Goal: Transaction & Acquisition: Purchase product/service

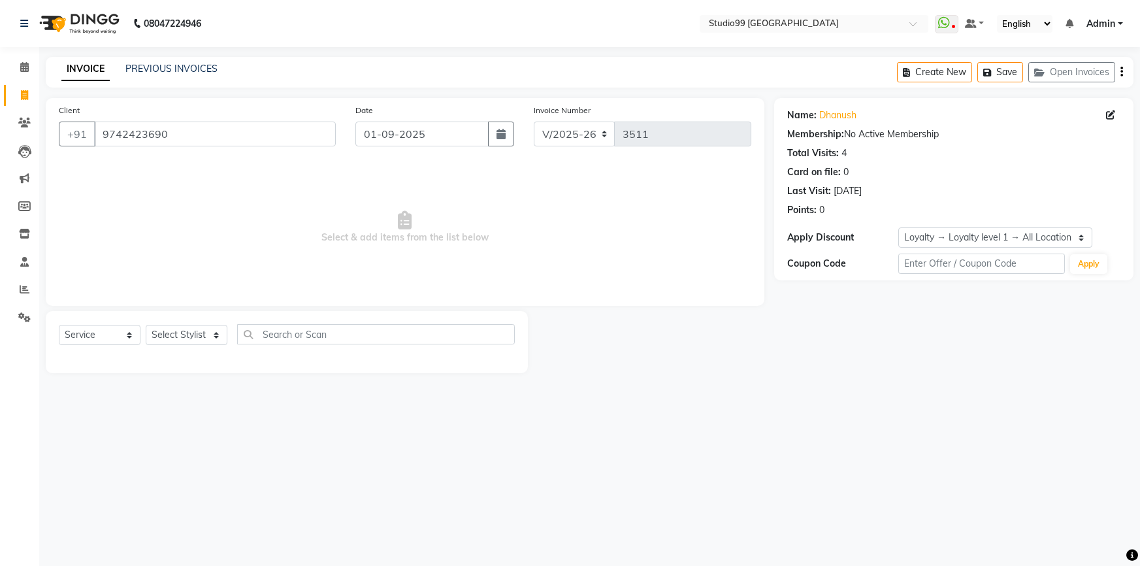
select select "6042"
select select "service"
select select "1: Object"
click at [23, 96] on icon at bounding box center [24, 95] width 7 height 10
select select "service"
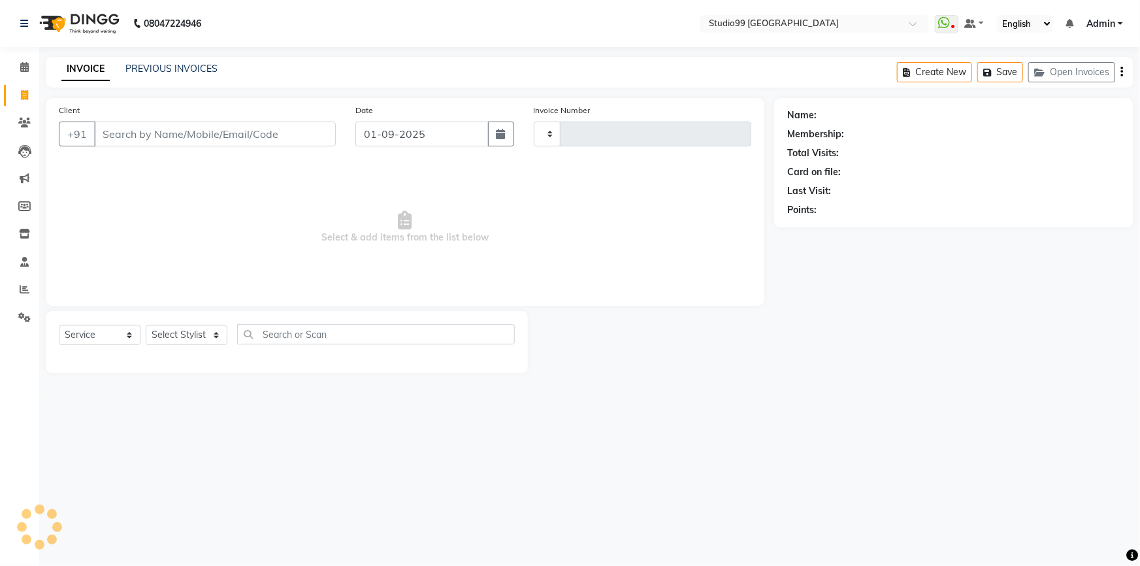
type input "3512"
select select "6042"
click at [196, 133] on input "Client" at bounding box center [215, 133] width 242 height 25
click at [180, 328] on select "Select Stylist Admin AKSHAY [PERSON_NAME] mahi [PERSON_NAME] [PERSON_NAME] [PER…" at bounding box center [187, 335] width 82 height 20
select select "43530"
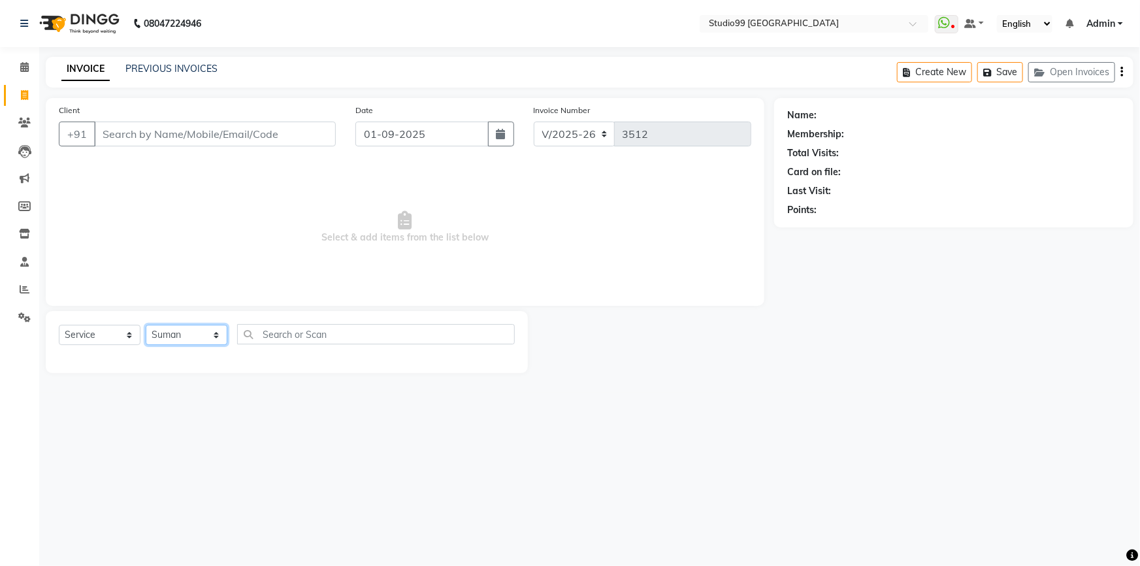
click at [146, 325] on select "Select Stylist Admin AKSHAY [PERSON_NAME] mahi [PERSON_NAME] [PERSON_NAME] [PER…" at bounding box center [187, 335] width 82 height 20
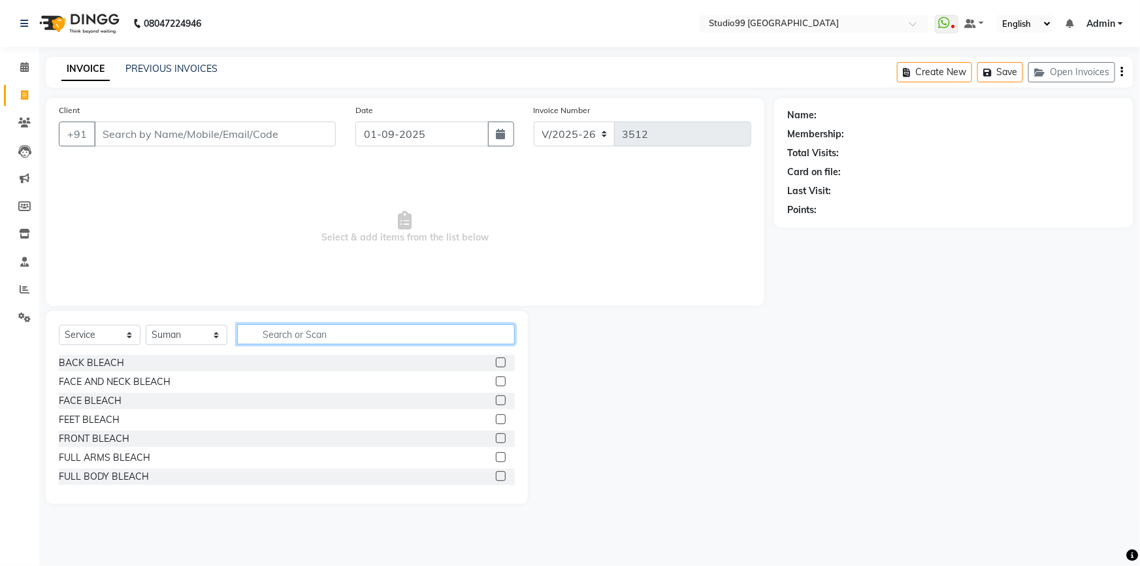
click at [276, 327] on input "text" at bounding box center [376, 334] width 278 height 20
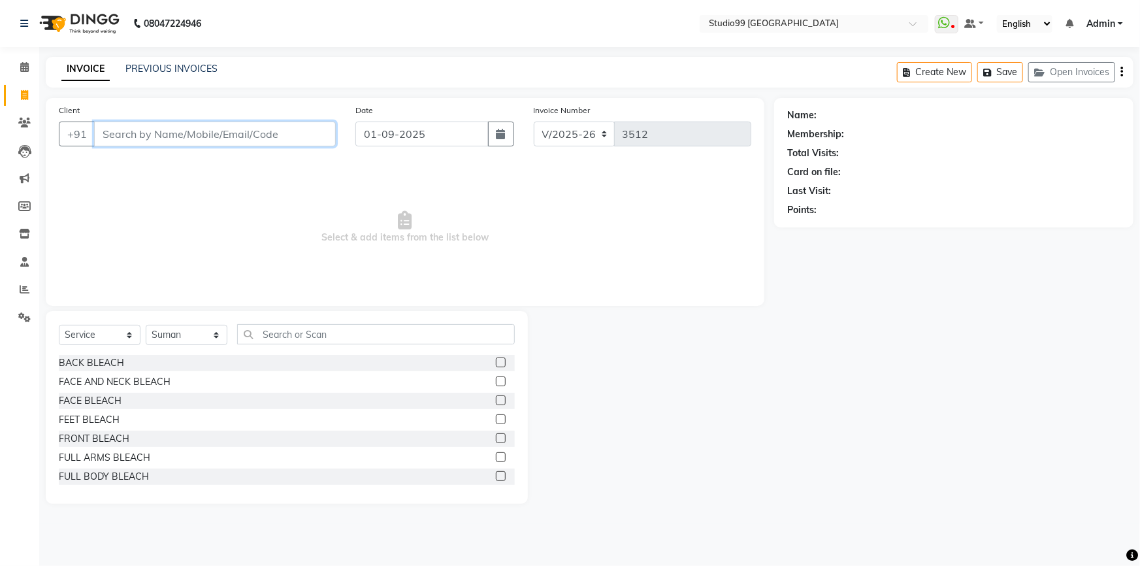
click at [179, 131] on input "Client" at bounding box center [215, 133] width 242 height 25
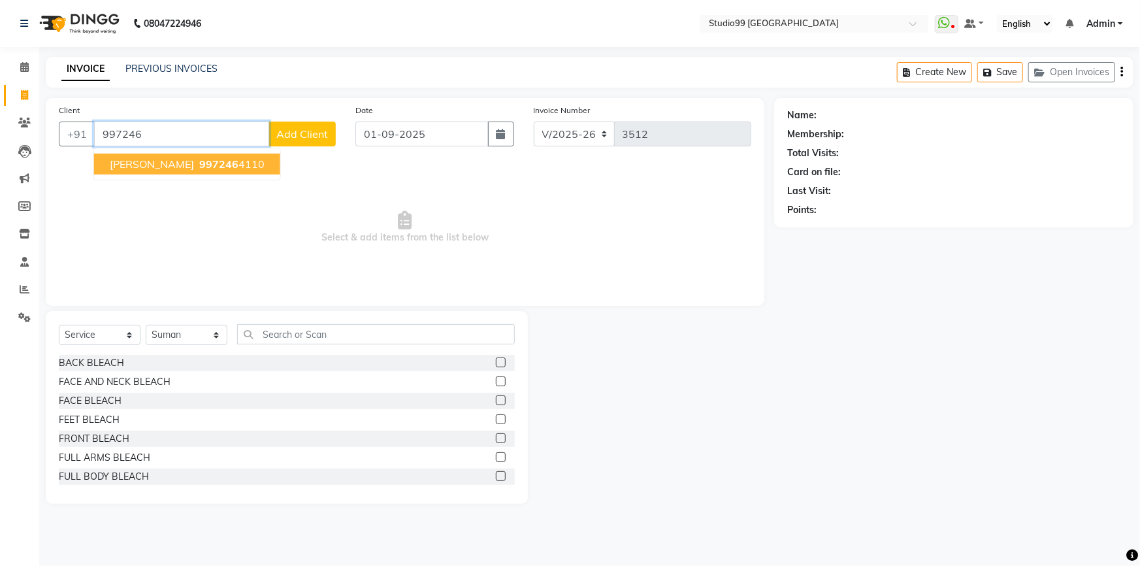
click at [161, 166] on span "SHUKANTA DAS" at bounding box center [152, 163] width 84 height 13
type input "9972464110"
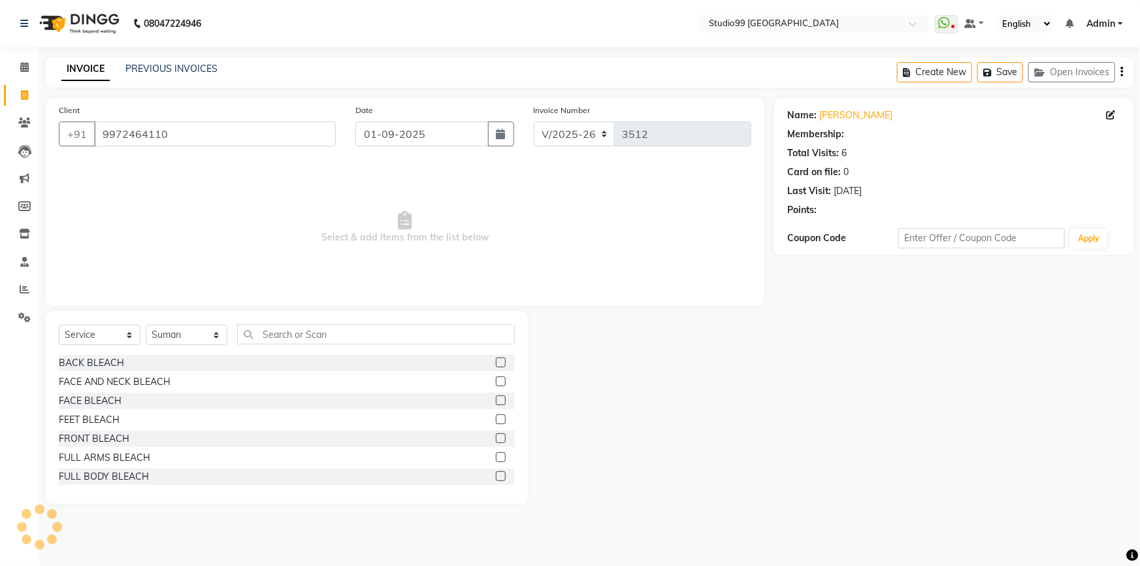
select select "1: Object"
click at [24, 97] on icon at bounding box center [24, 95] width 7 height 10
select select "service"
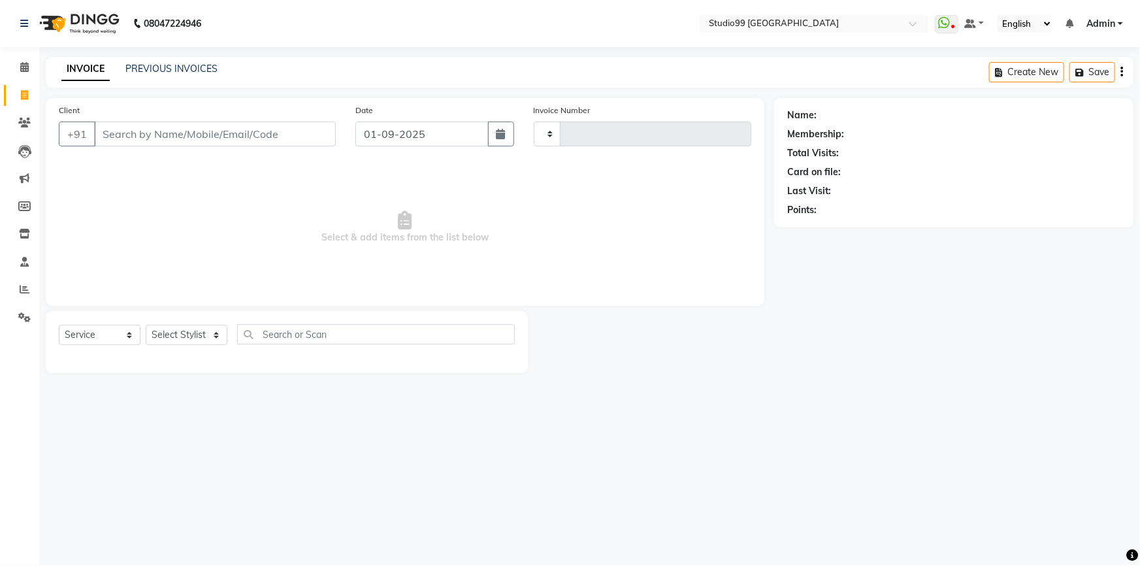
type input "3512"
select select "6042"
click at [180, 338] on select "Select Stylist" at bounding box center [187, 335] width 82 height 20
click at [180, 338] on select "Select Stylist Admin AKSHAY [PERSON_NAME] mahi [PERSON_NAME] [PERSON_NAME] [PER…" at bounding box center [187, 335] width 82 height 20
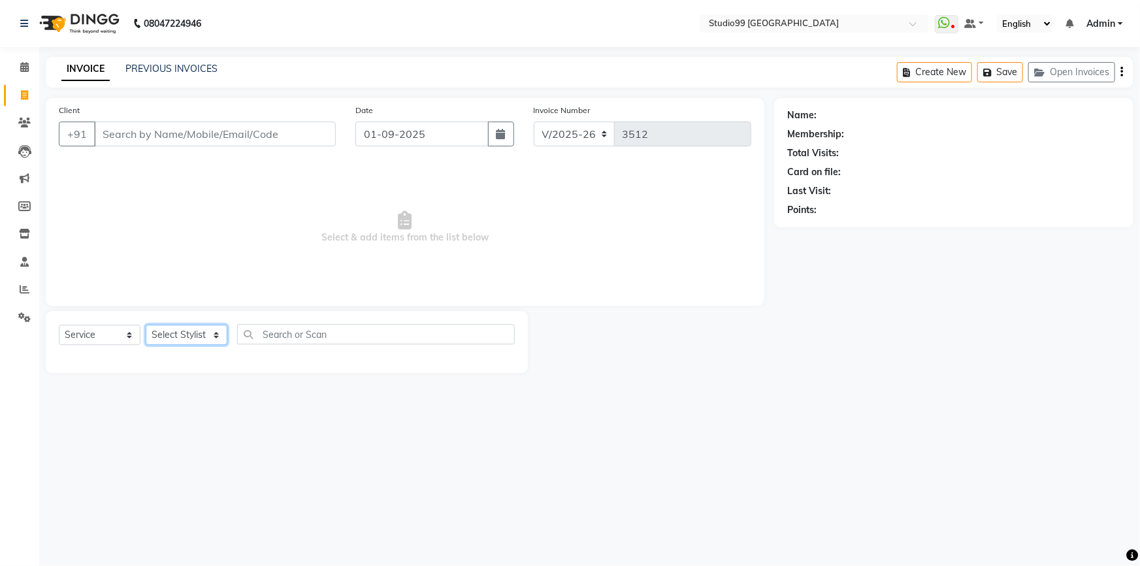
select select "43530"
click at [146, 325] on select "Select Stylist Admin AKSHAY [PERSON_NAME] mahi [PERSON_NAME] [PERSON_NAME] [PER…" at bounding box center [187, 335] width 82 height 20
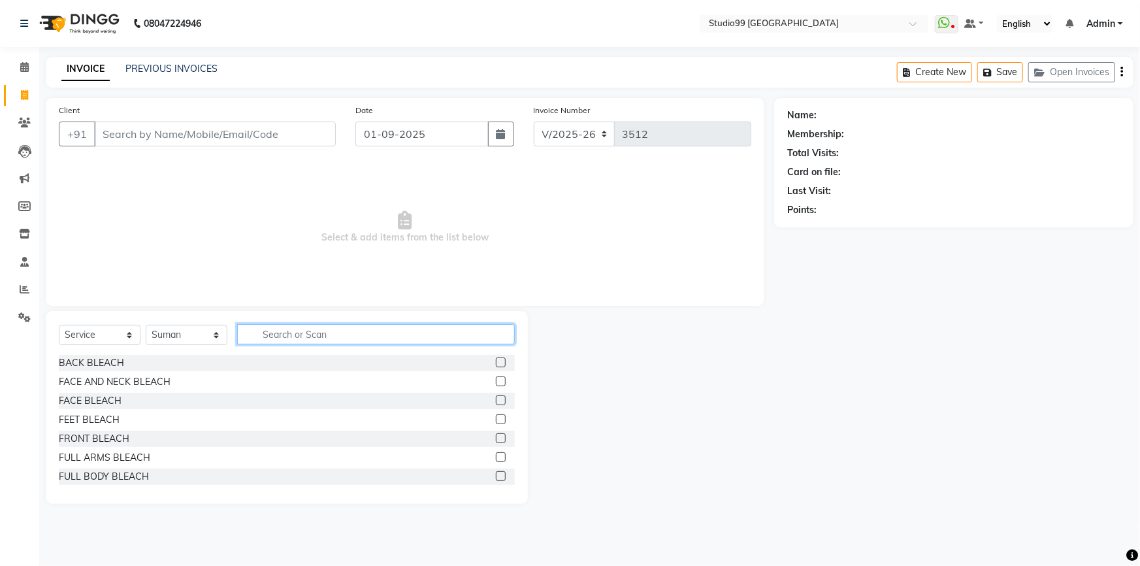
click at [299, 338] on input "text" at bounding box center [376, 334] width 278 height 20
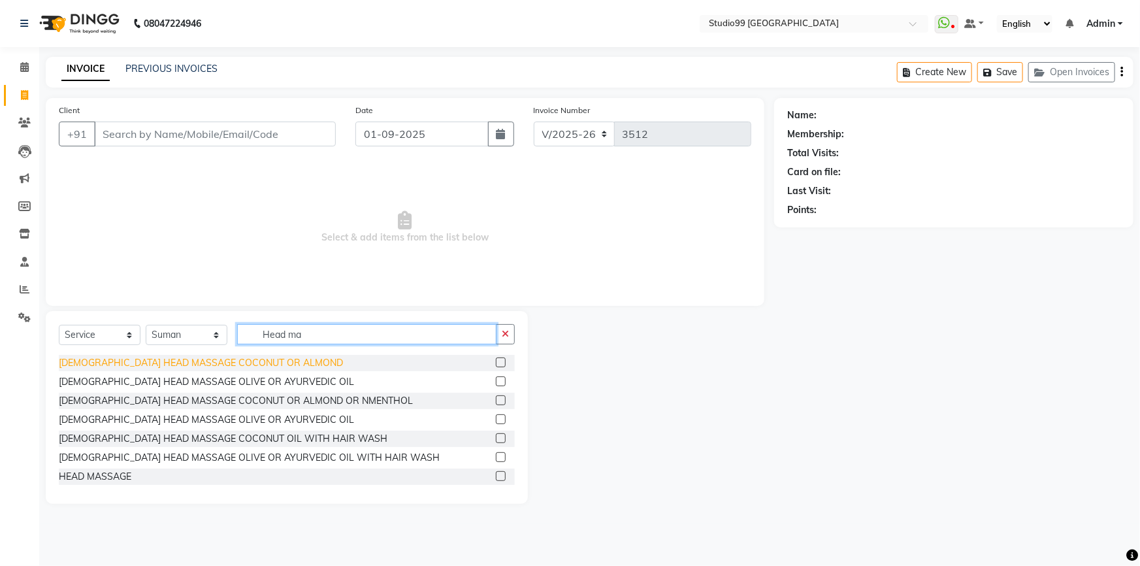
type input "Head ma"
click at [178, 363] on div "[DEMOGRAPHIC_DATA] HEAD MASSAGE COCONUT OR ALMOND" at bounding box center [201, 363] width 284 height 14
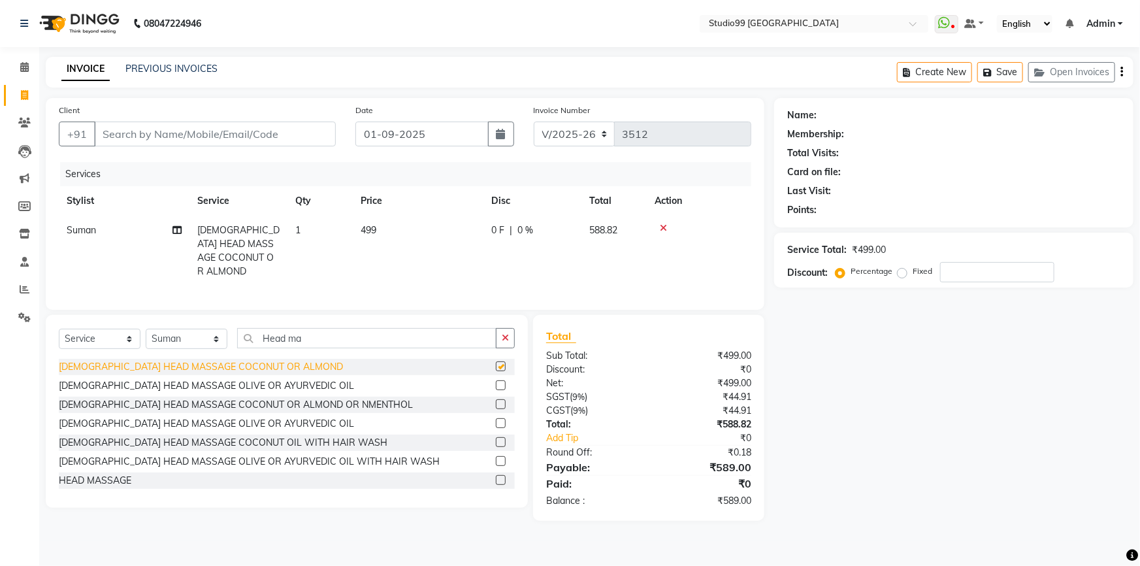
checkbox input "false"
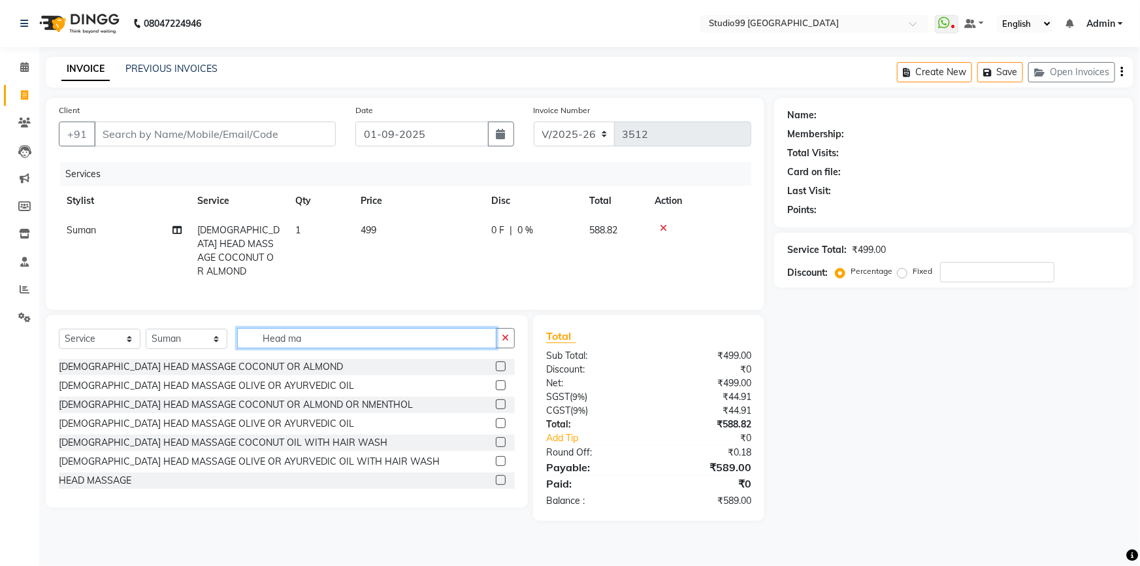
drag, startPoint x: 332, startPoint y: 338, endPoint x: 238, endPoint y: 338, distance: 94.0
click at [238, 338] on input "Head ma" at bounding box center [366, 338] width 259 height 20
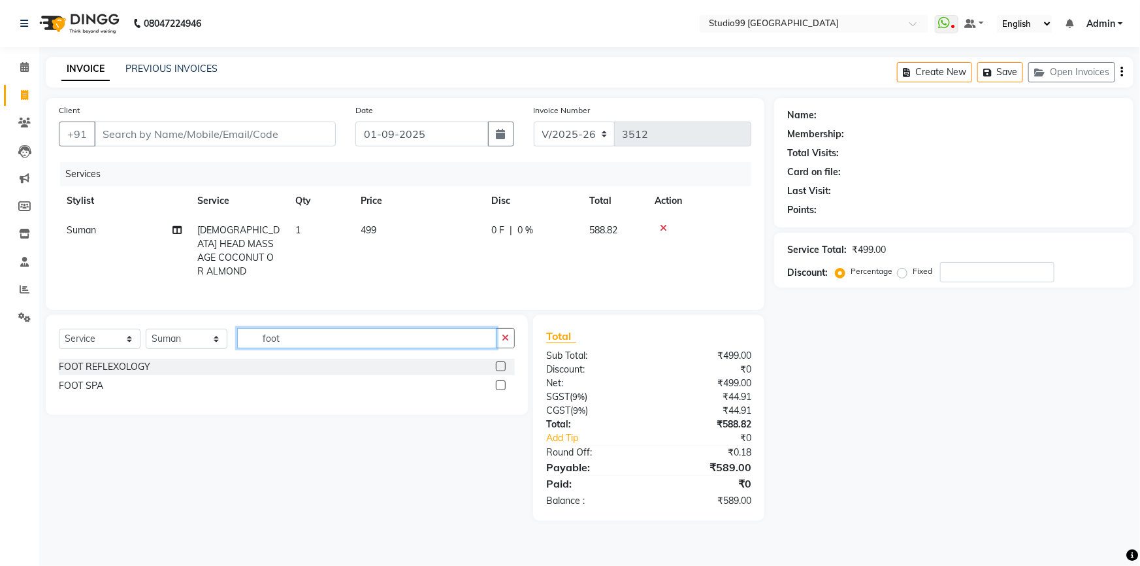
type input "foot"
click at [500, 361] on label at bounding box center [501, 366] width 10 height 10
click at [500, 362] on input "checkbox" at bounding box center [500, 366] width 8 height 8
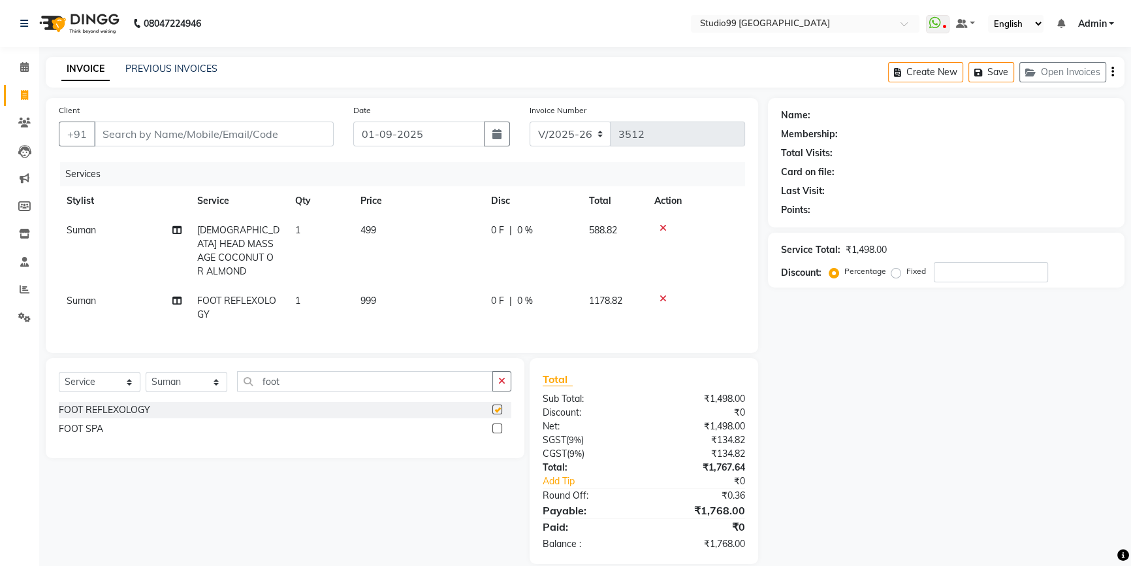
checkbox input "false"
click at [180, 375] on select "Select Stylist Admin AKSHAY [PERSON_NAME] mahi [PERSON_NAME] [PERSON_NAME] [PER…" at bounding box center [187, 382] width 82 height 20
select select "58534"
click at [146, 372] on select "Select Stylist Admin AKSHAY [PERSON_NAME] mahi [PERSON_NAME] [PERSON_NAME] [PER…" at bounding box center [187, 382] width 82 height 20
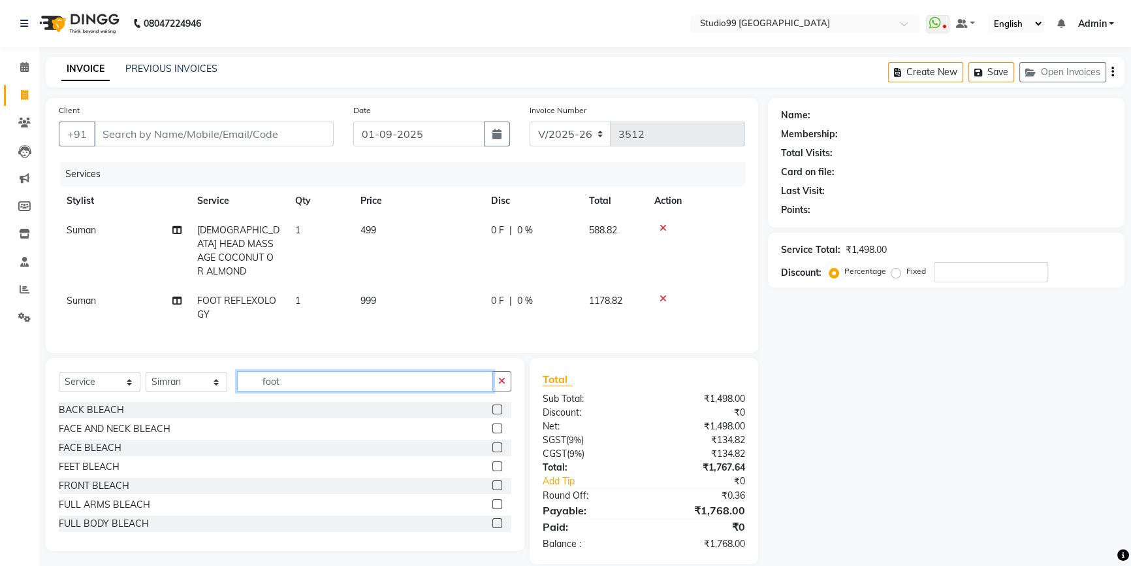
drag, startPoint x: 259, startPoint y: 379, endPoint x: 240, endPoint y: 374, distance: 18.8
click at [240, 377] on input "foot" at bounding box center [365, 381] width 256 height 20
type input "eye"
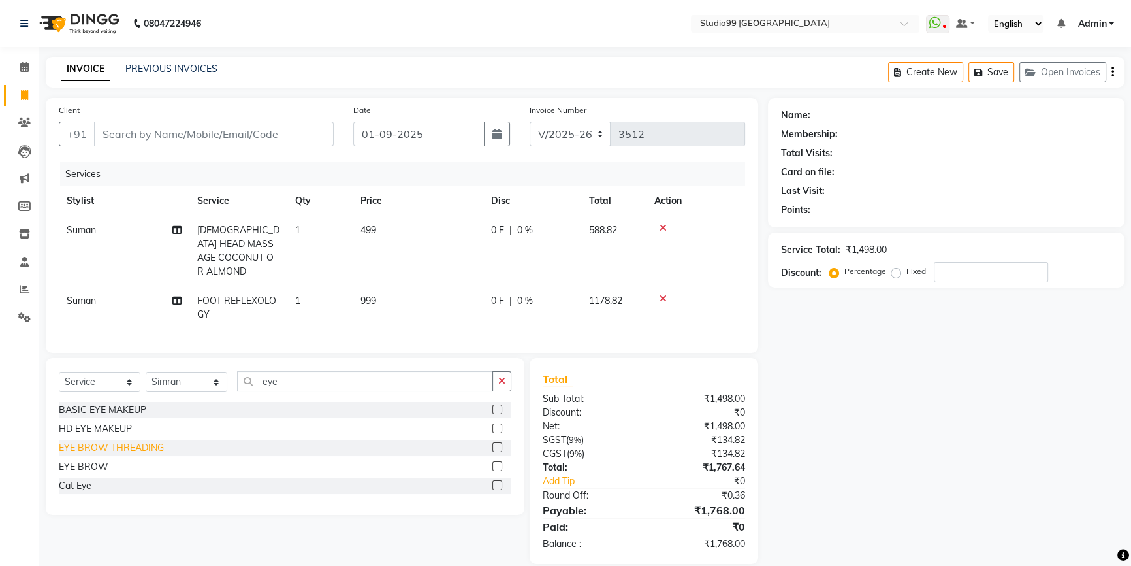
click at [154, 448] on div "EYE BROW THREADING" at bounding box center [111, 448] width 105 height 14
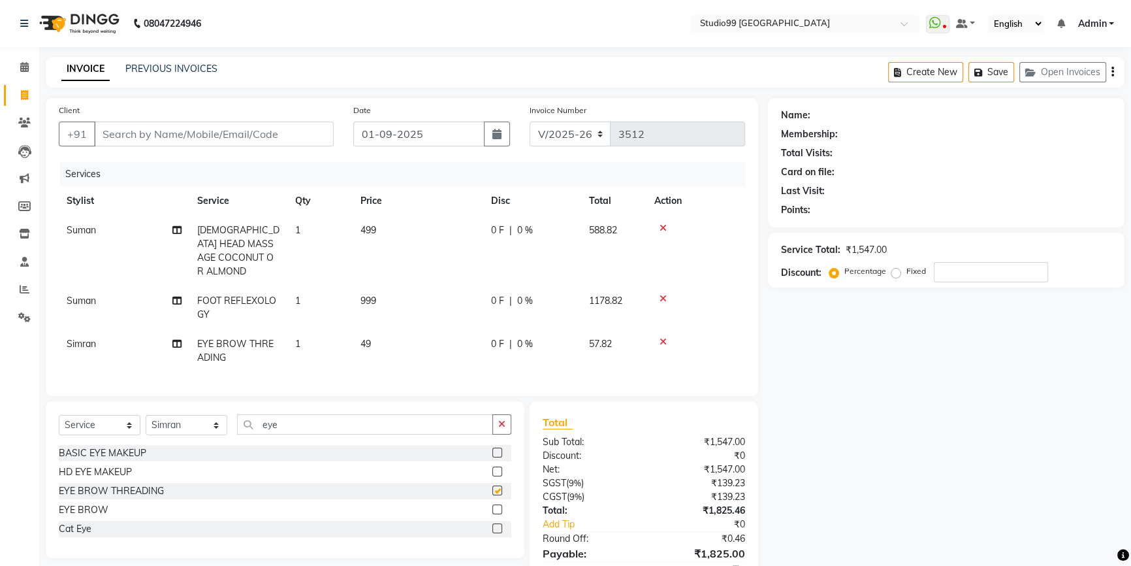
checkbox input "false"
click at [89, 232] on span "Suman" at bounding box center [81, 230] width 29 height 12
select select "43530"
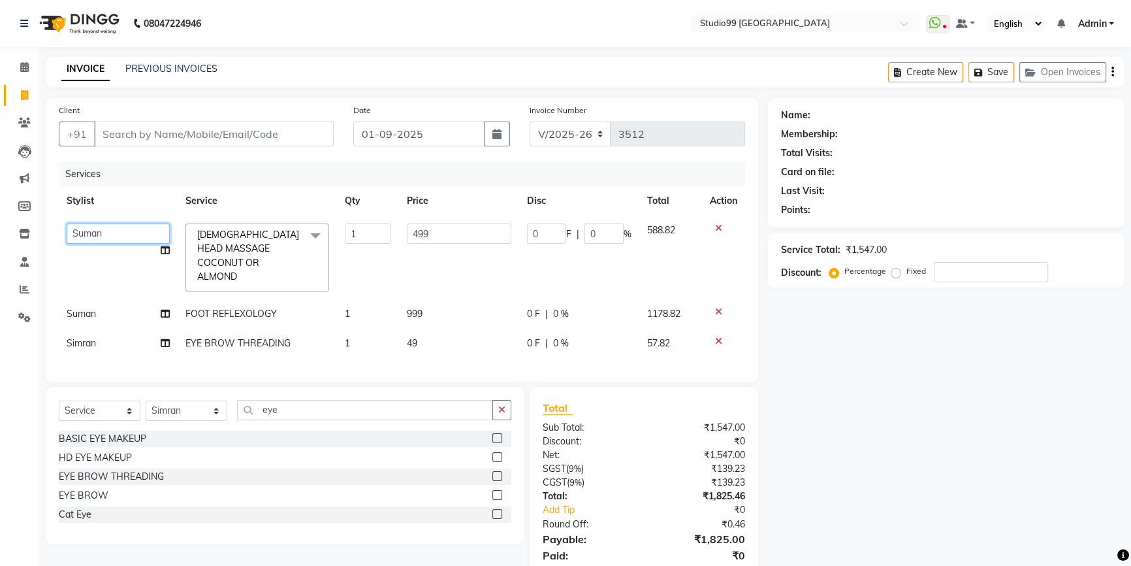
click at [89, 232] on select "Admin AKSHAY AMARJIT Dina GOUTAM Gulshan mahi Nobil Hasan Rafeeq Raj Rima Dey S…" at bounding box center [118, 233] width 103 height 20
select select "84856"
click at [240, 137] on input "Client" at bounding box center [214, 133] width 240 height 25
type input "8"
type input "0"
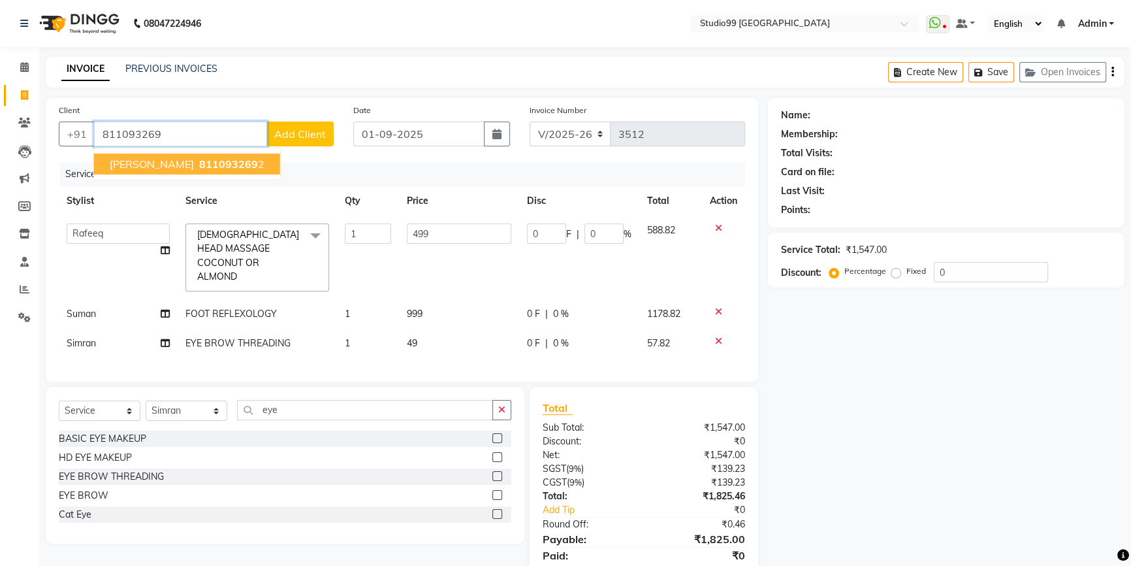
click at [199, 168] on span "811093269" at bounding box center [228, 163] width 59 height 13
type input "8110932692"
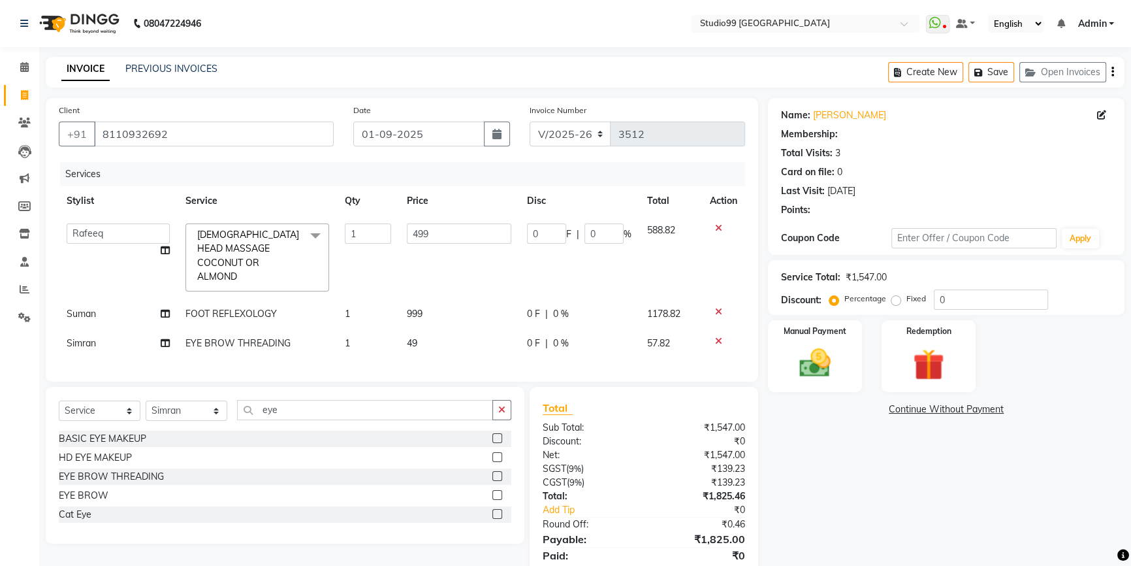
type input "74.85"
type input "15"
select select "2: Object"
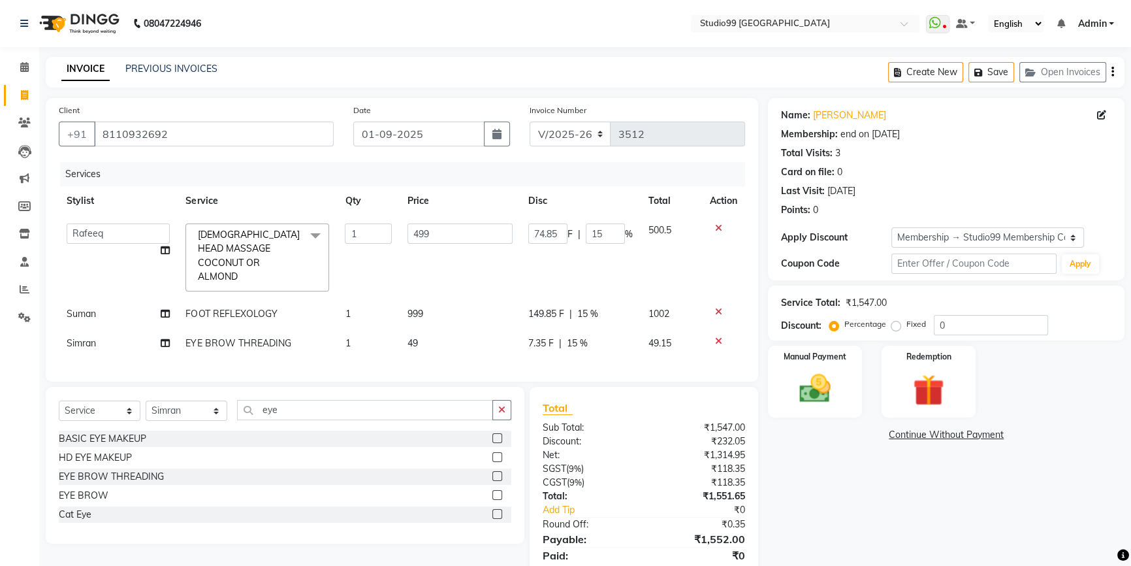
type input "15"
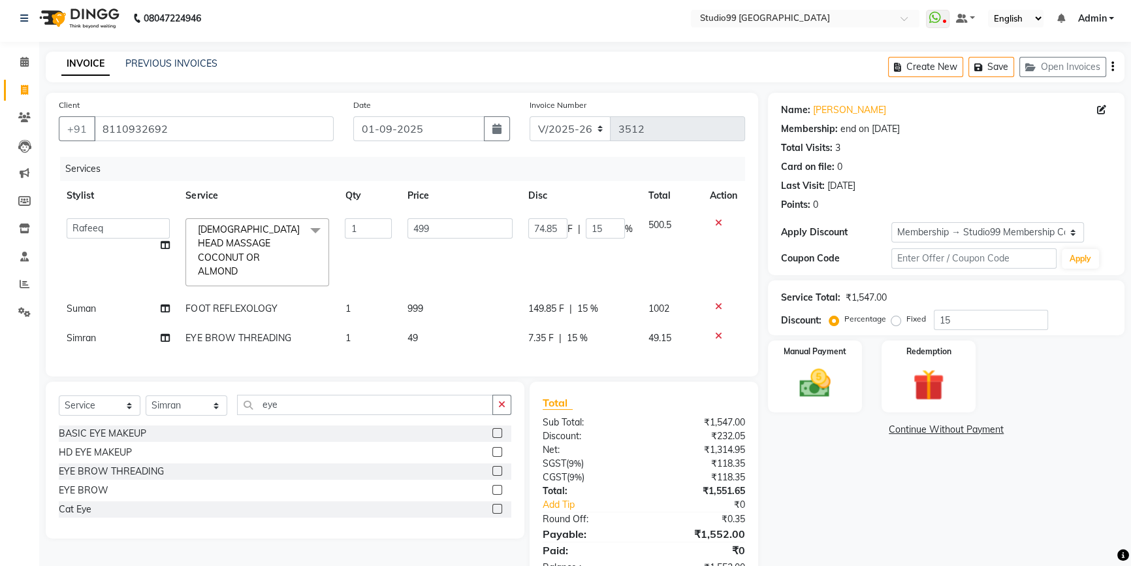
scroll to position [40, 0]
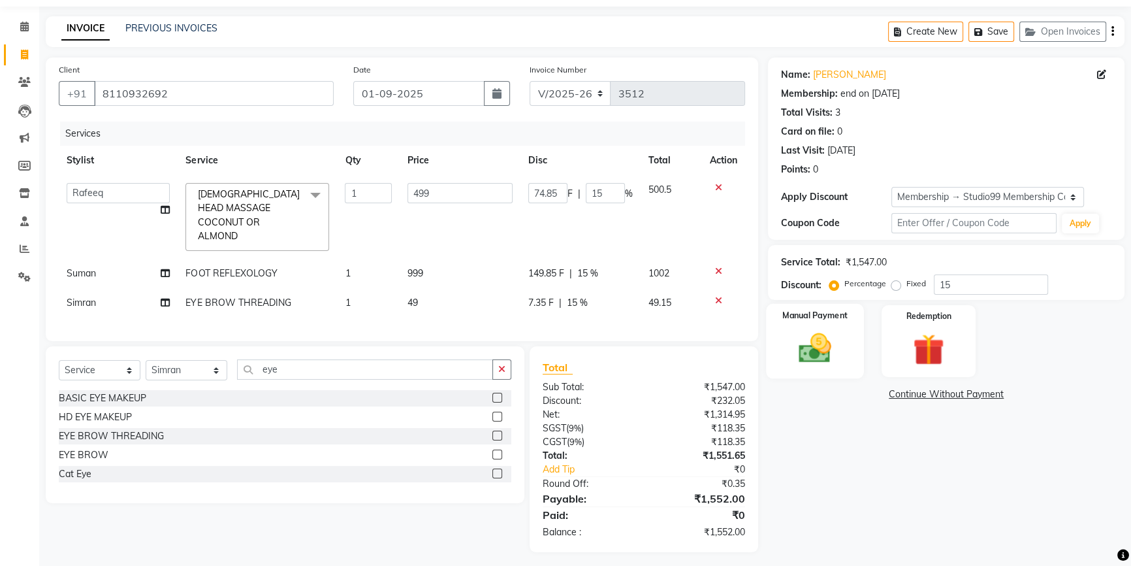
click at [812, 346] on img at bounding box center [815, 347] width 53 height 37
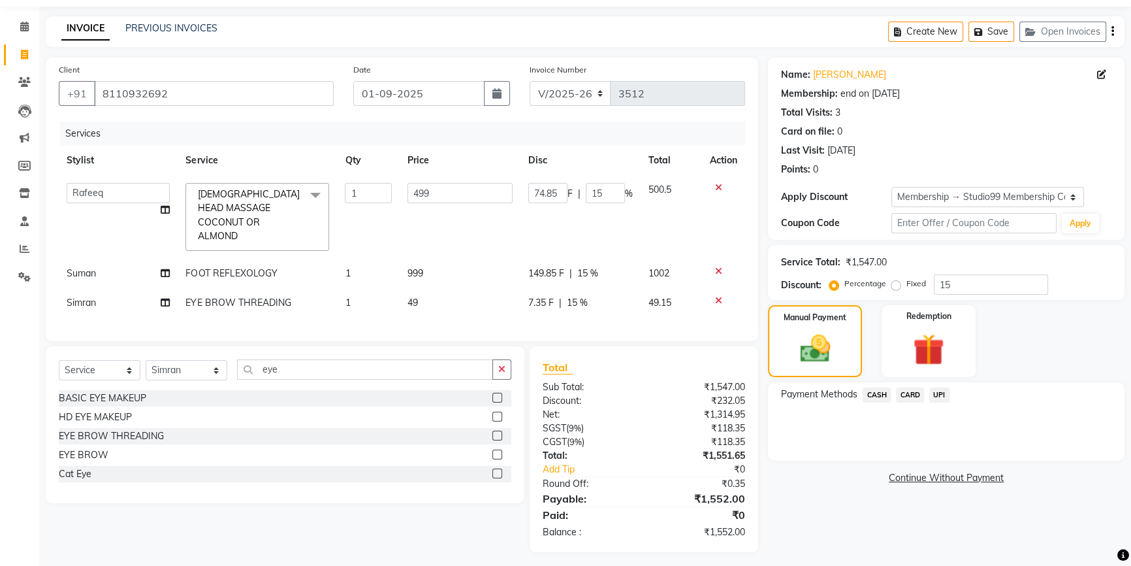
click at [939, 392] on span "UPI" at bounding box center [939, 394] width 20 height 15
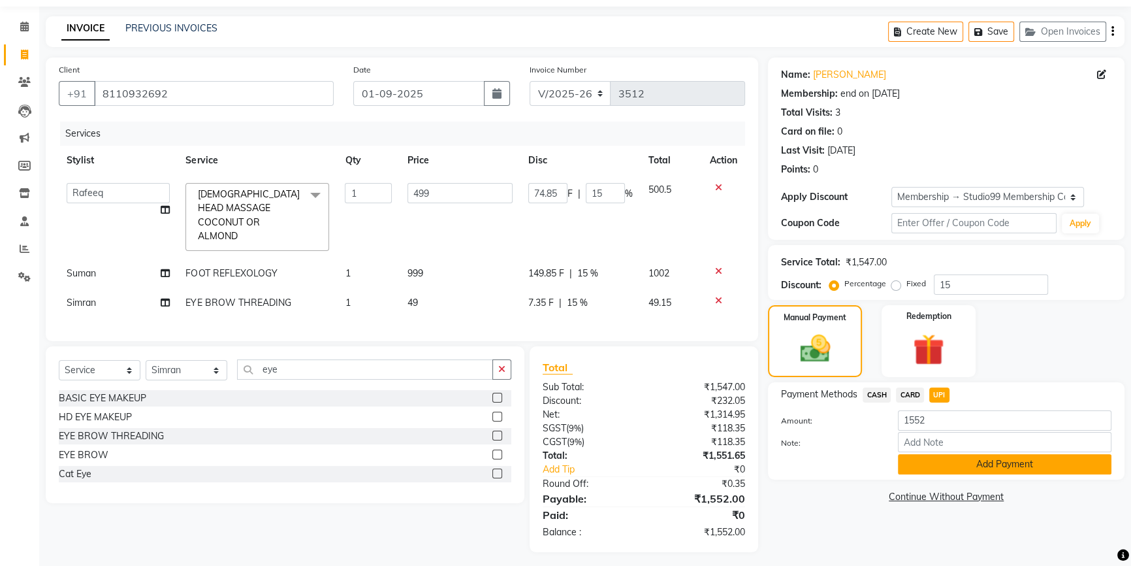
click at [950, 457] on button "Add Payment" at bounding box center [1005, 464] width 214 height 20
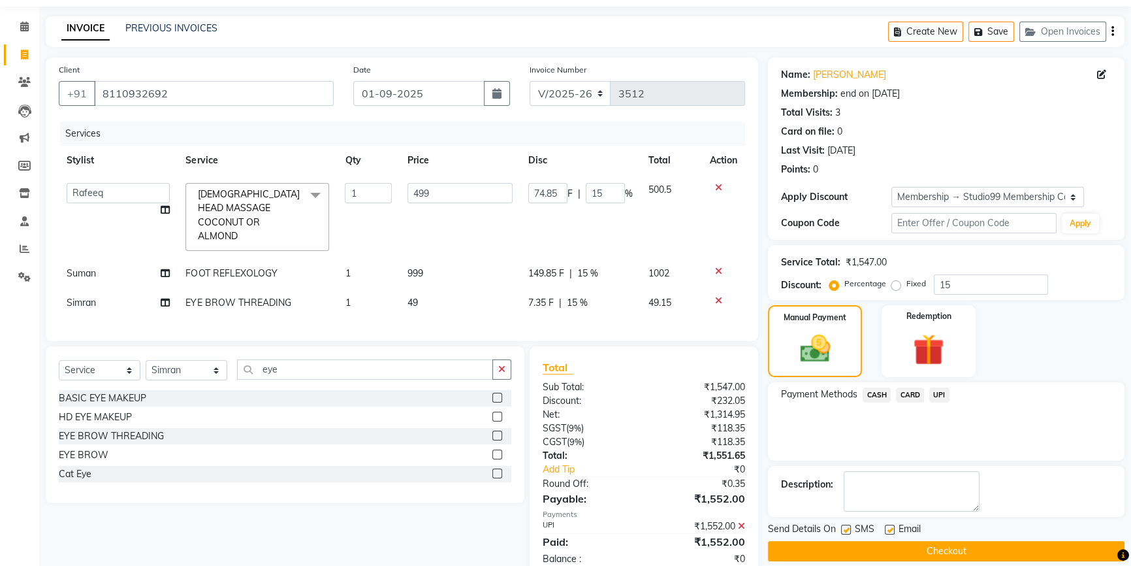
click at [917, 541] on button "Checkout" at bounding box center [946, 551] width 357 height 20
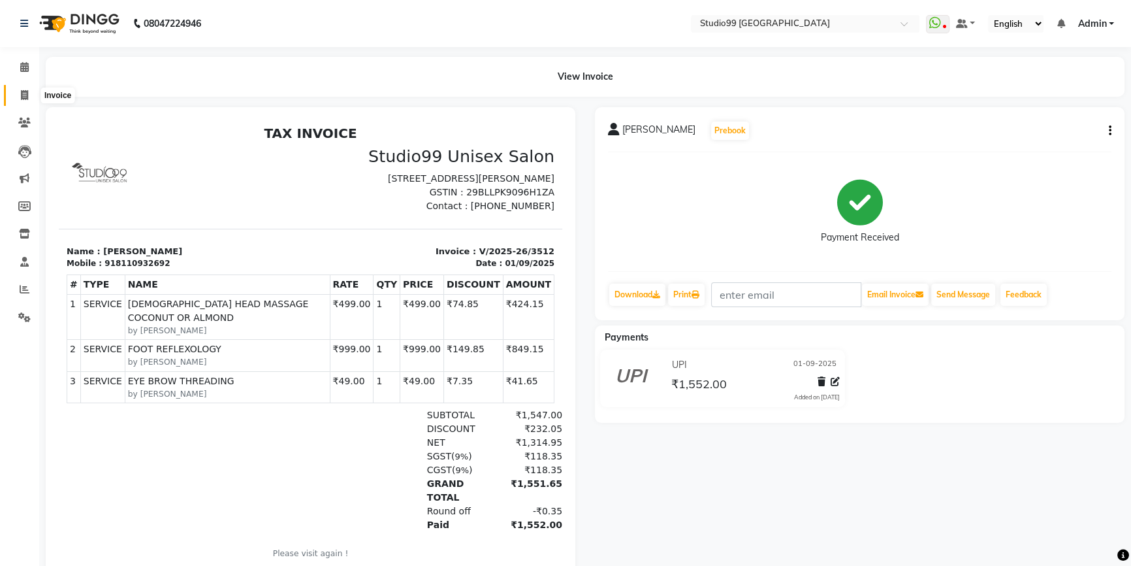
click at [22, 96] on icon at bounding box center [24, 95] width 7 height 10
select select "6042"
select select "service"
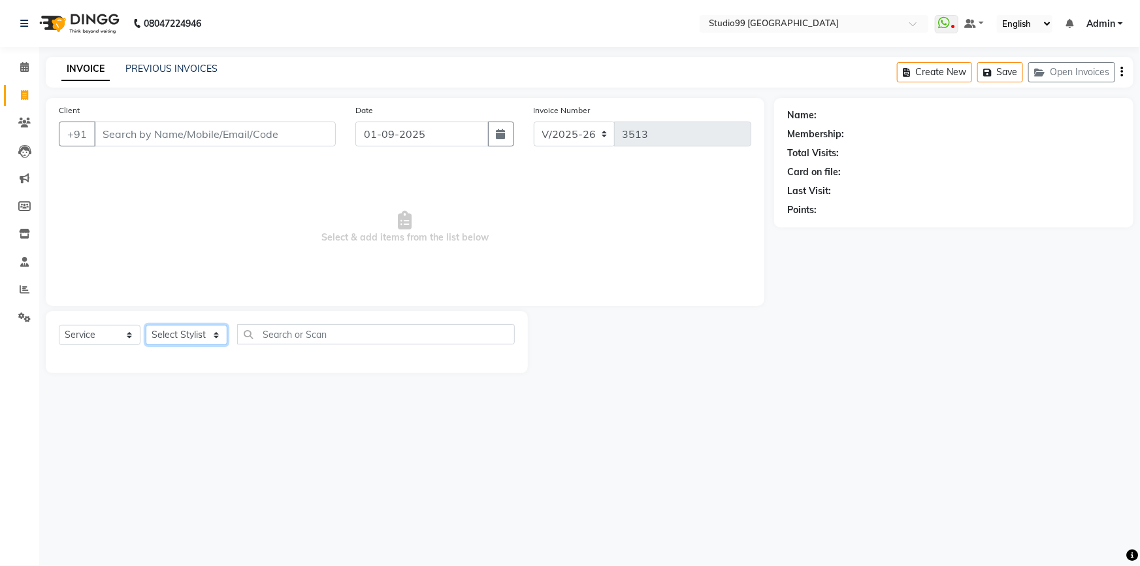
click at [187, 336] on select "Select Stylist Admin AKSHAY [PERSON_NAME] mahi [PERSON_NAME] [PERSON_NAME] [PER…" at bounding box center [187, 335] width 82 height 20
select select "84856"
click at [146, 325] on select "Select Stylist Admin AKSHAY [PERSON_NAME] mahi [PERSON_NAME] [PERSON_NAME] [PER…" at bounding box center [187, 335] width 82 height 20
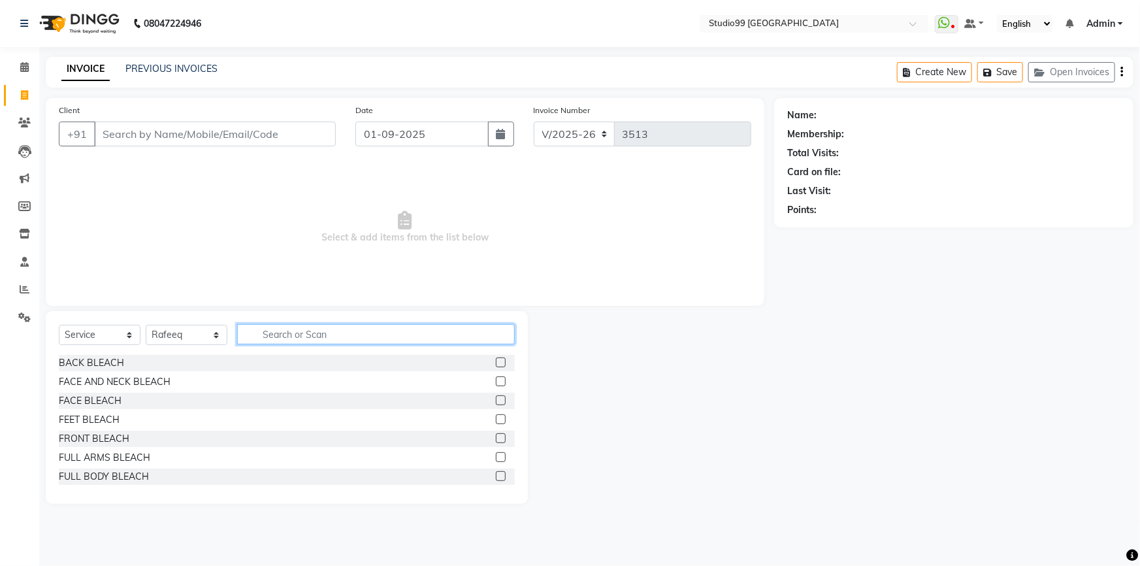
click at [273, 334] on input "text" at bounding box center [376, 334] width 278 height 20
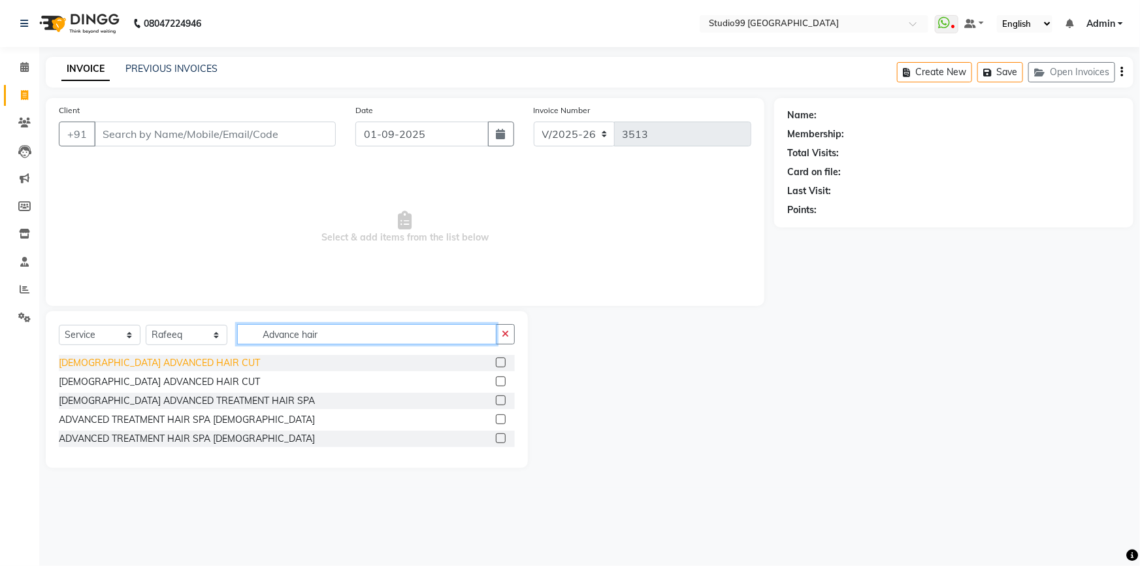
type input "Advance hair"
click at [126, 360] on div "[DEMOGRAPHIC_DATA] ADVANCED HAIR CUT" at bounding box center [159, 363] width 201 height 14
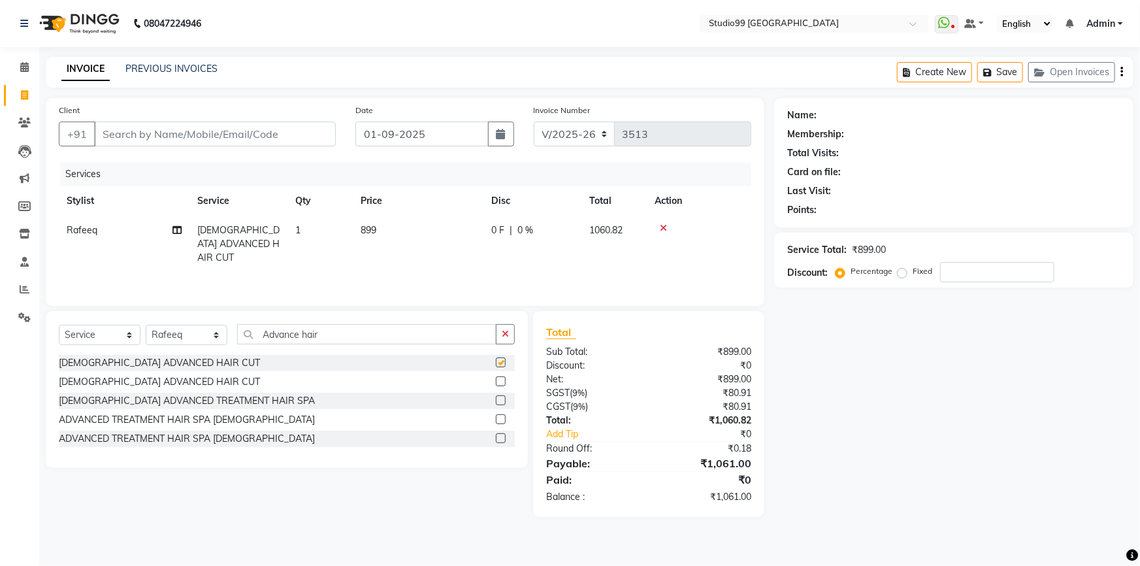
checkbox input "false"
click at [229, 139] on input "Client" at bounding box center [215, 133] width 242 height 25
type input "7"
type input "0"
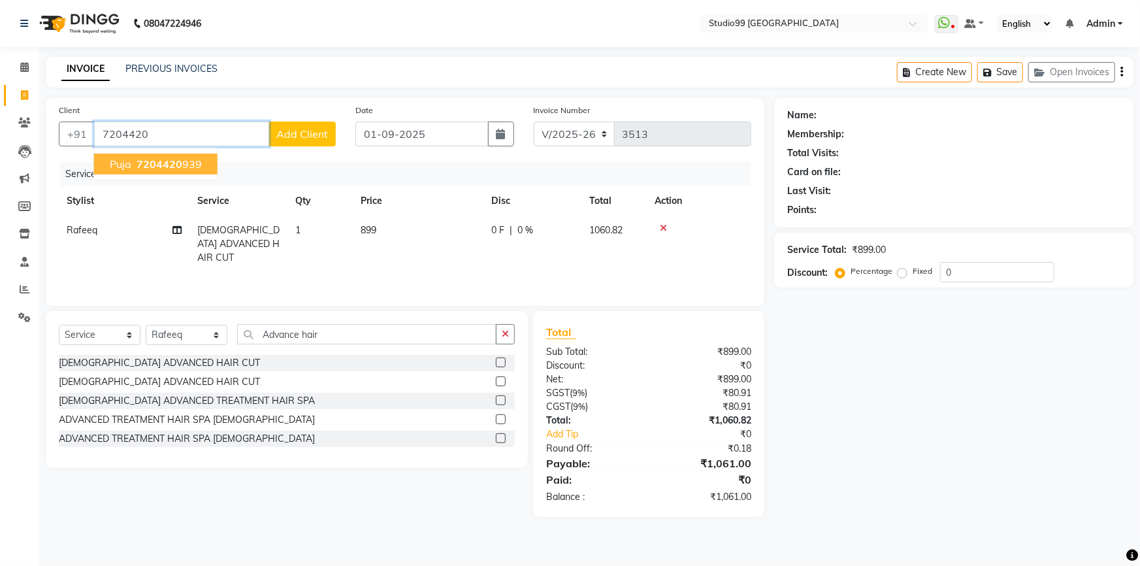
click at [177, 164] on span "7204420" at bounding box center [159, 163] width 46 height 13
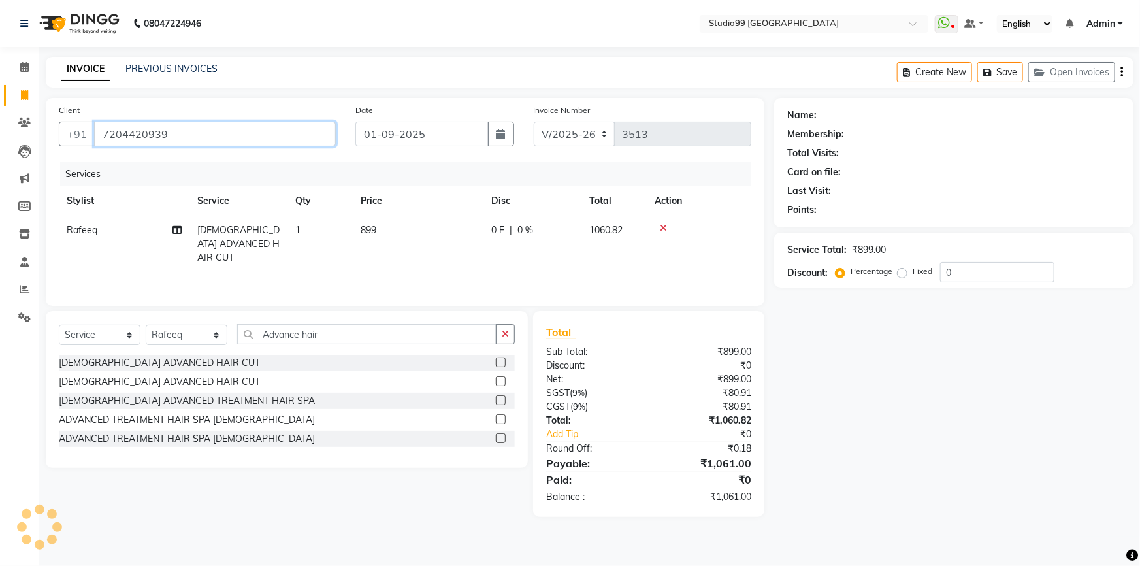
type input "7204420939"
select select "1: Object"
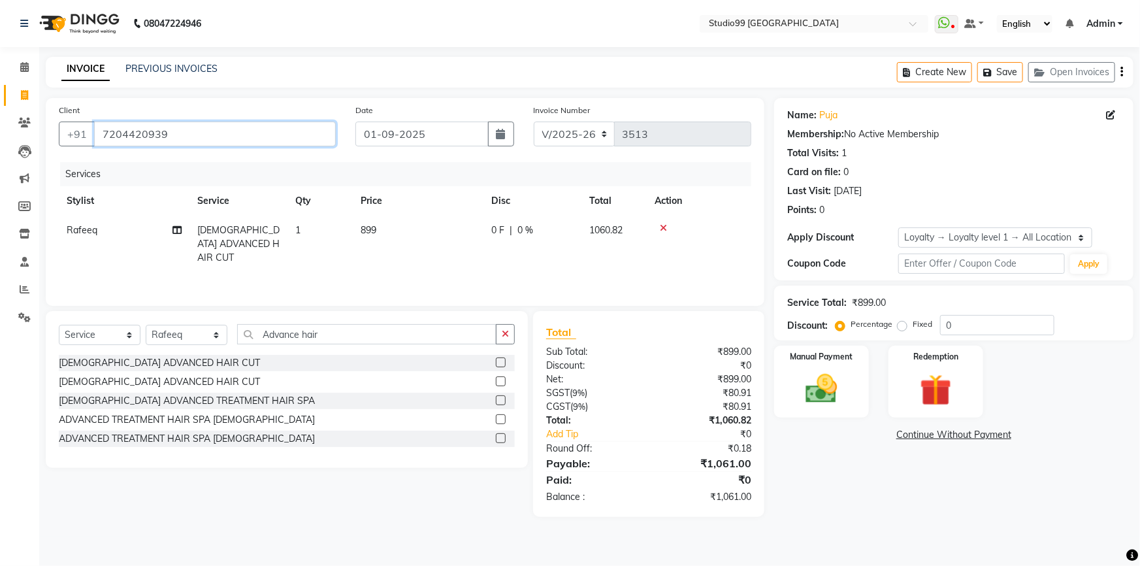
drag, startPoint x: 102, startPoint y: 137, endPoint x: 199, endPoint y: 137, distance: 97.3
click at [199, 137] on input "7204420939" at bounding box center [215, 133] width 242 height 25
click at [818, 391] on img at bounding box center [822, 389] width 54 height 38
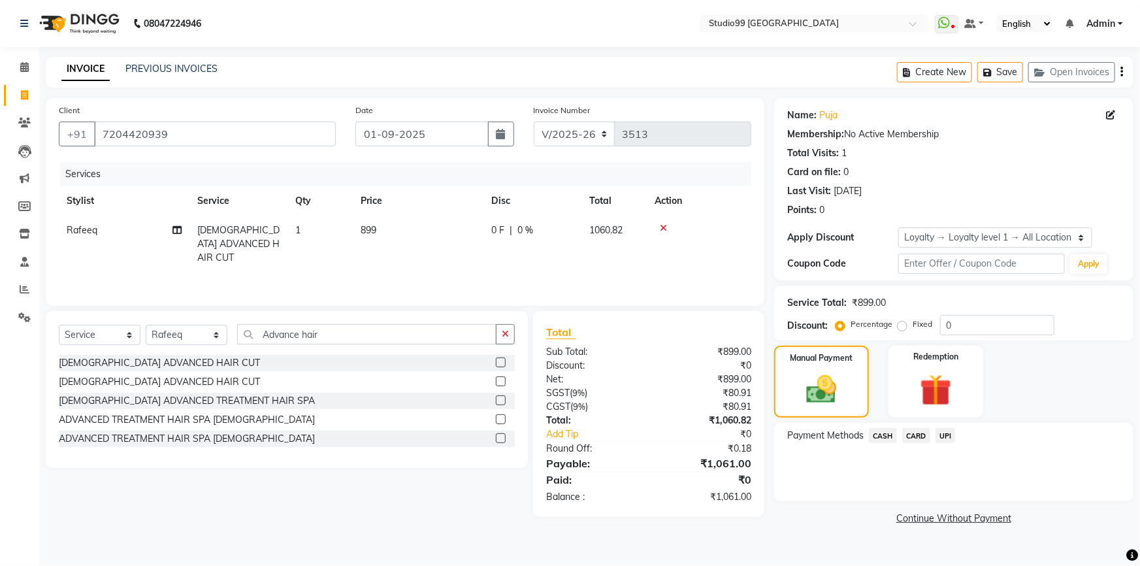
click at [944, 438] on span "UPI" at bounding box center [945, 435] width 20 height 15
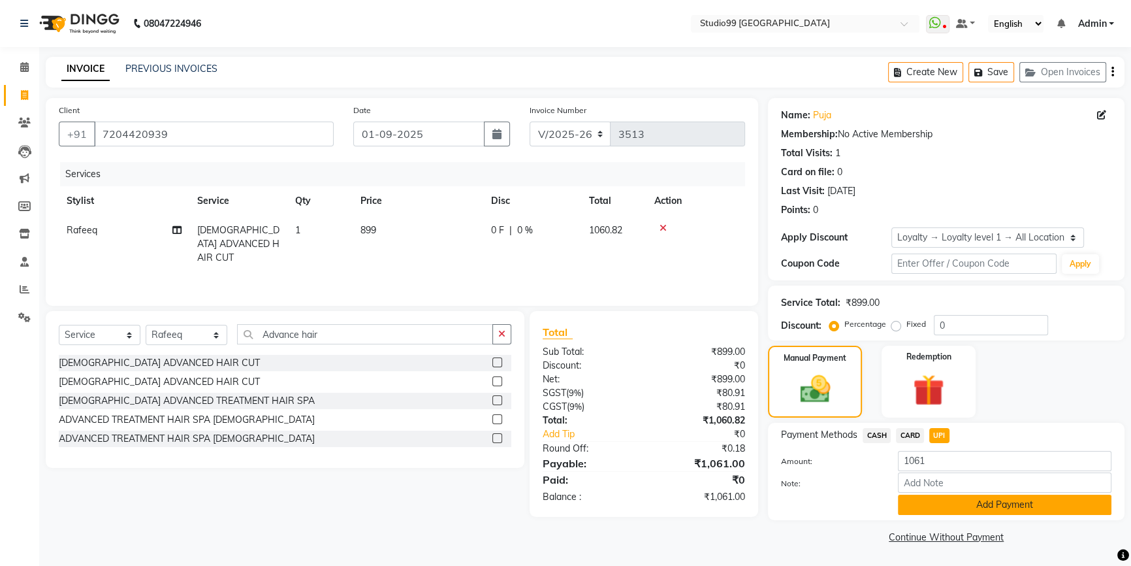
click at [953, 503] on button "Add Payment" at bounding box center [1005, 504] width 214 height 20
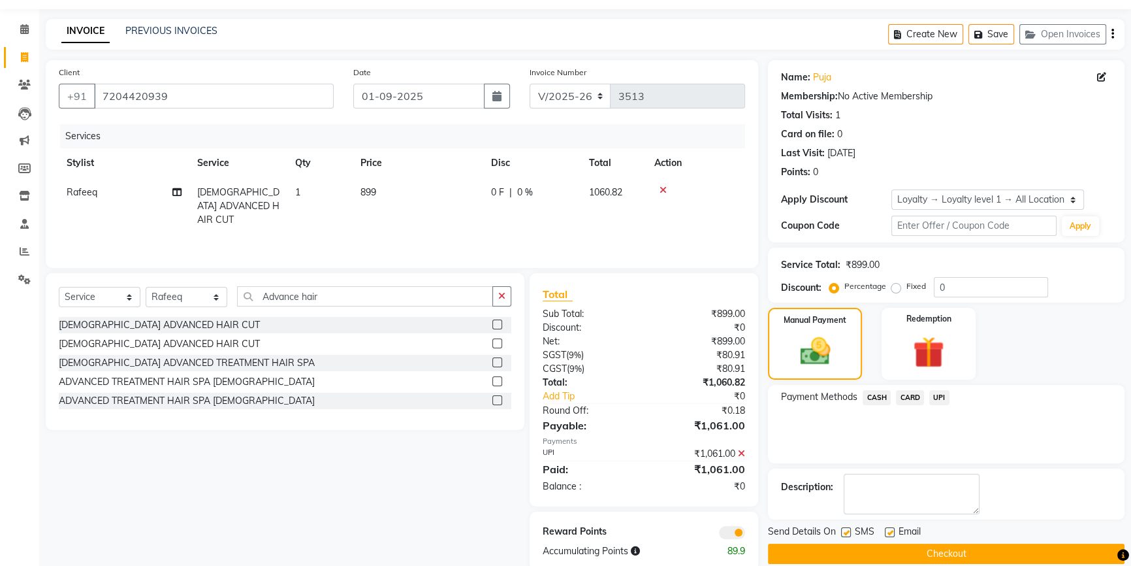
scroll to position [63, 0]
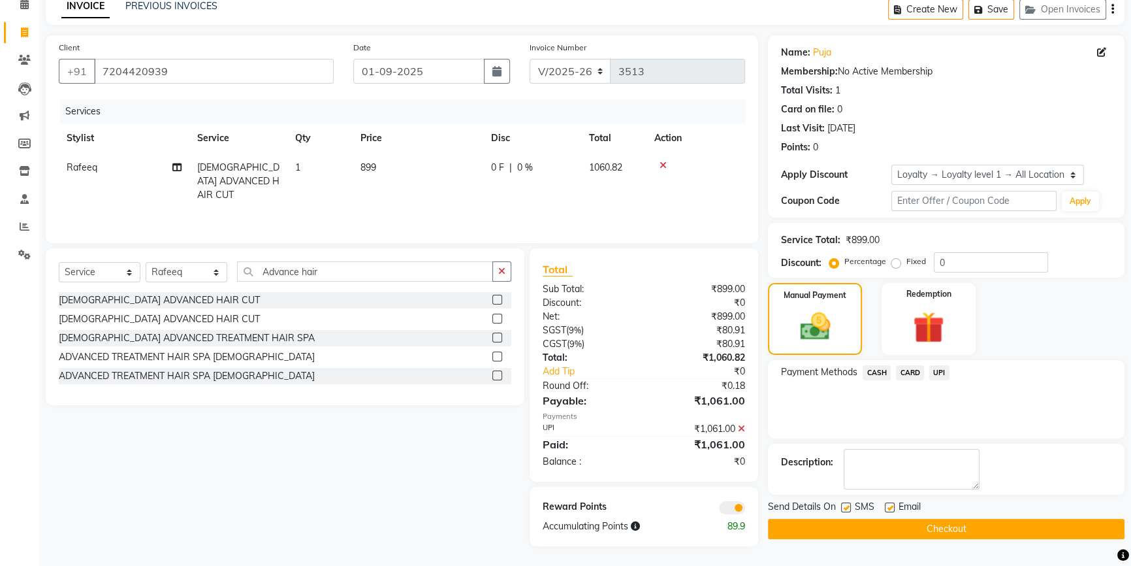
click at [961, 524] on button "Checkout" at bounding box center [946, 529] width 357 height 20
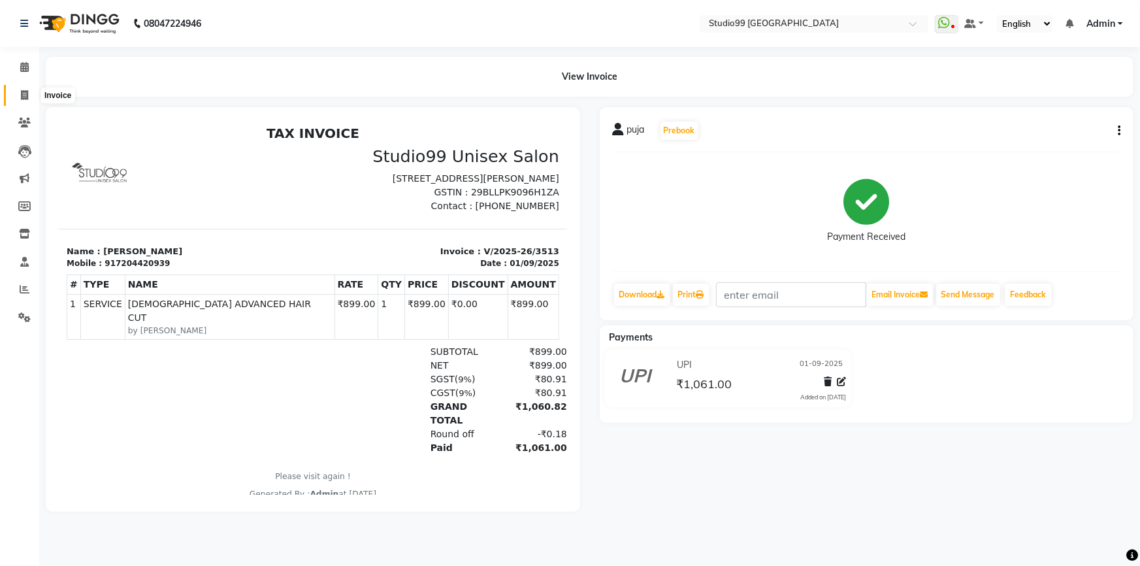
click at [23, 89] on span at bounding box center [24, 95] width 23 height 15
select select "service"
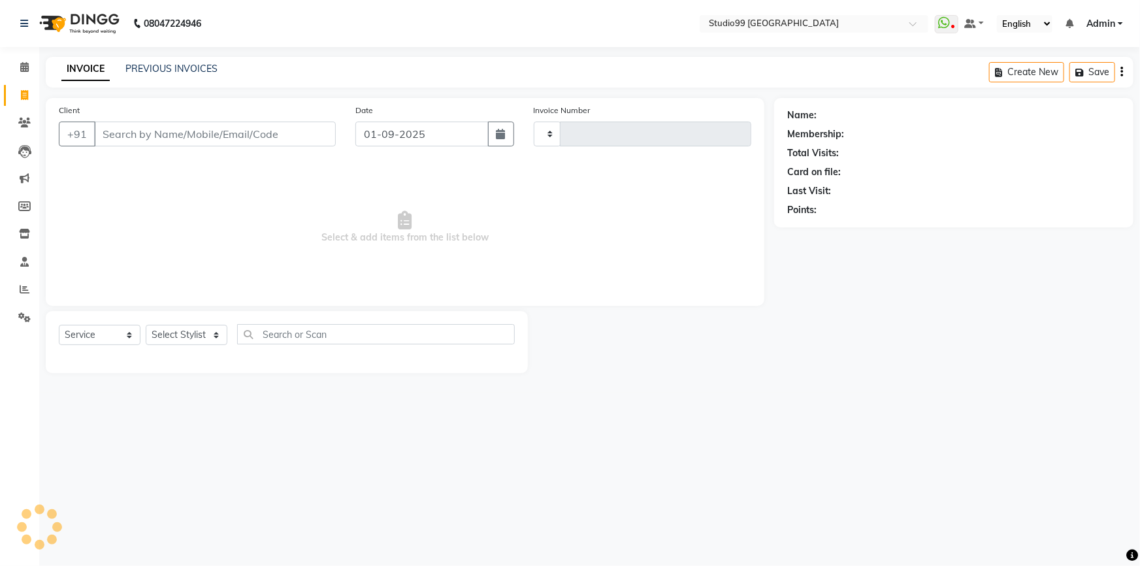
type input "3514"
select select "6042"
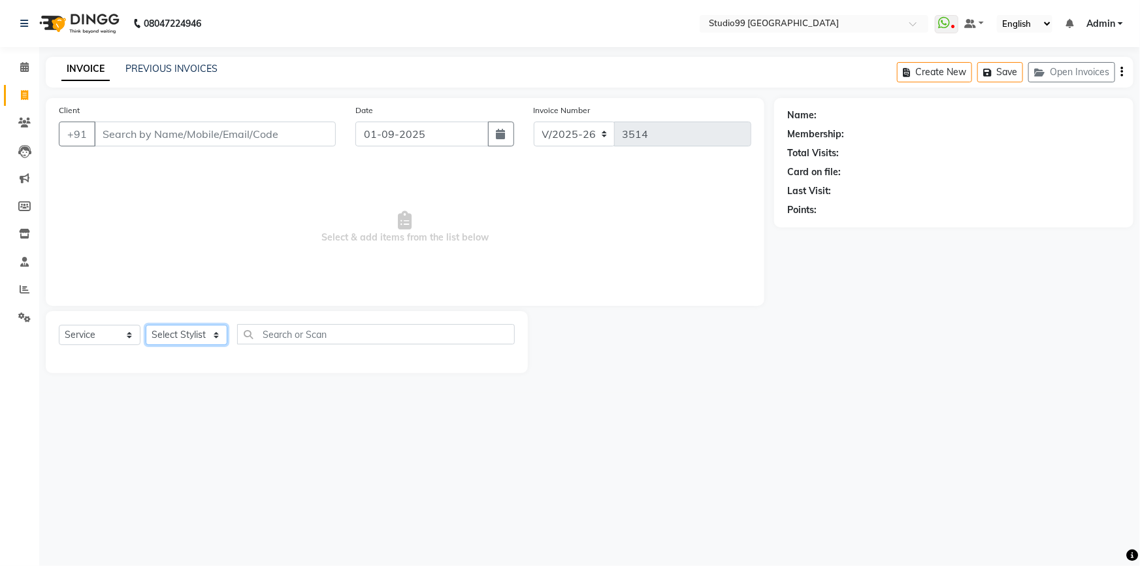
click at [202, 335] on select "Select Stylist" at bounding box center [187, 335] width 82 height 20
select select "62978"
click at [146, 325] on select "Select Stylist Admin AKSHAY [PERSON_NAME] mahi [PERSON_NAME] [PERSON_NAME] [PER…" at bounding box center [187, 335] width 82 height 20
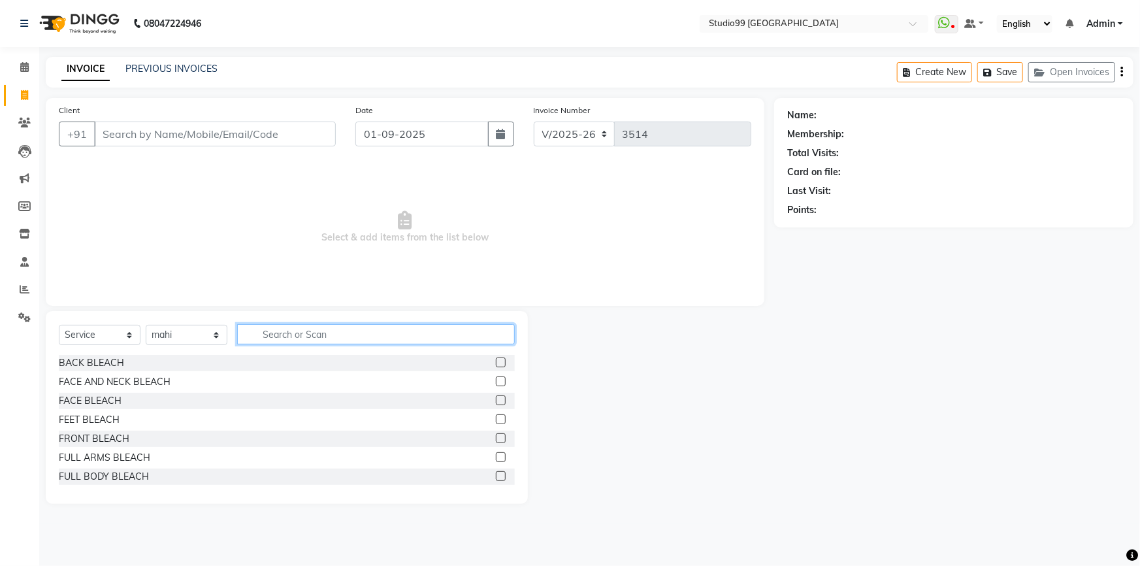
click at [270, 332] on input "text" at bounding box center [376, 334] width 278 height 20
type input "pedi"
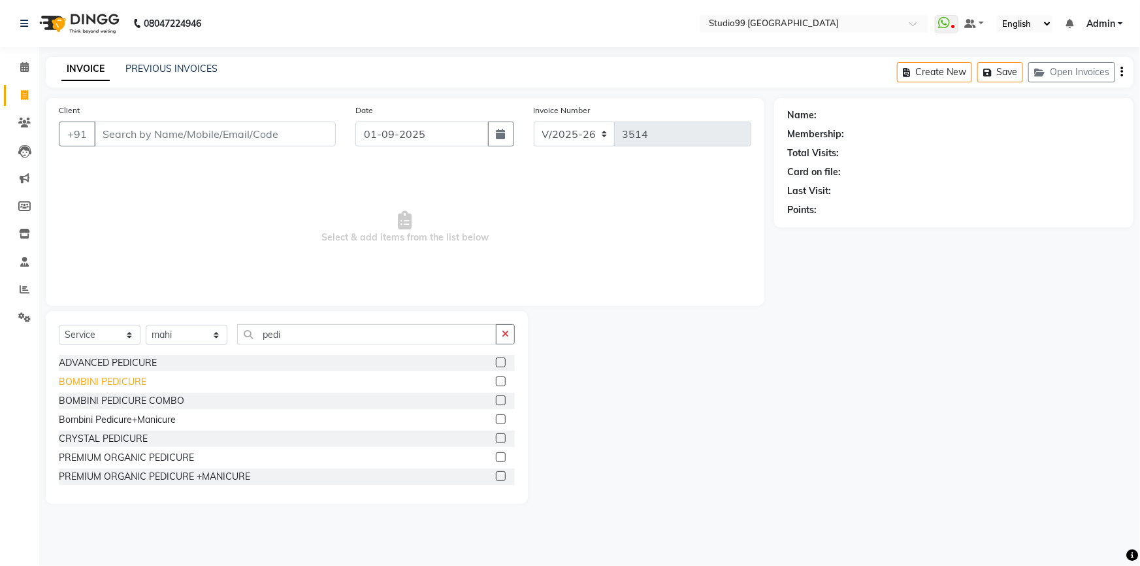
click at [101, 381] on div "BOMBINI PEDICURE" at bounding box center [103, 382] width 88 height 14
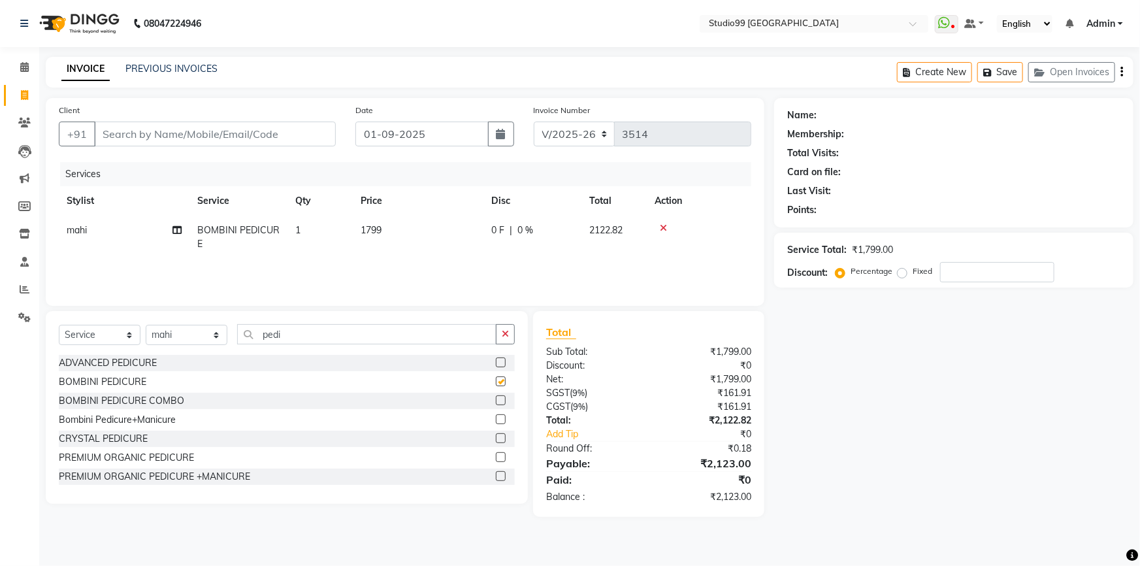
checkbox input "false"
click at [283, 331] on input "pedi" at bounding box center [366, 334] width 259 height 20
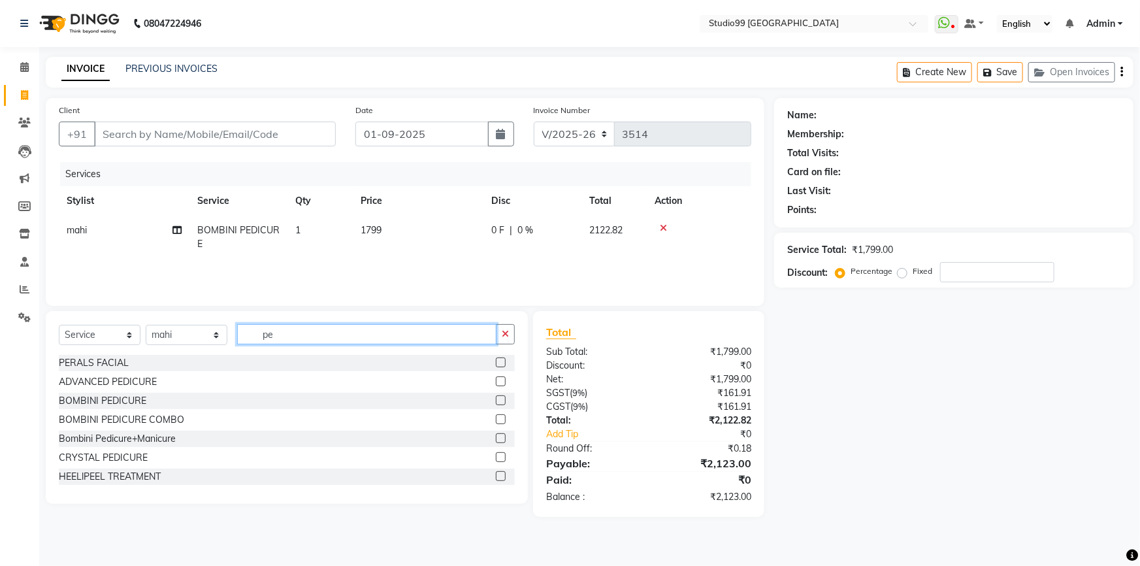
type input "p"
type input "thre"
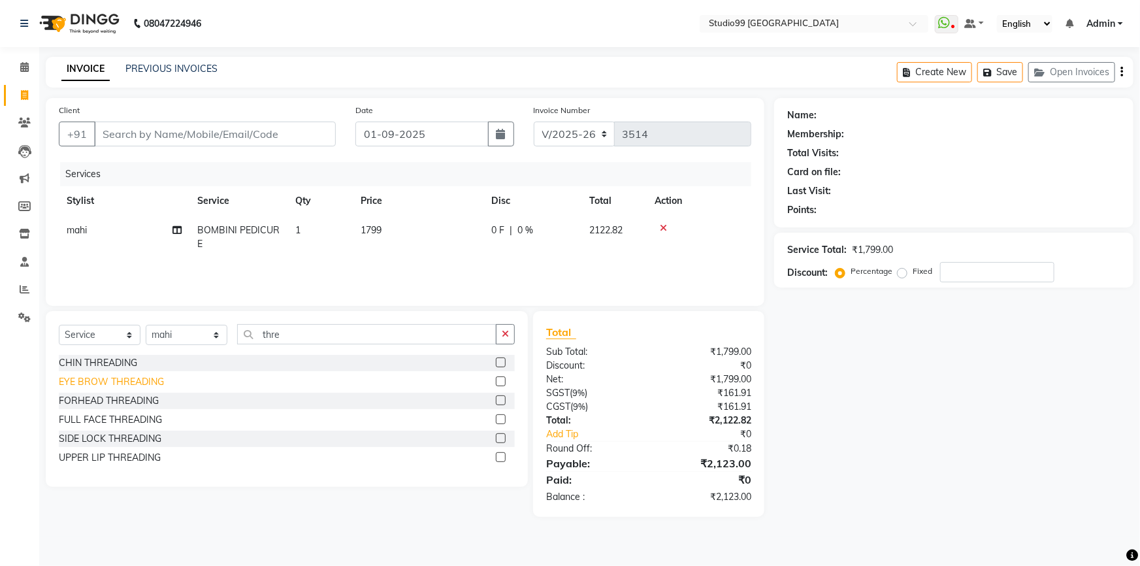
click at [101, 379] on div "EYE BROW THREADING" at bounding box center [111, 382] width 105 height 14
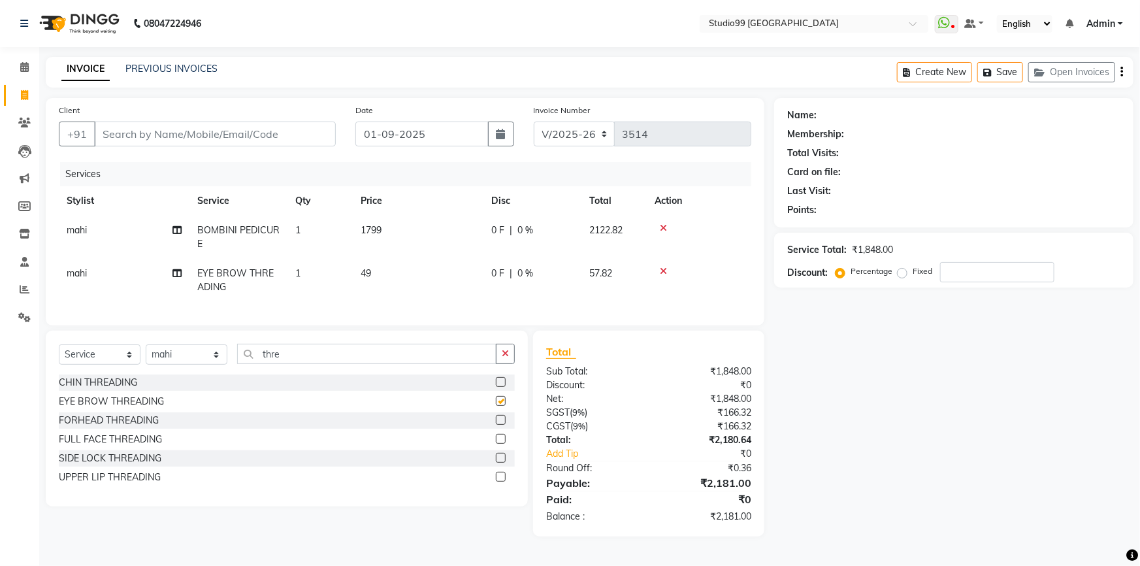
checkbox input "false"
click at [293, 364] on input "thre" at bounding box center [366, 354] width 259 height 20
type input "t"
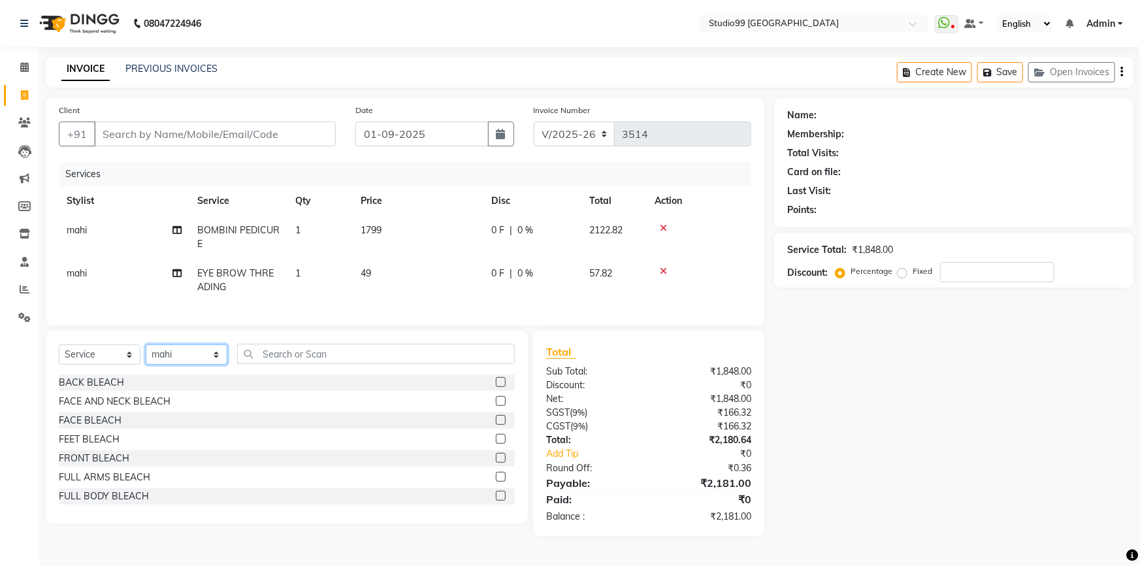
click at [152, 361] on select "Select Stylist Admin AKSHAY [PERSON_NAME] mahi [PERSON_NAME] [PERSON_NAME] [PER…" at bounding box center [187, 354] width 82 height 20
select select "43361"
click at [146, 353] on select "Select Stylist Admin AKSHAY [PERSON_NAME] mahi [PERSON_NAME] [PERSON_NAME] [PER…" at bounding box center [187, 354] width 82 height 20
click at [304, 355] on input "text" at bounding box center [376, 354] width 278 height 20
type input "T"
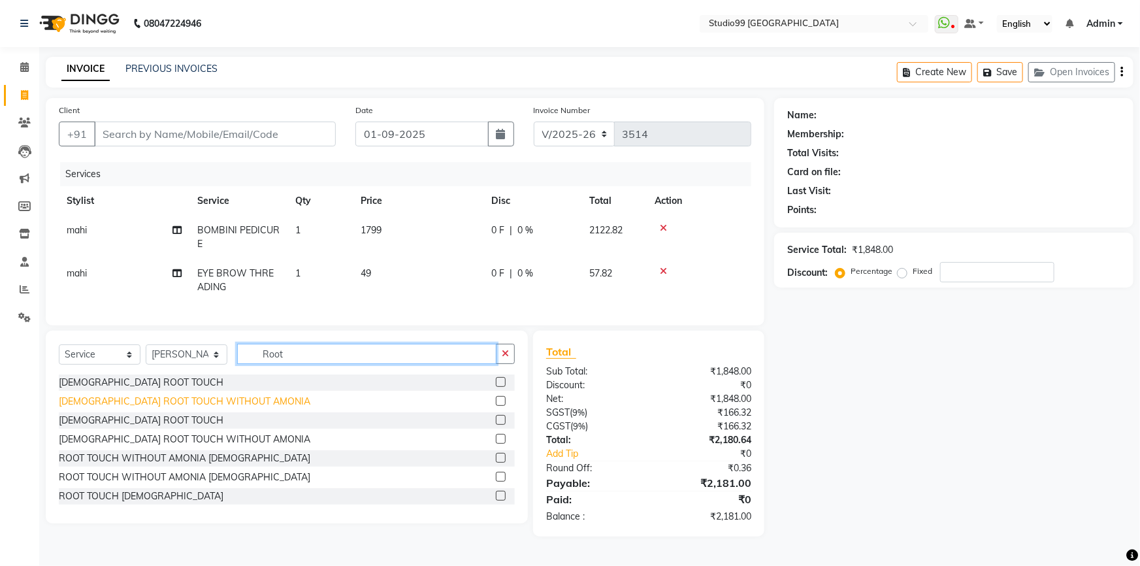
type input "Root"
click at [223, 408] on div "[DEMOGRAPHIC_DATA] ROOT TOUCH WITHOUT AMONIA" at bounding box center [184, 401] width 251 height 14
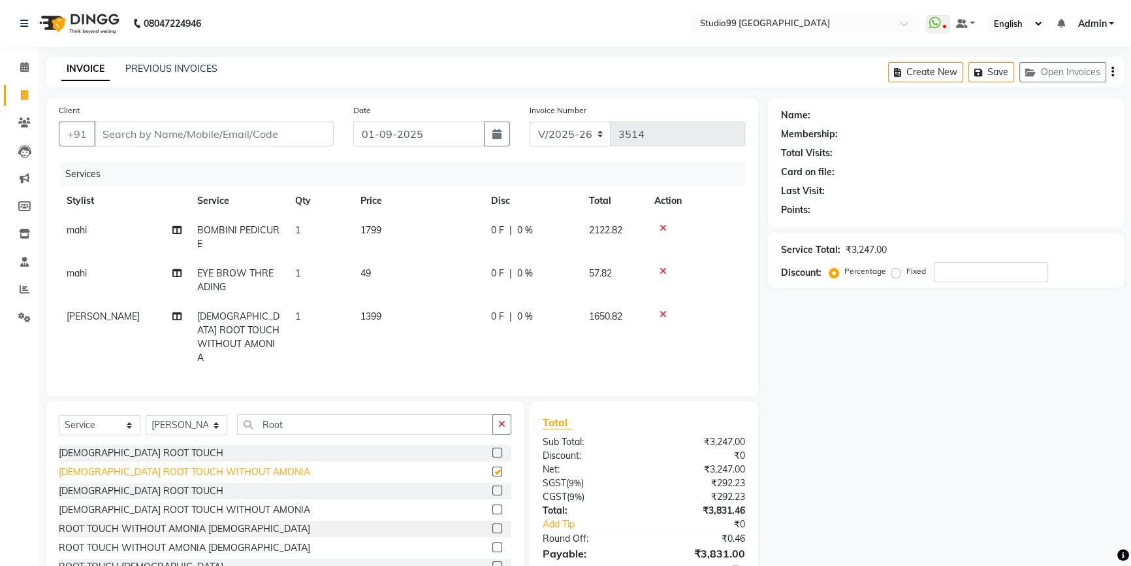
checkbox input "false"
click at [300, 317] on span "1" at bounding box center [297, 316] width 5 height 12
select select "43361"
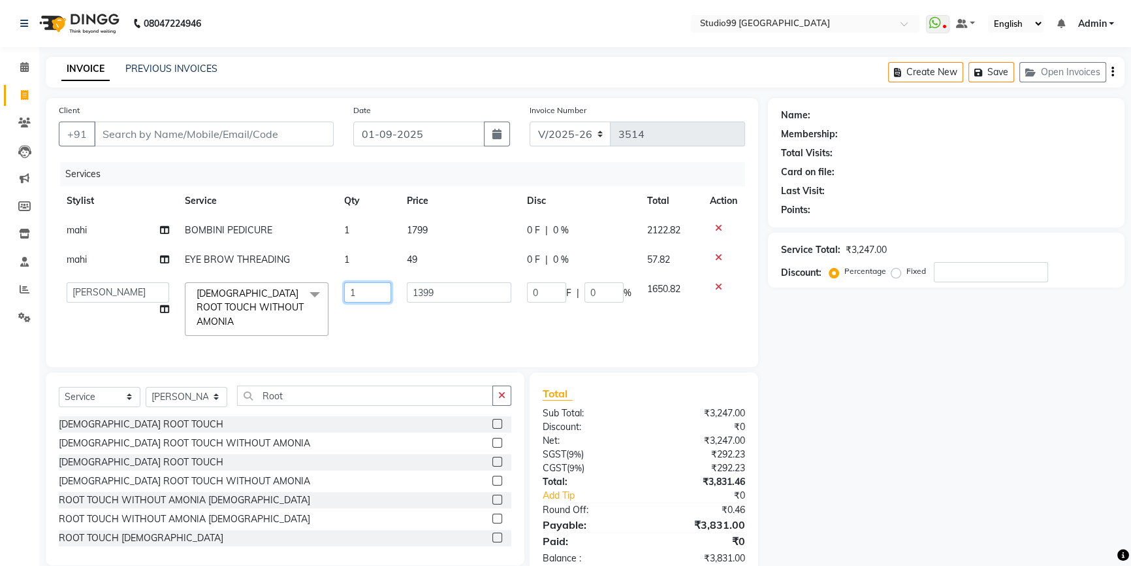
drag, startPoint x: 366, startPoint y: 292, endPoint x: 328, endPoint y: 299, distance: 38.6
click at [329, 299] on tr "Admin AKSHAY AMARJIT Dina GOUTAM Gulshan mahi Nobil Hasan Rafeeq Raj Rima Dey S…" at bounding box center [402, 308] width 686 height 69
type input "2"
click at [334, 312] on tr "Admin AKSHAY AMARJIT Dina GOUTAM Gulshan mahi Nobil Hasan Rafeeq Raj Rima Dey S…" at bounding box center [402, 308] width 686 height 69
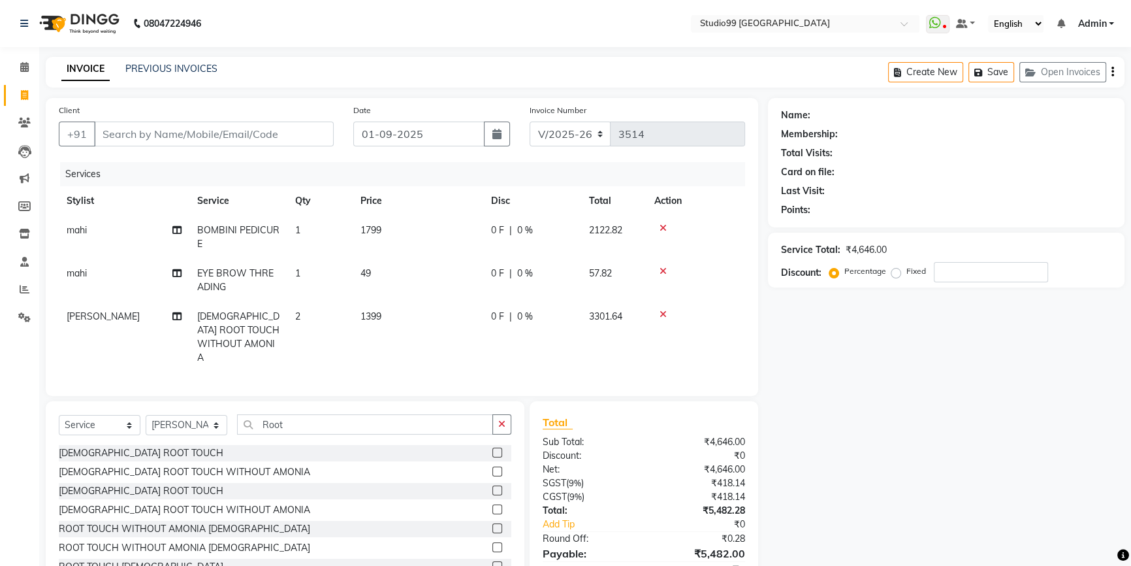
click at [360, 344] on td "1399" at bounding box center [418, 337] width 131 height 71
select select "43361"
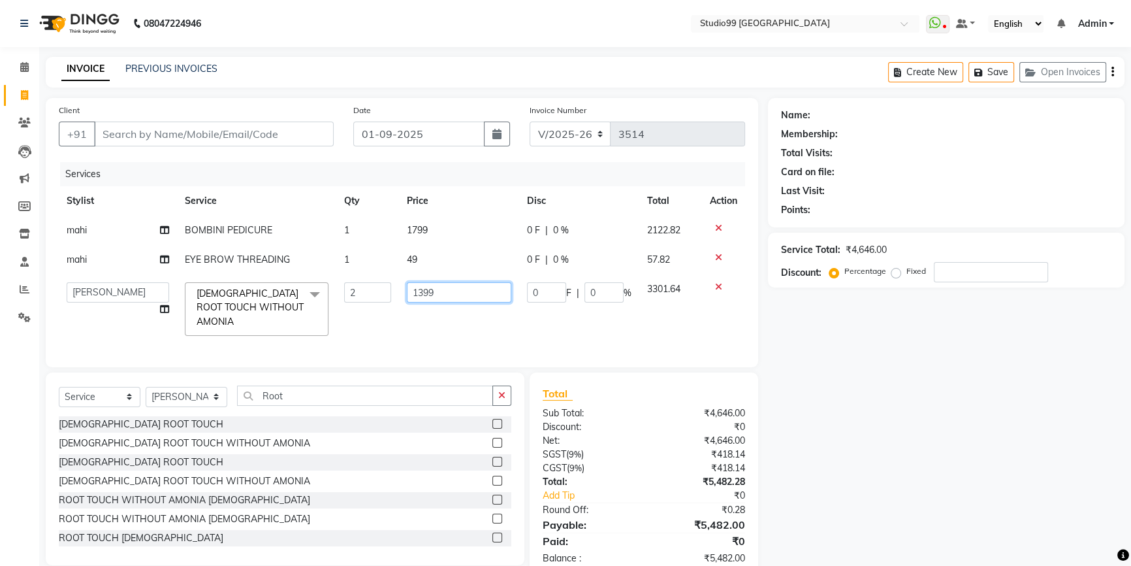
click at [472, 327] on td "1399" at bounding box center [459, 308] width 120 height 69
click at [718, 315] on td at bounding box center [723, 308] width 43 height 69
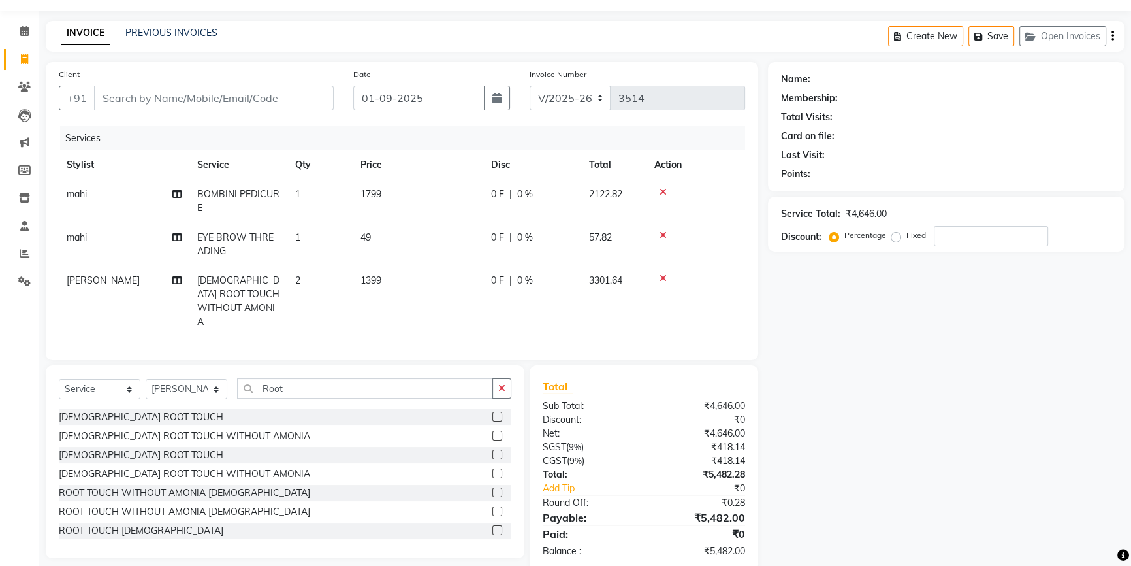
scroll to position [56, 0]
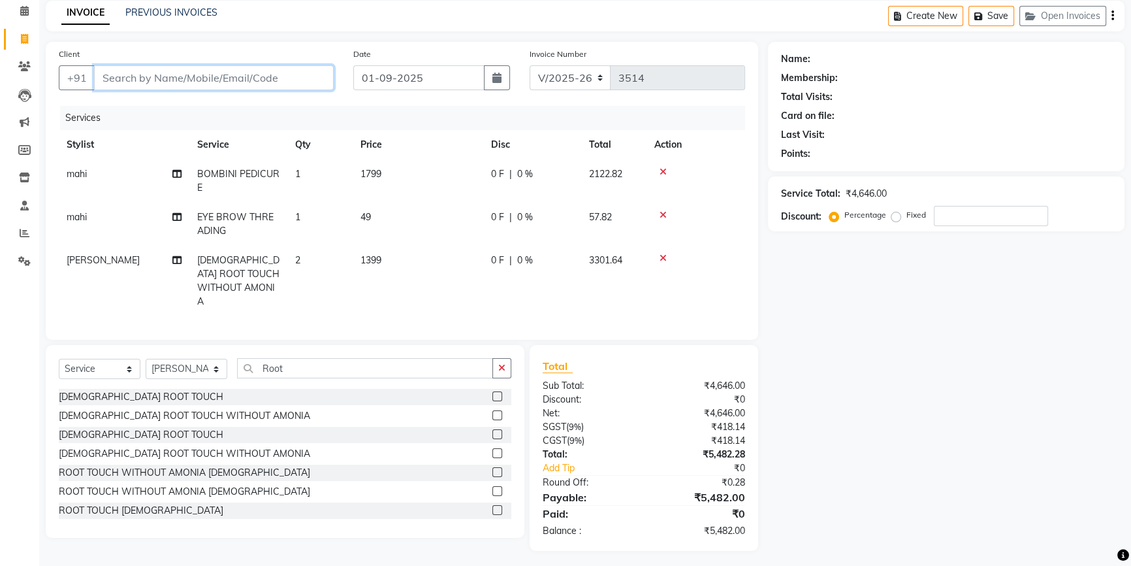
click at [149, 76] on input "Client" at bounding box center [214, 77] width 240 height 25
type input "9"
type input "0"
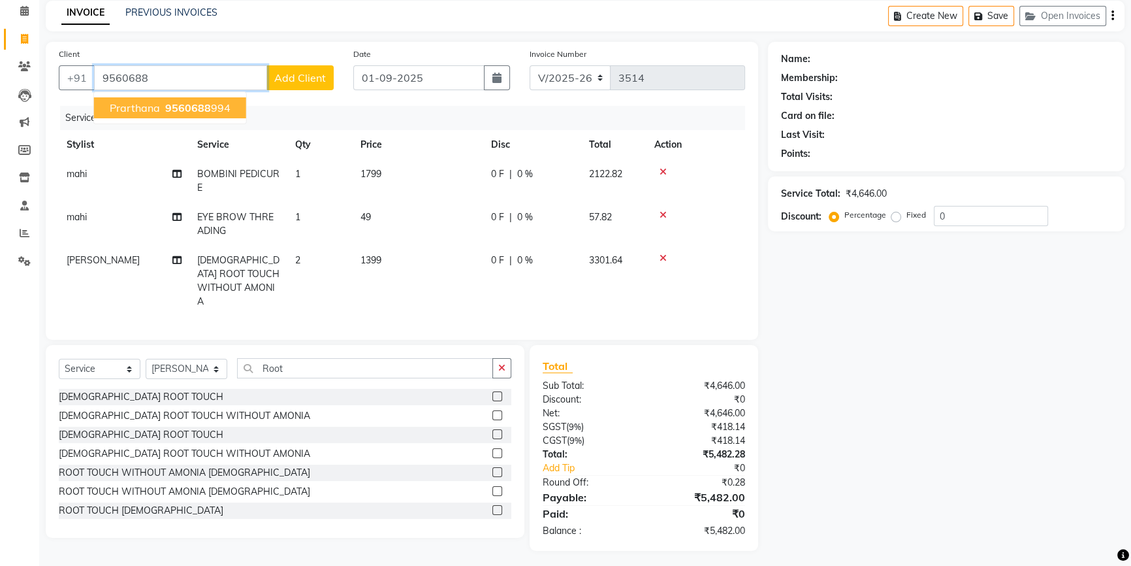
click at [156, 110] on span "Prarthana" at bounding box center [135, 107] width 50 height 13
type input "9560688994"
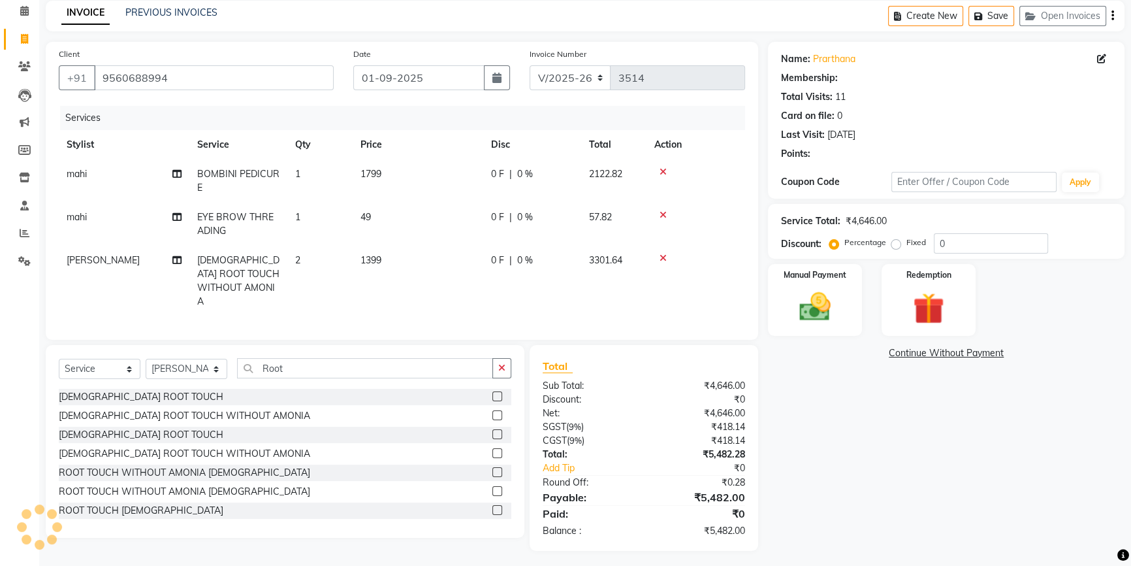
select select "1: Object"
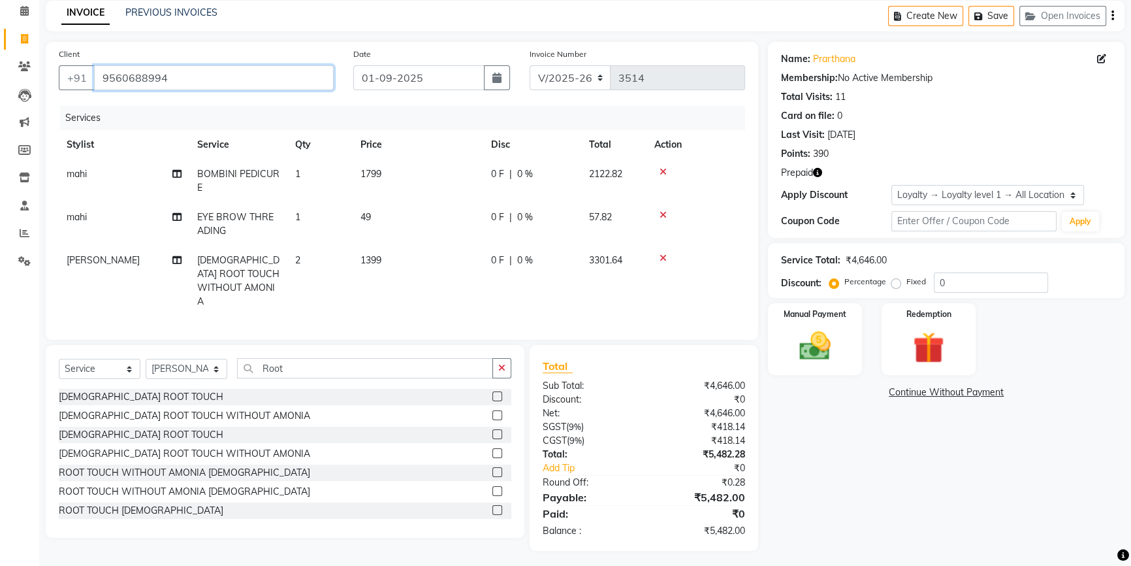
drag, startPoint x: 102, startPoint y: 78, endPoint x: 223, endPoint y: 78, distance: 120.8
click at [223, 78] on input "9560688994" at bounding box center [214, 77] width 240 height 25
click at [212, 78] on input "9560688994" at bounding box center [214, 77] width 240 height 25
click at [819, 172] on icon "button" at bounding box center [817, 172] width 9 height 9
click at [921, 339] on img at bounding box center [929, 347] width 53 height 40
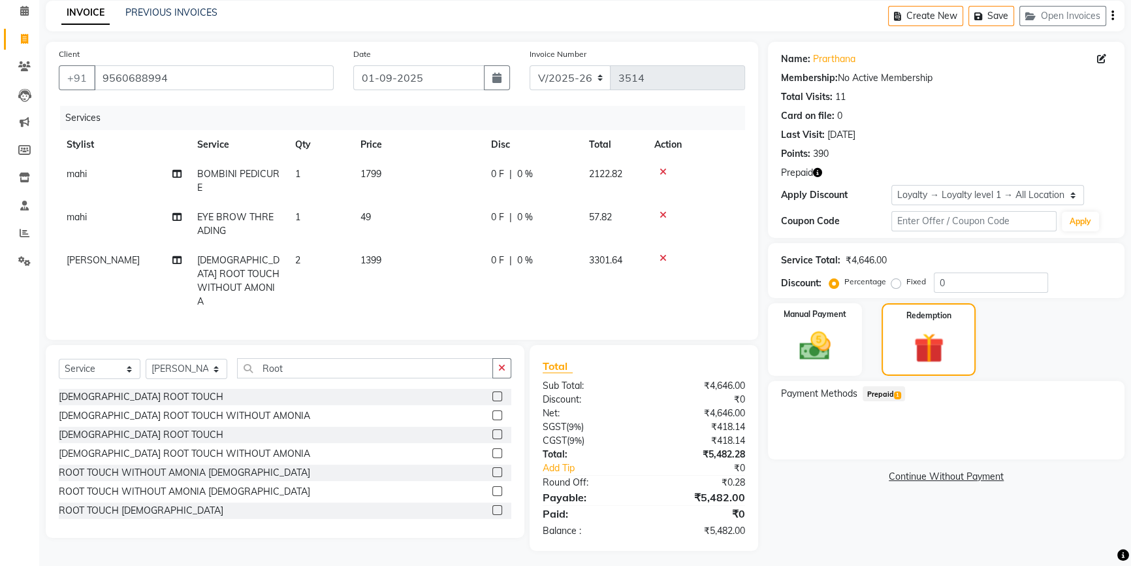
click at [897, 394] on span "1" at bounding box center [897, 395] width 7 height 8
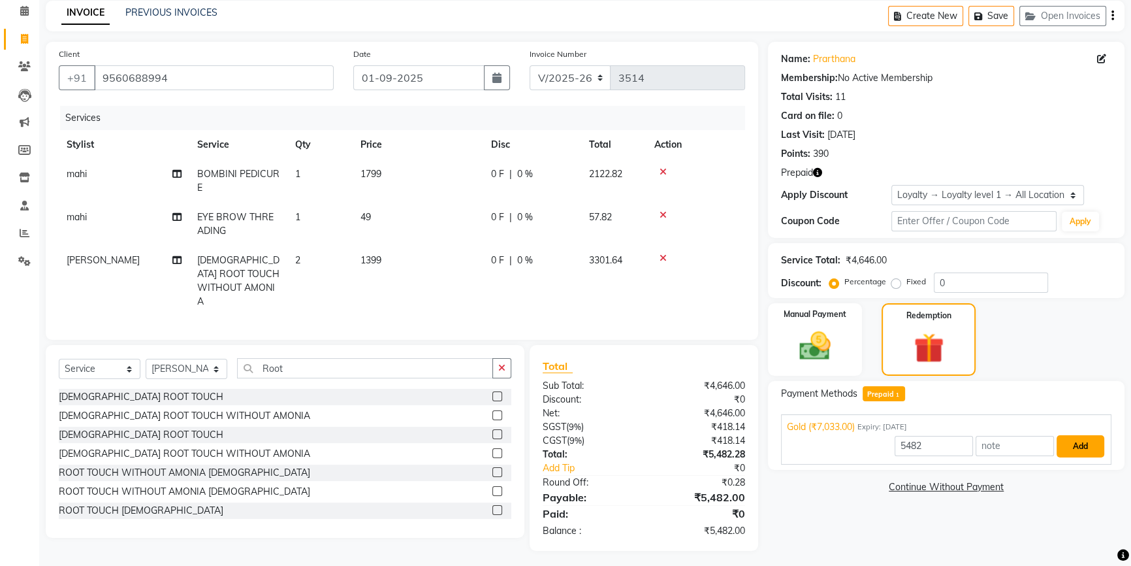
click at [1087, 444] on button "Add" at bounding box center [1081, 446] width 48 height 22
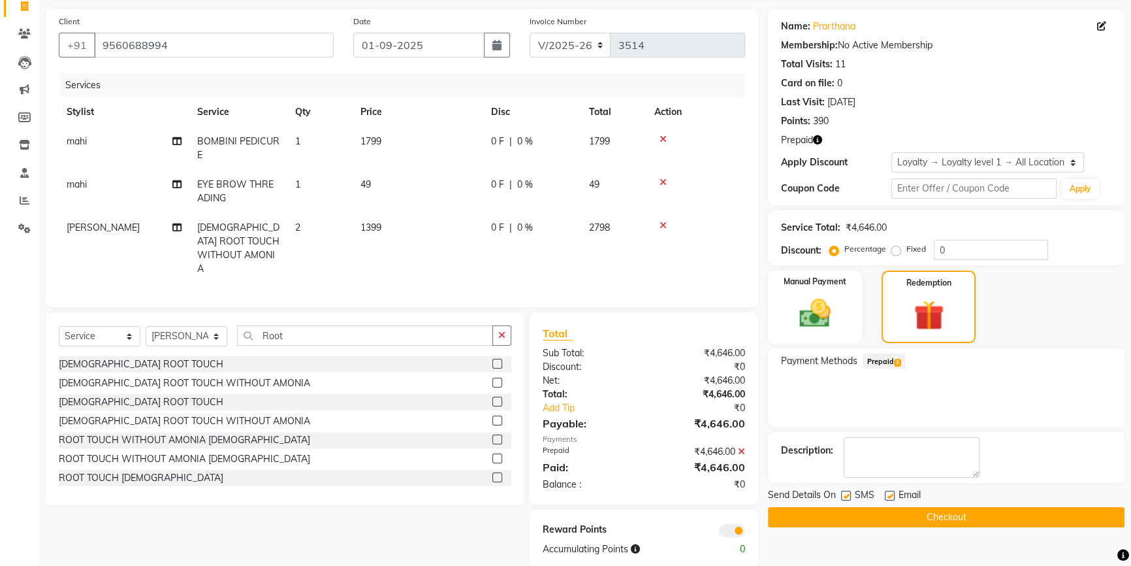
scroll to position [107, 0]
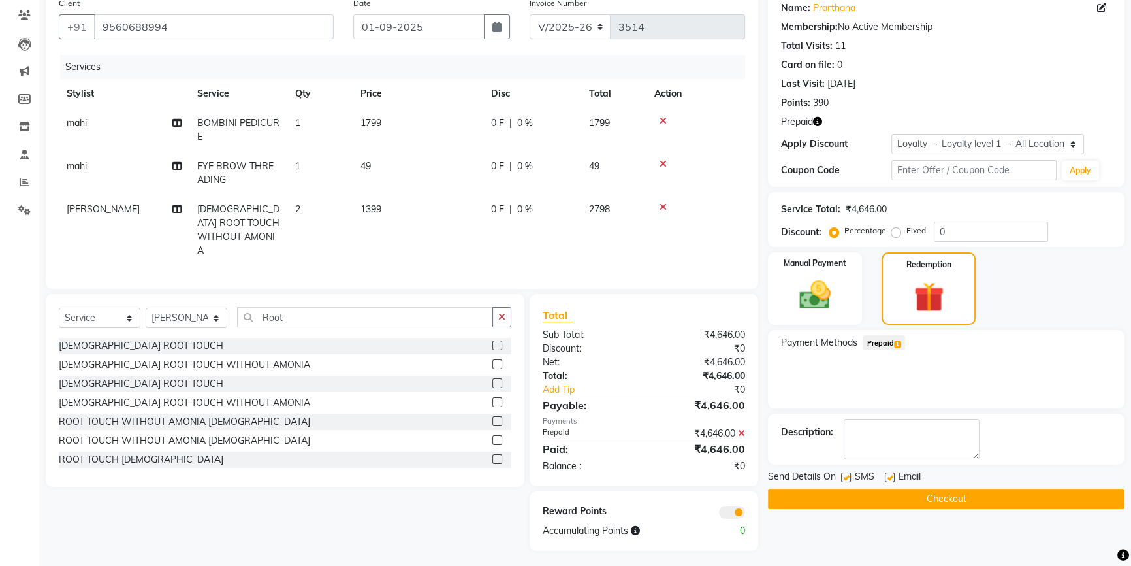
click at [947, 500] on button "Checkout" at bounding box center [946, 498] width 357 height 20
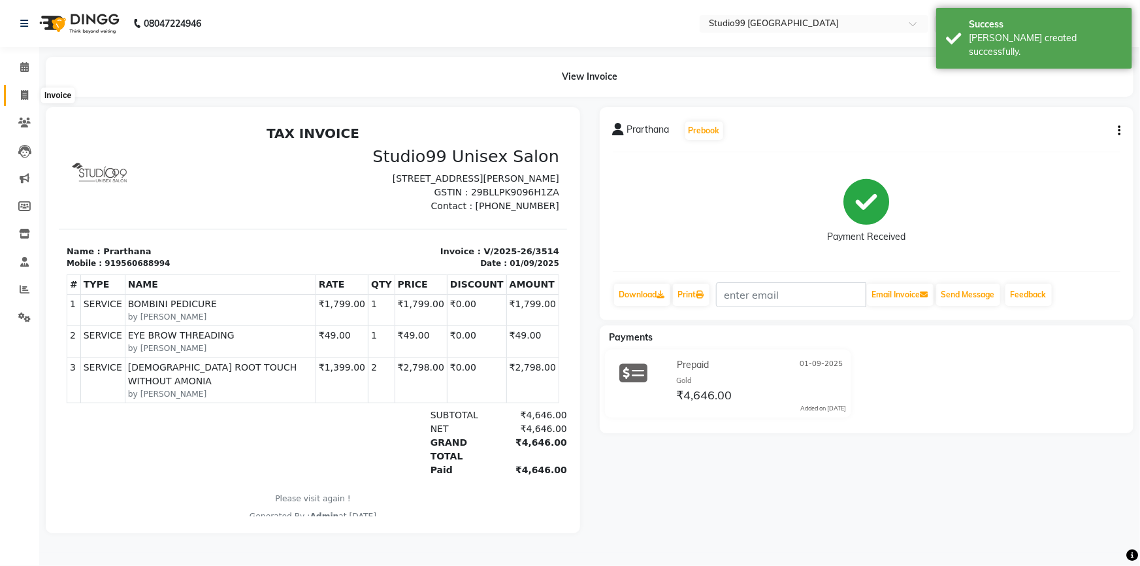
click at [27, 97] on icon at bounding box center [24, 95] width 7 height 10
select select "service"
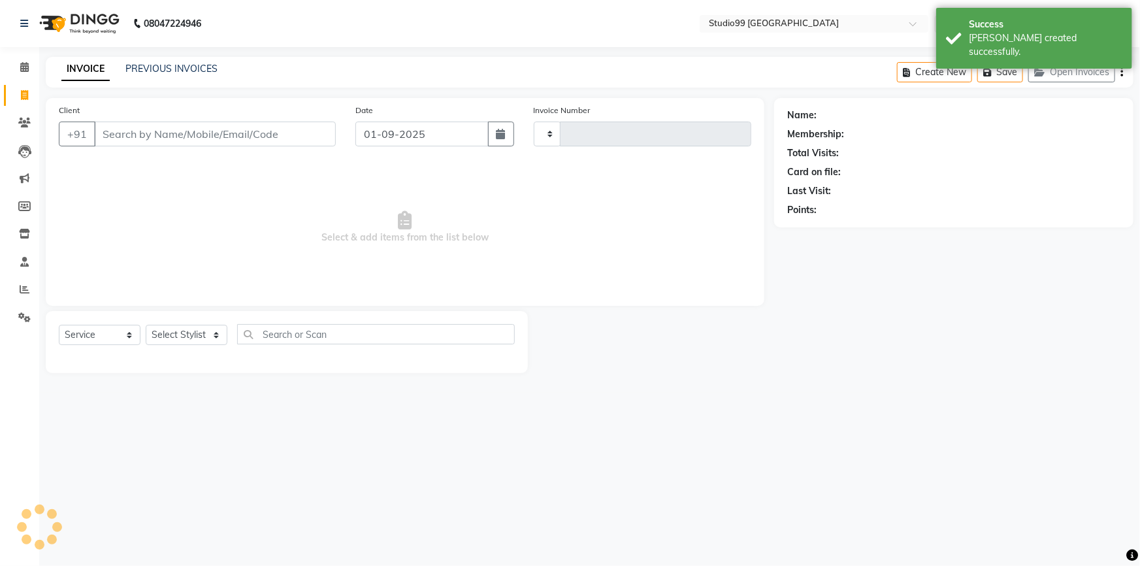
type input "3515"
select select "6042"
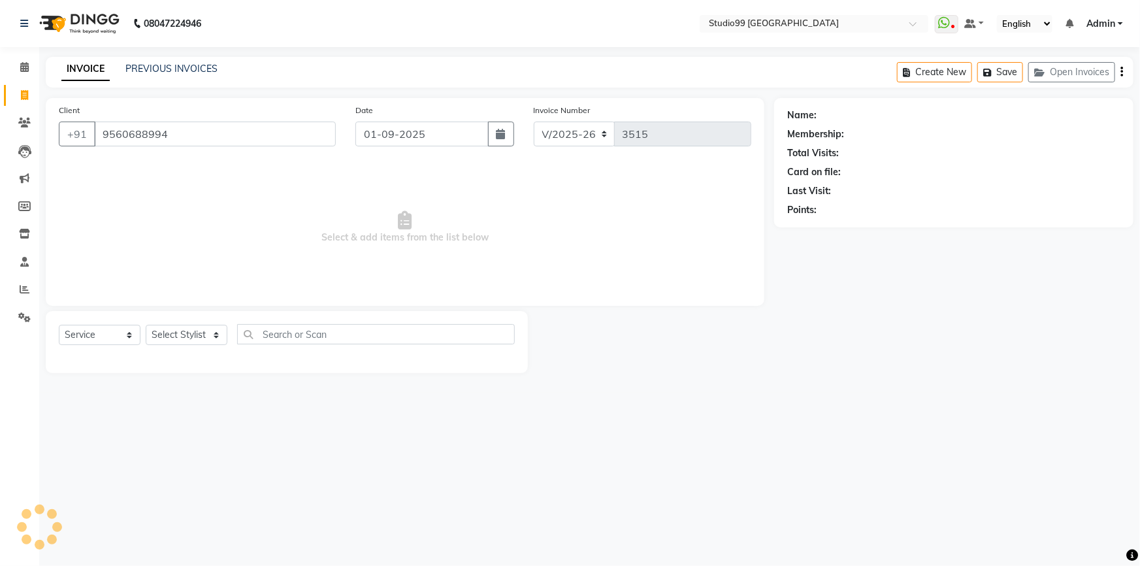
type input "9560688994"
select select "1: Object"
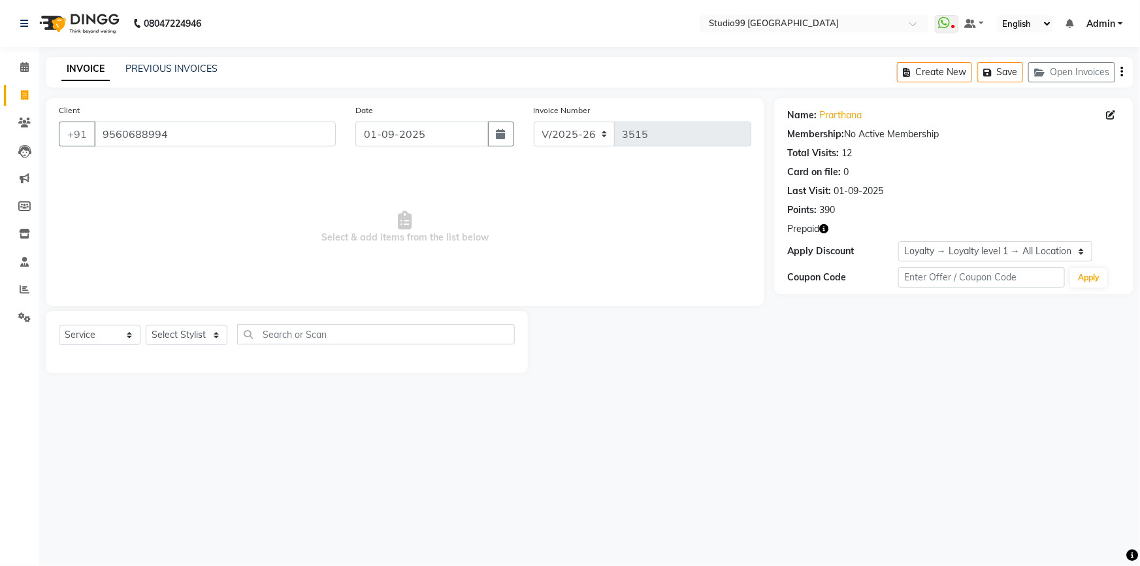
click at [825, 229] on icon "button" at bounding box center [823, 228] width 9 height 9
drag, startPoint x: 103, startPoint y: 133, endPoint x: 164, endPoint y: 123, distance: 61.6
click at [163, 124] on input "9560688994" at bounding box center [215, 133] width 242 height 25
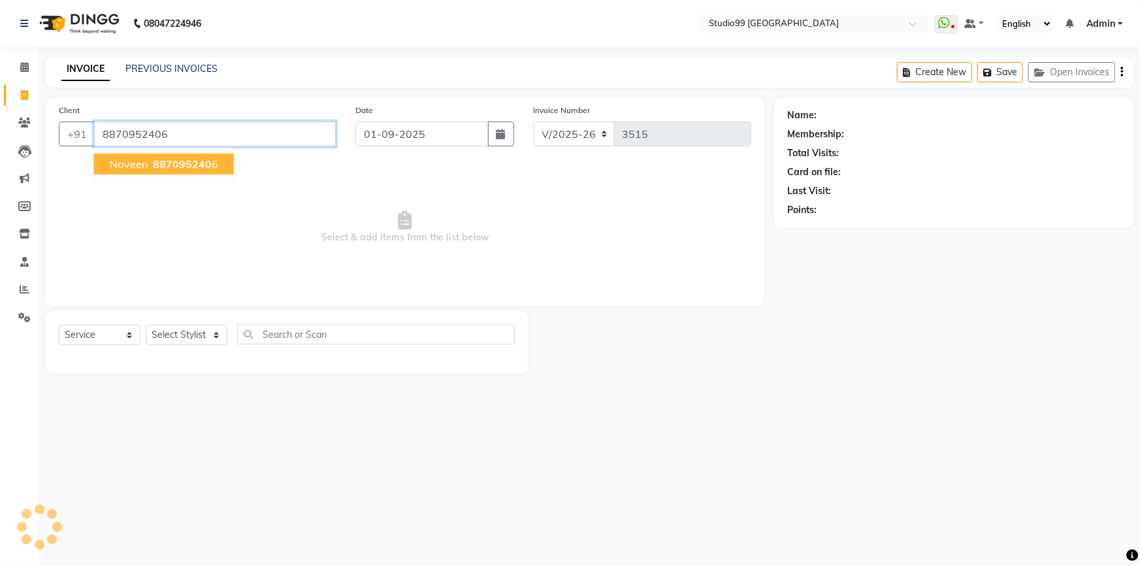
type input "8870952406"
select select "2: Object"
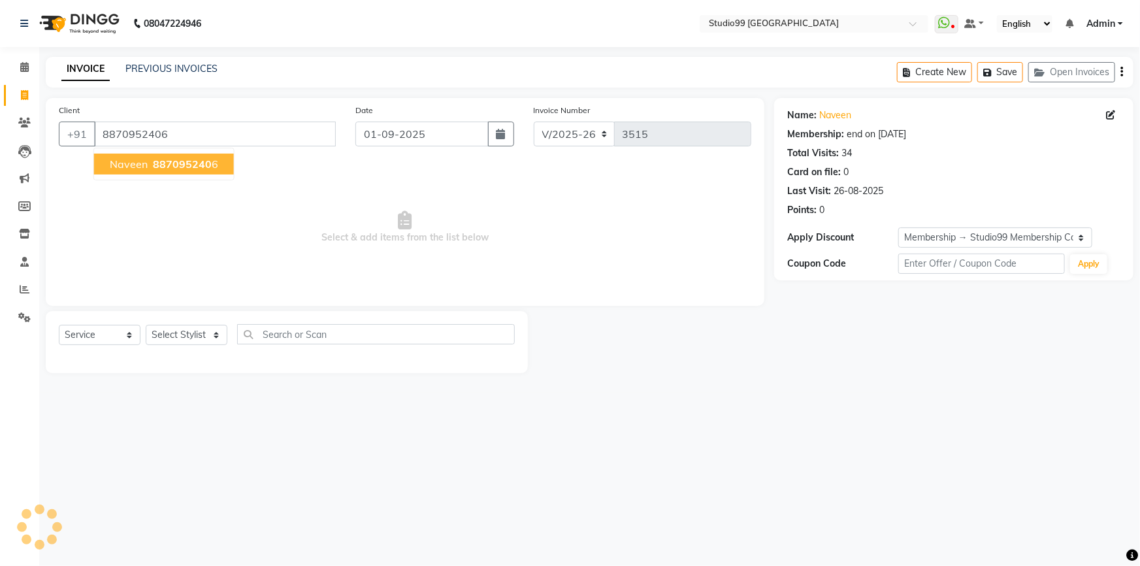
click at [161, 165] on span "887095240" at bounding box center [182, 163] width 59 height 13
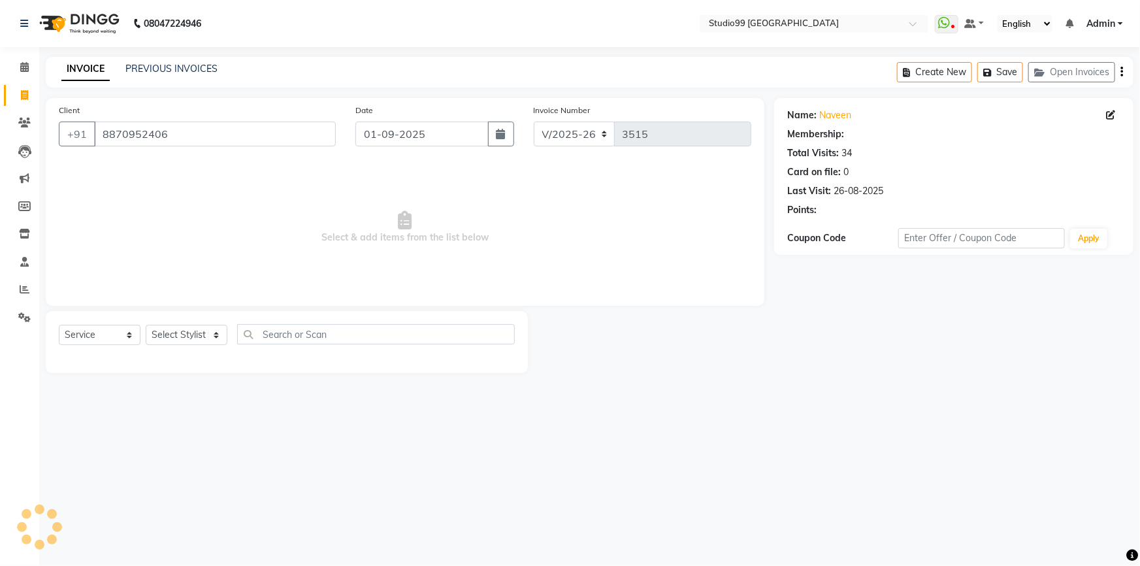
select select "2: Object"
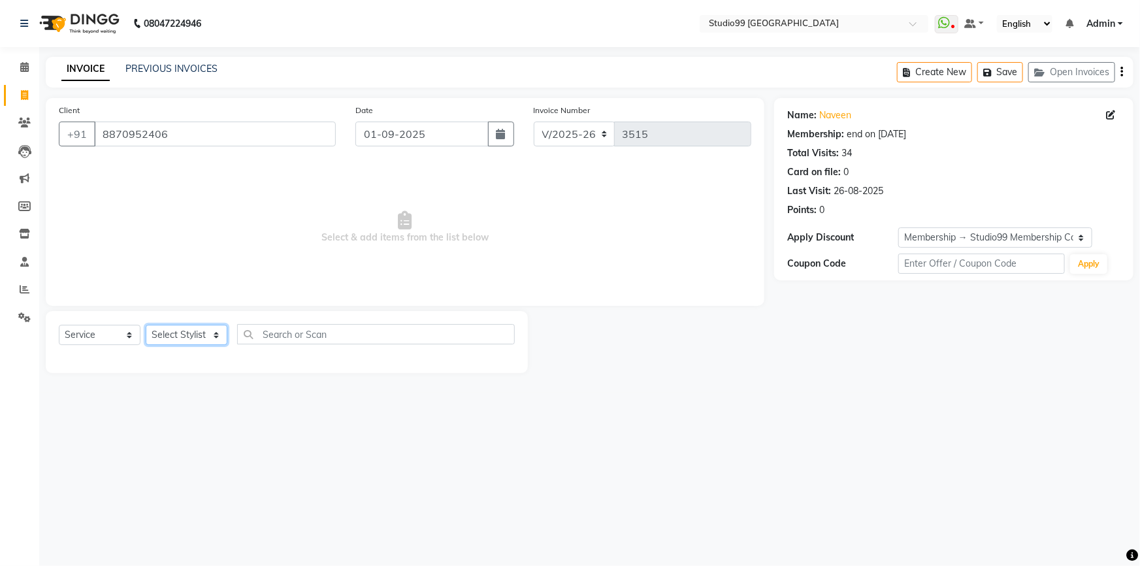
click at [191, 338] on select "Select Stylist Admin AKSHAY [PERSON_NAME] mahi [PERSON_NAME] [PERSON_NAME] [PER…" at bounding box center [187, 335] width 82 height 20
select select "52201"
click at [146, 325] on select "Select Stylist Admin AKSHAY [PERSON_NAME] mahi [PERSON_NAME] [PERSON_NAME] [PER…" at bounding box center [187, 335] width 82 height 20
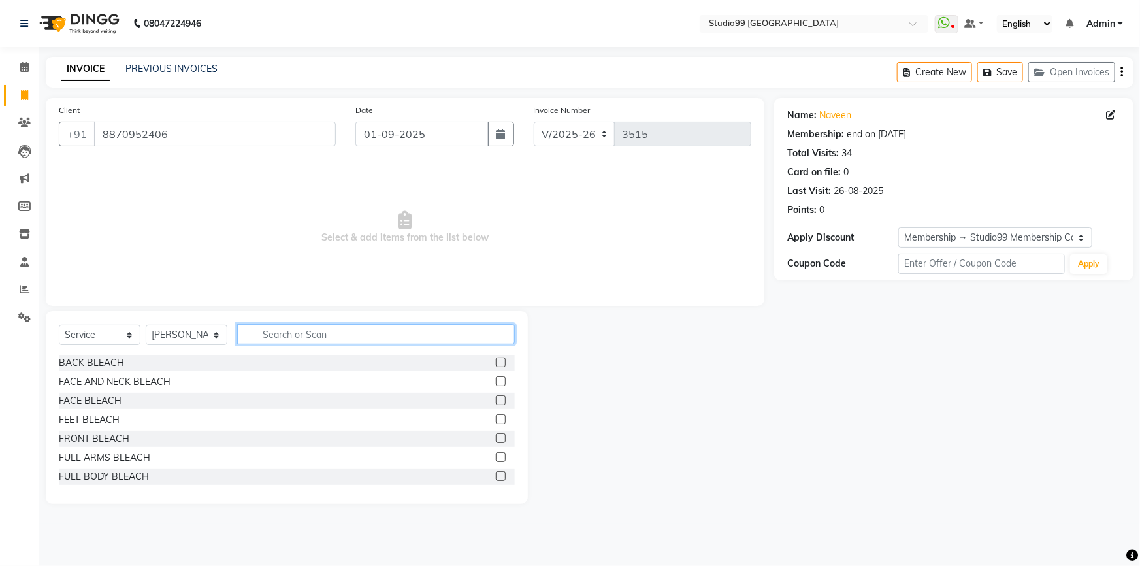
click at [301, 340] on input "text" at bounding box center [376, 334] width 278 height 20
click at [302, 337] on input "text" at bounding box center [376, 334] width 278 height 20
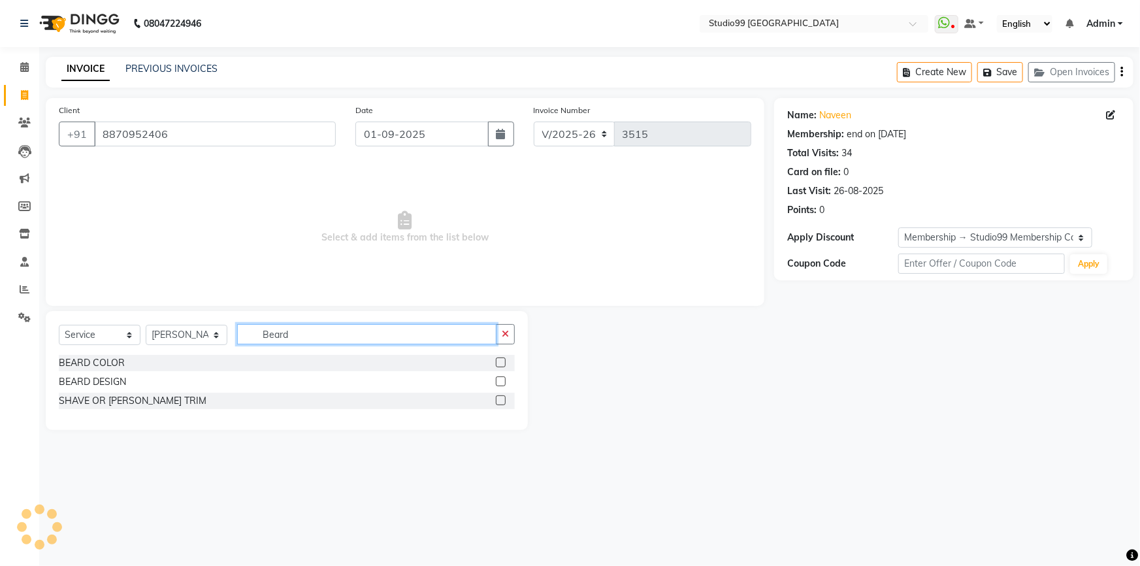
type input "Beard"
click at [500, 401] on label at bounding box center [501, 400] width 10 height 10
click at [500, 401] on input "checkbox" at bounding box center [500, 400] width 8 height 8
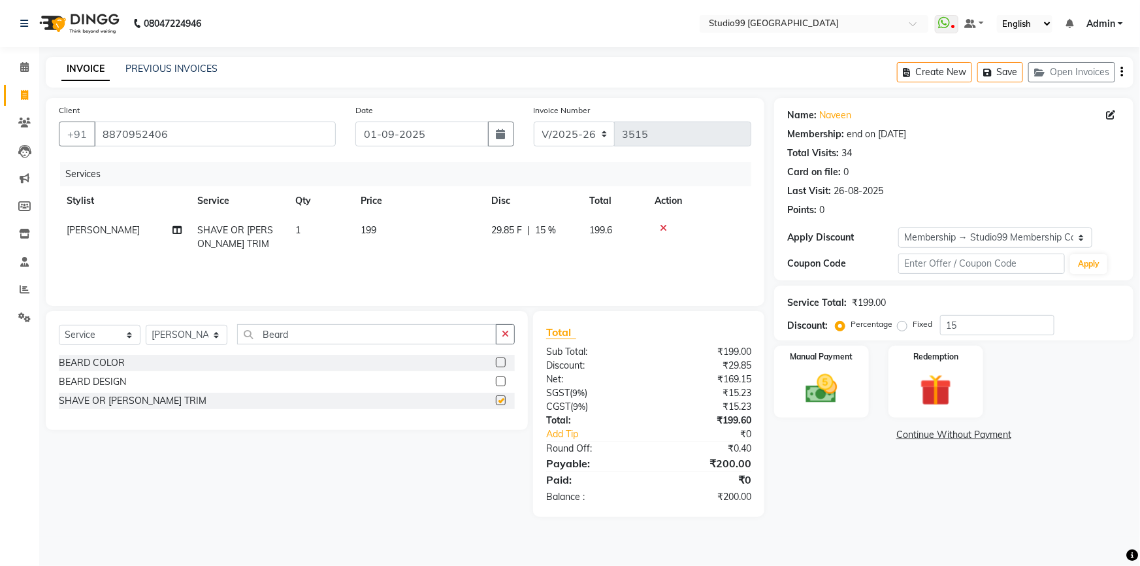
checkbox input "false"
click at [824, 389] on img at bounding box center [822, 389] width 54 height 38
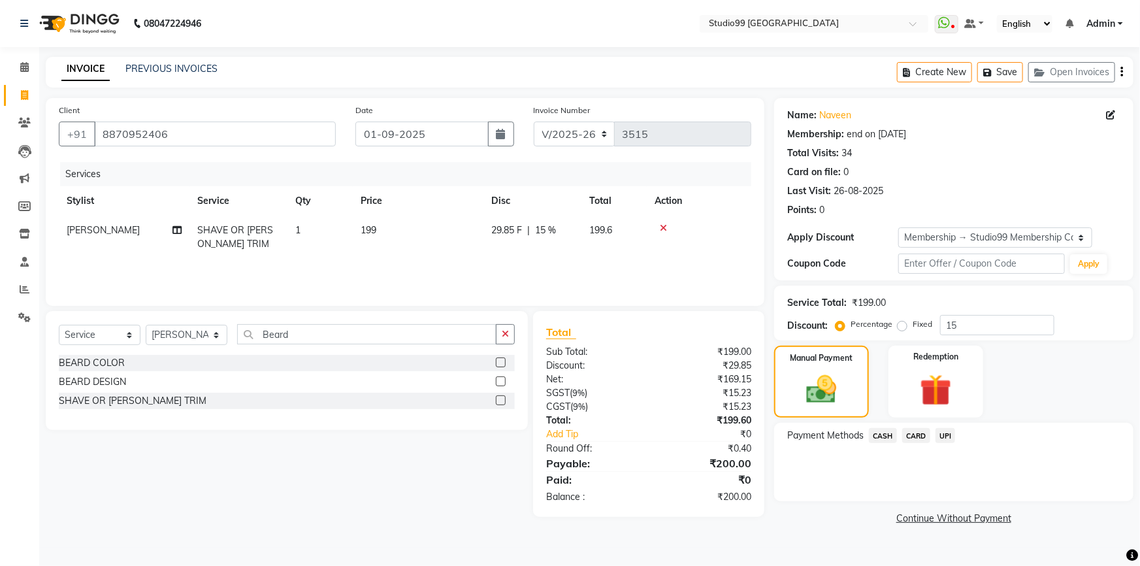
click at [950, 436] on span "UPI" at bounding box center [945, 435] width 20 height 15
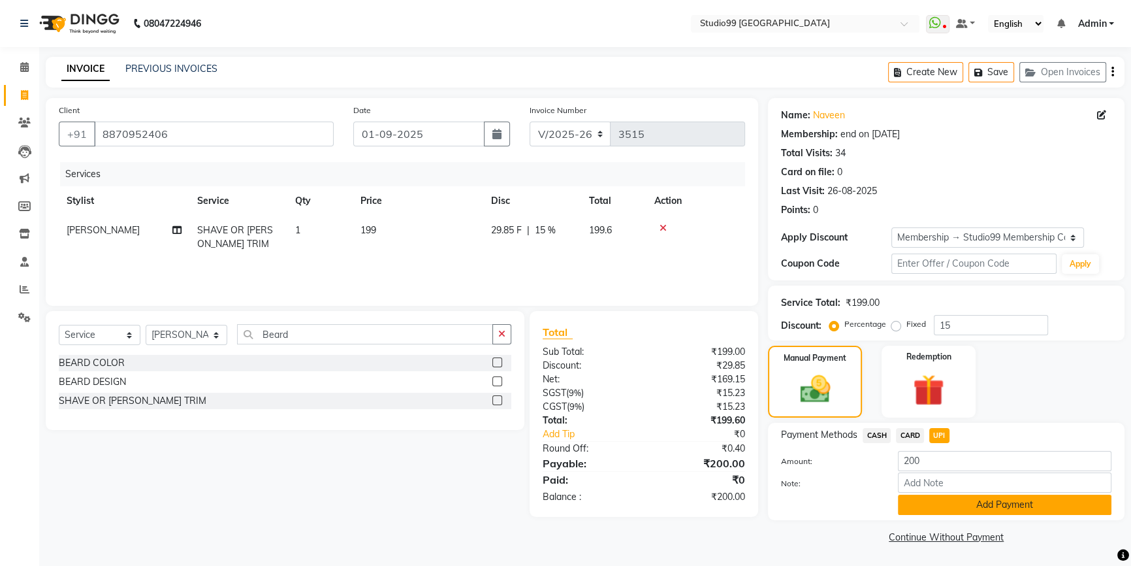
click at [967, 509] on button "Add Payment" at bounding box center [1005, 504] width 214 height 20
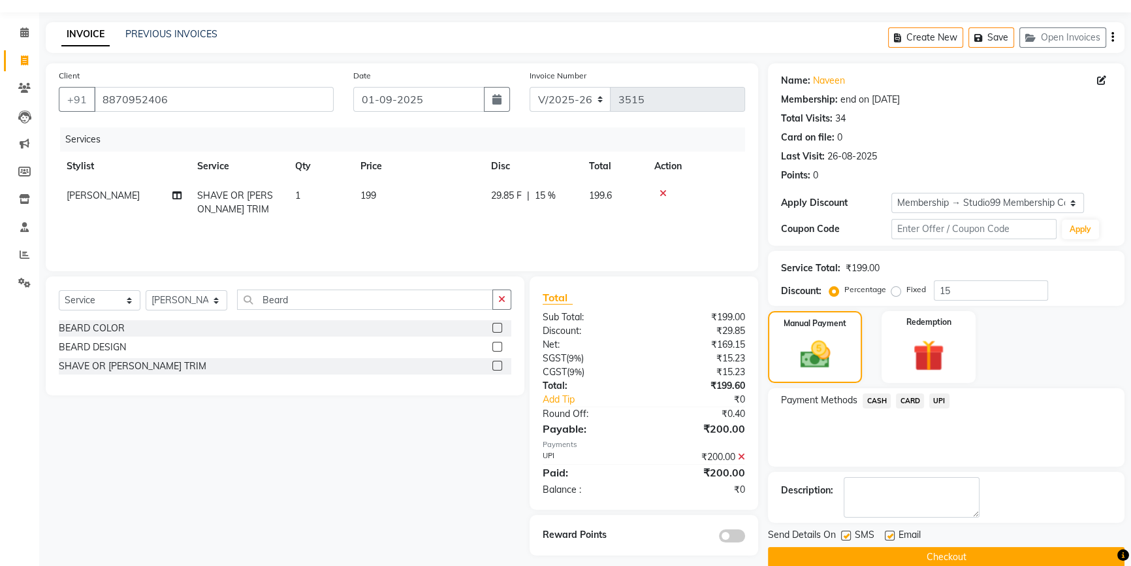
scroll to position [54, 0]
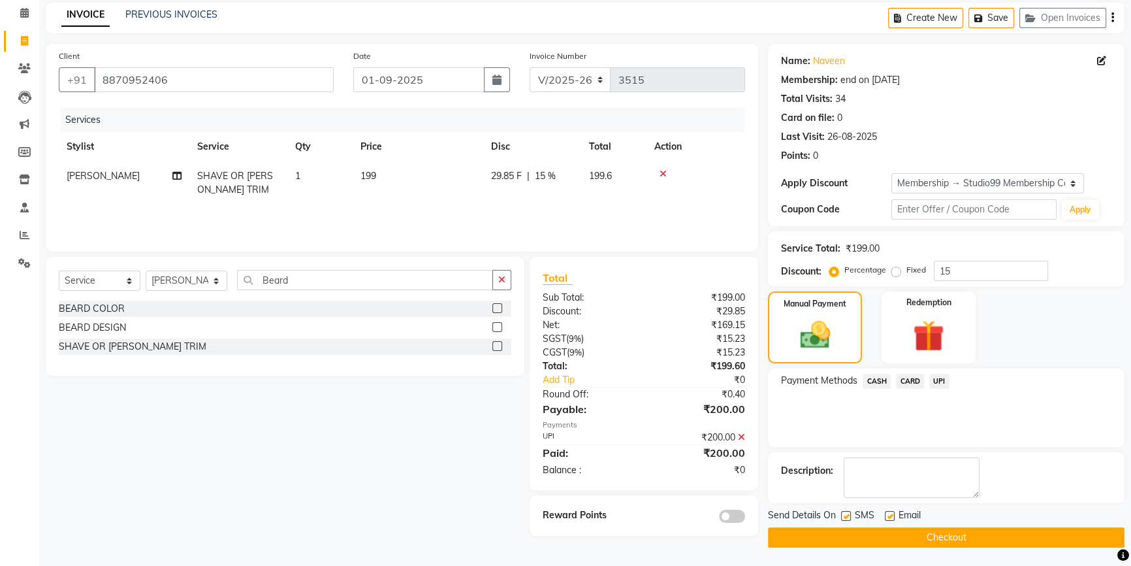
click at [953, 536] on button "Checkout" at bounding box center [946, 537] width 357 height 20
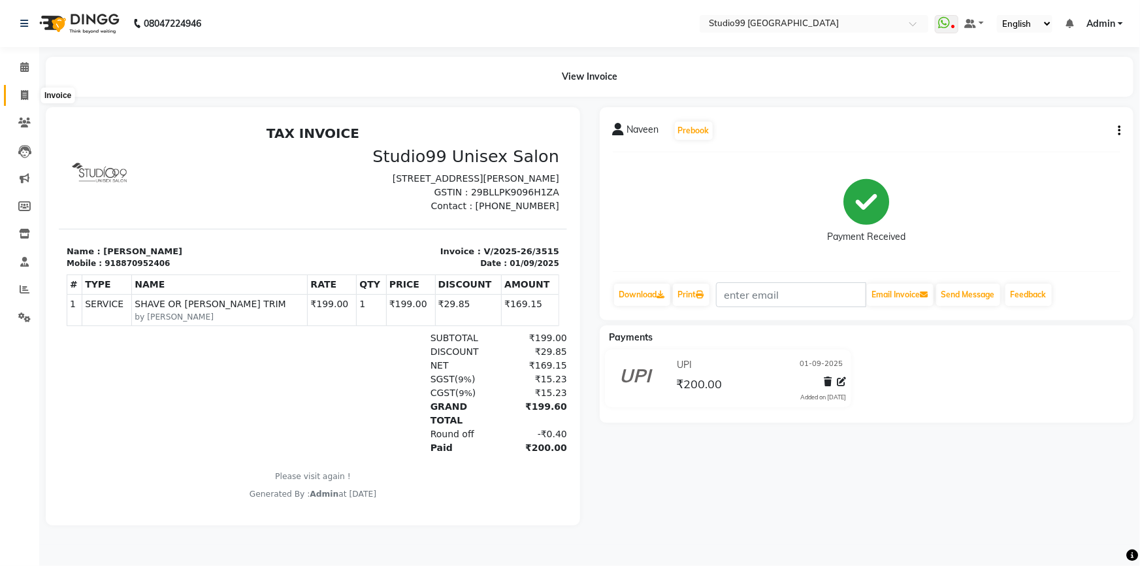
click at [25, 97] on icon at bounding box center [24, 95] width 7 height 10
select select "service"
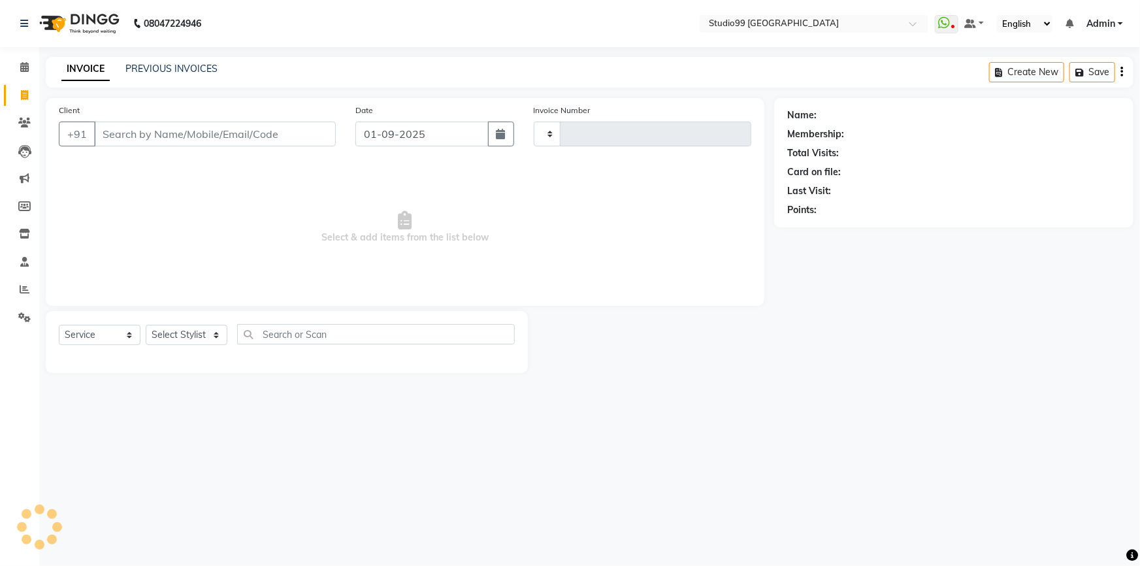
type input "3516"
select select "6042"
click at [24, 281] on link "Reports" at bounding box center [19, 290] width 31 height 22
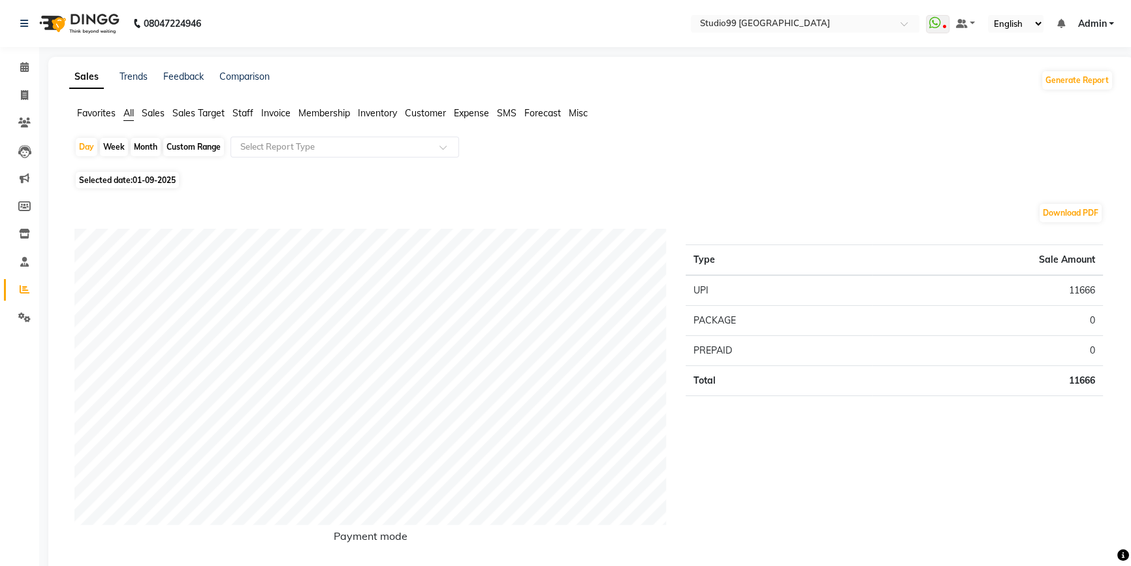
click at [242, 113] on span "Staff" at bounding box center [242, 113] width 21 height 12
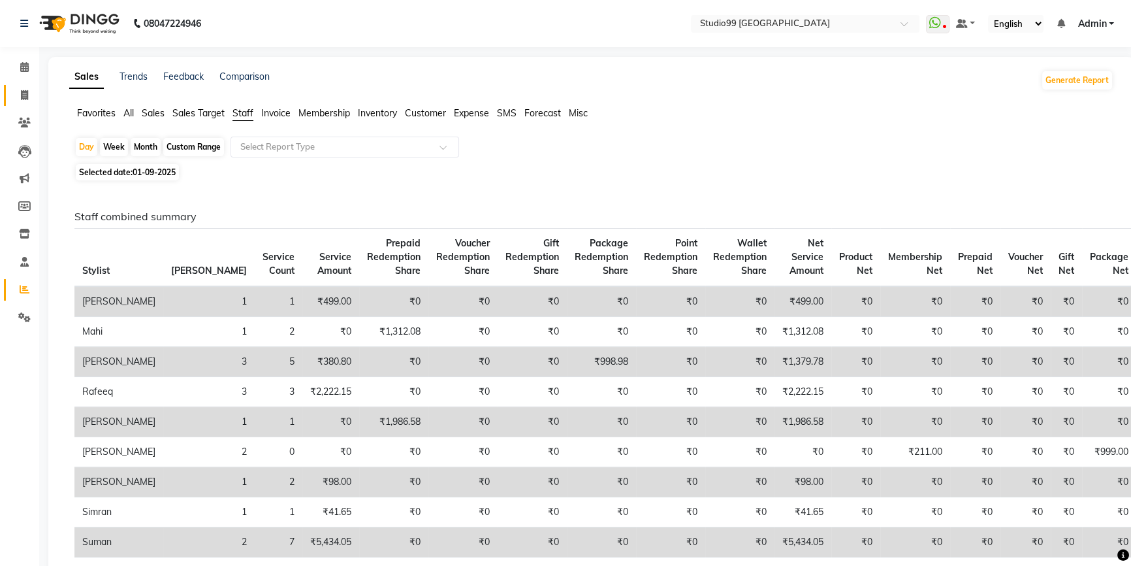
click at [21, 98] on icon at bounding box center [24, 95] width 7 height 10
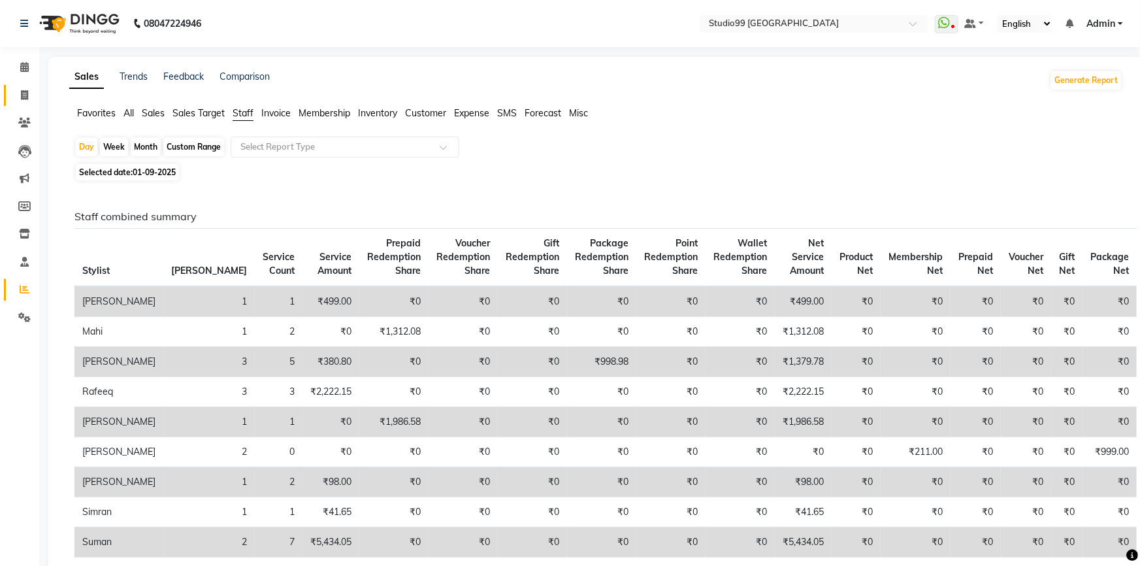
select select "6042"
select select "service"
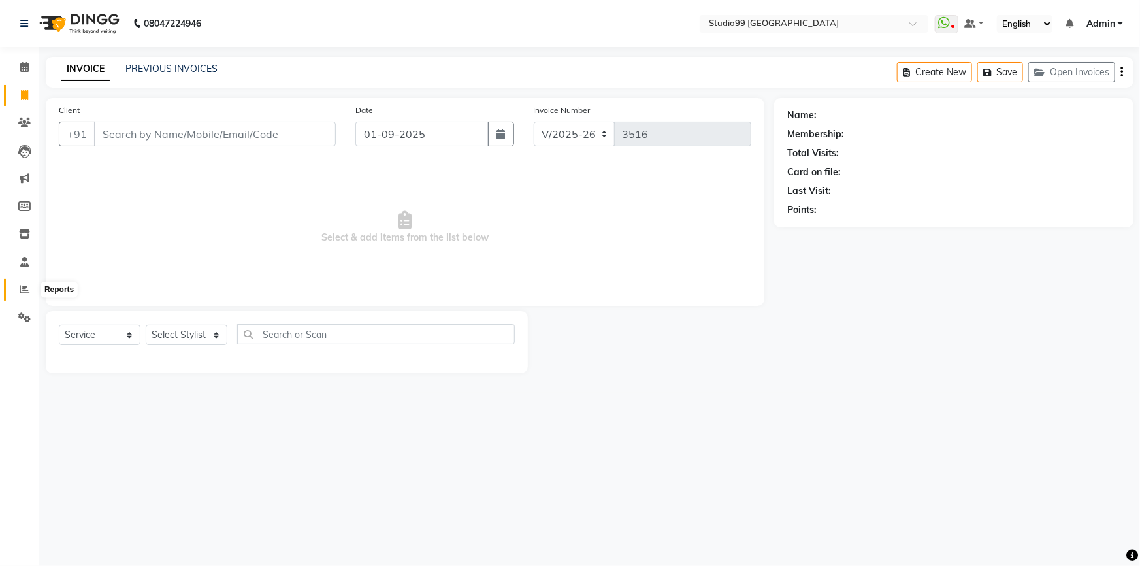
click at [14, 288] on span at bounding box center [24, 289] width 23 height 15
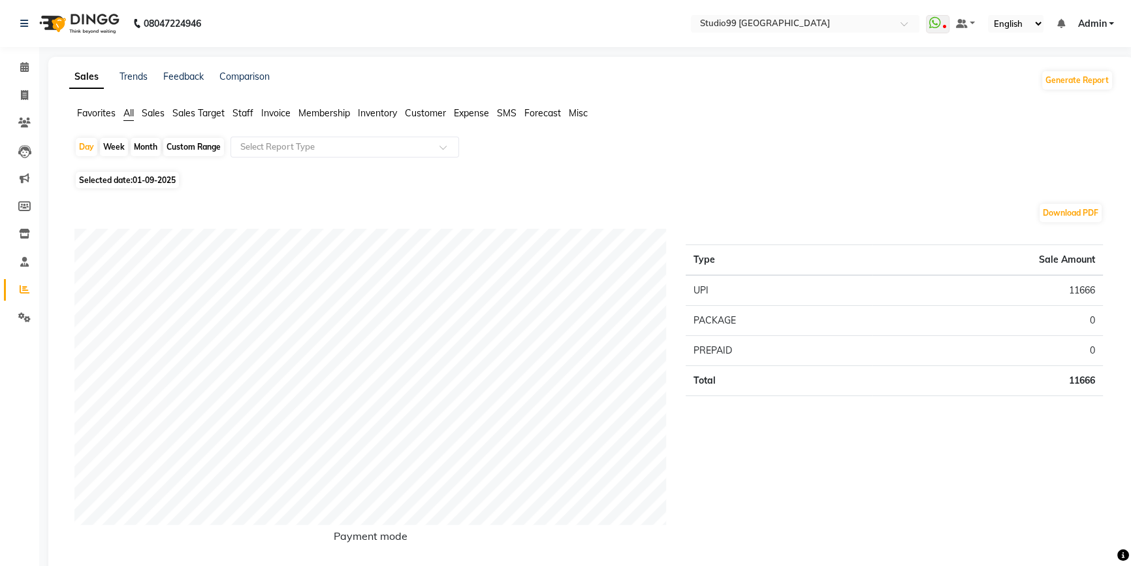
click at [245, 114] on span "Staff" at bounding box center [242, 113] width 21 height 12
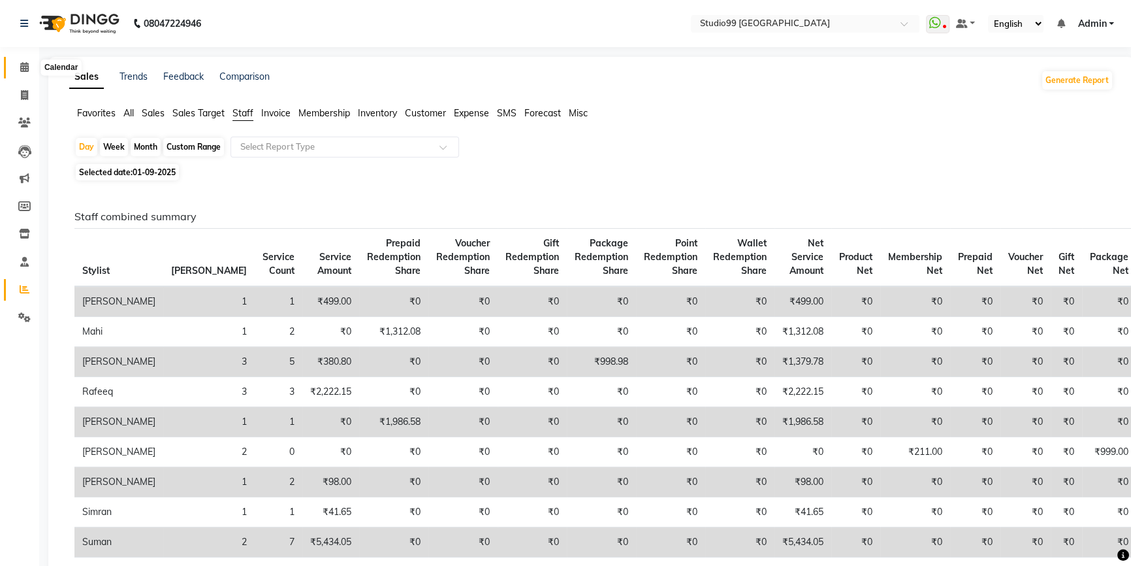
click at [15, 69] on span at bounding box center [24, 67] width 23 height 15
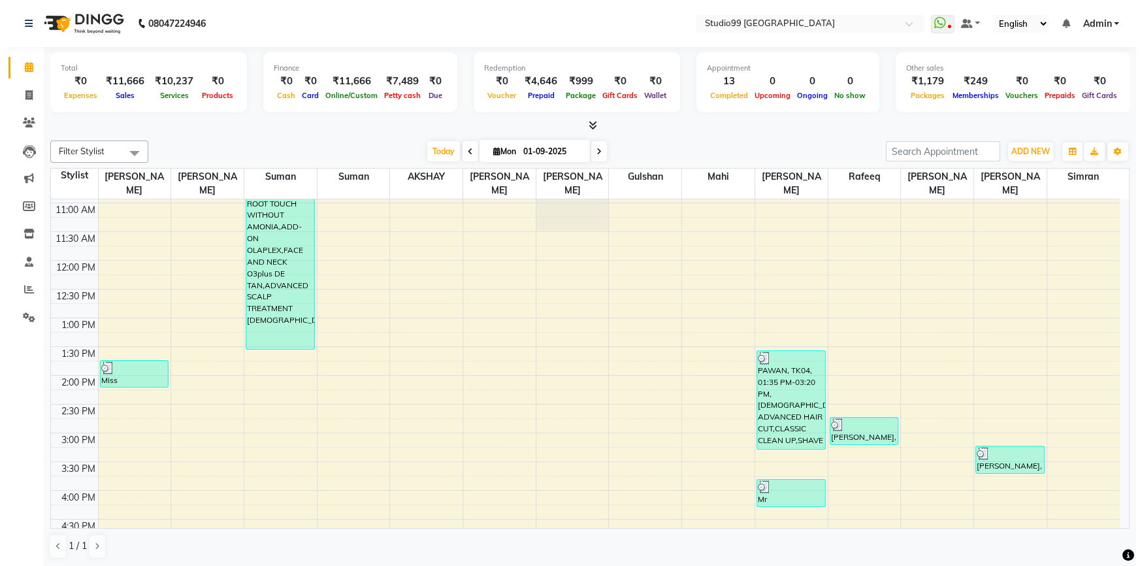
scroll to position [237, 0]
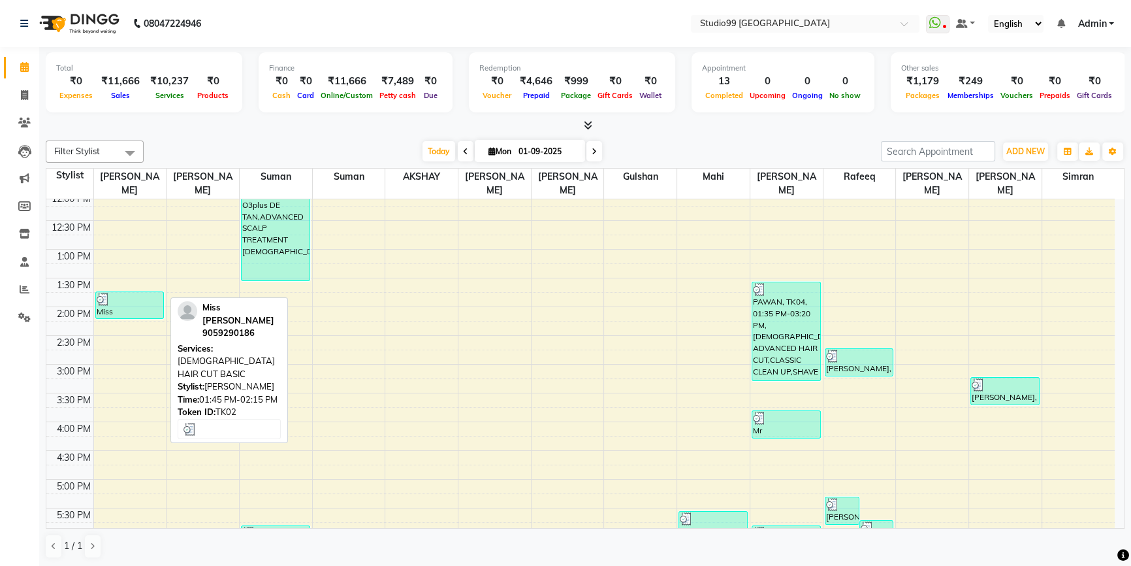
click at [121, 293] on div at bounding box center [130, 299] width 67 height 13
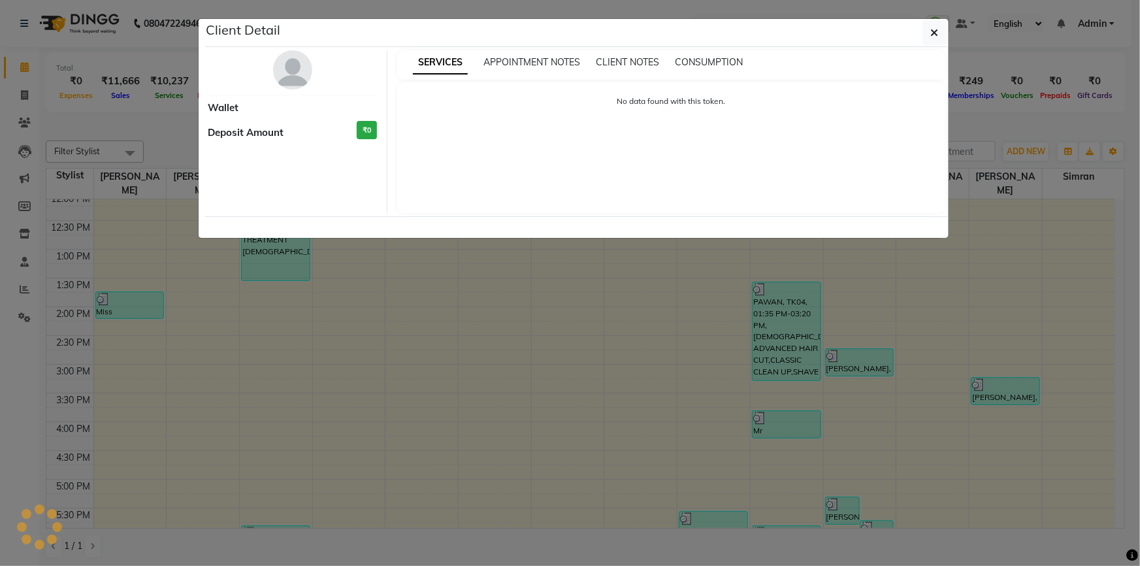
select select "3"
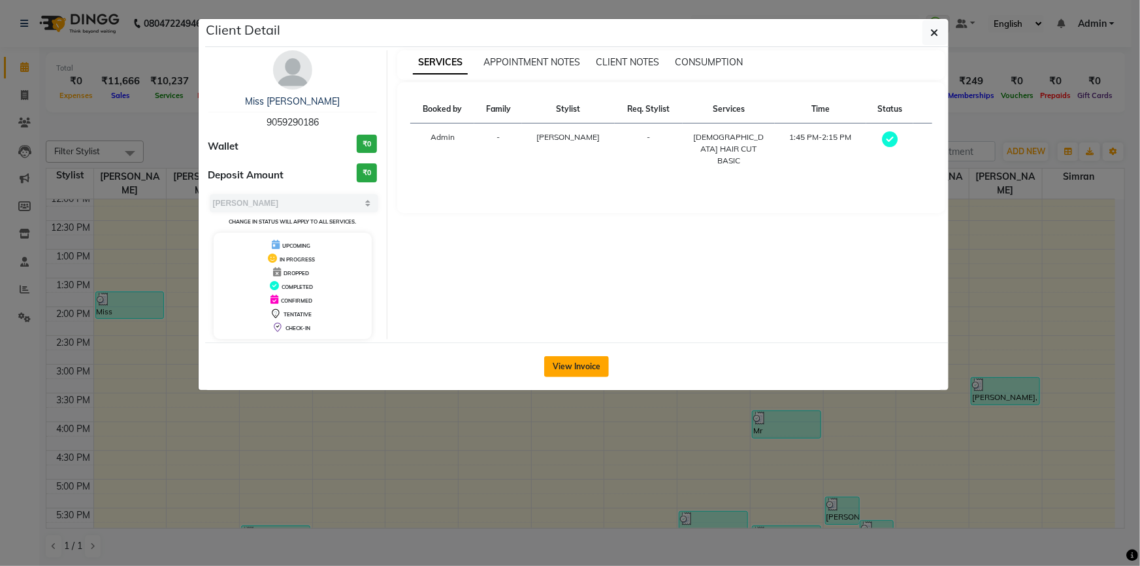
click at [580, 362] on button "View Invoice" at bounding box center [576, 366] width 65 height 21
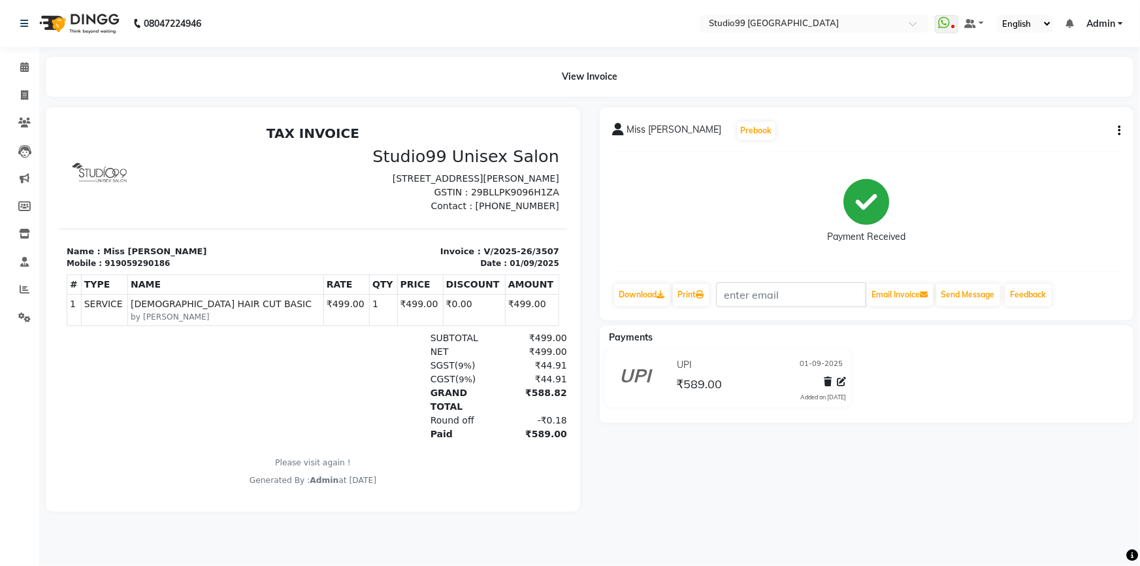
click at [1117, 131] on icon "button" at bounding box center [1118, 131] width 3 height 1
click at [1040, 145] on div "Edit Invoice" at bounding box center [1053, 146] width 89 height 16
select select "service"
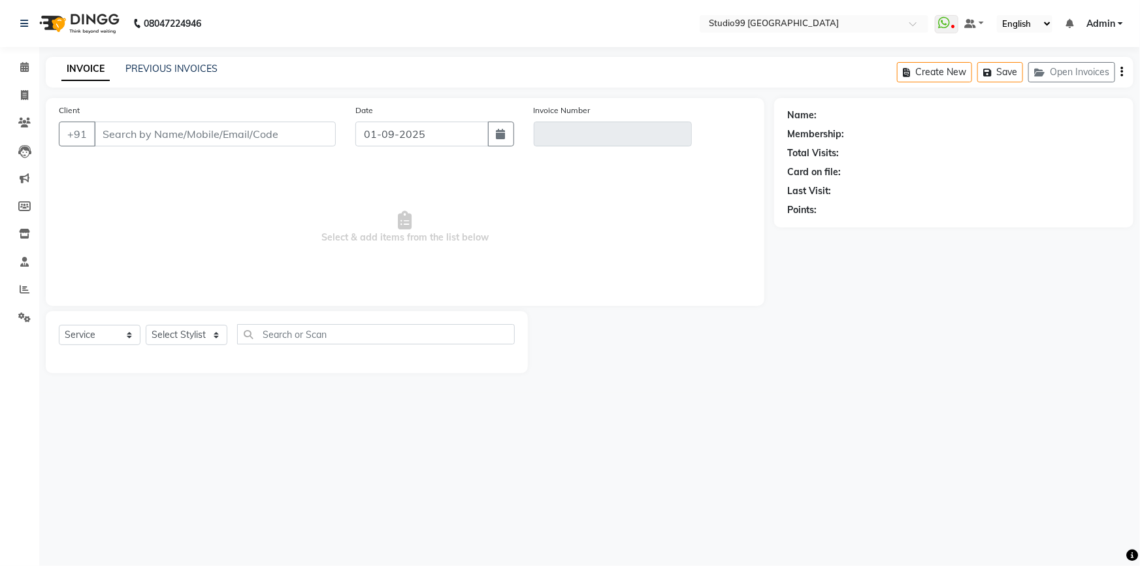
type input "9059290186"
type input "V/2025-26/3507"
select select "1: Object"
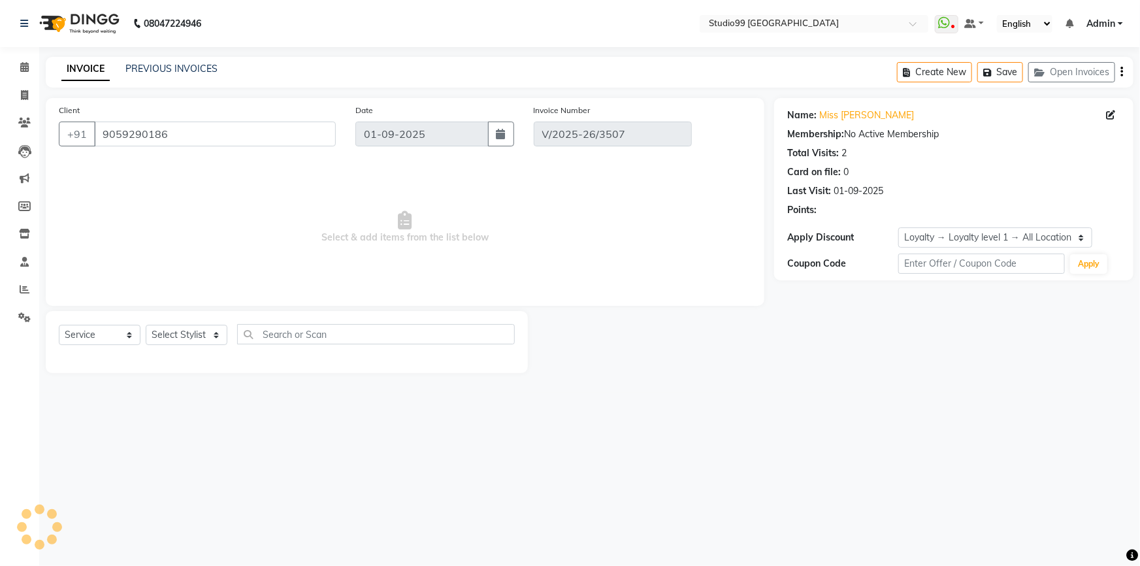
select select "select"
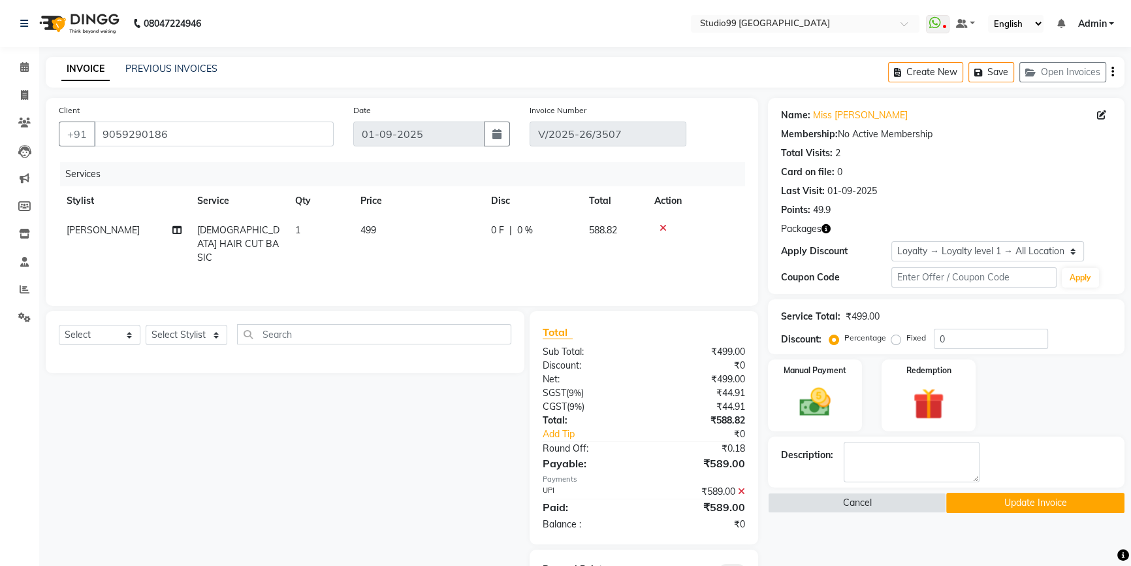
click at [96, 224] on span "[PERSON_NAME]" at bounding box center [103, 230] width 73 height 12
select select "43363"
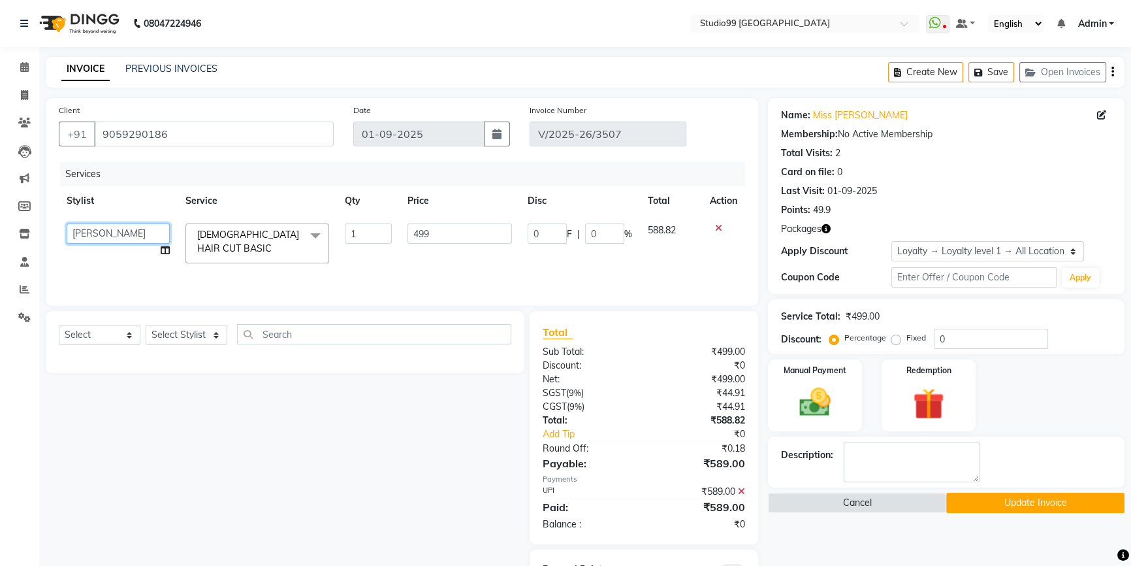
click at [96, 224] on select "Admin AKSHAY AMARJIT Dina GOUTAM Gulshan mahi Nobil Hasan Rafeeq Raj Rima Dey S…" at bounding box center [118, 233] width 103 height 20
select select "43361"
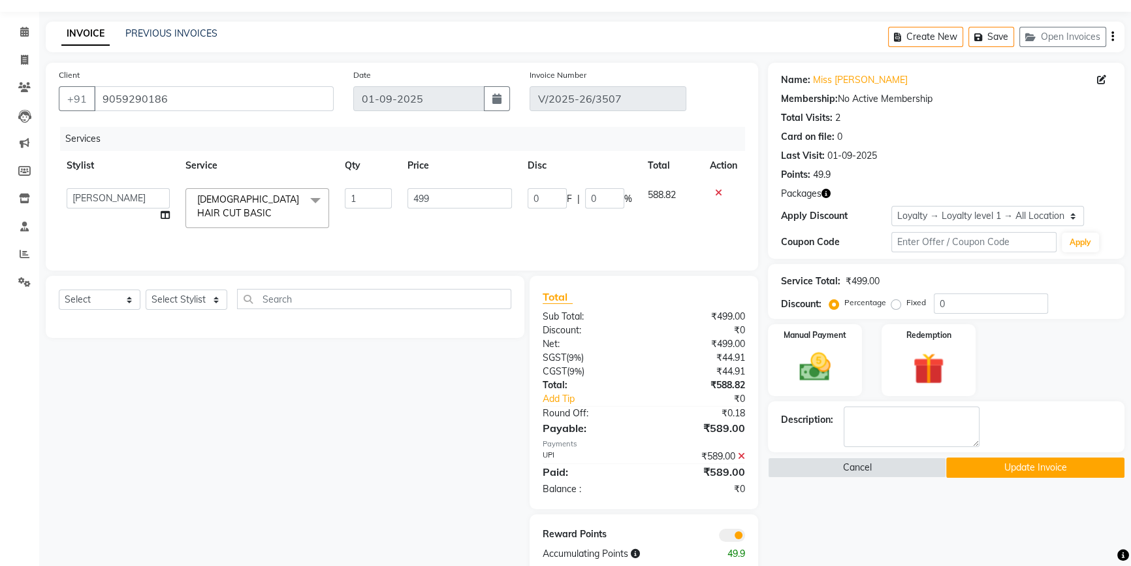
scroll to position [63, 0]
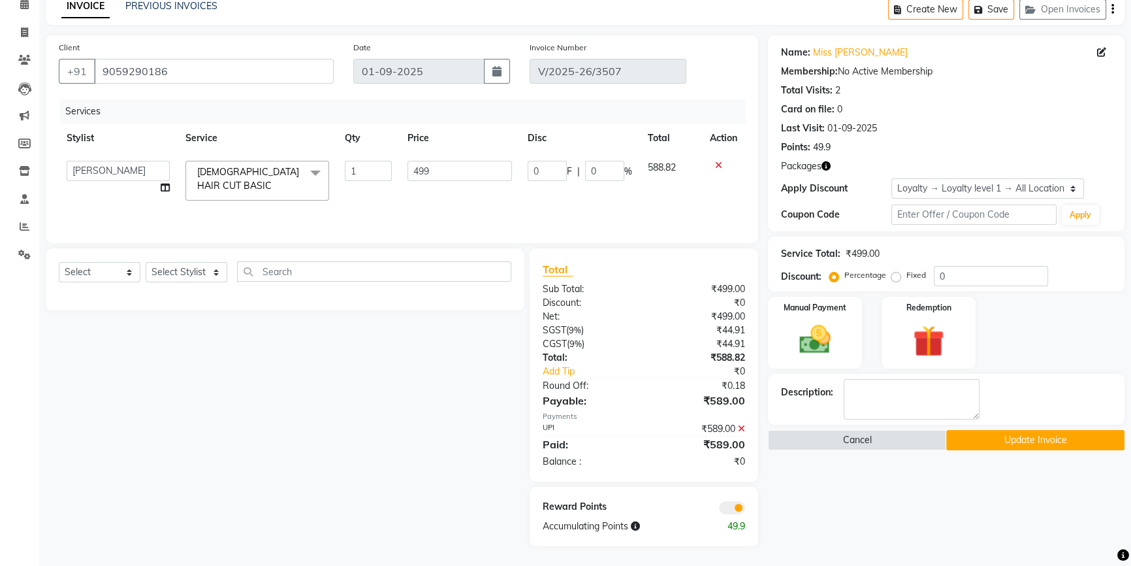
click at [1059, 438] on button "Update Invoice" at bounding box center [1035, 440] width 178 height 20
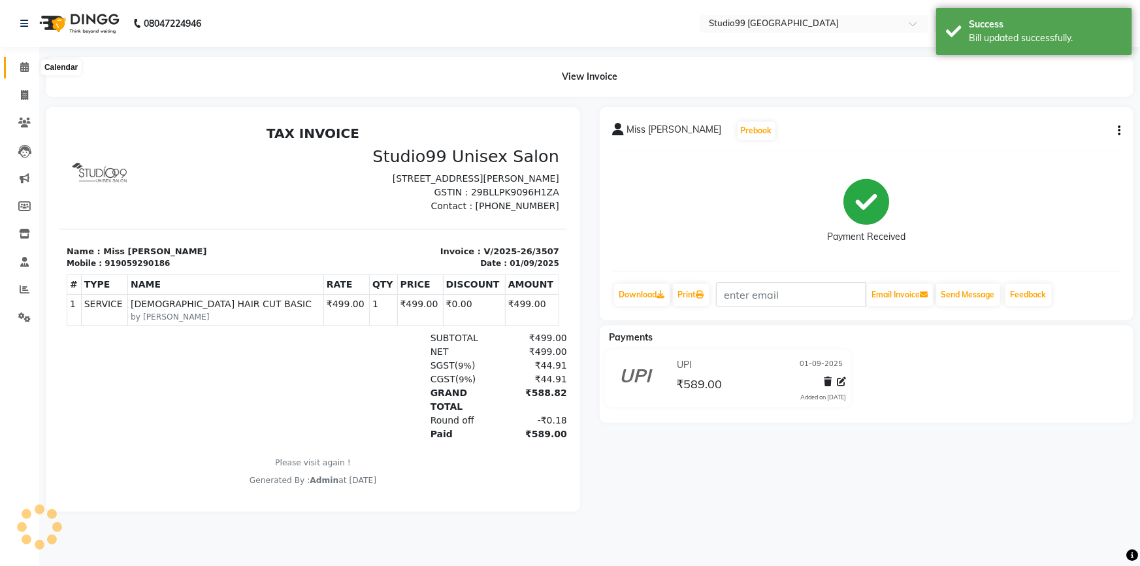
click at [26, 67] on icon at bounding box center [24, 67] width 8 height 10
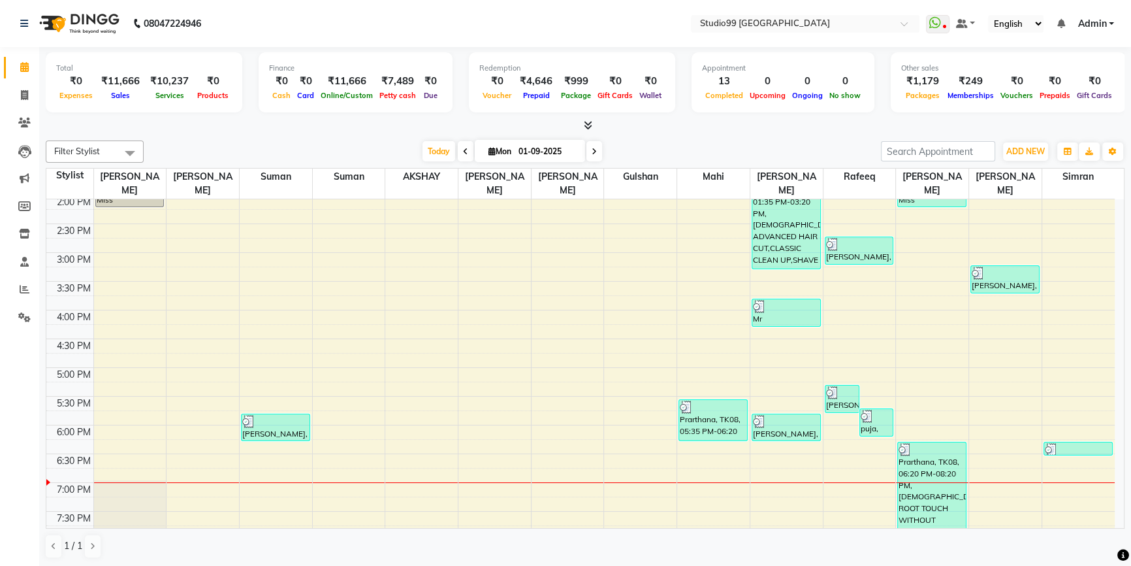
scroll to position [401, 0]
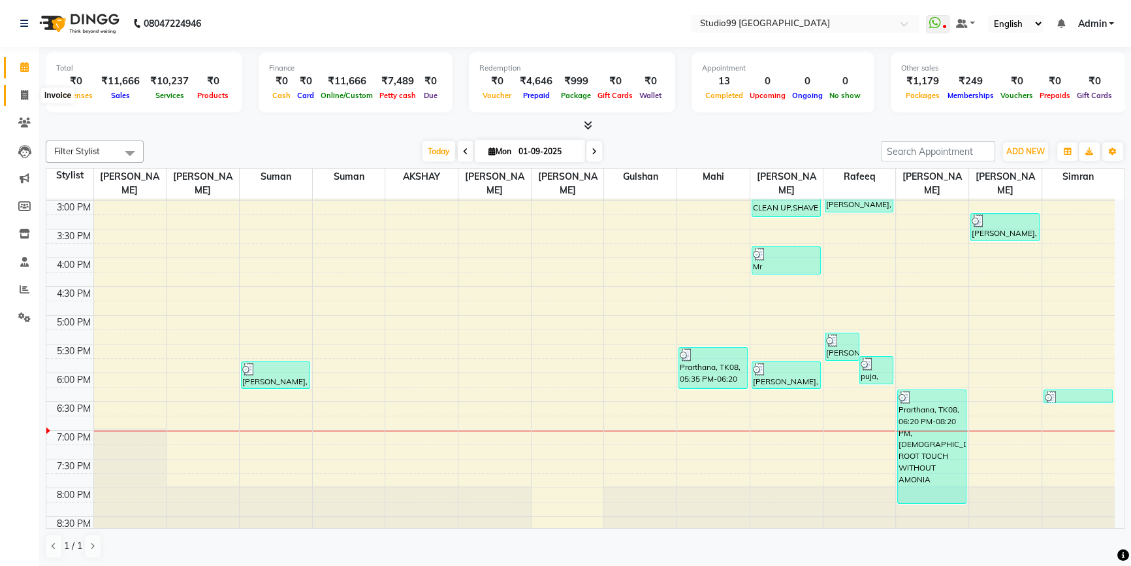
click at [22, 90] on icon at bounding box center [24, 95] width 7 height 10
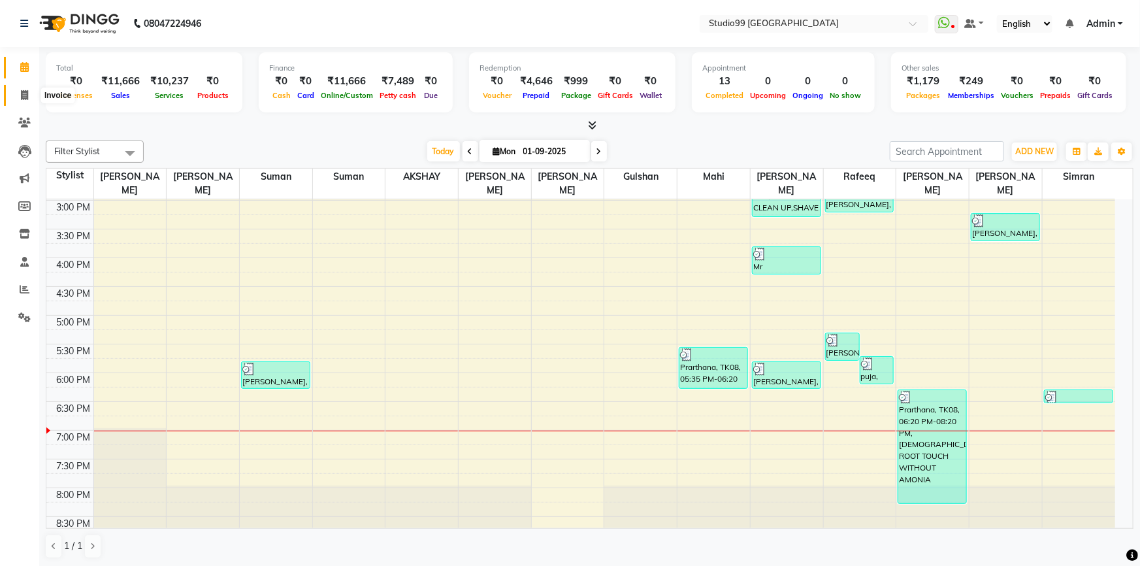
select select "6042"
select select "service"
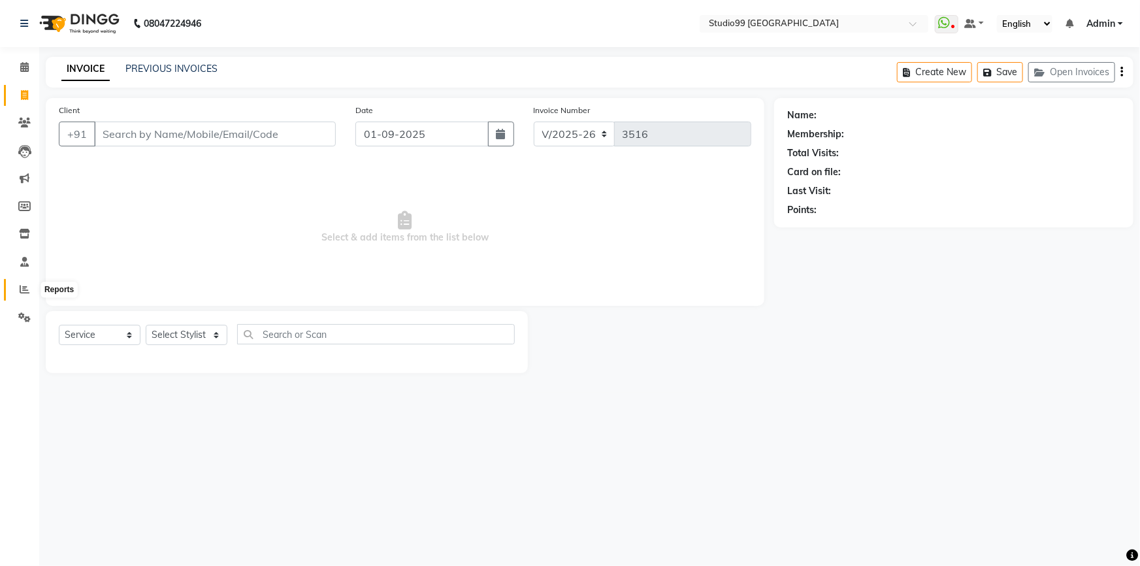
click at [25, 287] on icon at bounding box center [25, 289] width 10 height 10
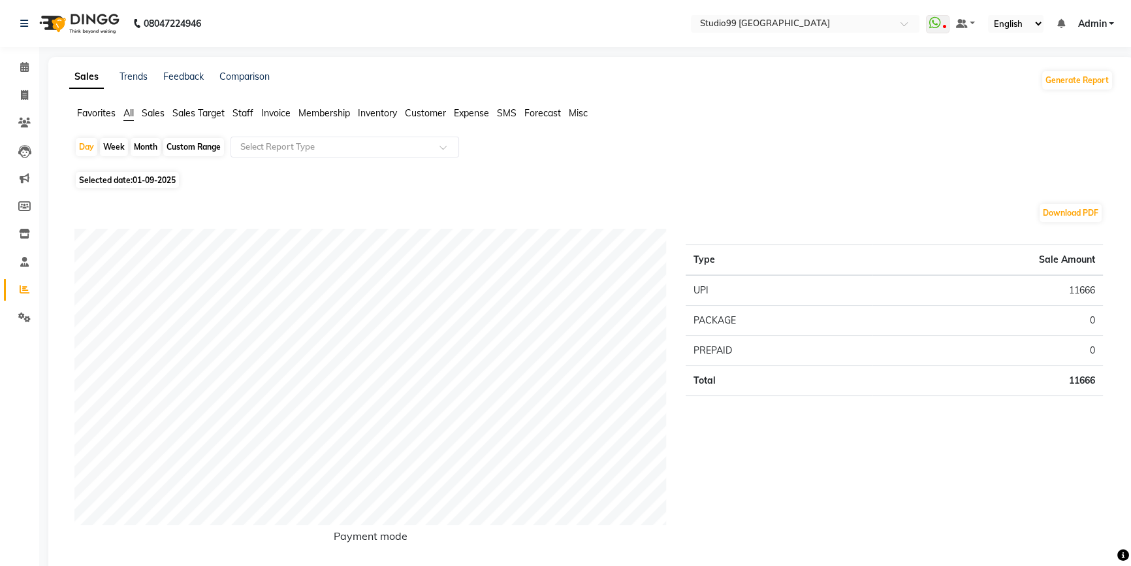
click at [237, 108] on span "Staff" at bounding box center [242, 113] width 21 height 12
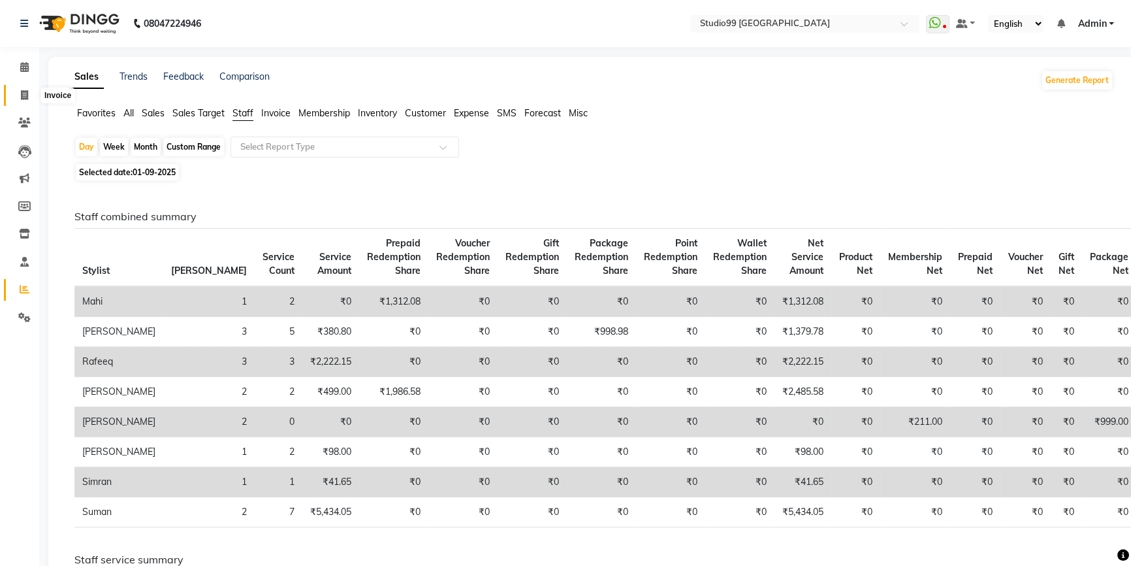
click at [22, 88] on span at bounding box center [24, 95] width 23 height 15
select select "service"
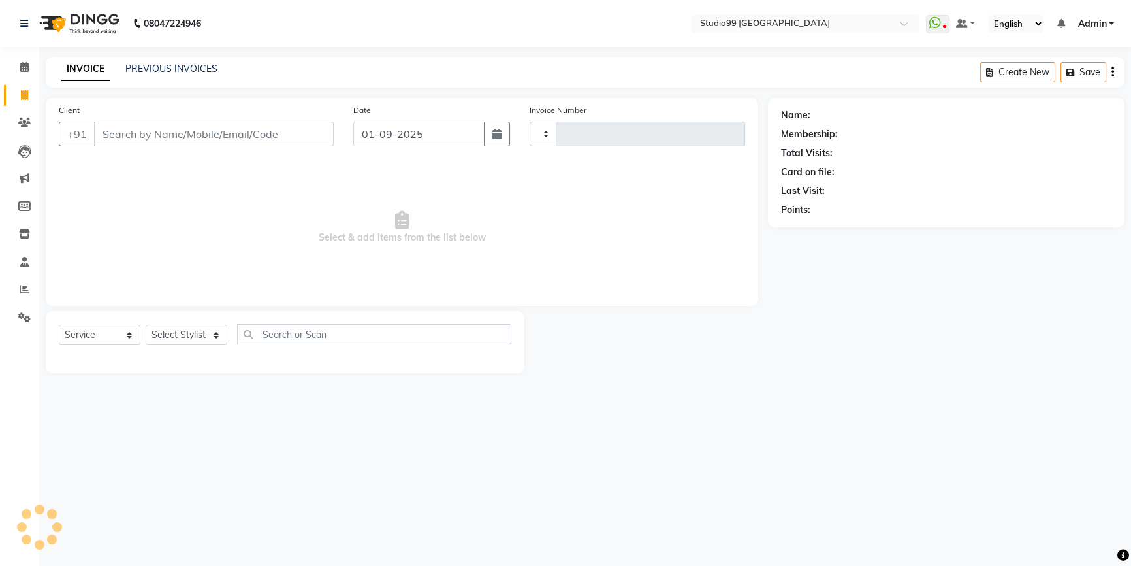
type input "3516"
select select "6042"
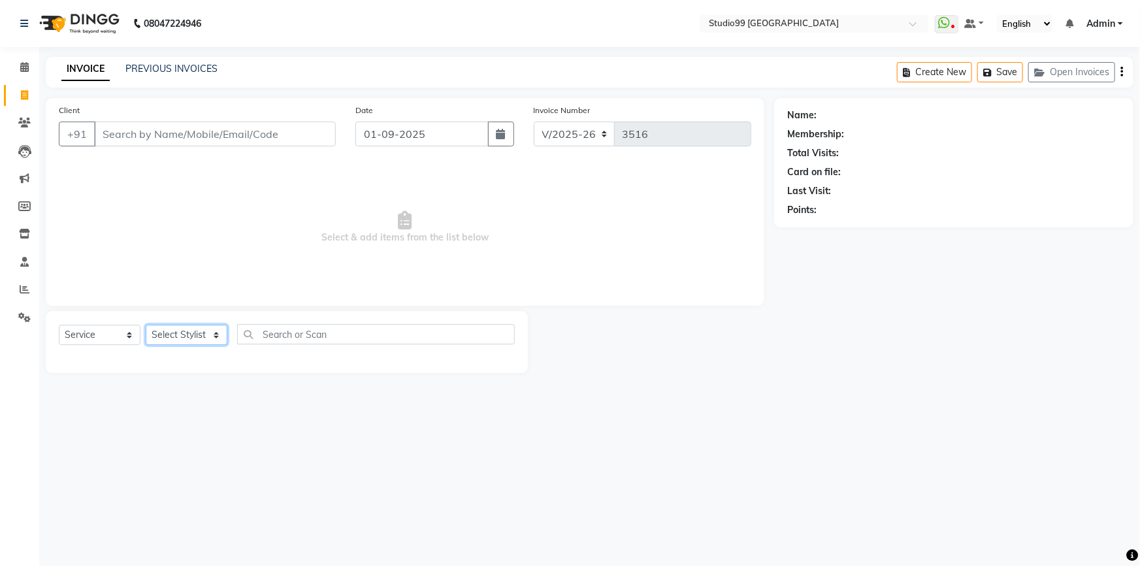
click at [192, 330] on select "Select Stylist Admin AKSHAY [PERSON_NAME] mahi [PERSON_NAME] [PERSON_NAME] [PER…" at bounding box center [187, 335] width 82 height 20
select select "43360"
click at [146, 325] on select "Select Stylist Admin AKSHAY [PERSON_NAME] mahi [PERSON_NAME] [PERSON_NAME] [PER…" at bounding box center [187, 335] width 82 height 20
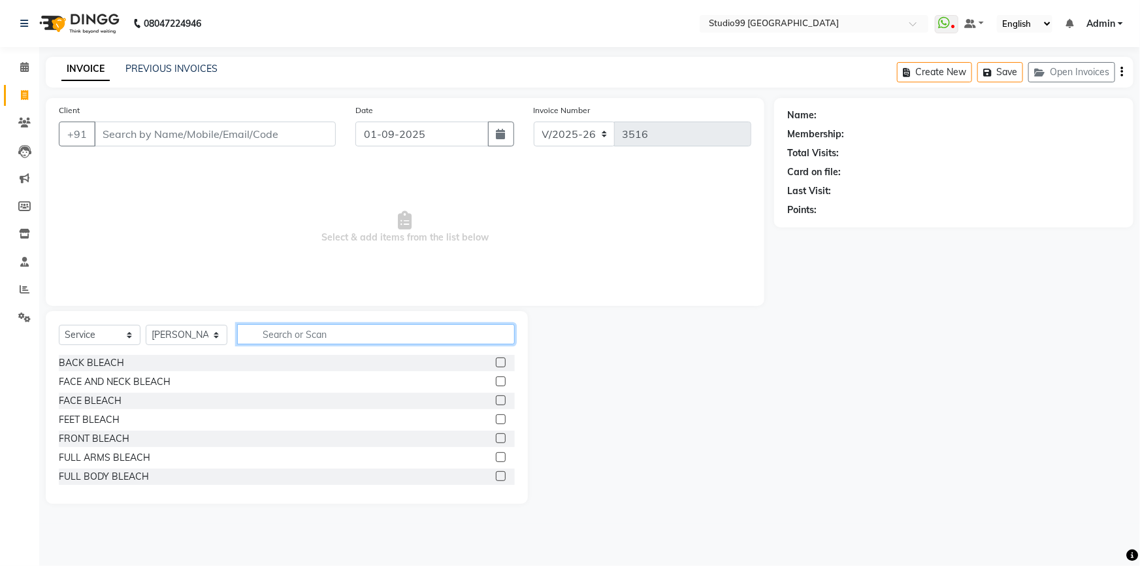
click at [276, 334] on input "text" at bounding box center [376, 334] width 278 height 20
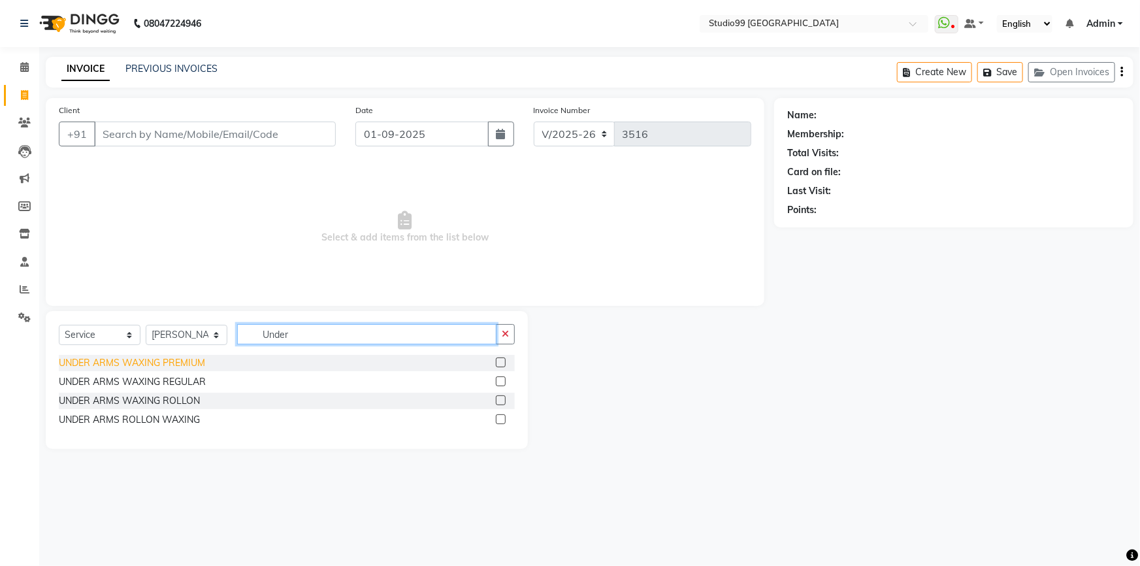
type input "Under"
click at [175, 367] on div "UNDER ARMS WAXING PREMIUM" at bounding box center [132, 363] width 146 height 14
checkbox input "false"
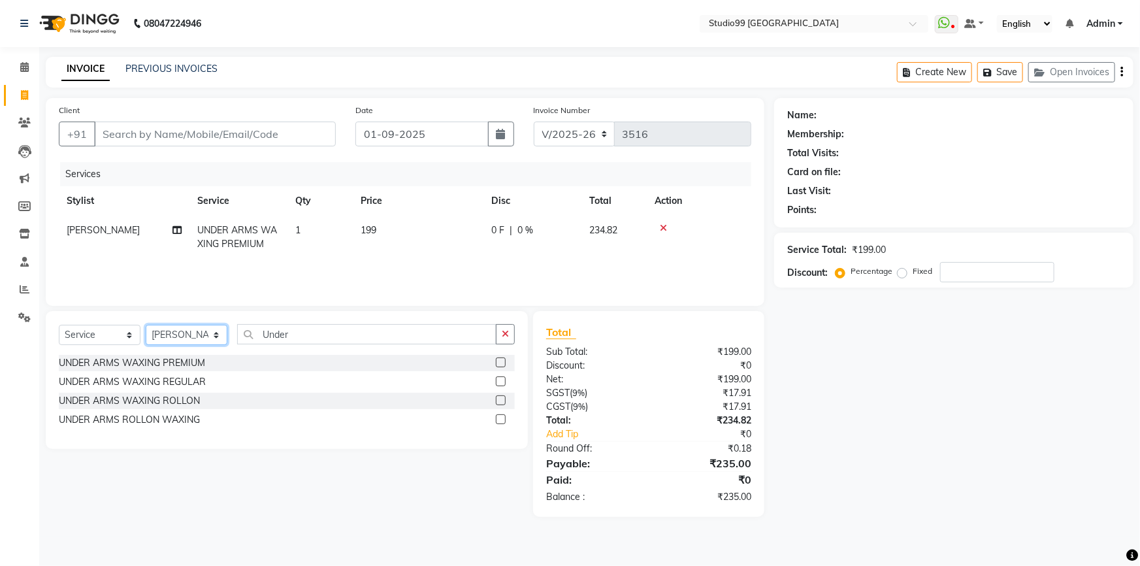
click at [182, 336] on select "Select Stylist Admin AKSHAY [PERSON_NAME] mahi [PERSON_NAME] [PERSON_NAME] [PER…" at bounding box center [187, 335] width 82 height 20
select select "62901"
click at [146, 325] on select "Select Stylist Admin AKSHAY [PERSON_NAME] mahi [PERSON_NAME] [PERSON_NAME] [PER…" at bounding box center [187, 335] width 82 height 20
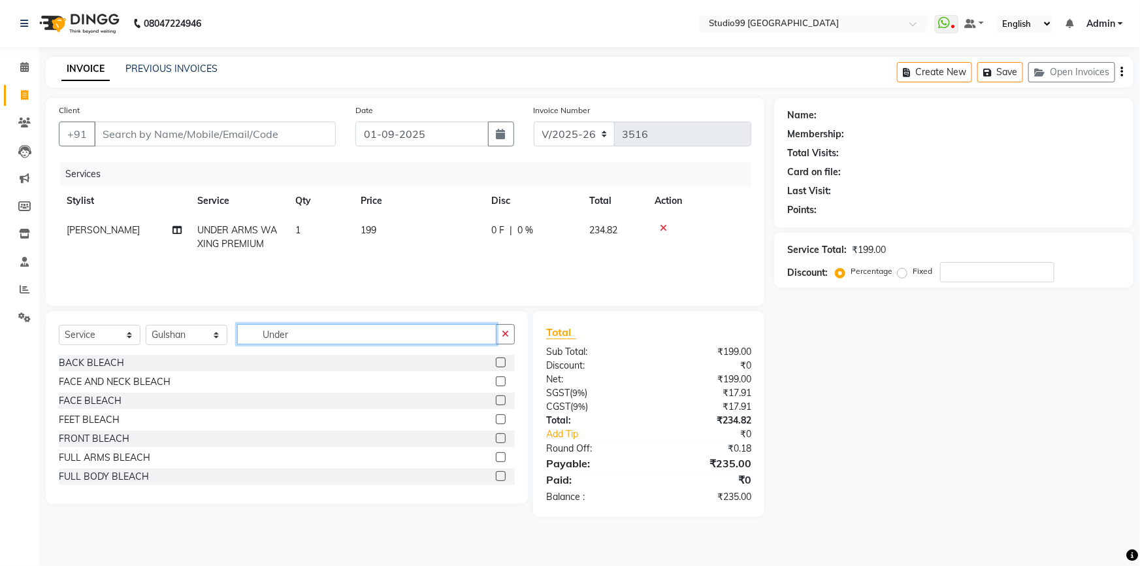
drag, startPoint x: 299, startPoint y: 333, endPoint x: 263, endPoint y: 330, distance: 36.0
click at [247, 333] on input "Under" at bounding box center [366, 334] width 259 height 20
type input "gel"
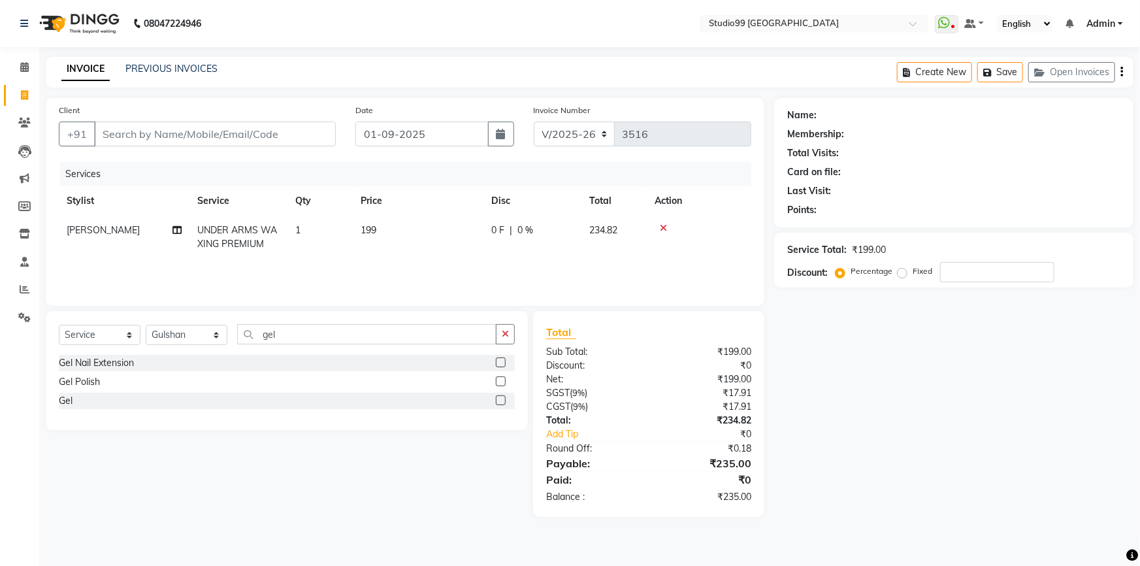
click at [499, 363] on label at bounding box center [501, 362] width 10 height 10
click at [499, 363] on input "checkbox" at bounding box center [500, 363] width 8 height 8
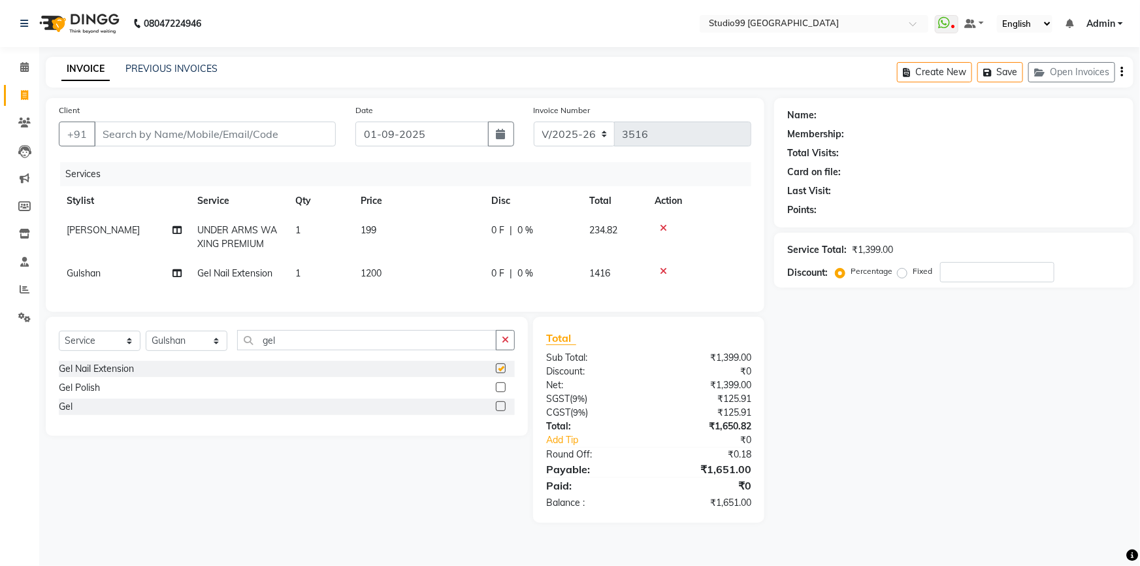
checkbox input "false"
click at [500, 392] on label at bounding box center [501, 387] width 10 height 10
click at [500, 392] on input "checkbox" at bounding box center [500, 387] width 8 height 8
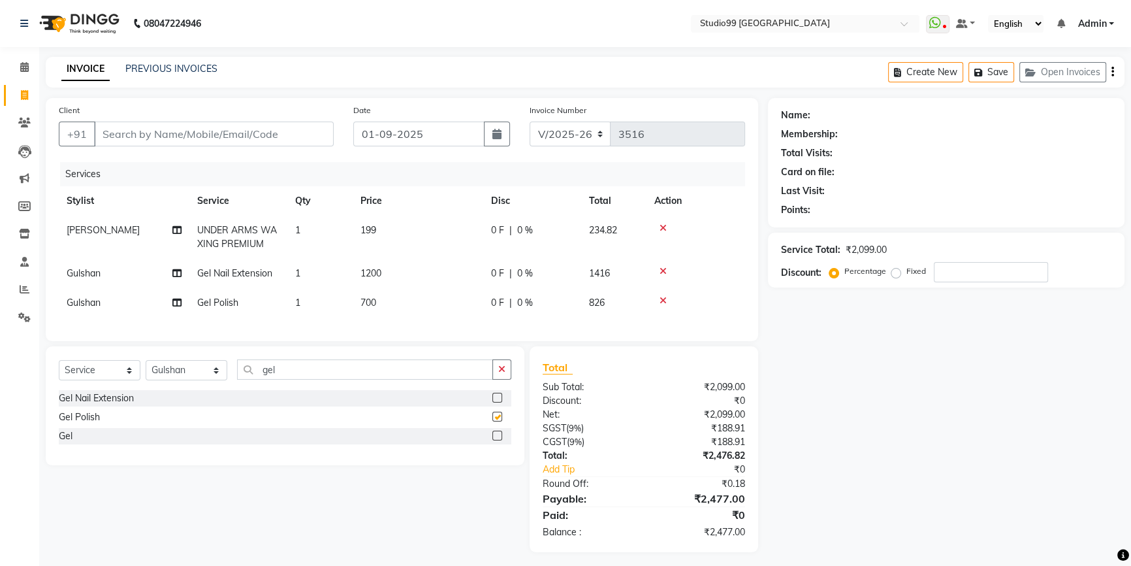
checkbox input "false"
click at [663, 268] on icon at bounding box center [663, 270] width 7 height 9
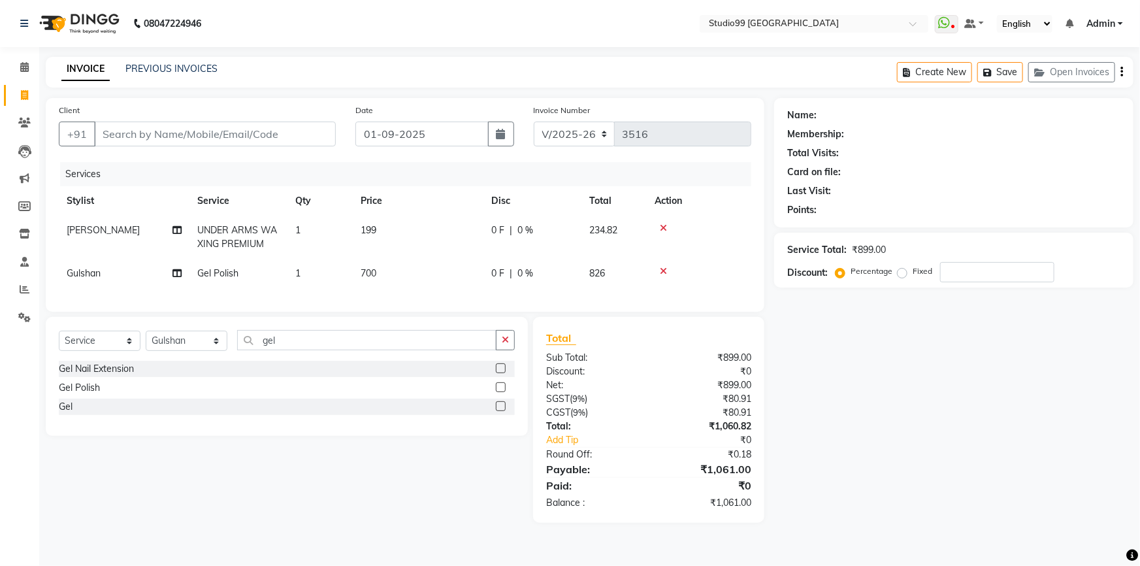
click at [368, 271] on span "700" at bounding box center [368, 273] width 16 height 12
select select "62901"
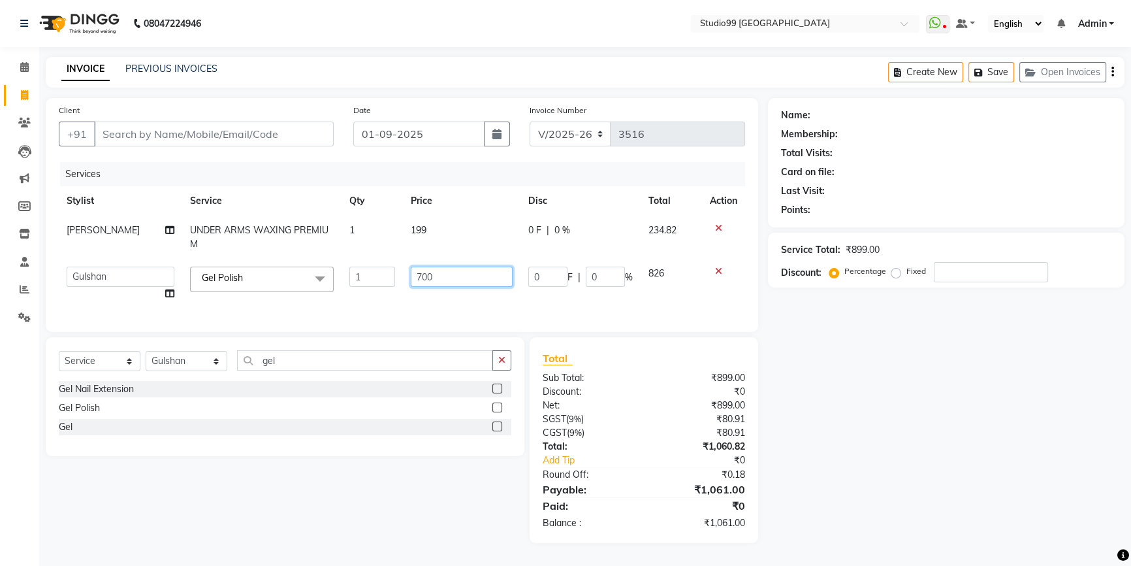
drag, startPoint x: 443, startPoint y: 280, endPoint x: 391, endPoint y: 279, distance: 51.6
click at [391, 279] on tr "Admin AKSHAY AMARJIT Dina GOUTAM Gulshan mahi Nobil Hasan Rafeeq Raj Rima Dey S…" at bounding box center [402, 284] width 686 height 50
type input "1000"
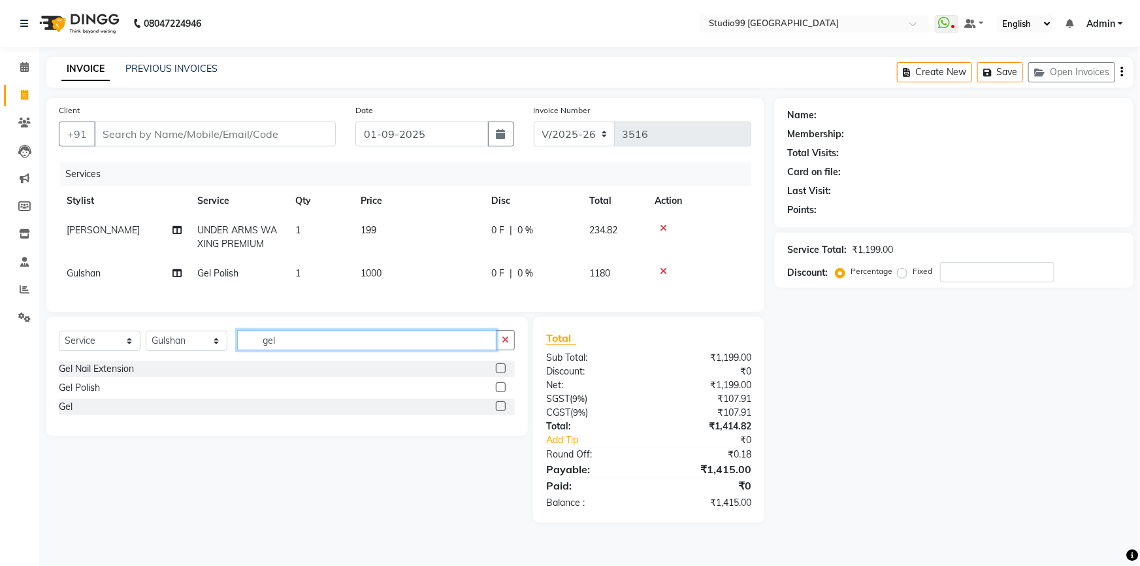
drag, startPoint x: 329, startPoint y: 369, endPoint x: 209, endPoint y: 368, distance: 120.2
click at [209, 360] on div "Select Service Product Membership Package Voucher Prepaid Gift Card Select Styl…" at bounding box center [287, 345] width 456 height 31
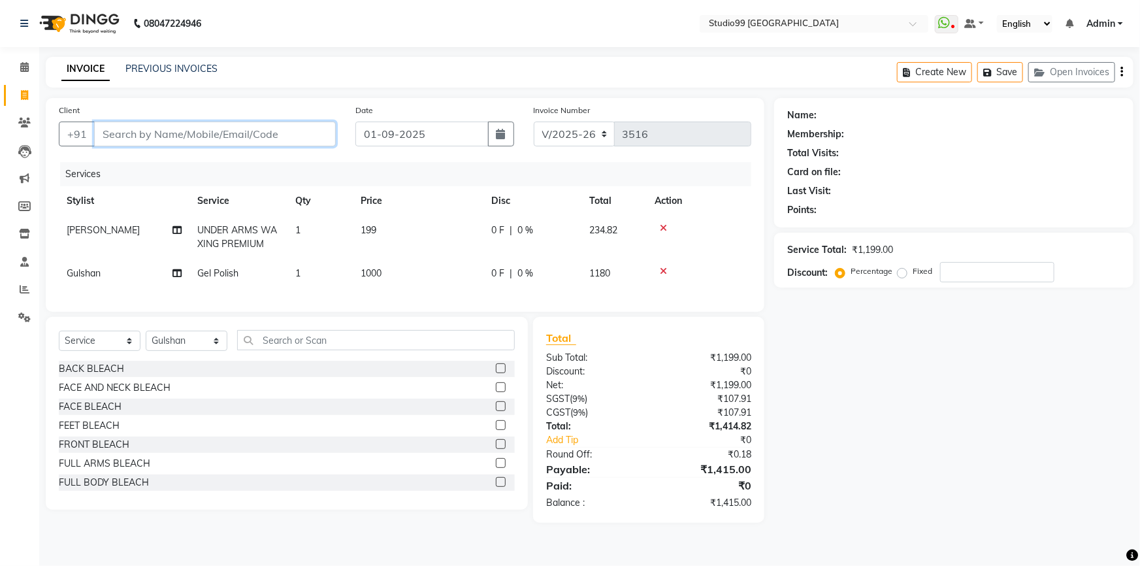
click at [209, 137] on input "Client" at bounding box center [215, 133] width 242 height 25
type input "8"
type input "0"
type input "8884095557"
click at [315, 138] on span "Add Client" at bounding box center [302, 133] width 52 height 13
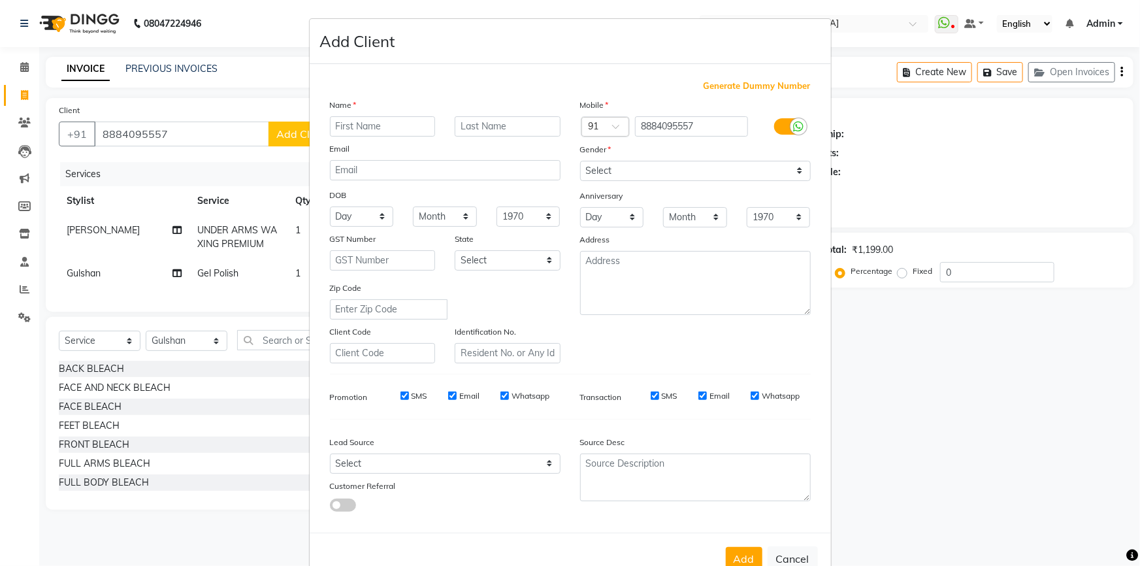
click at [364, 131] on input "text" at bounding box center [383, 126] width 106 height 20
type input "MISS"
type input "s"
type input "[PERSON_NAME]"
click at [586, 171] on select "Select [DEMOGRAPHIC_DATA] [DEMOGRAPHIC_DATA] Other Prefer Not To Say" at bounding box center [695, 171] width 231 height 20
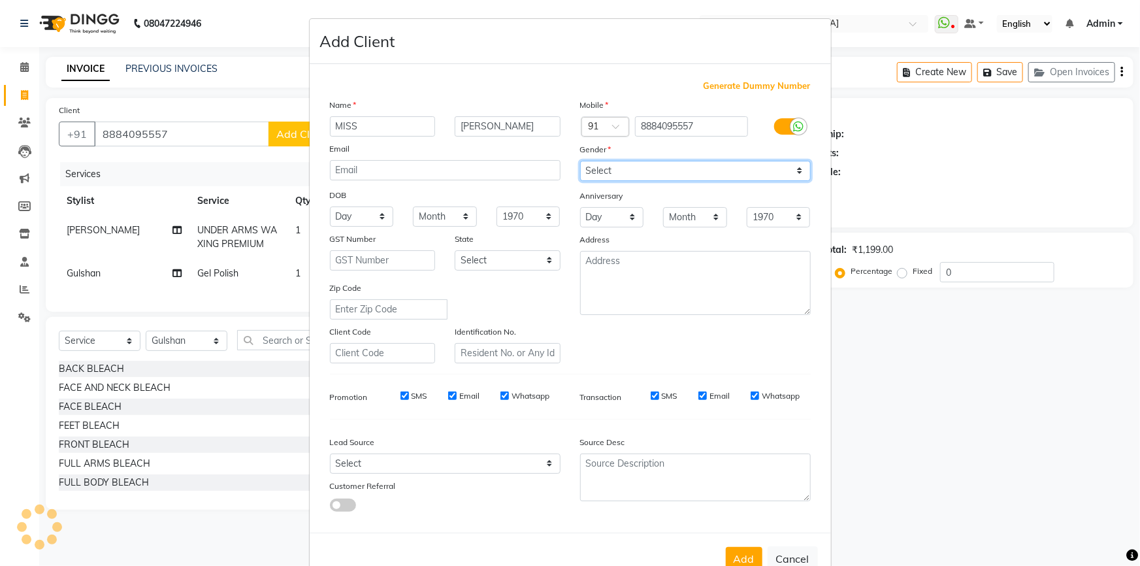
select select "[DEMOGRAPHIC_DATA]"
click at [580, 161] on select "Select [DEMOGRAPHIC_DATA] [DEMOGRAPHIC_DATA] Other Prefer Not To Say" at bounding box center [695, 171] width 231 height 20
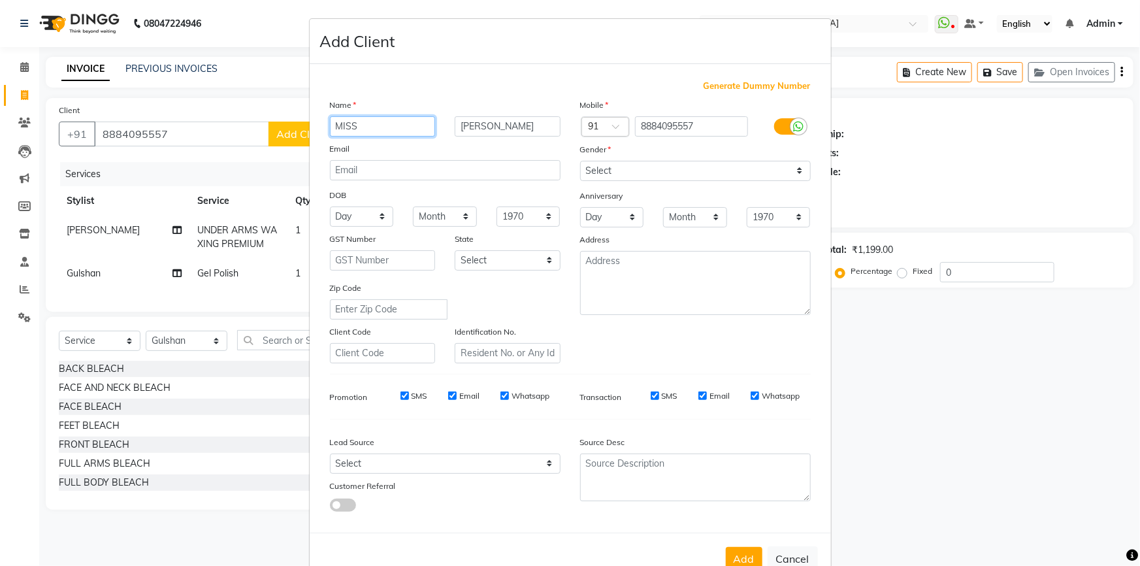
click at [372, 122] on input "MISS" at bounding box center [383, 126] width 106 height 20
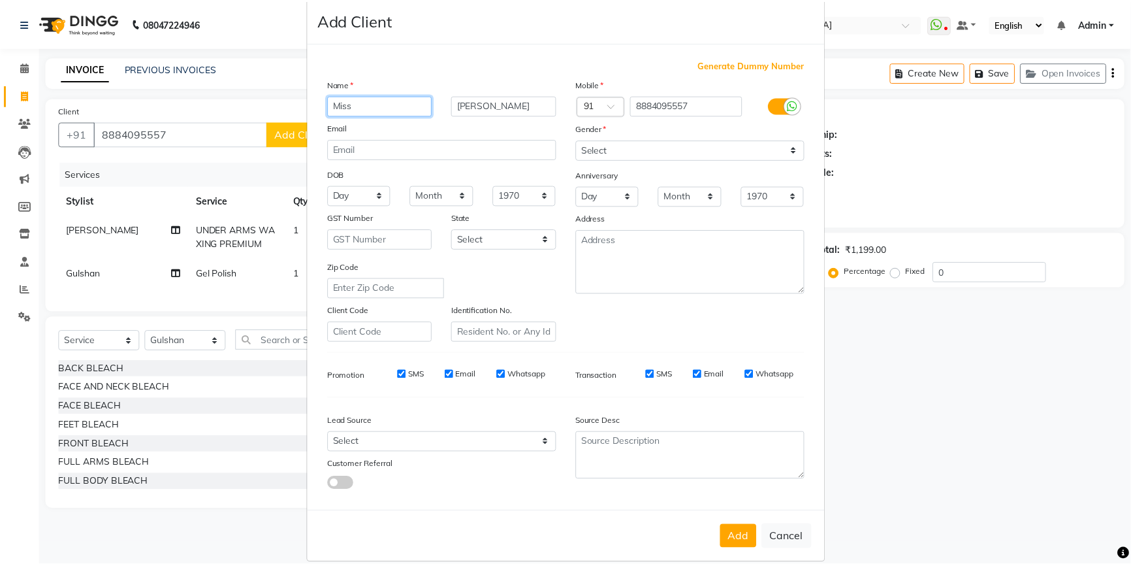
scroll to position [40, 0]
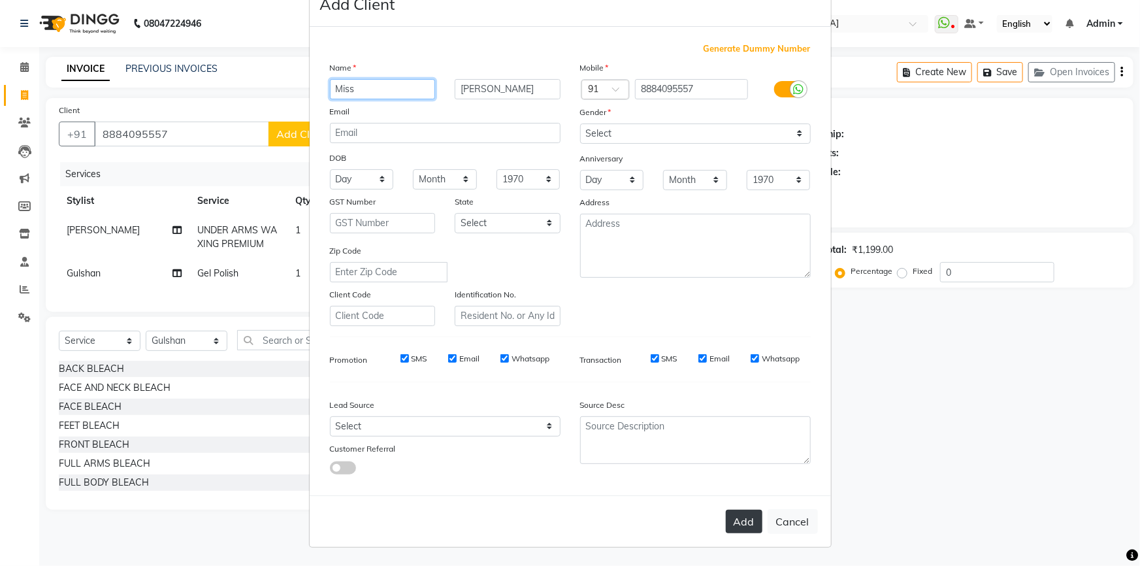
type input "Miss"
click at [756, 522] on button "Add" at bounding box center [744, 521] width 37 height 24
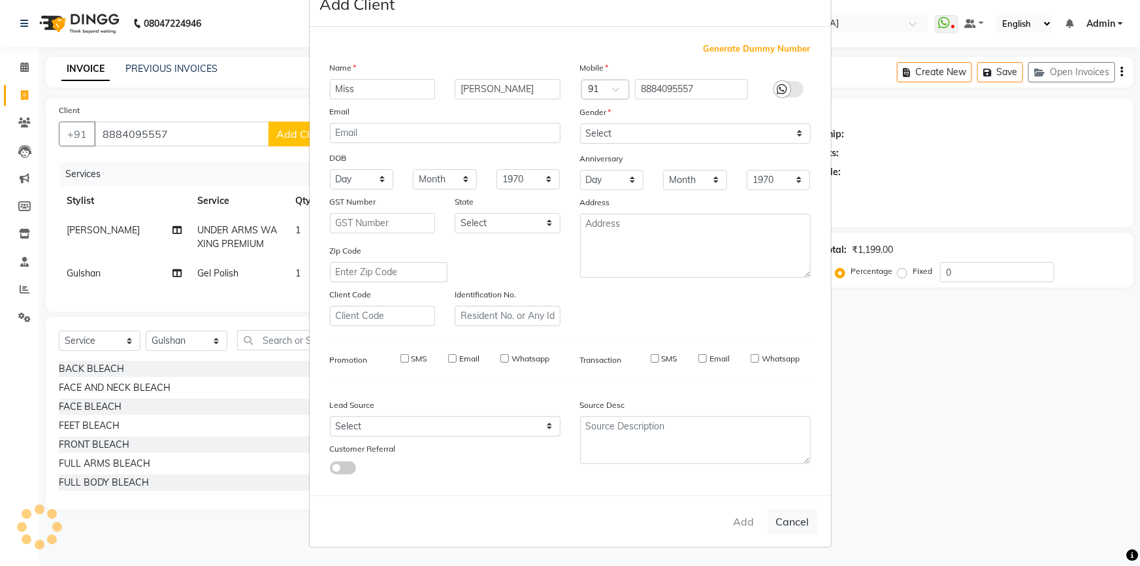
select select
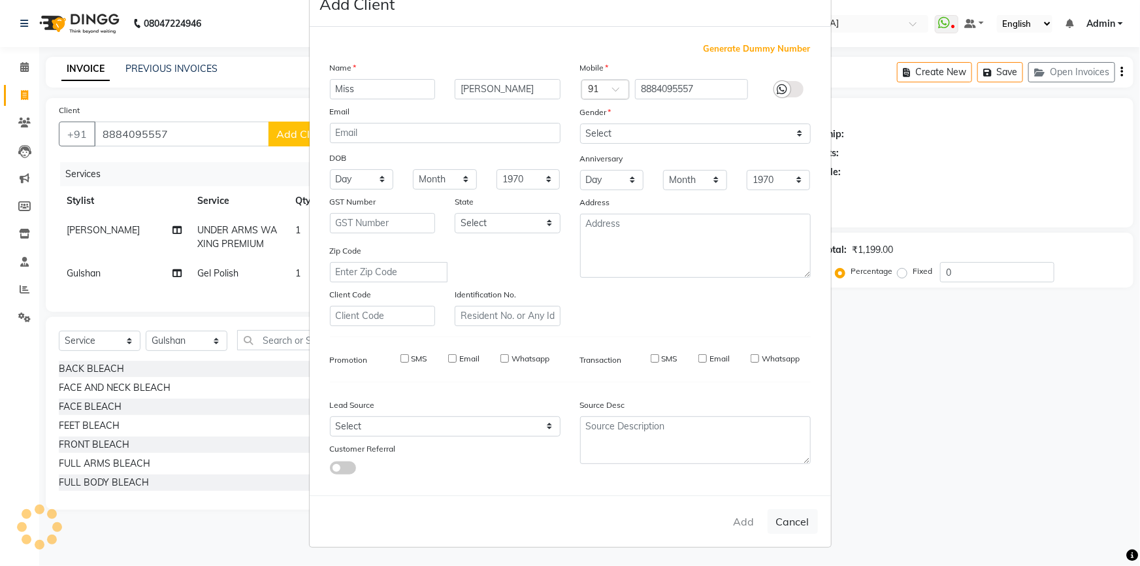
select select
checkbox input "false"
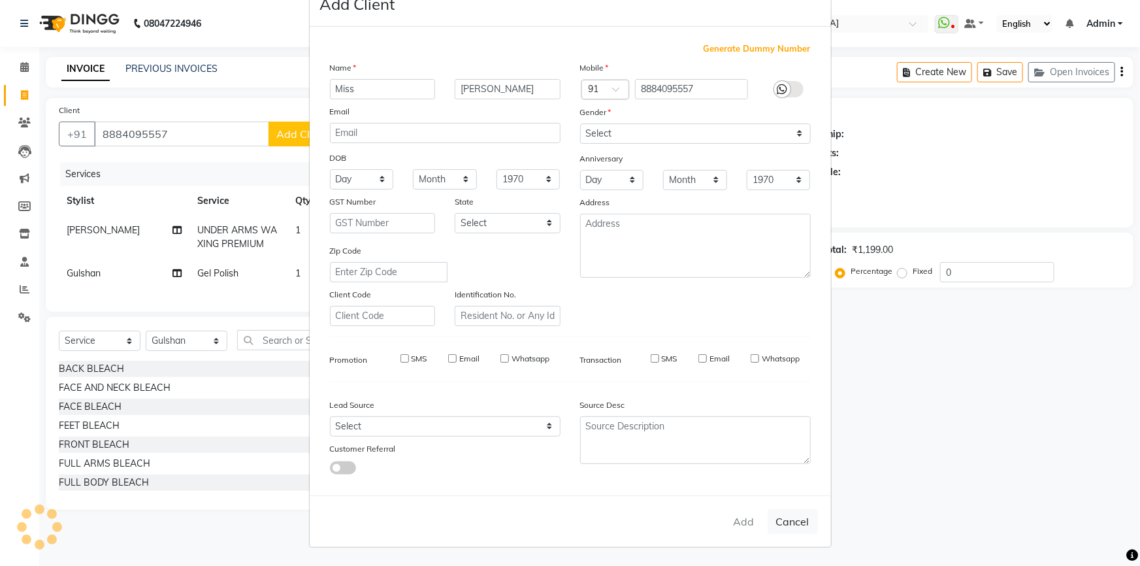
checkbox input "false"
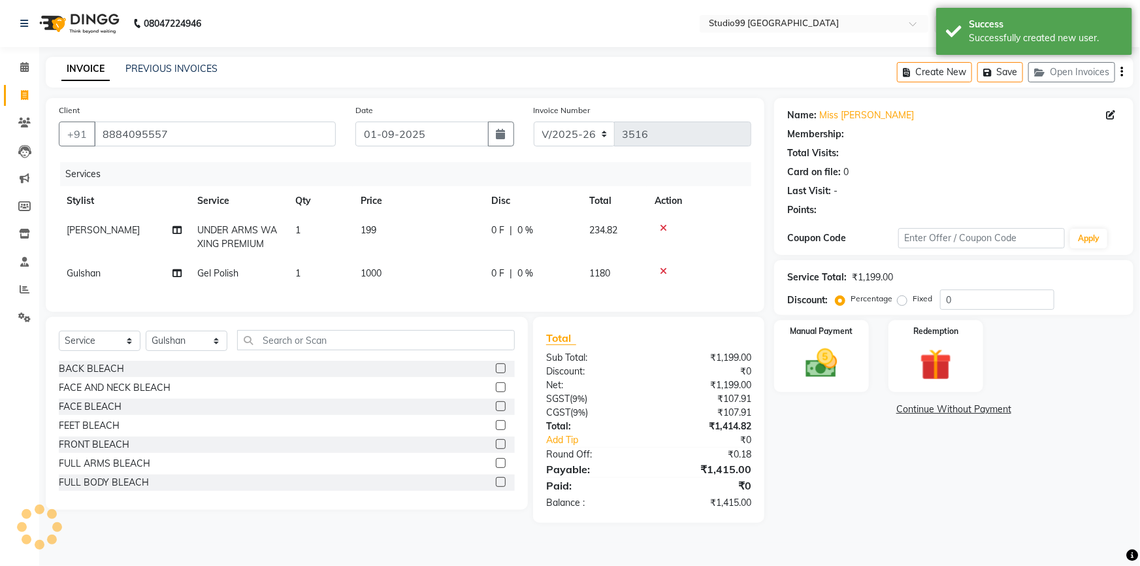
select select "1: Object"
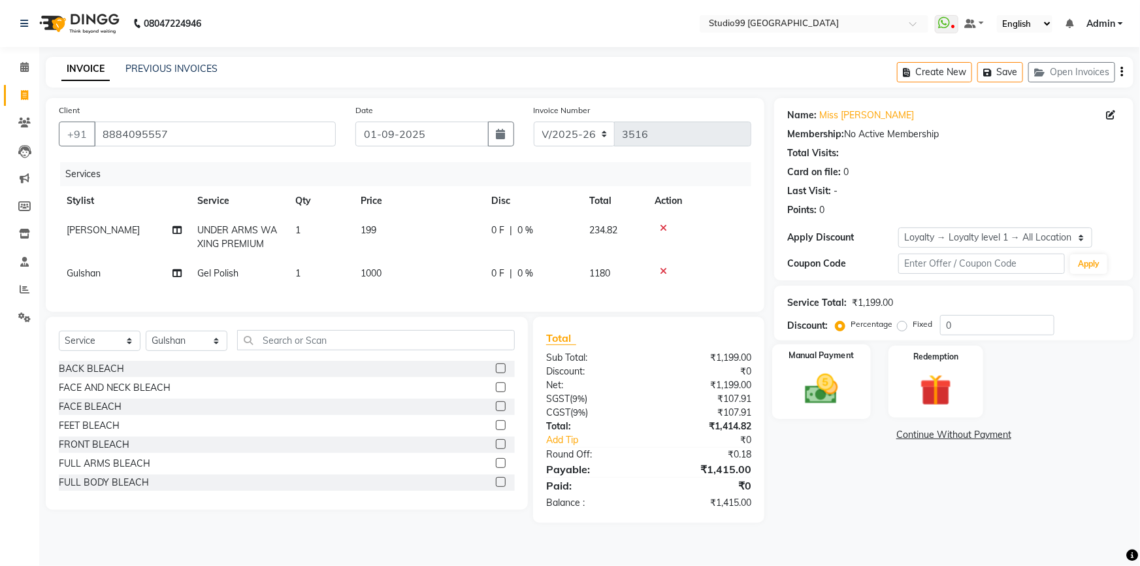
click at [829, 369] on div "Manual Payment" at bounding box center [821, 381] width 99 height 75
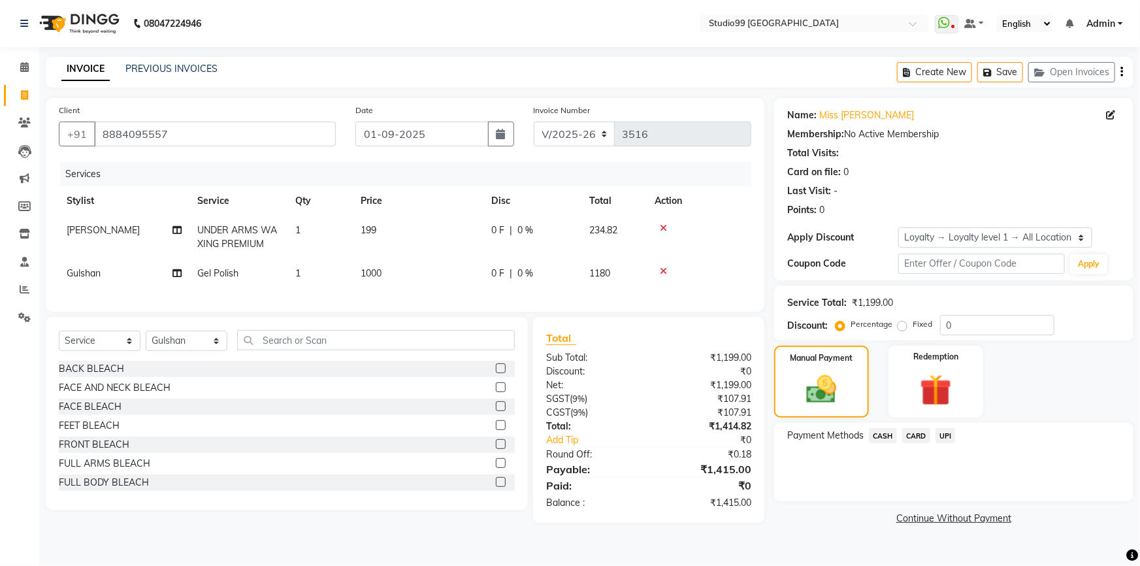
click at [947, 438] on span "UPI" at bounding box center [945, 435] width 20 height 15
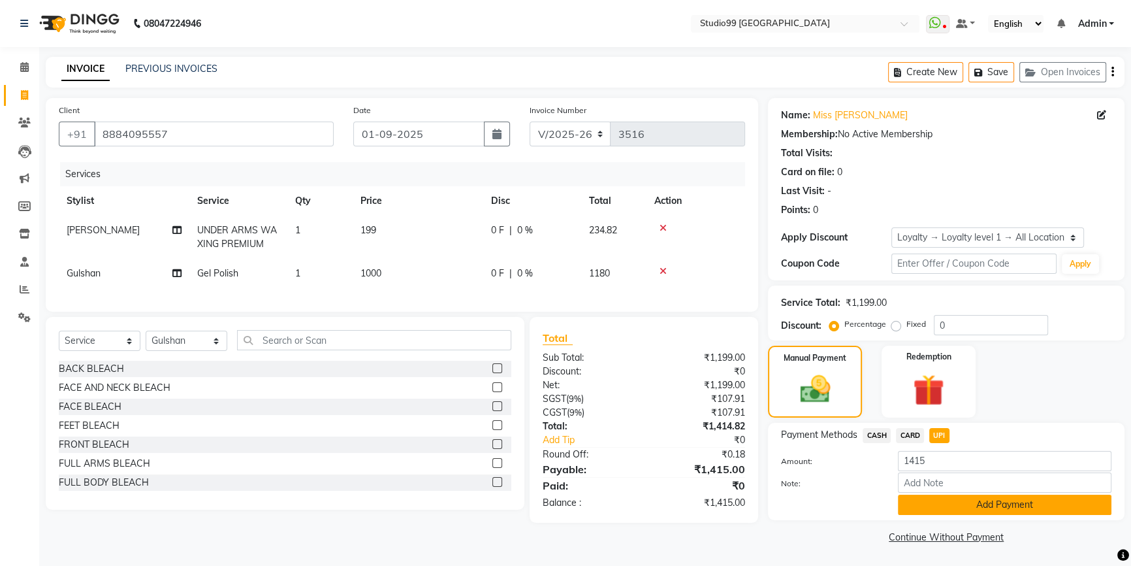
click at [968, 503] on button "Add Payment" at bounding box center [1005, 504] width 214 height 20
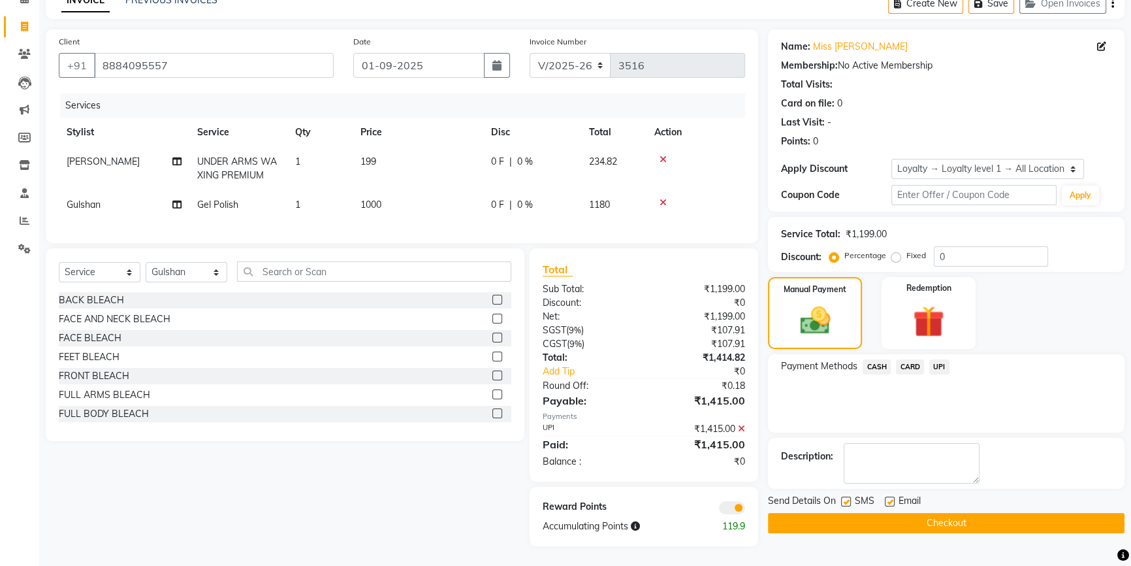
scroll to position [78, 0]
click at [968, 513] on button "Checkout" at bounding box center [946, 523] width 357 height 20
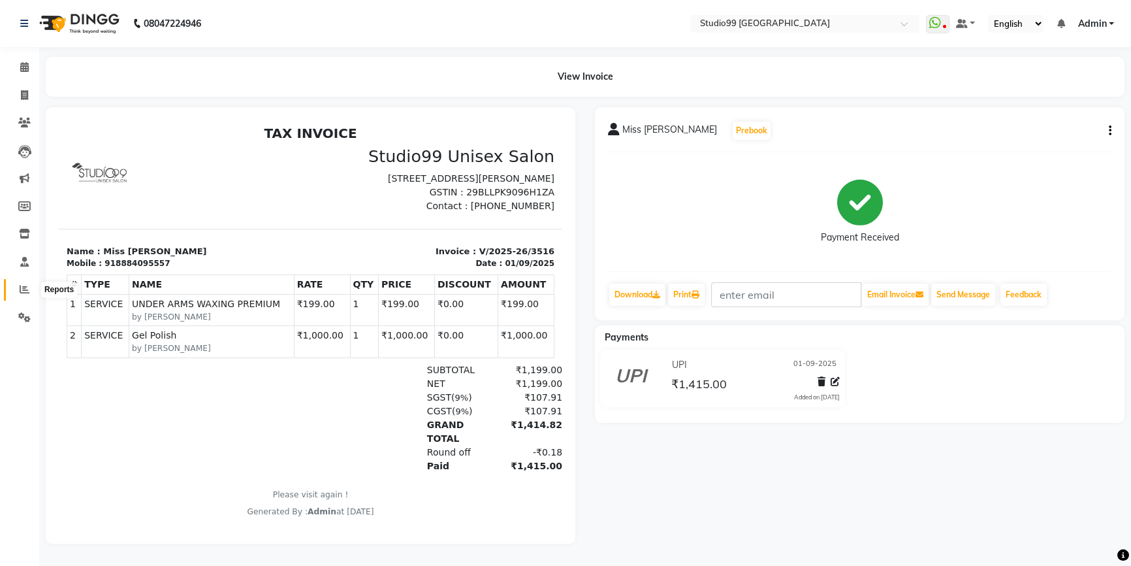
click at [27, 292] on icon at bounding box center [25, 289] width 10 height 10
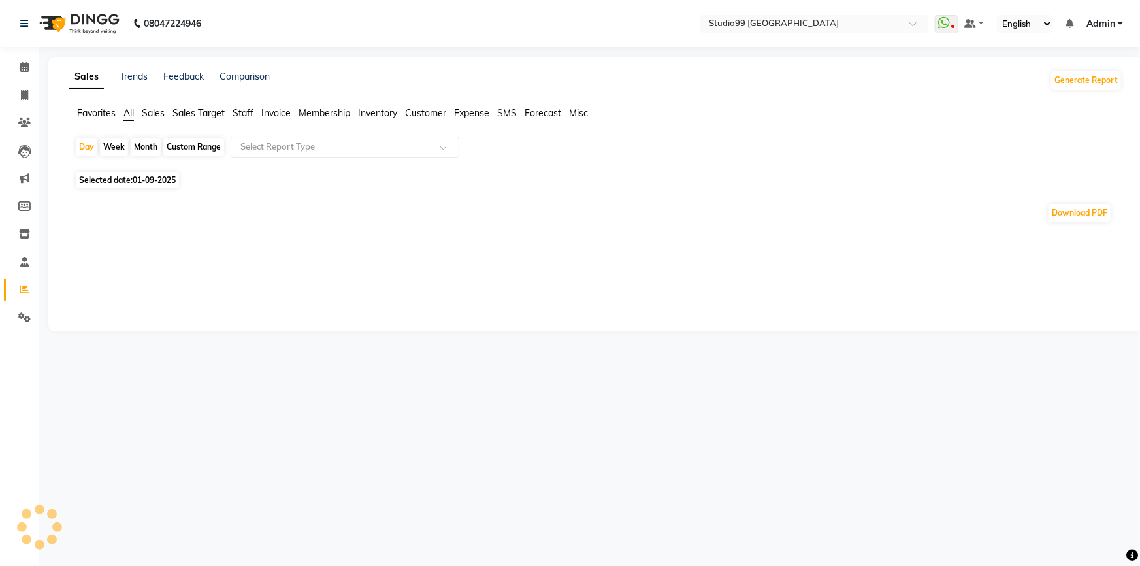
click at [251, 114] on span "Staff" at bounding box center [242, 113] width 21 height 12
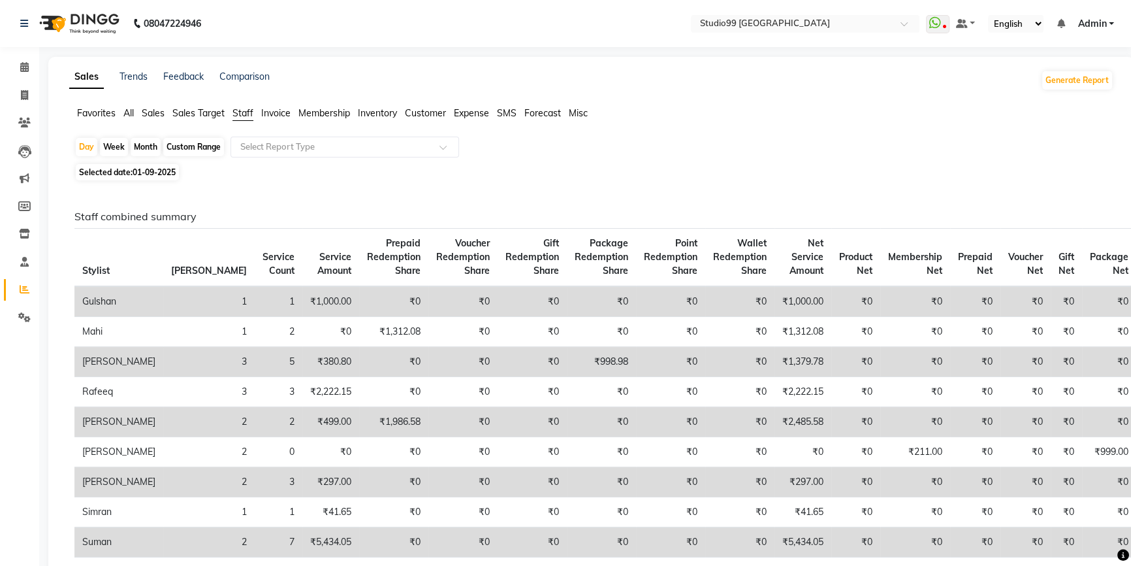
click at [144, 170] on span "01-09-2025" at bounding box center [154, 172] width 43 height 10
select select "9"
select select "2025"
click at [156, 172] on span "01-09-2025" at bounding box center [154, 172] width 43 height 10
select select "9"
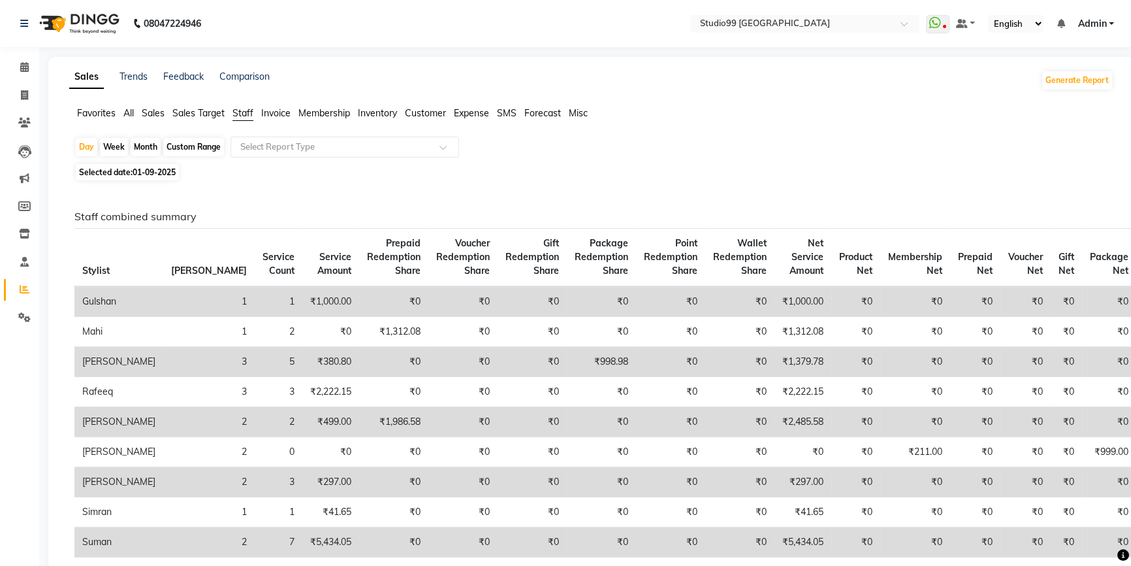
select select "2025"
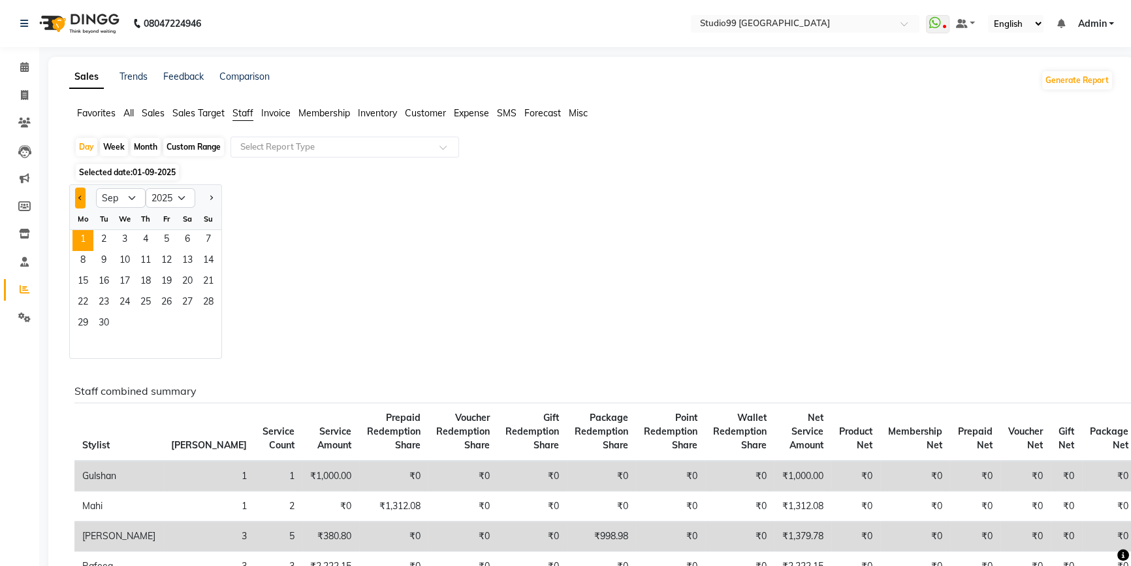
click at [82, 199] on button "Previous month" at bounding box center [80, 197] width 10 height 21
select select "8"
click at [210, 323] on span "31" at bounding box center [208, 323] width 21 height 21
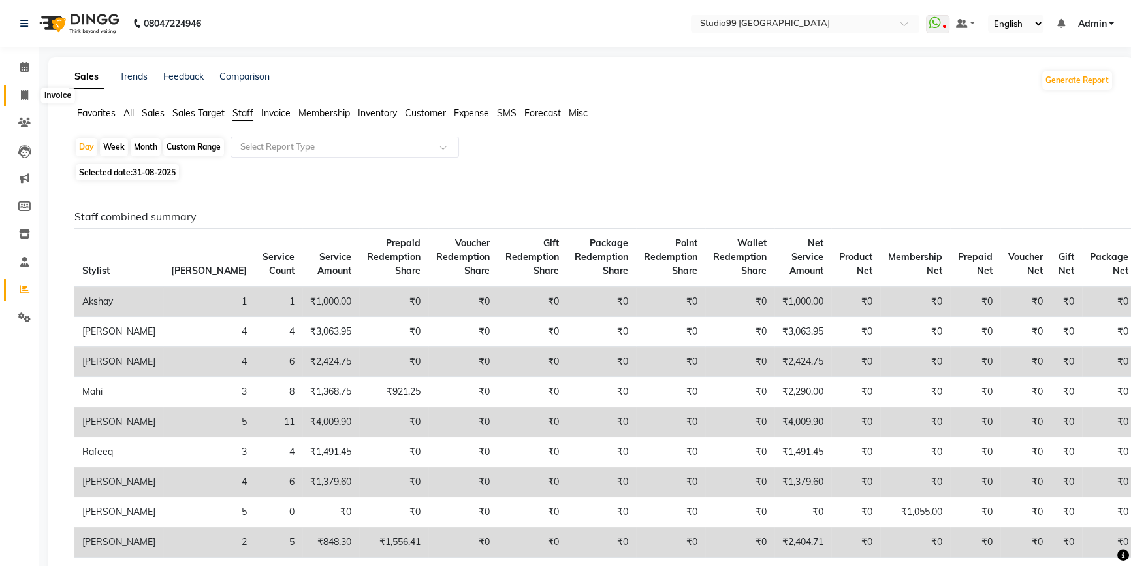
click at [21, 93] on icon at bounding box center [24, 95] width 7 height 10
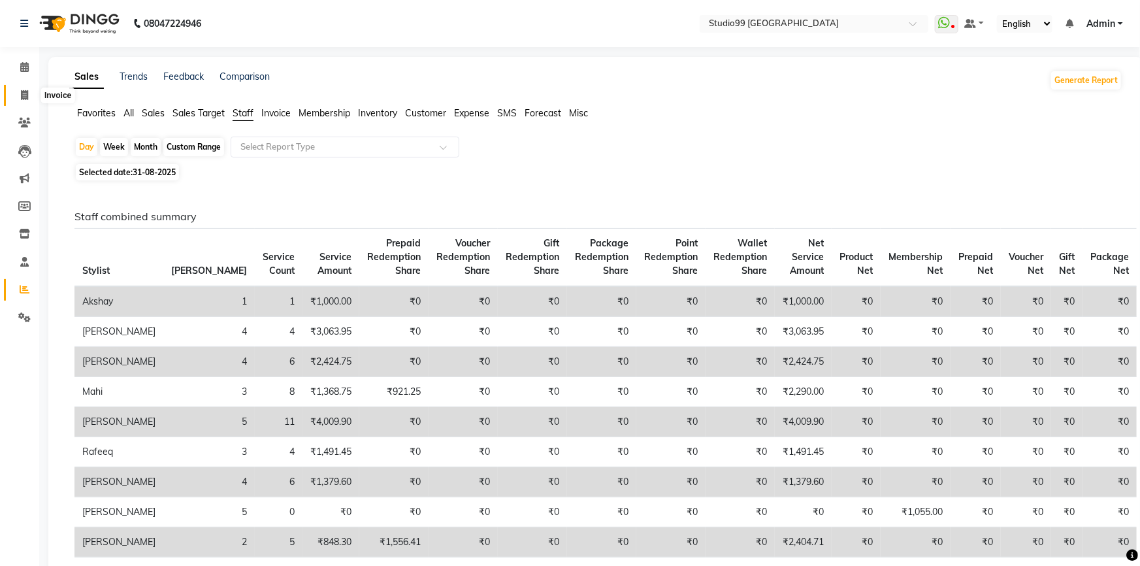
select select "6042"
select select "service"
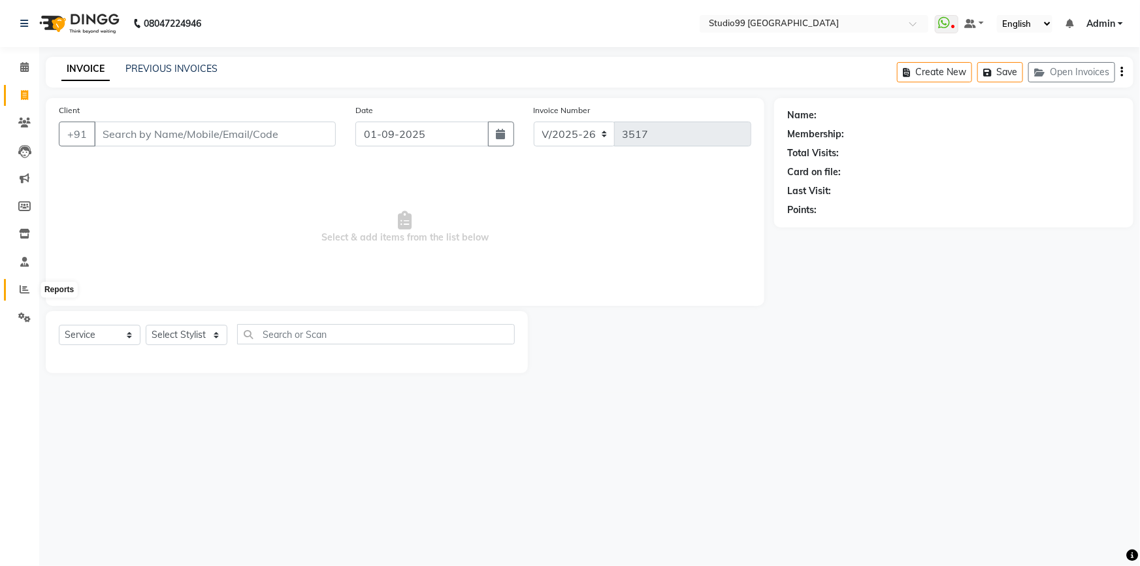
click at [20, 289] on icon at bounding box center [25, 289] width 10 height 10
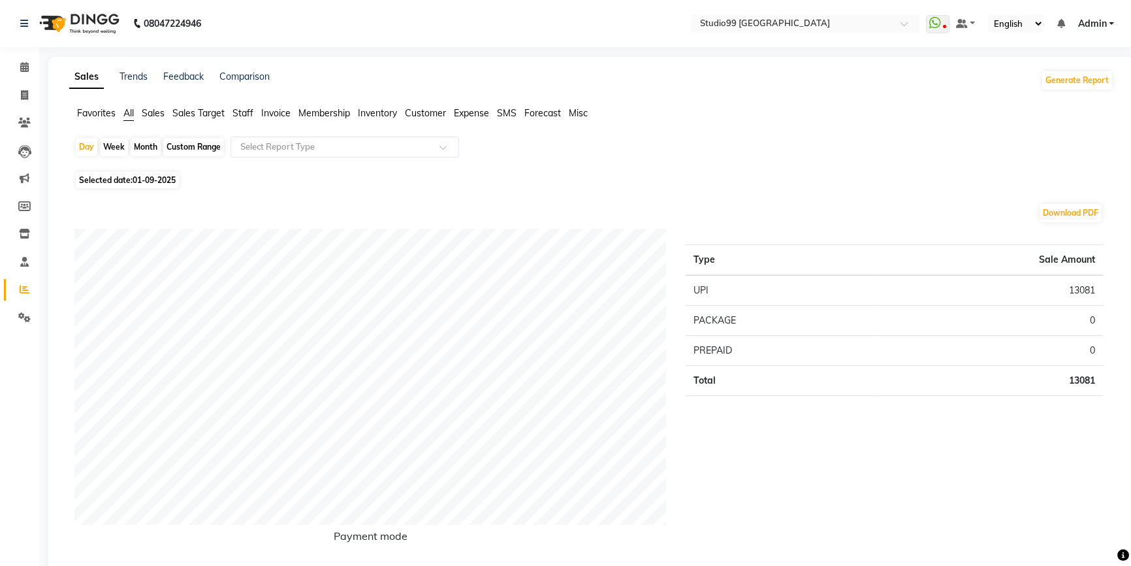
click at [241, 115] on span "Staff" at bounding box center [242, 113] width 21 height 12
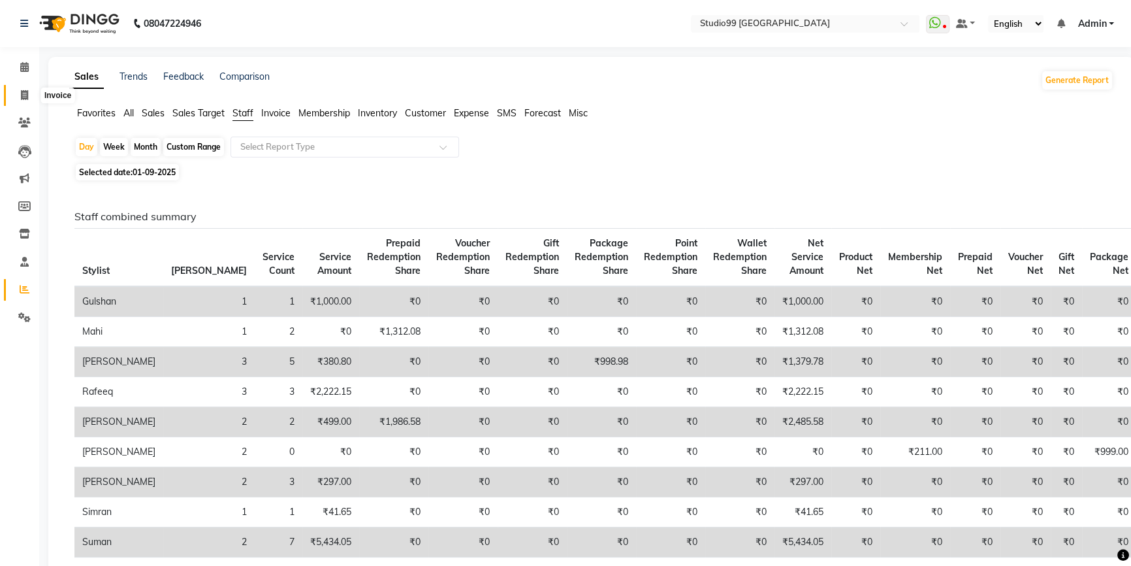
click at [22, 99] on icon at bounding box center [24, 95] width 7 height 10
select select "service"
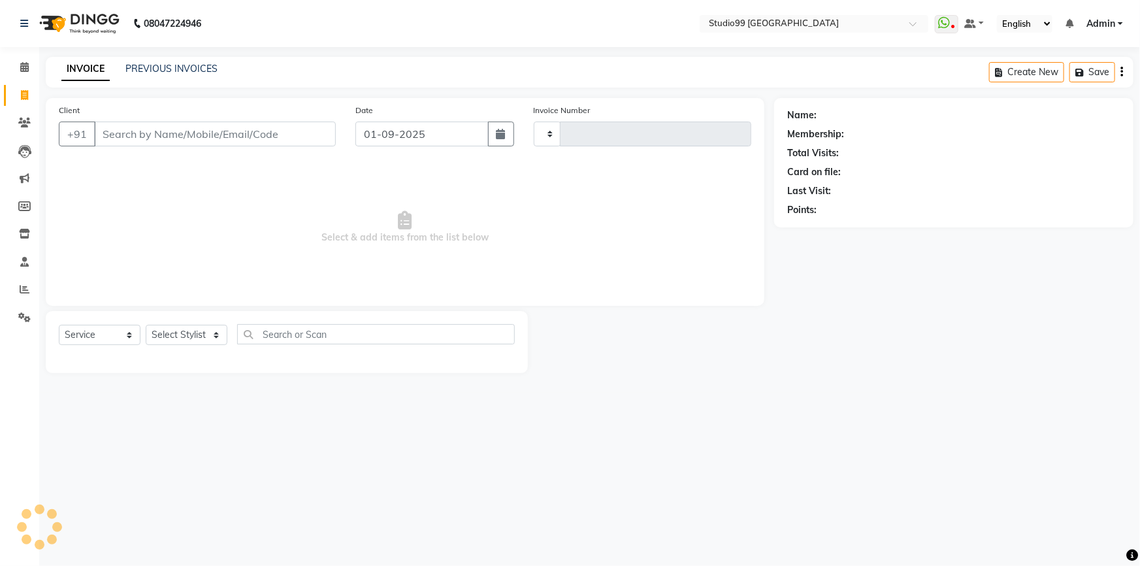
type input "3517"
select select "6042"
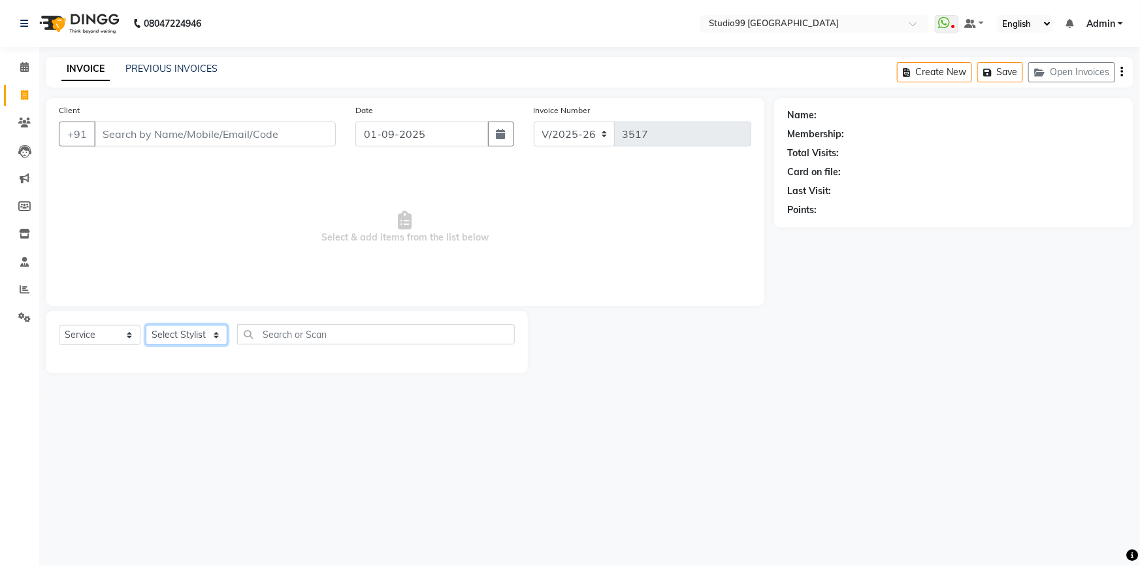
drag, startPoint x: 179, startPoint y: 336, endPoint x: 166, endPoint y: 328, distance: 15.2
click at [178, 336] on select "Select Stylist" at bounding box center [187, 335] width 82 height 20
select select "43361"
click at [146, 325] on select "Select Stylist Admin AKSHAY [PERSON_NAME] mahi [PERSON_NAME] [PERSON_NAME] [PER…" at bounding box center [187, 335] width 82 height 20
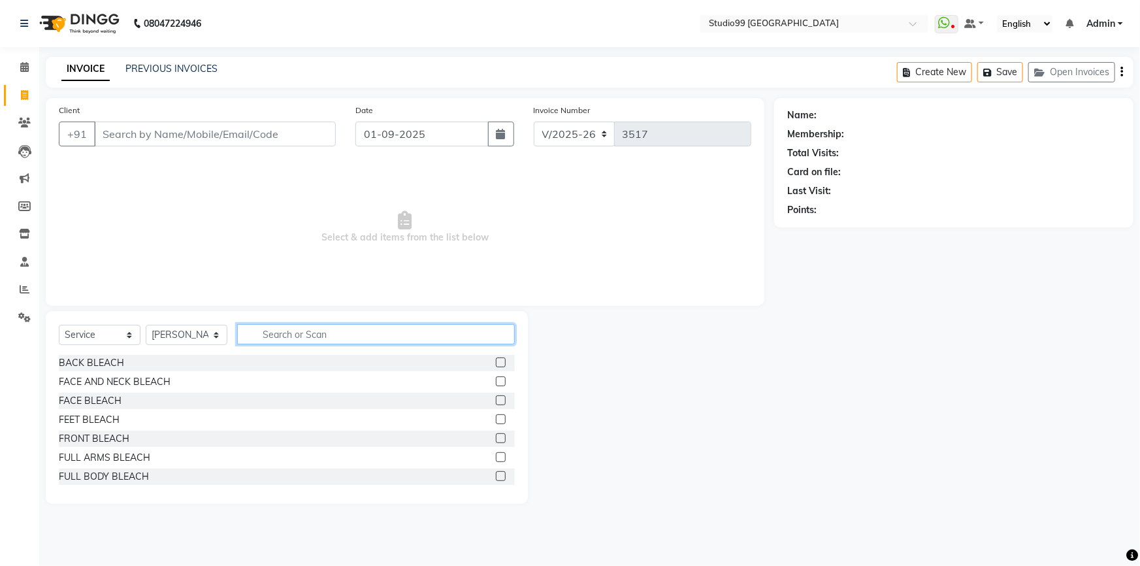
click at [323, 333] on input "text" at bounding box center [376, 334] width 278 height 20
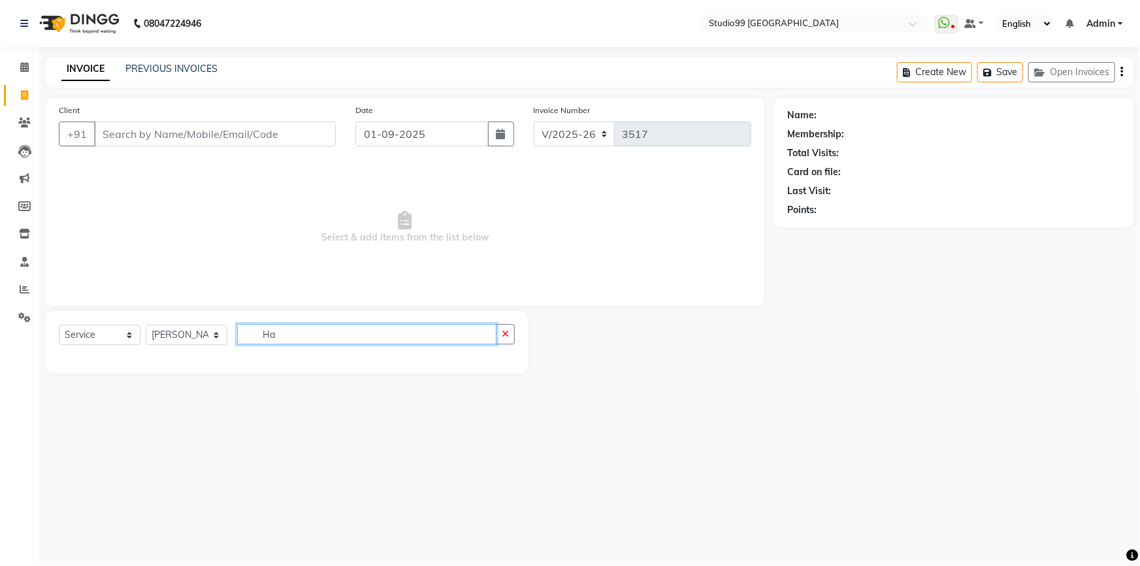
type input "H"
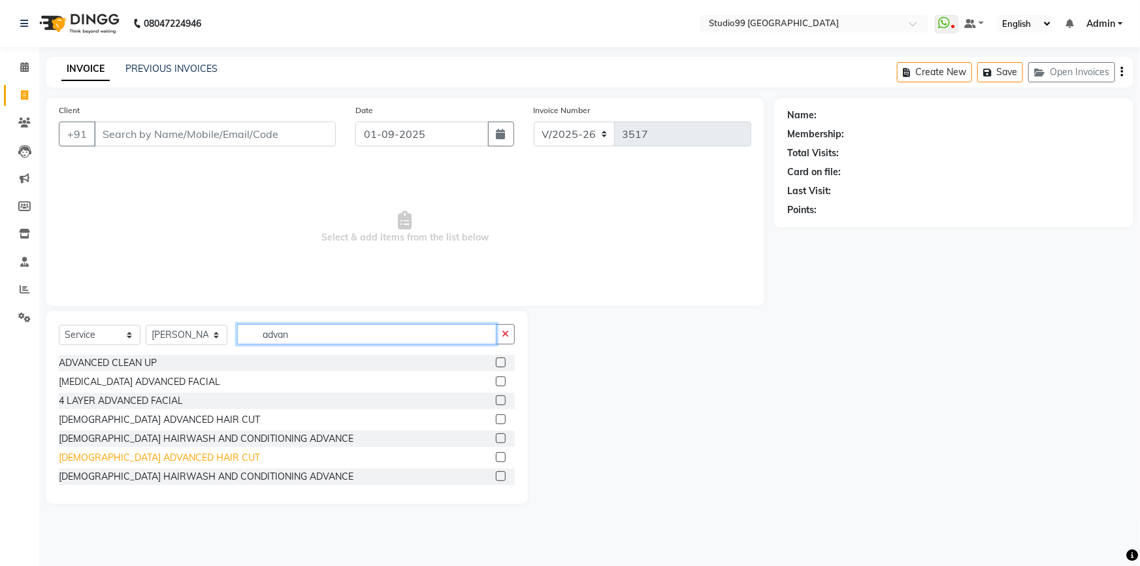
type input "advan"
click at [137, 458] on div "[DEMOGRAPHIC_DATA] ADVANCED HAIR CUT" at bounding box center [159, 458] width 201 height 14
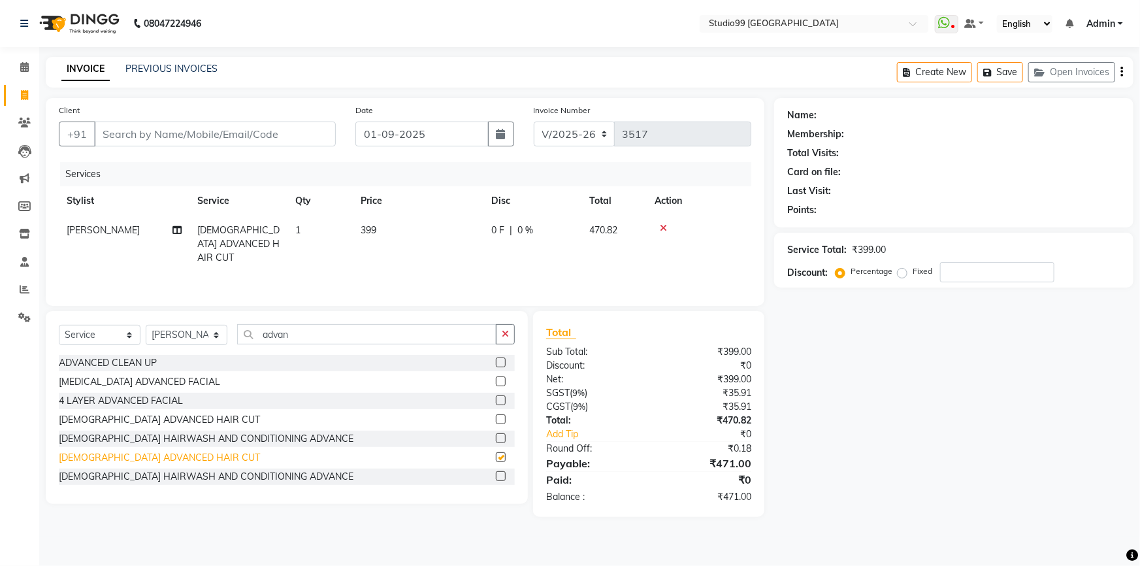
checkbox input "false"
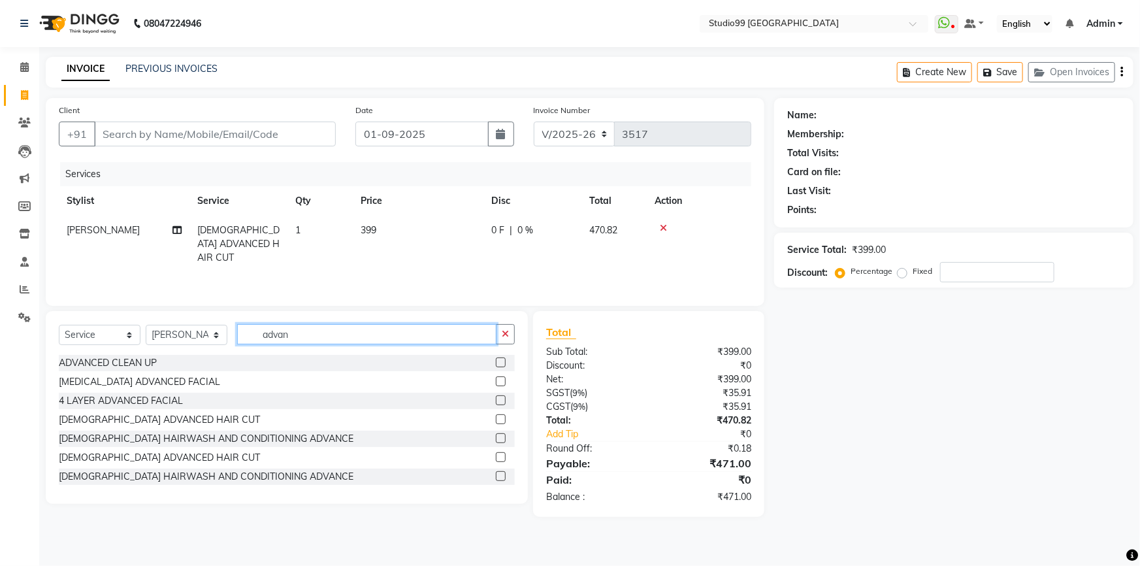
drag, startPoint x: 268, startPoint y: 336, endPoint x: 248, endPoint y: 339, distance: 19.9
click at [248, 339] on input "advan" at bounding box center [366, 334] width 259 height 20
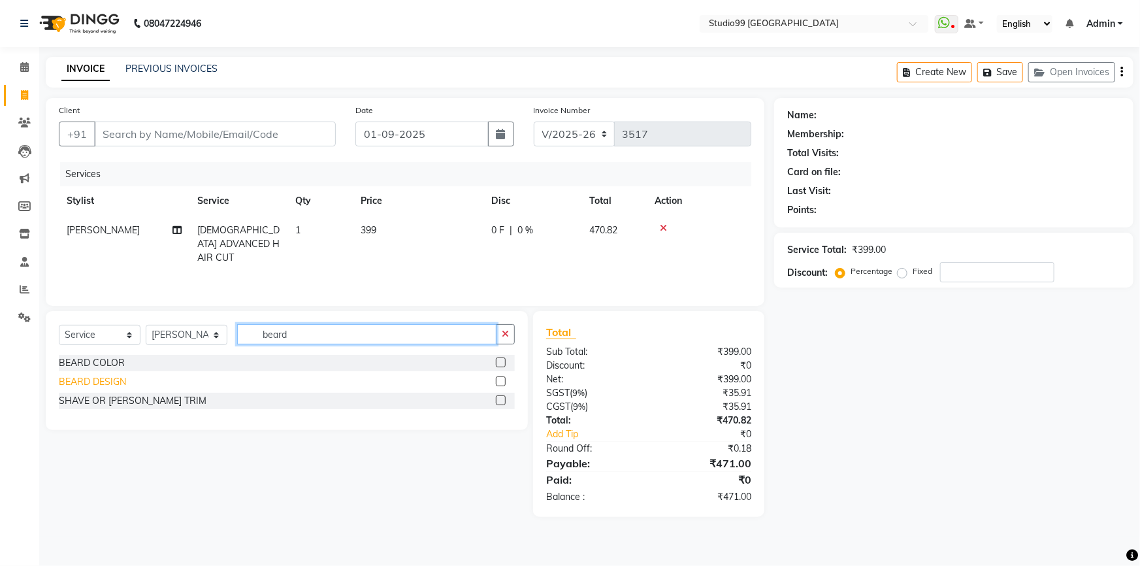
type input "beard"
click at [110, 384] on div "BEARD DESIGN" at bounding box center [92, 382] width 67 height 14
checkbox input "false"
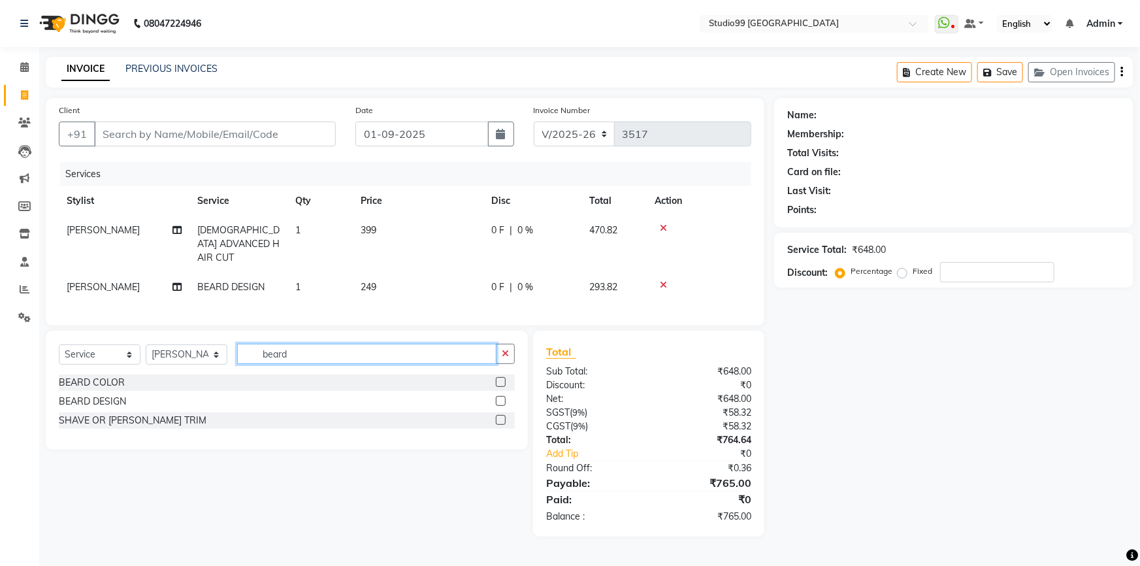
drag, startPoint x: 291, startPoint y: 351, endPoint x: 248, endPoint y: 352, distance: 43.8
click at [248, 352] on input "beard" at bounding box center [366, 354] width 259 height 20
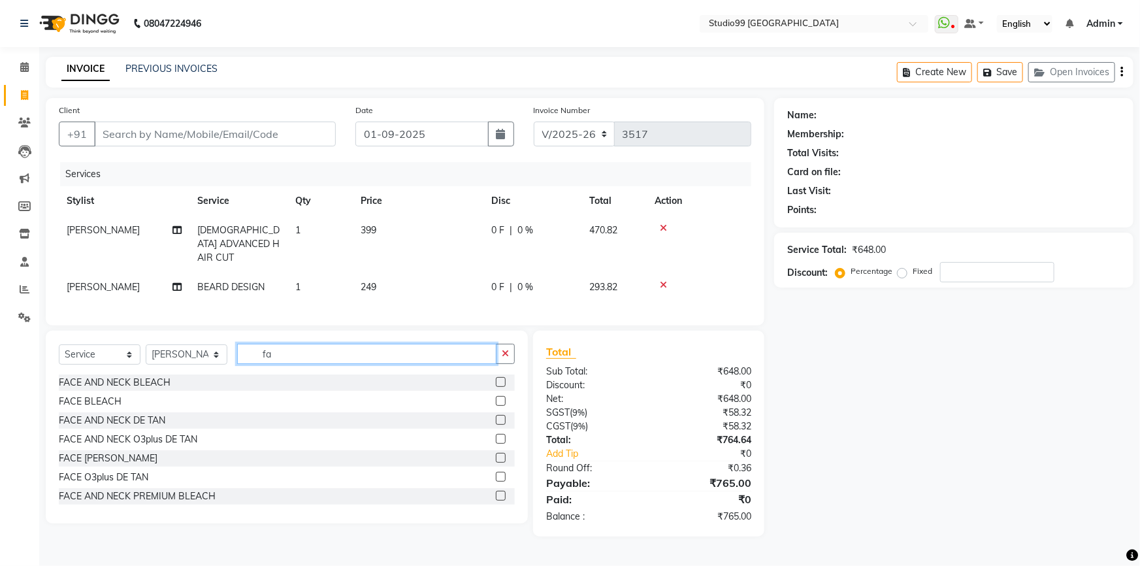
type input "f"
type input "3"
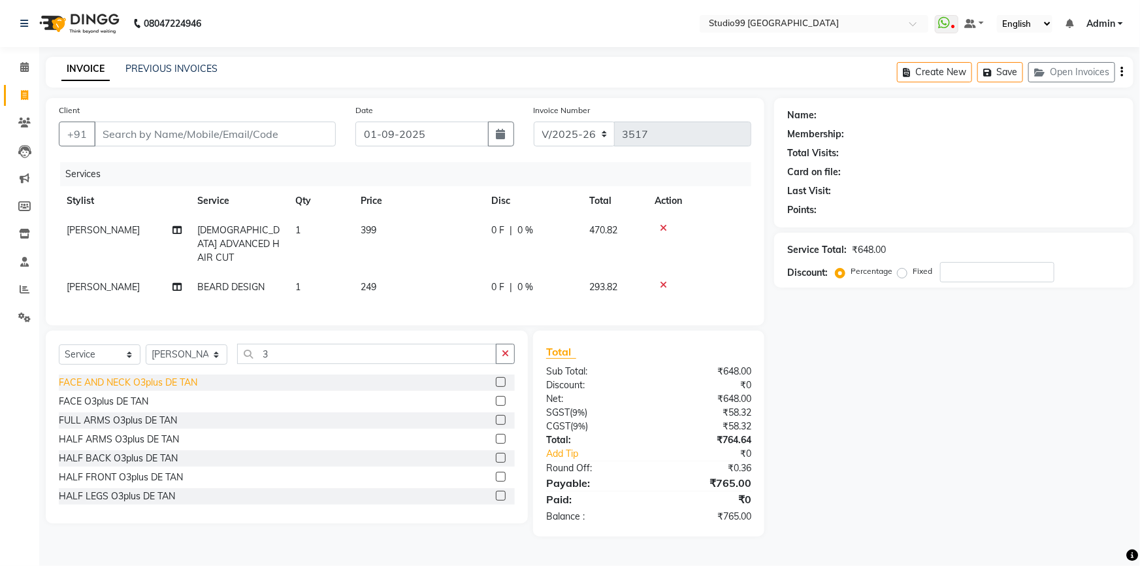
click at [143, 381] on div "FACE AND NECK O3plus DE TAN" at bounding box center [128, 383] width 138 height 14
checkbox input "false"
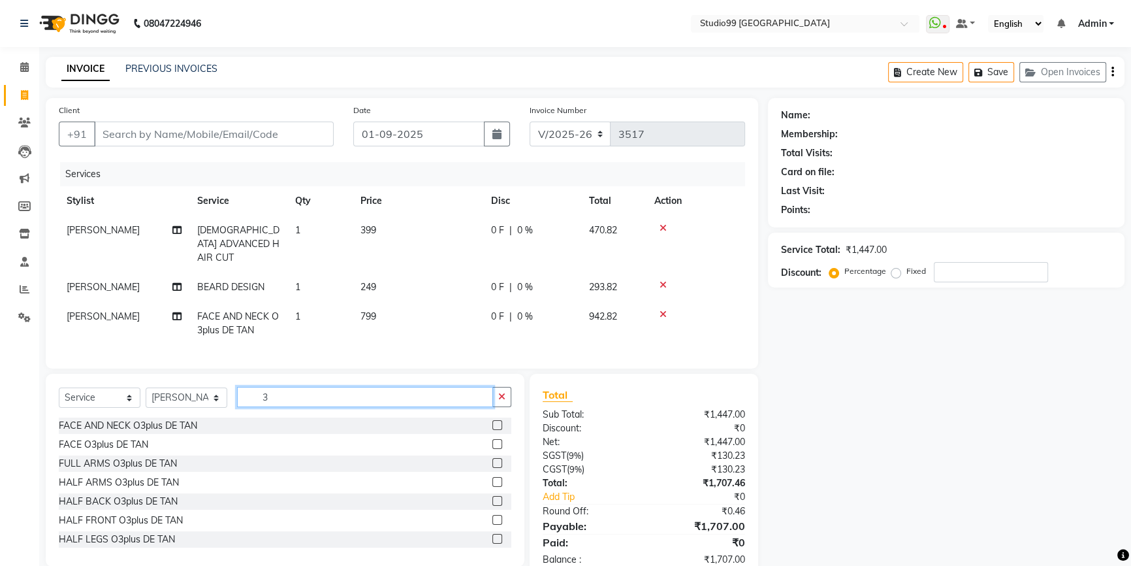
drag, startPoint x: 287, startPoint y: 391, endPoint x: 215, endPoint y: 396, distance: 72.0
click at [215, 396] on div "Select Service Product Membership Package Voucher Prepaid Gift Card Select Styl…" at bounding box center [285, 402] width 453 height 31
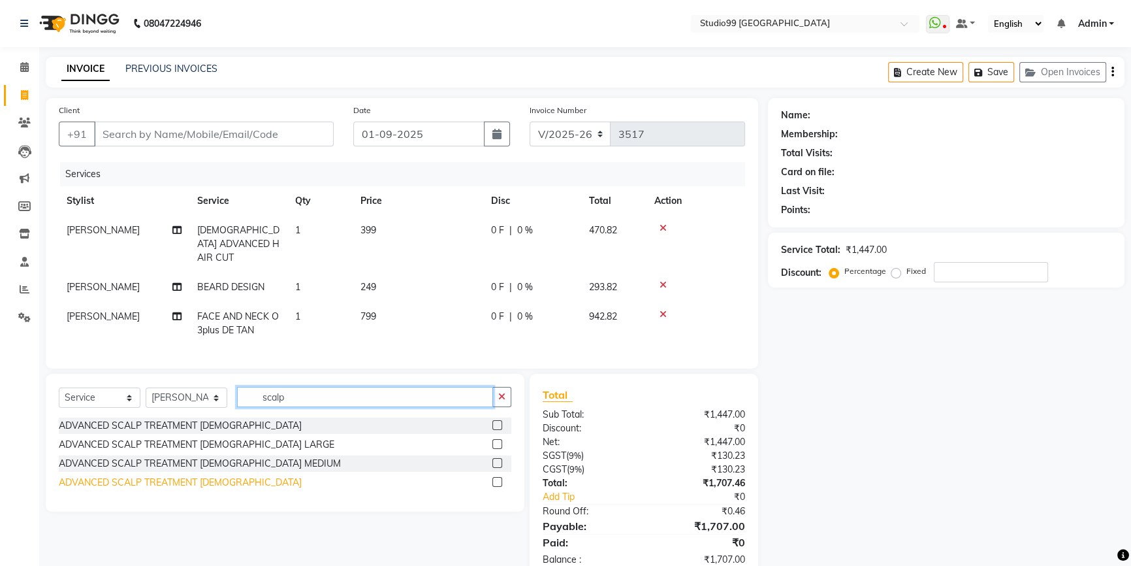
type input "scalp"
click at [195, 479] on div "ADVANCED SCALP TREATMENT [DEMOGRAPHIC_DATA]" at bounding box center [180, 482] width 243 height 14
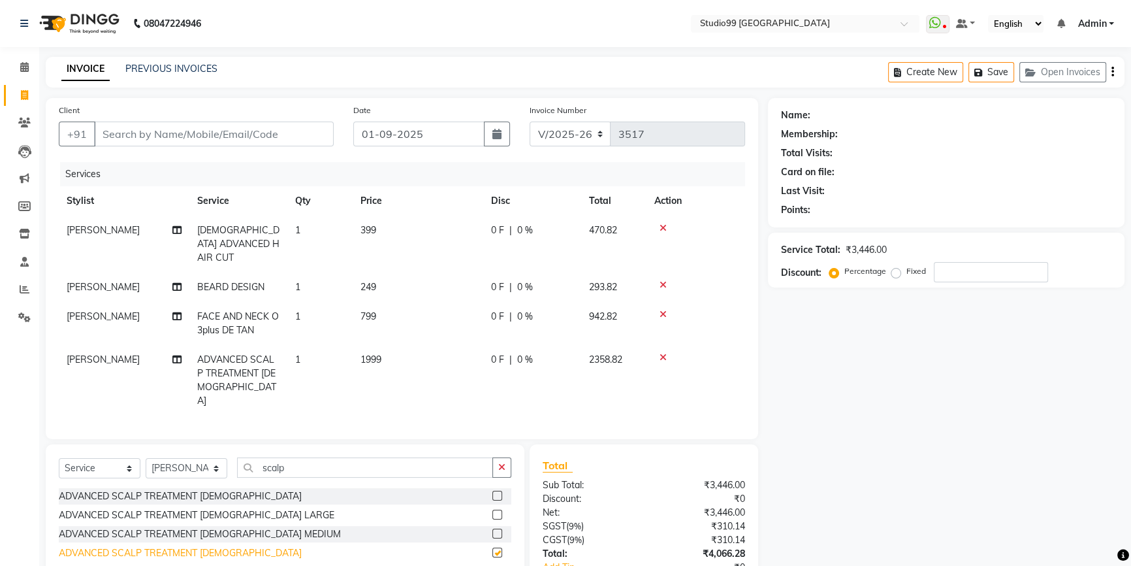
checkbox input "false"
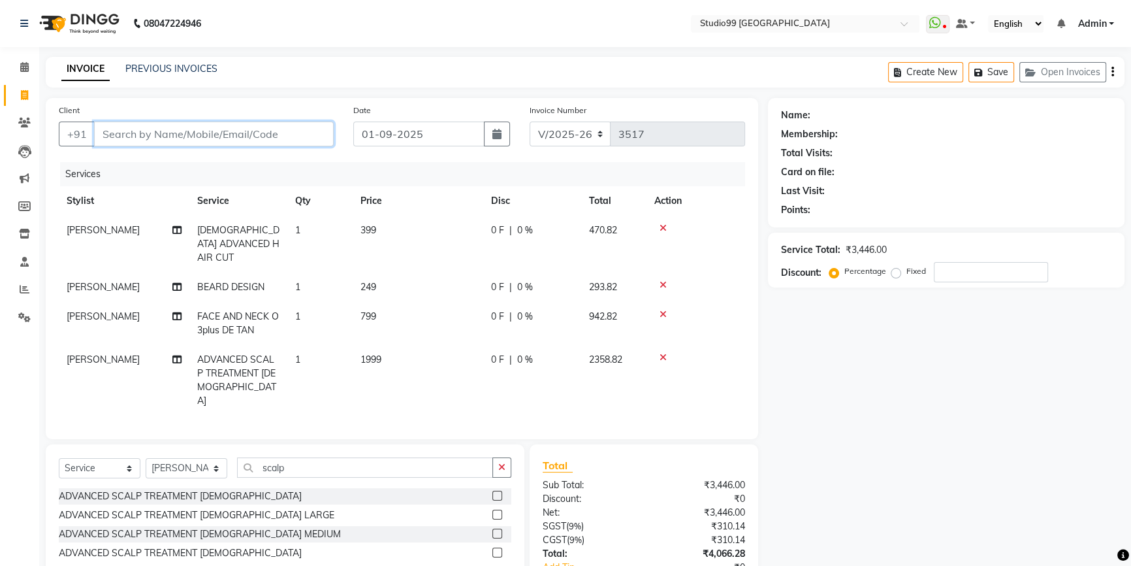
click at [212, 132] on input "Client" at bounding box center [214, 133] width 240 height 25
type input "9"
type input "0"
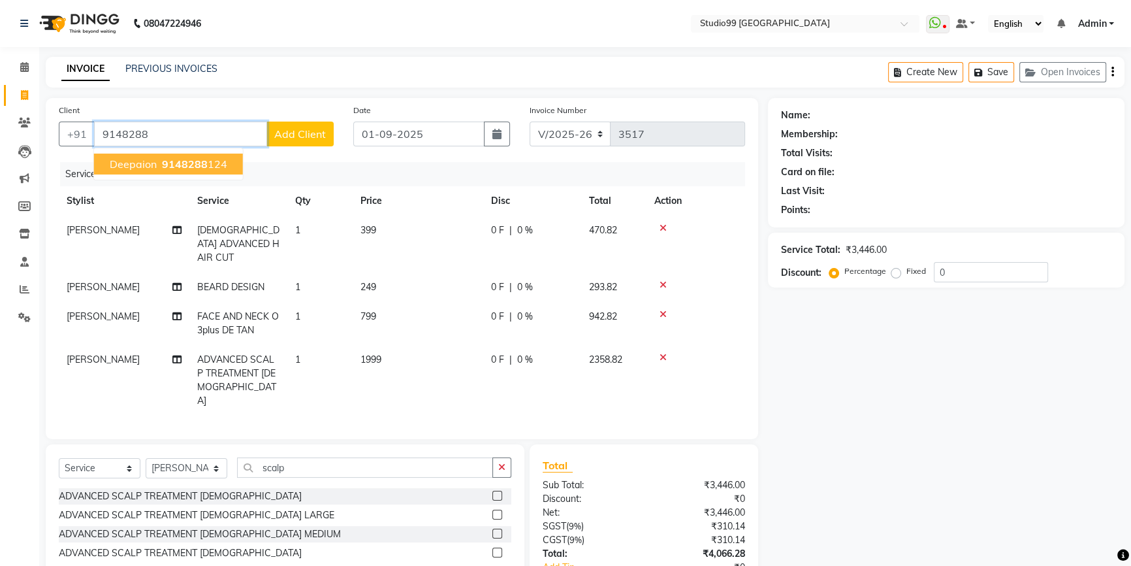
click at [169, 163] on span "9148288" at bounding box center [185, 163] width 46 height 13
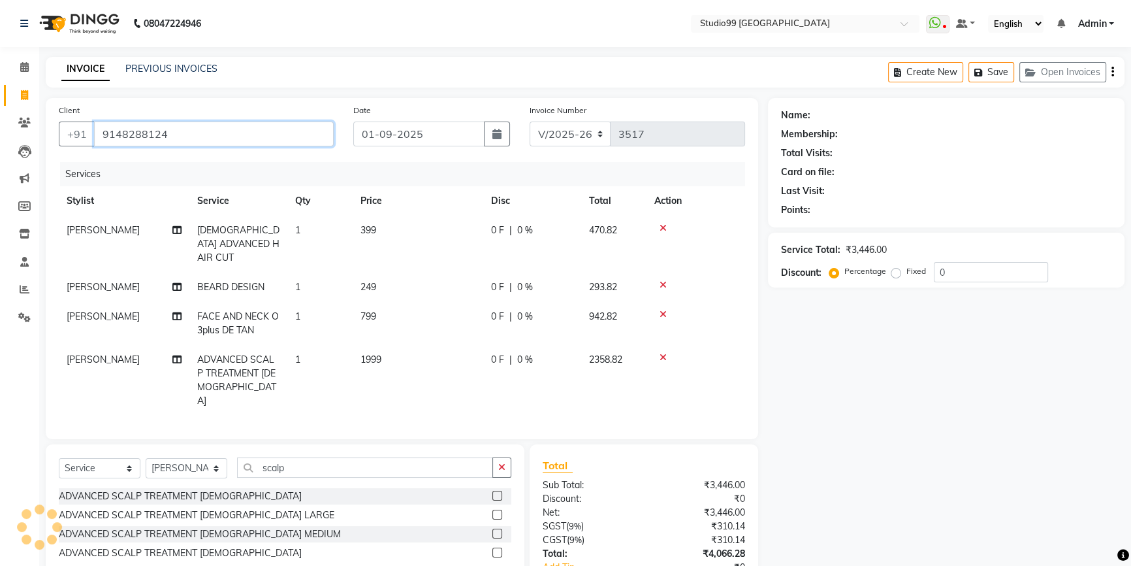
type input "9148288124"
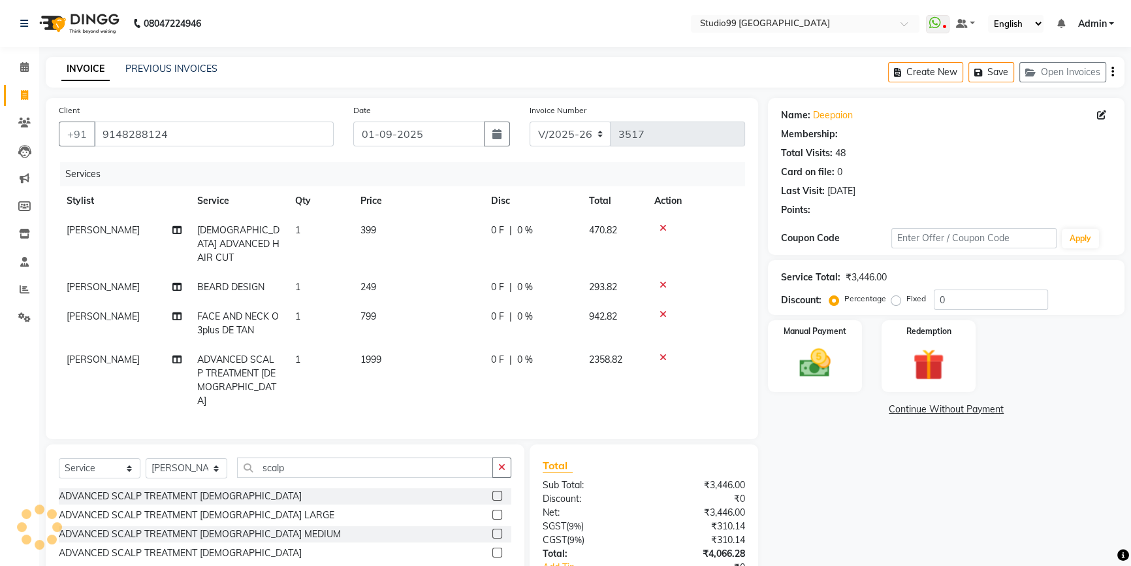
select select "2: Object"
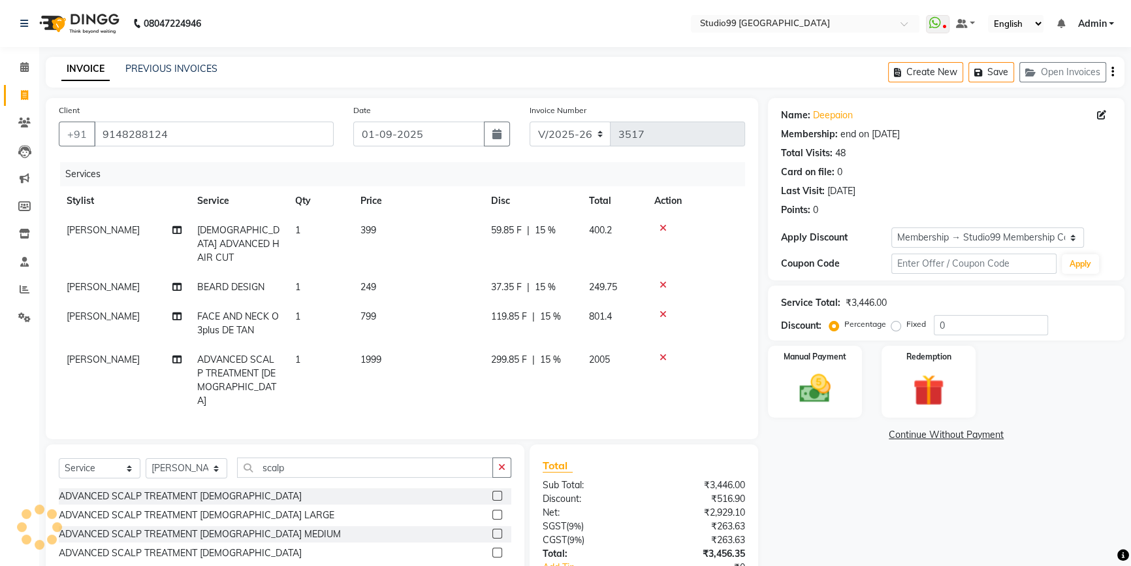
type input "15"
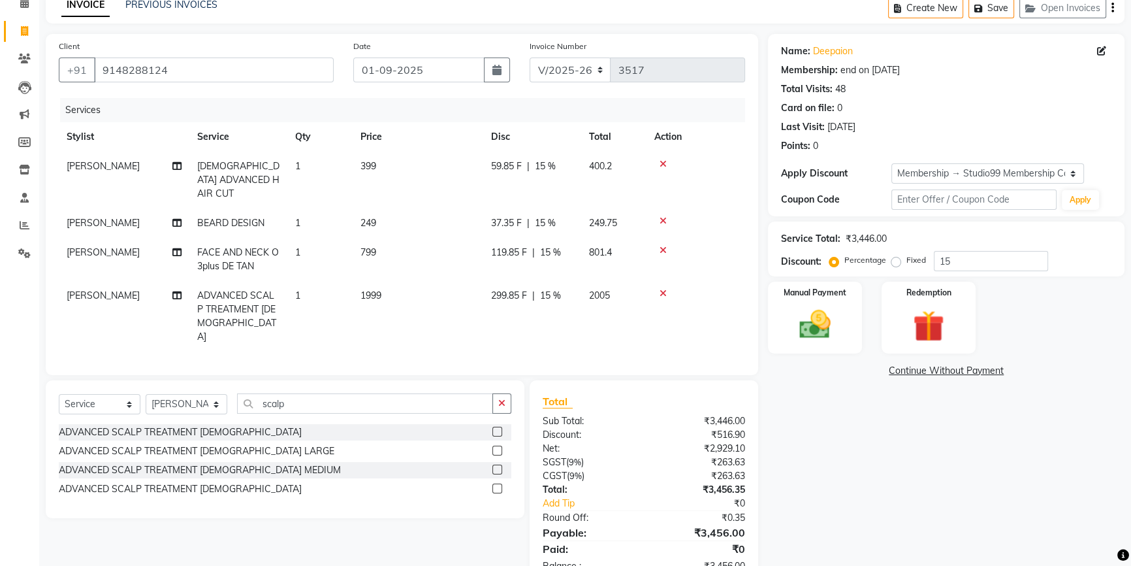
scroll to position [85, 0]
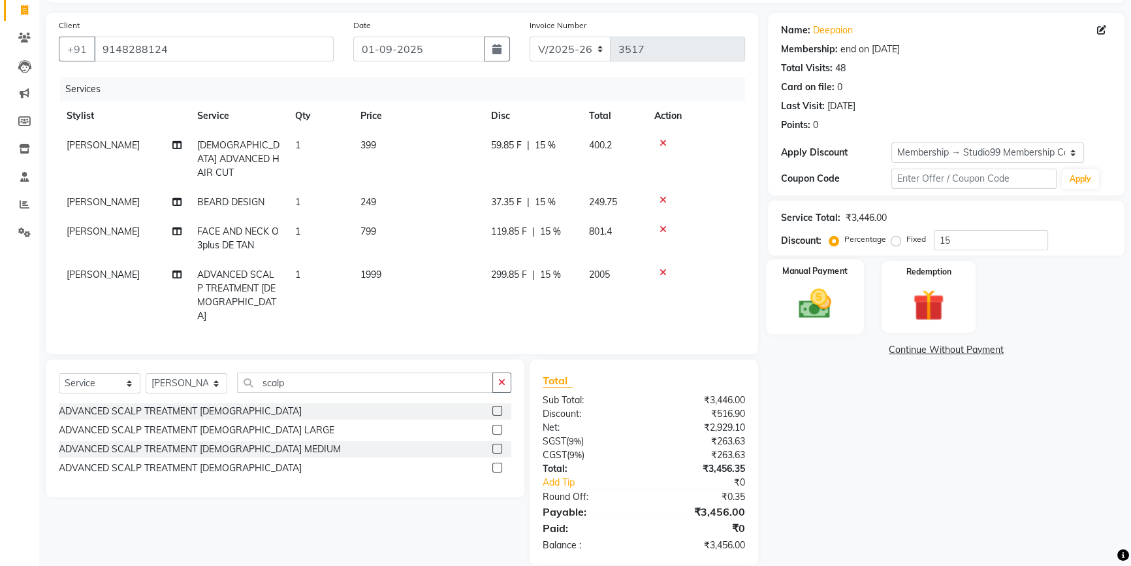
click at [840, 300] on img at bounding box center [815, 303] width 53 height 37
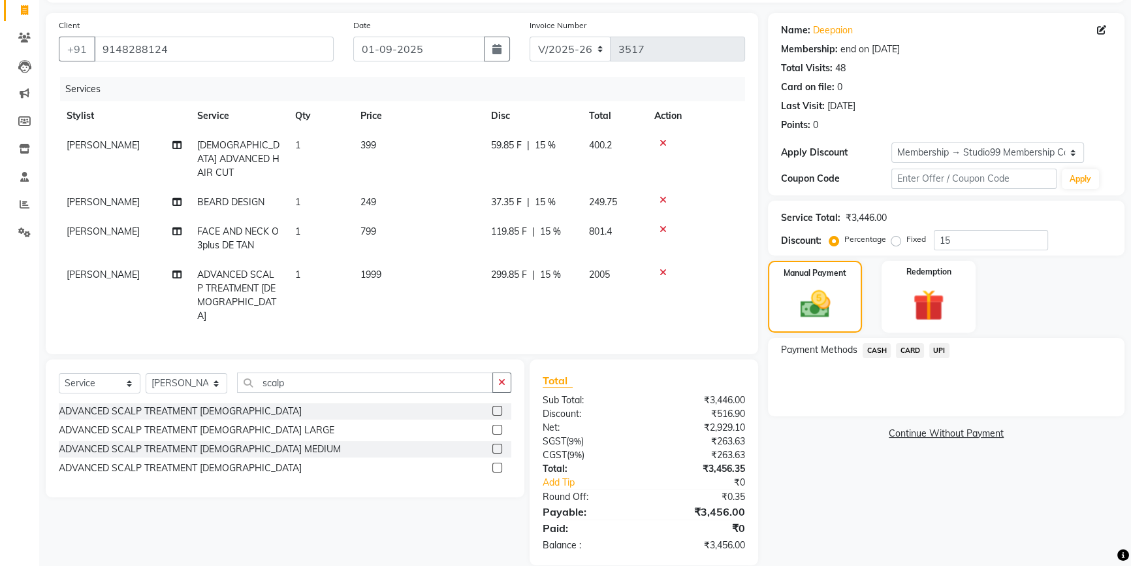
click at [944, 349] on span "UPI" at bounding box center [939, 350] width 20 height 15
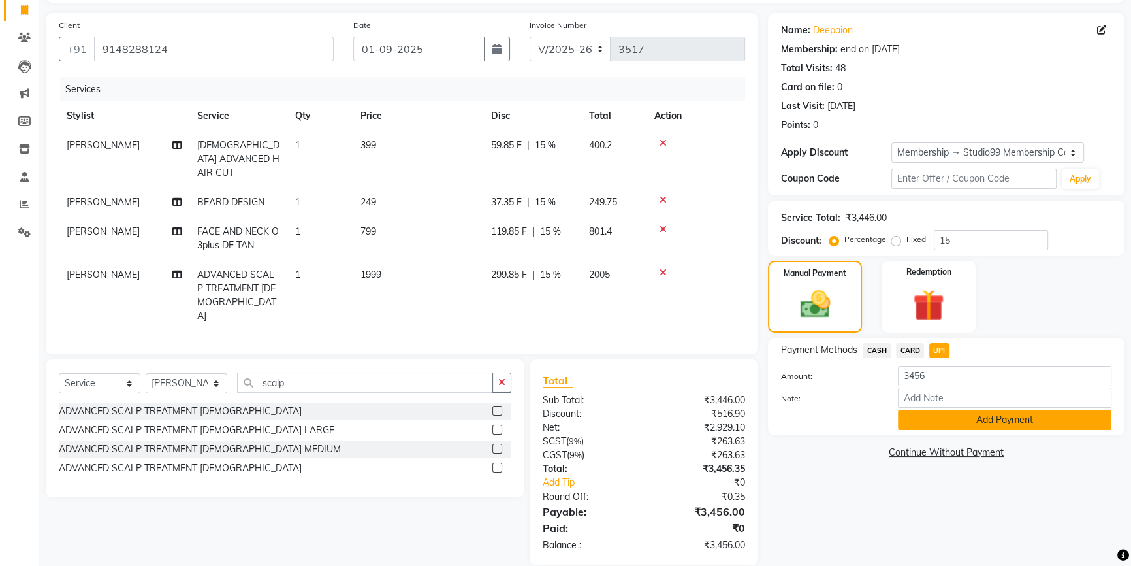
click at [955, 421] on button "Add Payment" at bounding box center [1005, 419] width 214 height 20
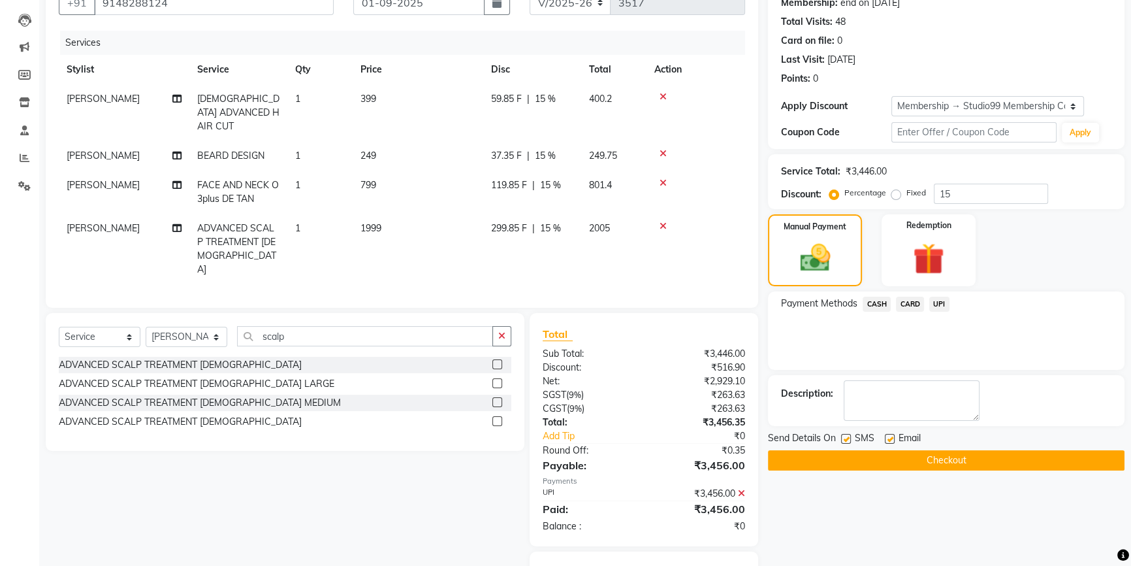
scroll to position [159, 0]
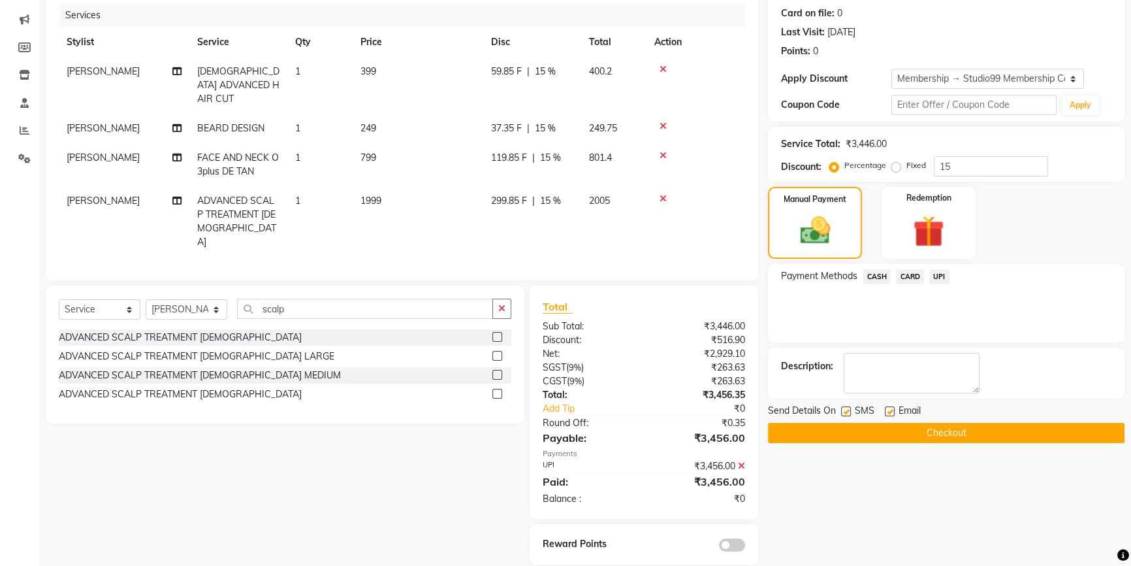
click at [955, 428] on button "Checkout" at bounding box center [946, 433] width 357 height 20
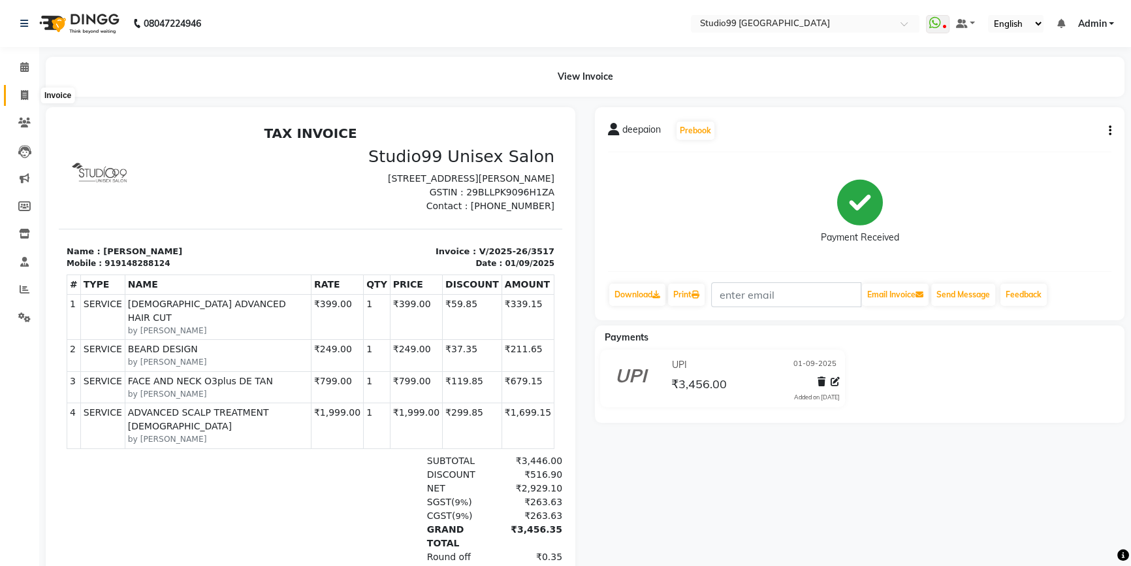
click at [27, 91] on icon at bounding box center [24, 95] width 7 height 10
select select "service"
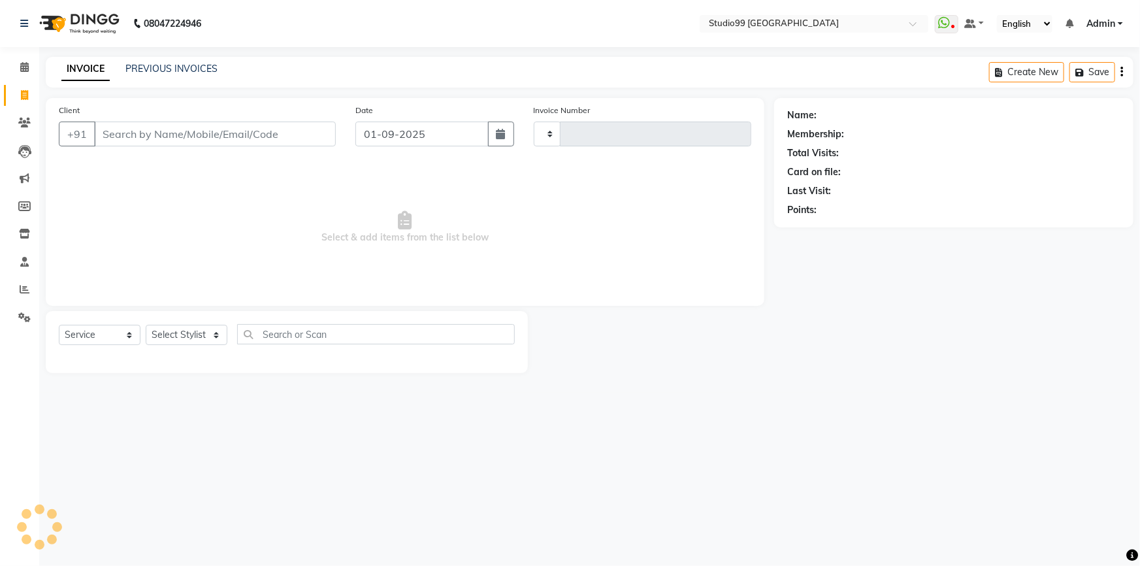
type input "3518"
select select "6042"
click at [200, 127] on input "Client" at bounding box center [215, 133] width 242 height 25
click at [217, 135] on input "Client" at bounding box center [215, 133] width 242 height 25
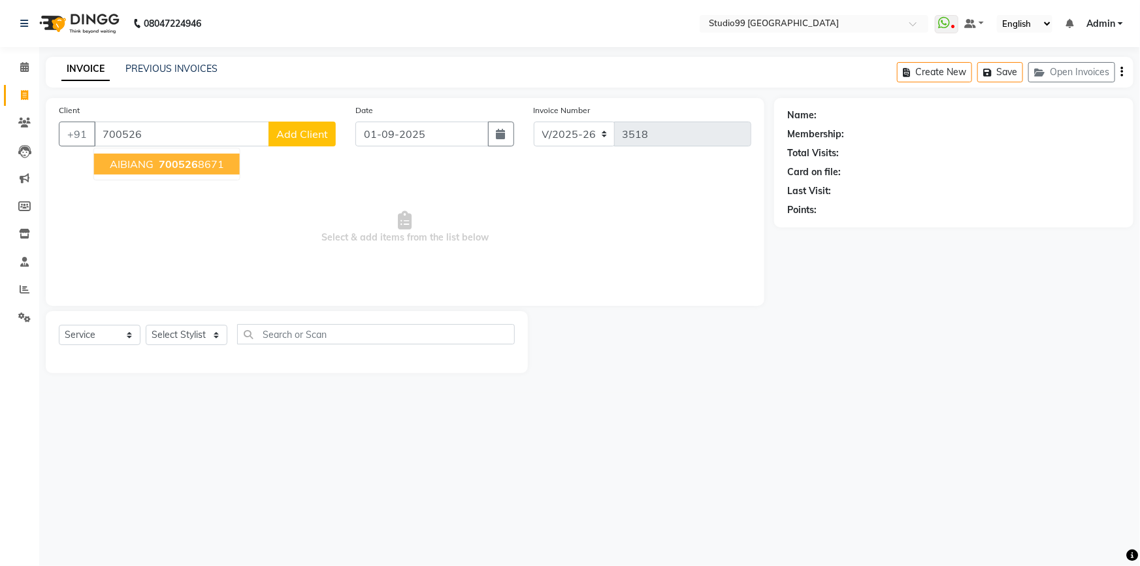
click at [216, 165] on ngb-highlight "700526 8671" at bounding box center [190, 163] width 68 height 13
type input "7005268671"
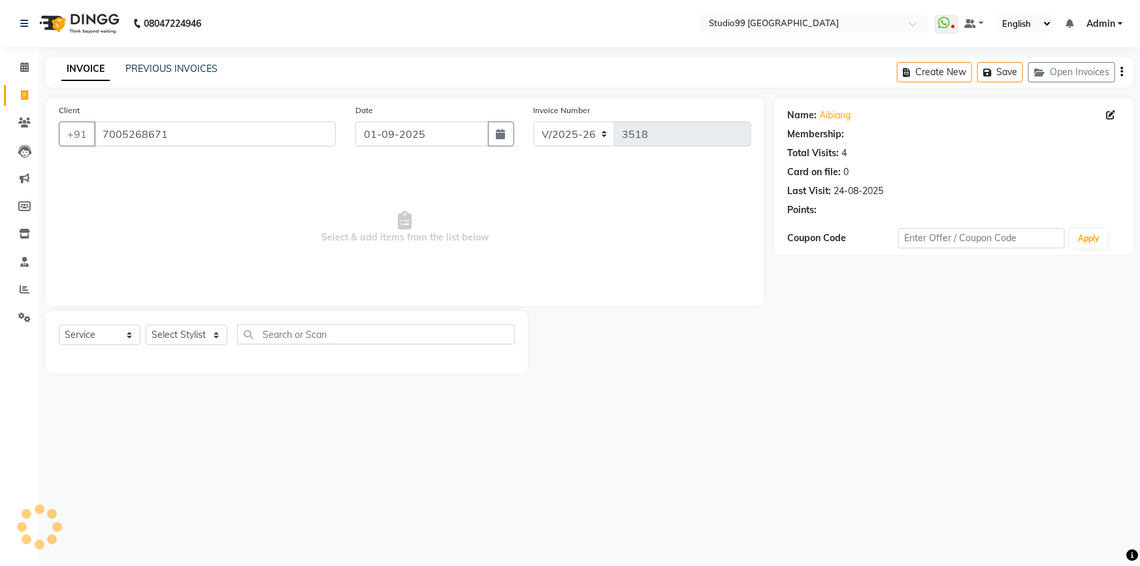
select select "2: Object"
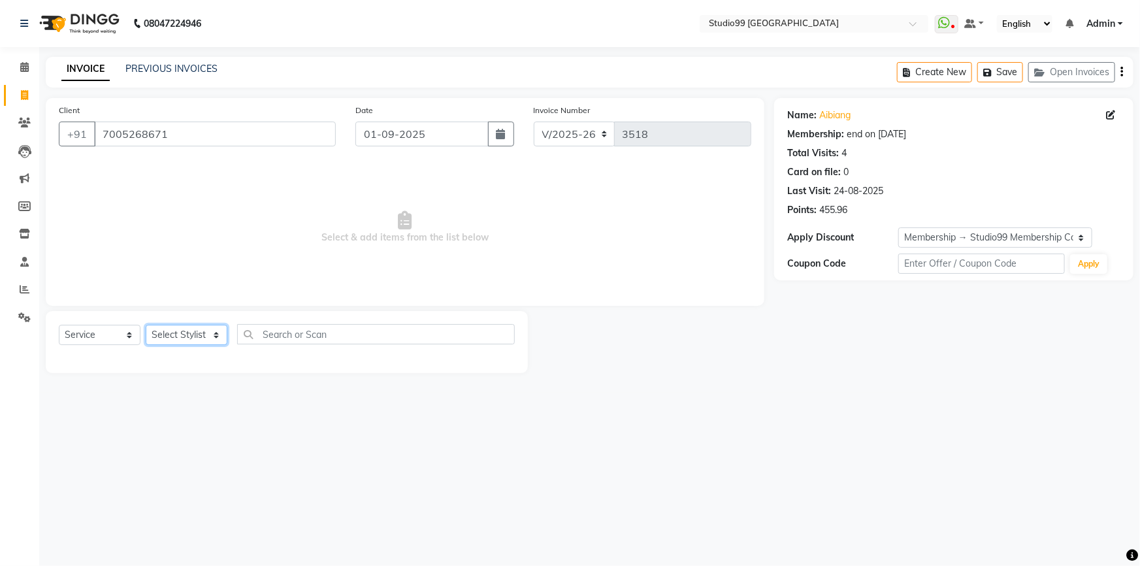
click at [203, 330] on select "Select Stylist Admin AKSHAY [PERSON_NAME] mahi [PERSON_NAME] [PERSON_NAME] [PER…" at bounding box center [187, 335] width 82 height 20
select select "43530"
click at [146, 325] on select "Select Stylist Admin AKSHAY [PERSON_NAME] mahi [PERSON_NAME] [PERSON_NAME] [PER…" at bounding box center [187, 335] width 82 height 20
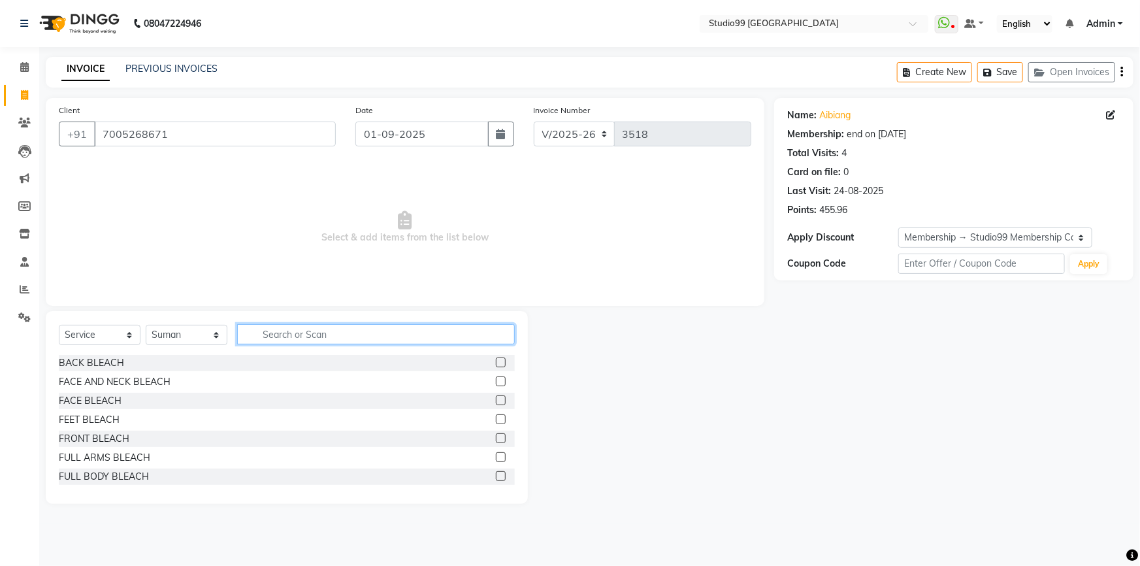
drag, startPoint x: 313, startPoint y: 333, endPoint x: 314, endPoint y: 323, distance: 10.5
click at [314, 330] on input "text" at bounding box center [376, 334] width 278 height 20
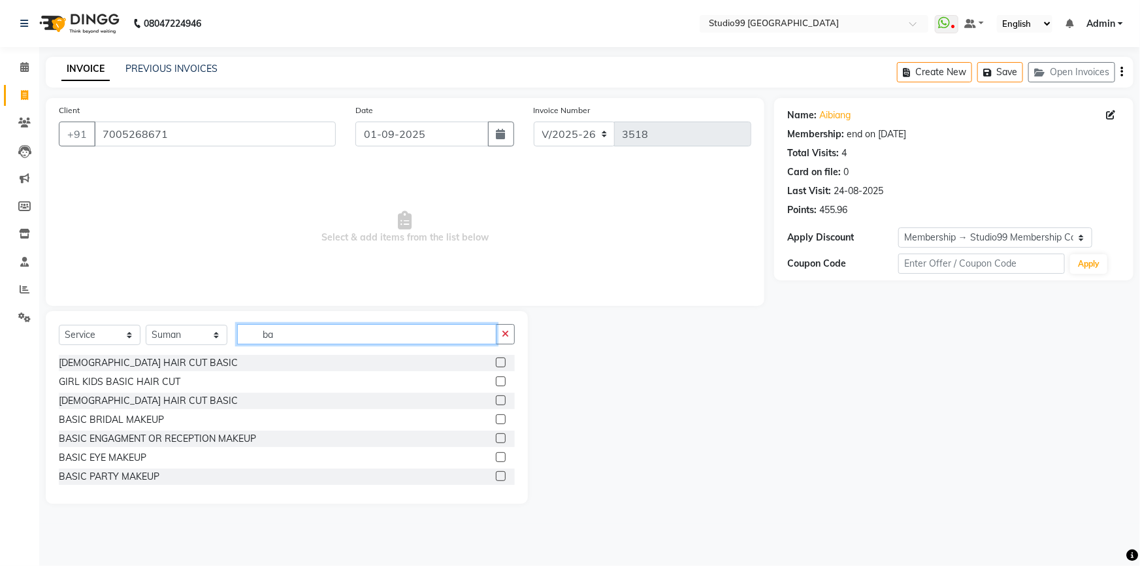
type input "b"
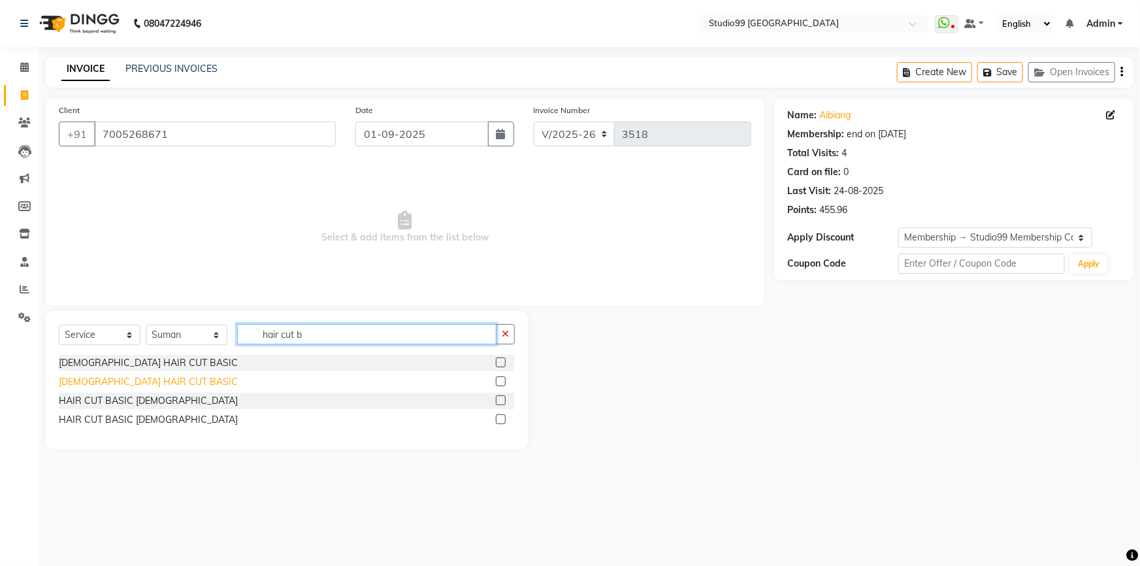
type input "hair cut b"
click at [131, 384] on div "[DEMOGRAPHIC_DATA] HAIR CUT BASIC" at bounding box center [148, 382] width 179 height 14
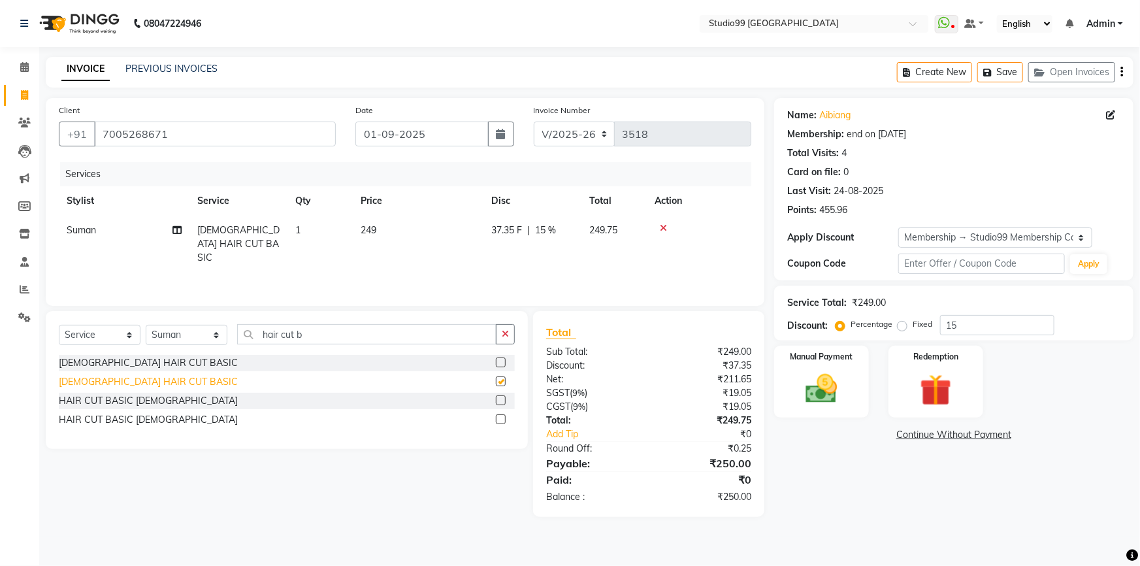
checkbox input "false"
drag, startPoint x: 306, startPoint y: 335, endPoint x: 245, endPoint y: 326, distance: 61.4
click at [242, 344] on input "hair cut b" at bounding box center [366, 334] width 259 height 20
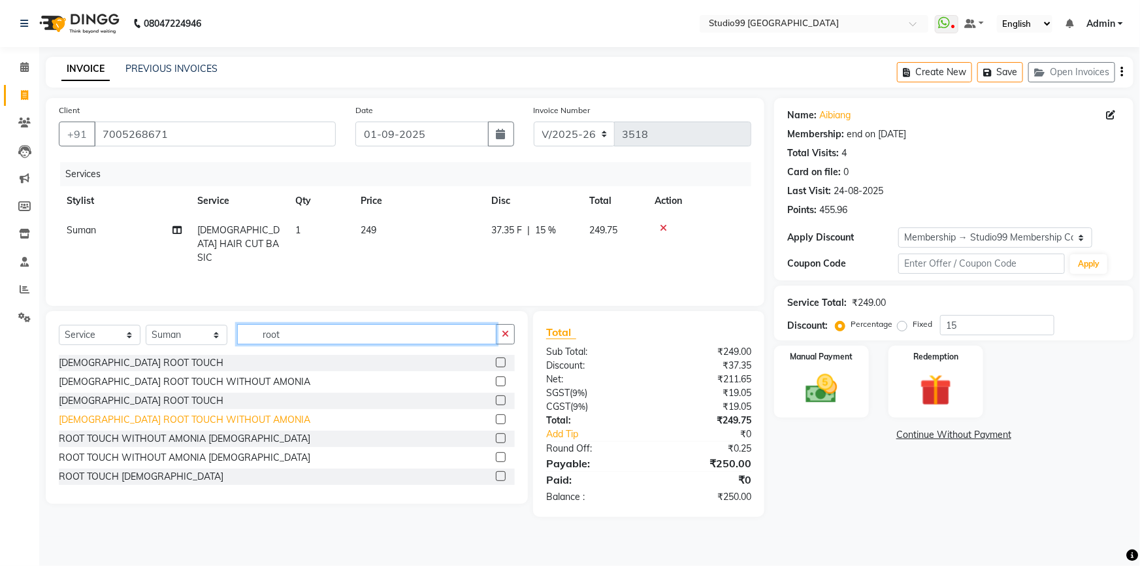
type input "root"
click at [106, 418] on div "[DEMOGRAPHIC_DATA] ROOT TOUCH WITHOUT AMONIA" at bounding box center [184, 420] width 251 height 14
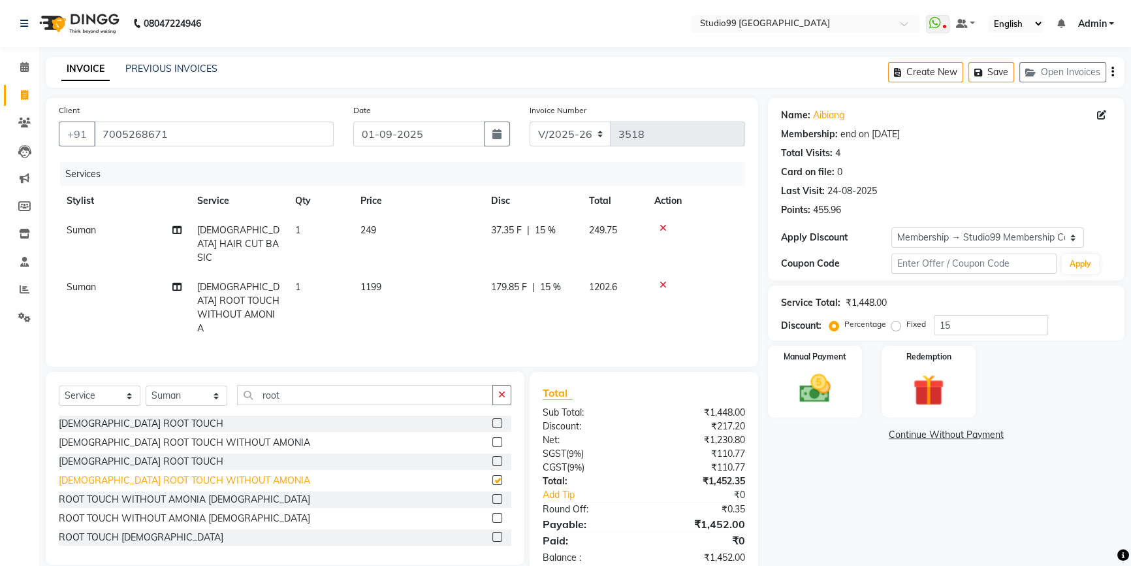
checkbox input "false"
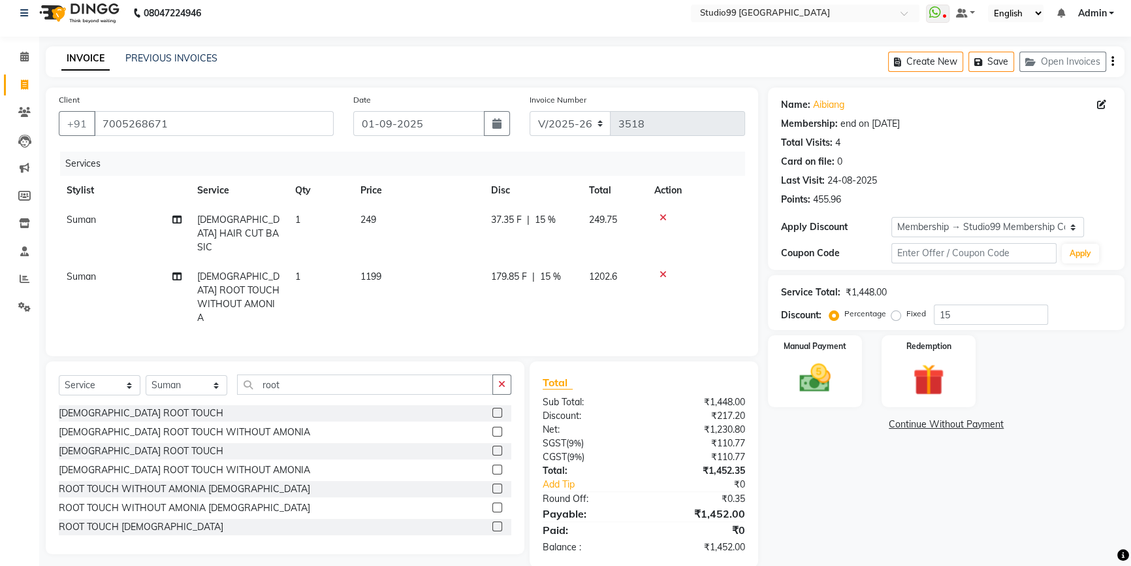
scroll to position [13, 0]
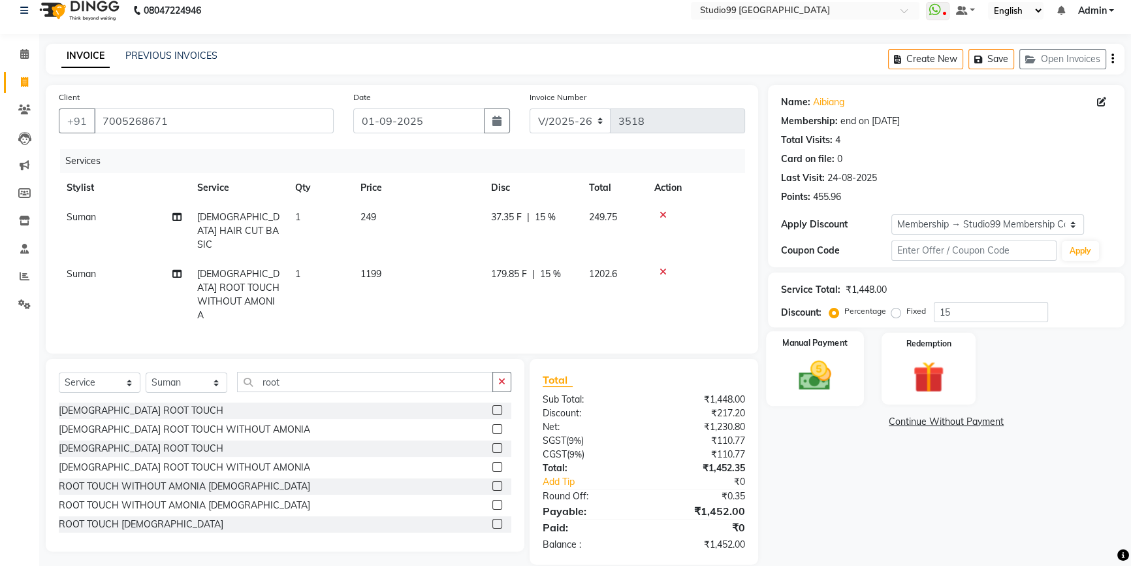
click at [804, 379] on img at bounding box center [815, 375] width 53 height 37
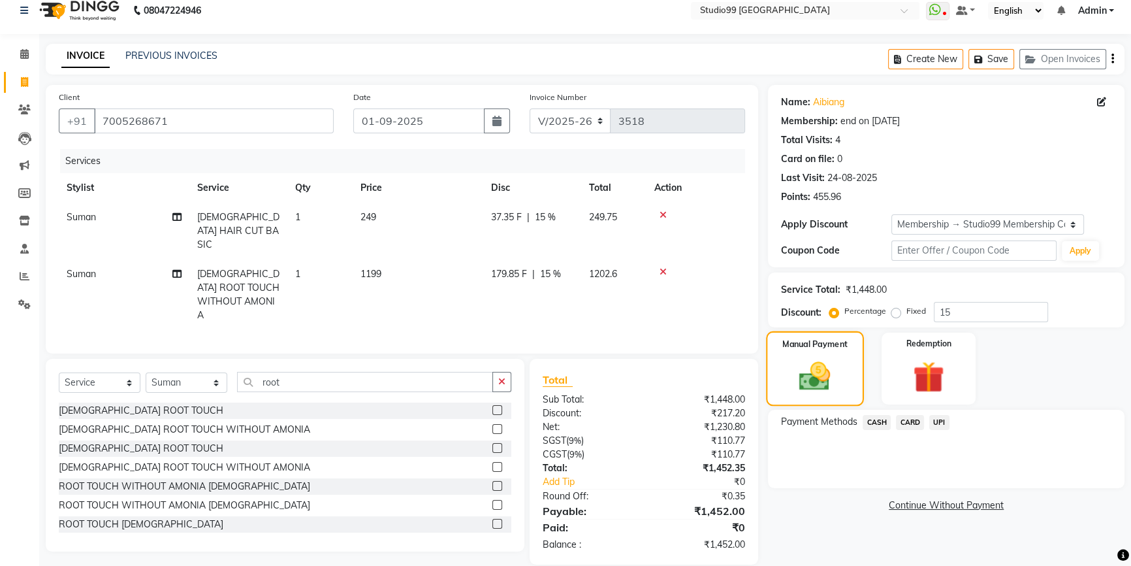
click at [803, 385] on img at bounding box center [815, 376] width 51 height 36
click at [938, 418] on span "UPI" at bounding box center [939, 422] width 20 height 15
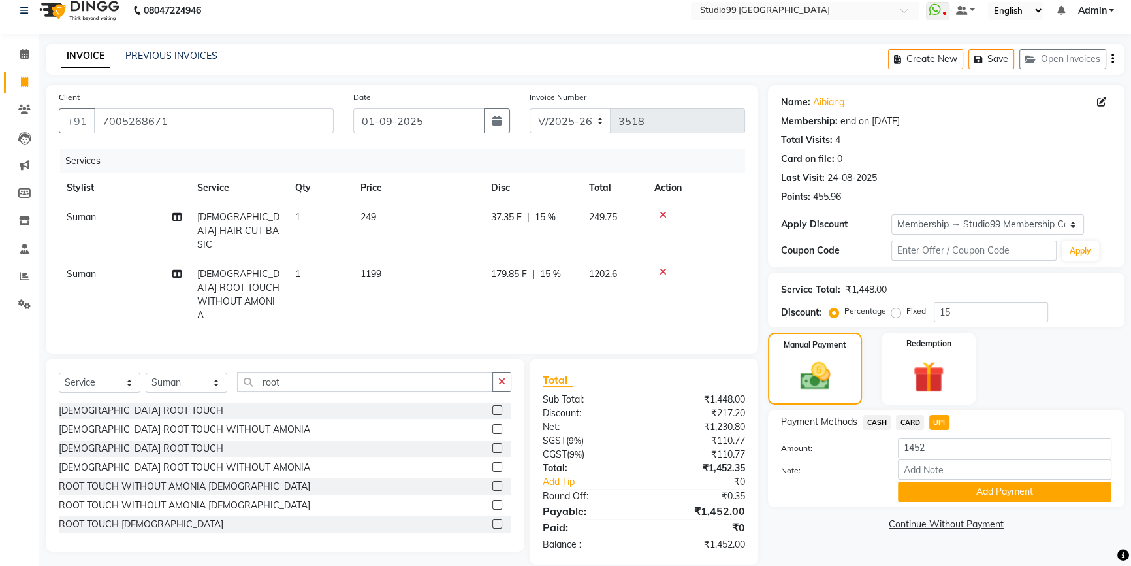
click at [953, 487] on button "Add Payment" at bounding box center [1005, 491] width 214 height 20
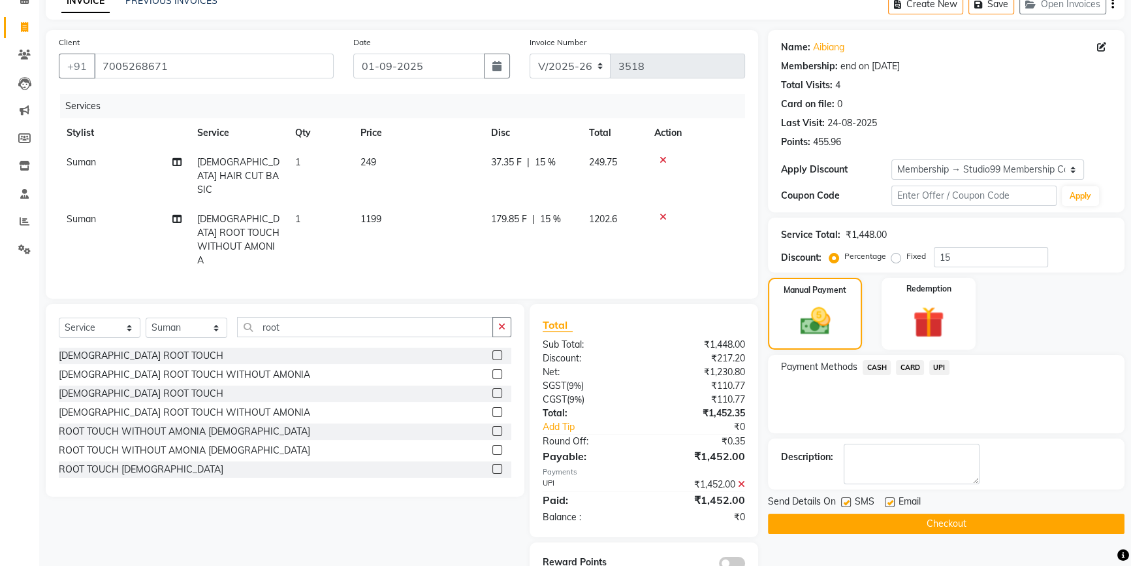
scroll to position [86, 0]
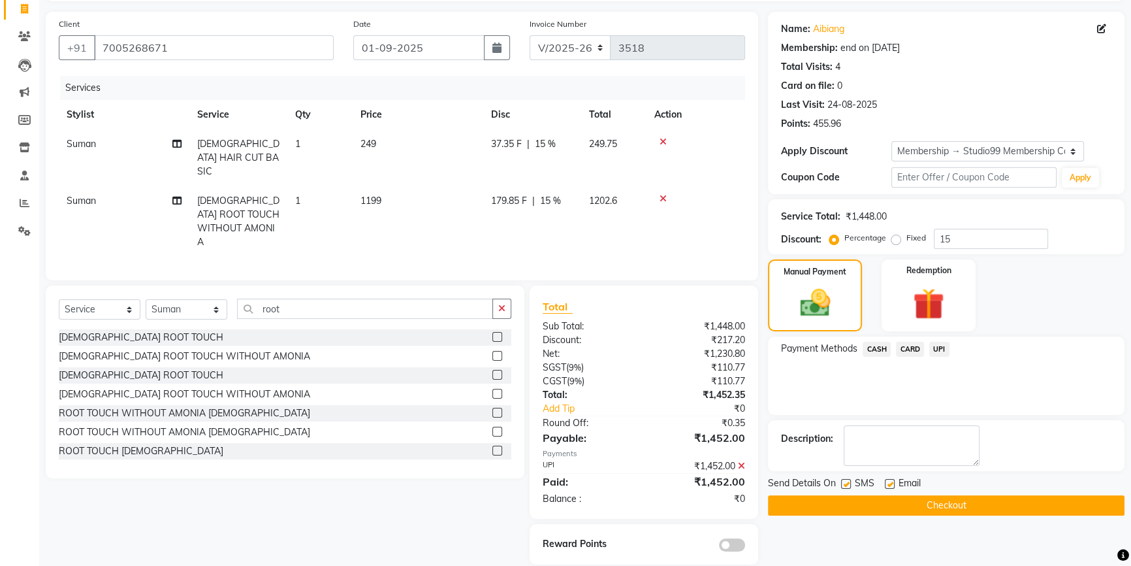
click at [893, 501] on button "Checkout" at bounding box center [946, 505] width 357 height 20
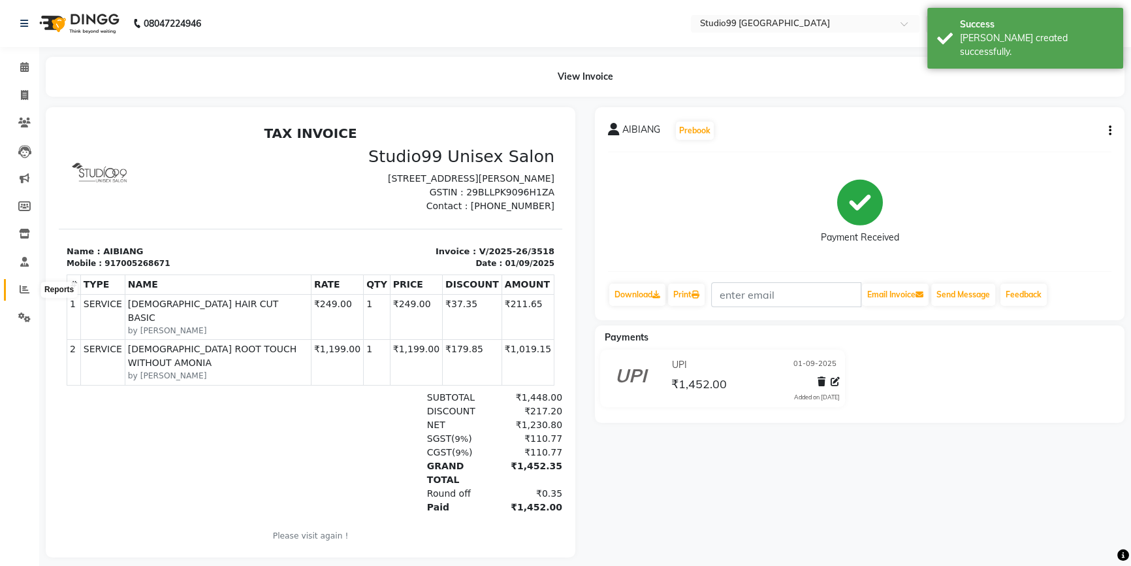
click at [24, 289] on icon at bounding box center [25, 289] width 10 height 10
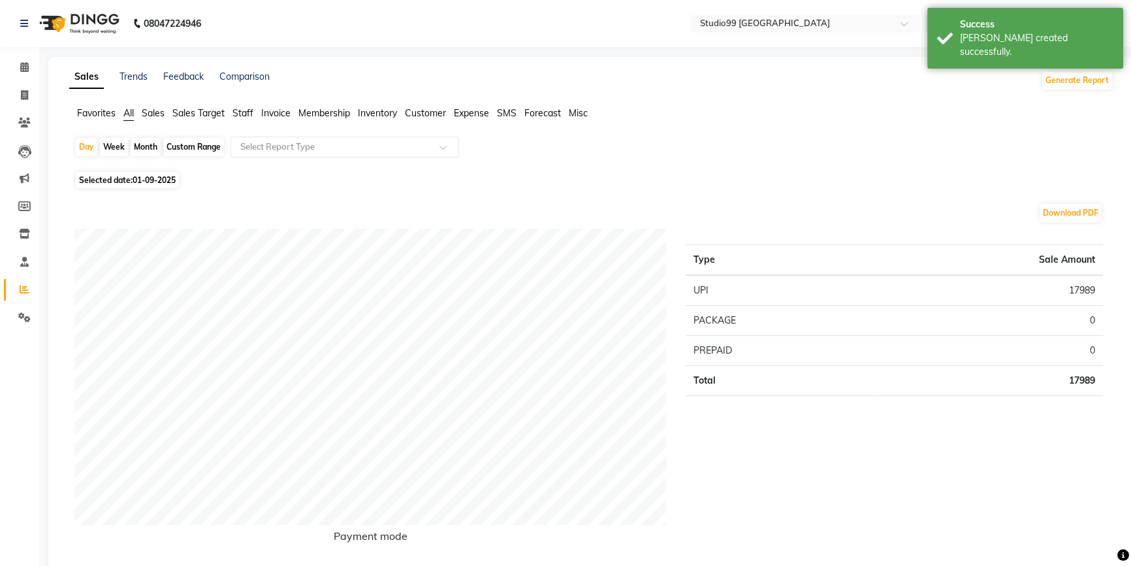
click at [248, 114] on span "Staff" at bounding box center [242, 113] width 21 height 12
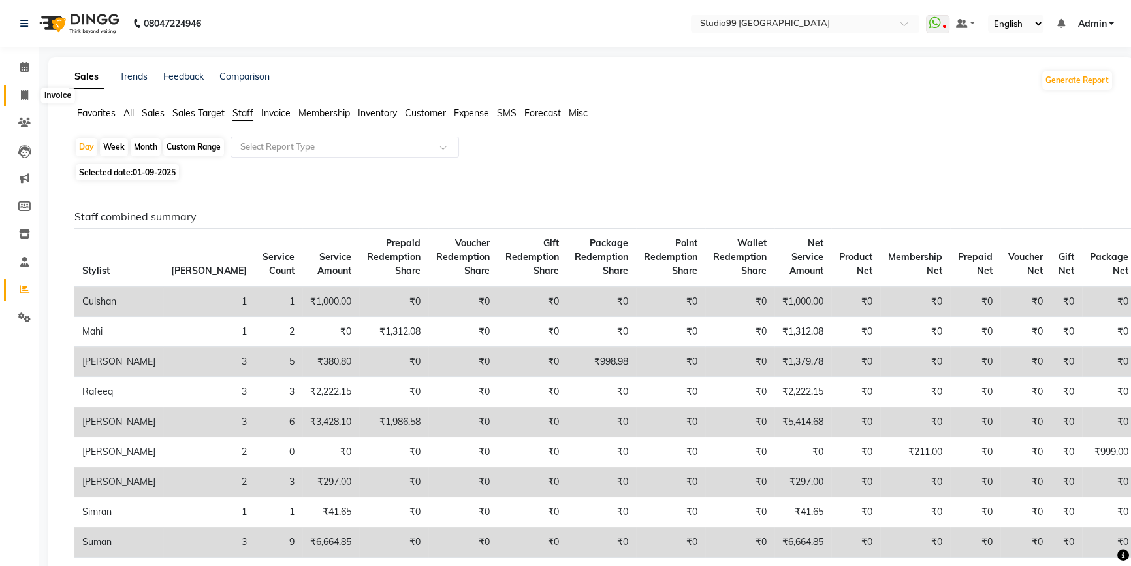
click at [21, 95] on icon at bounding box center [24, 95] width 7 height 10
select select "service"
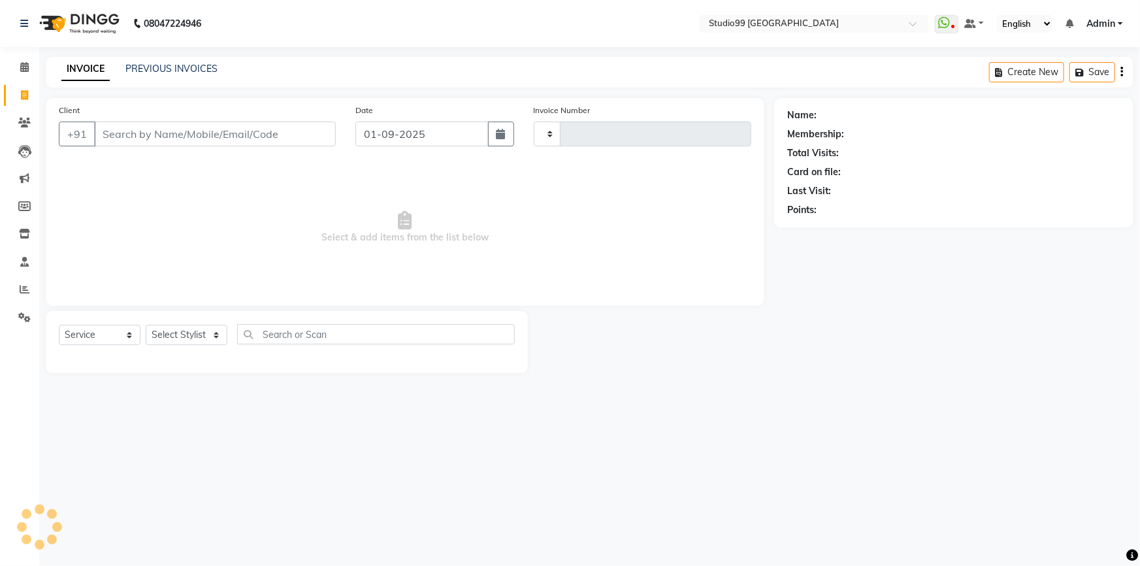
type input "3519"
select select "6042"
click at [194, 73] on link "PREVIOUS INVOICES" at bounding box center [171, 69] width 92 height 12
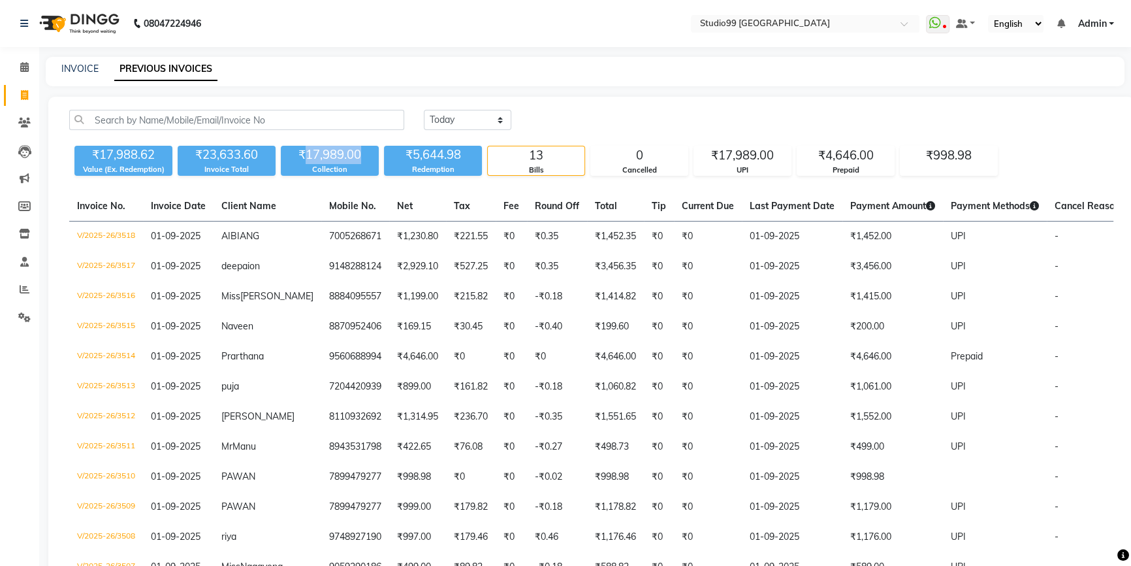
drag, startPoint x: 306, startPoint y: 155, endPoint x: 377, endPoint y: 155, distance: 71.2
click at [377, 155] on div "₹17,989.00" at bounding box center [330, 155] width 98 height 18
click at [24, 98] on icon at bounding box center [24, 95] width 7 height 10
select select "6042"
select select "service"
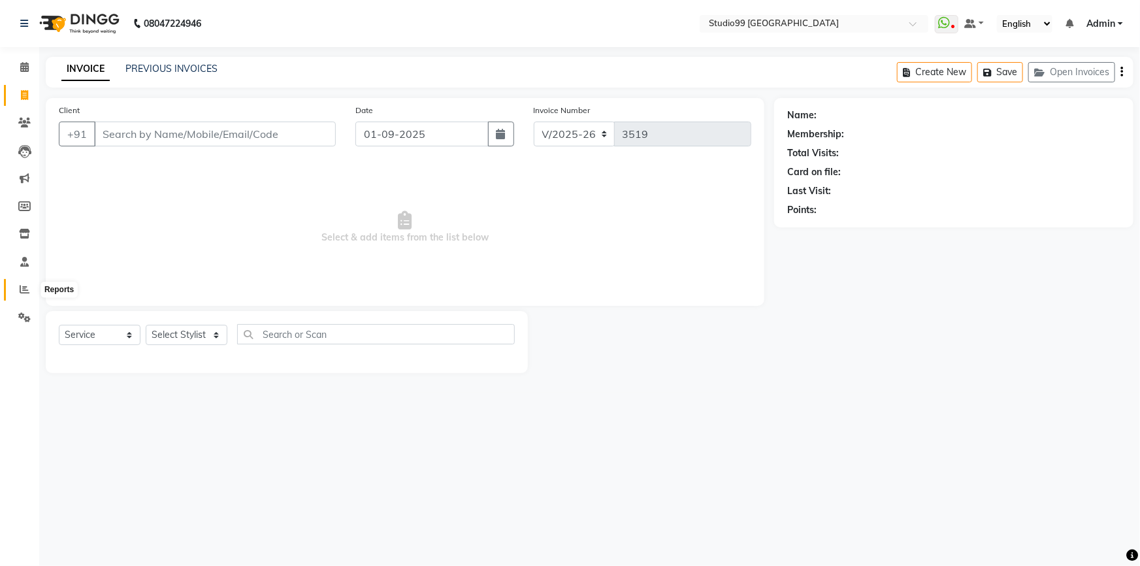
click at [27, 286] on icon at bounding box center [25, 289] width 10 height 10
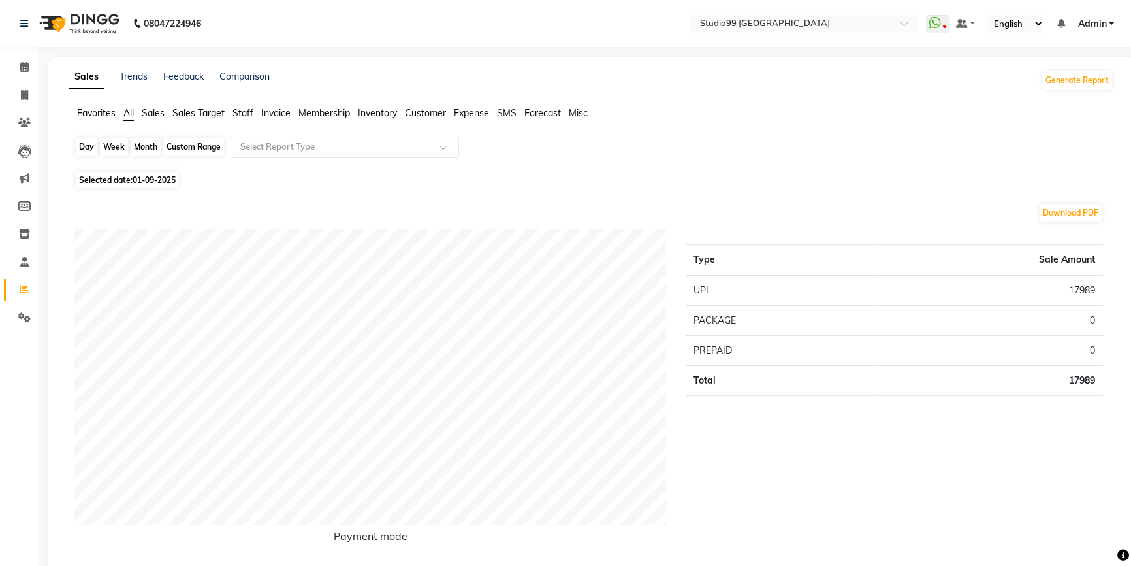
click at [82, 148] on div "Day" at bounding box center [87, 147] width 22 height 18
select select "9"
select select "2025"
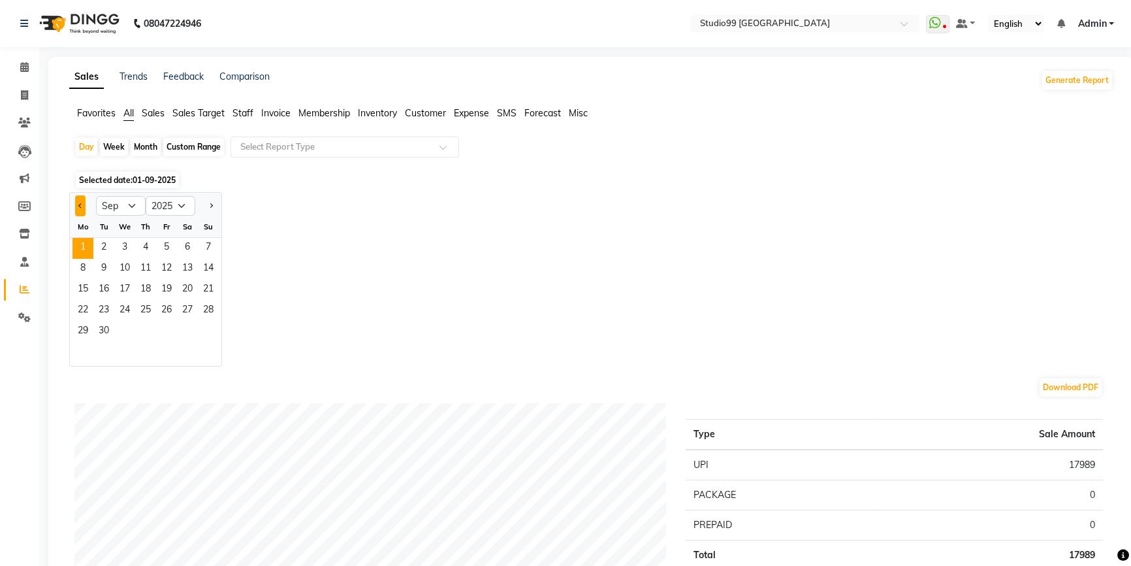
click at [77, 203] on button "Previous month" at bounding box center [80, 205] width 10 height 21
select select "8"
click at [160, 330] on span "29" at bounding box center [166, 331] width 21 height 21
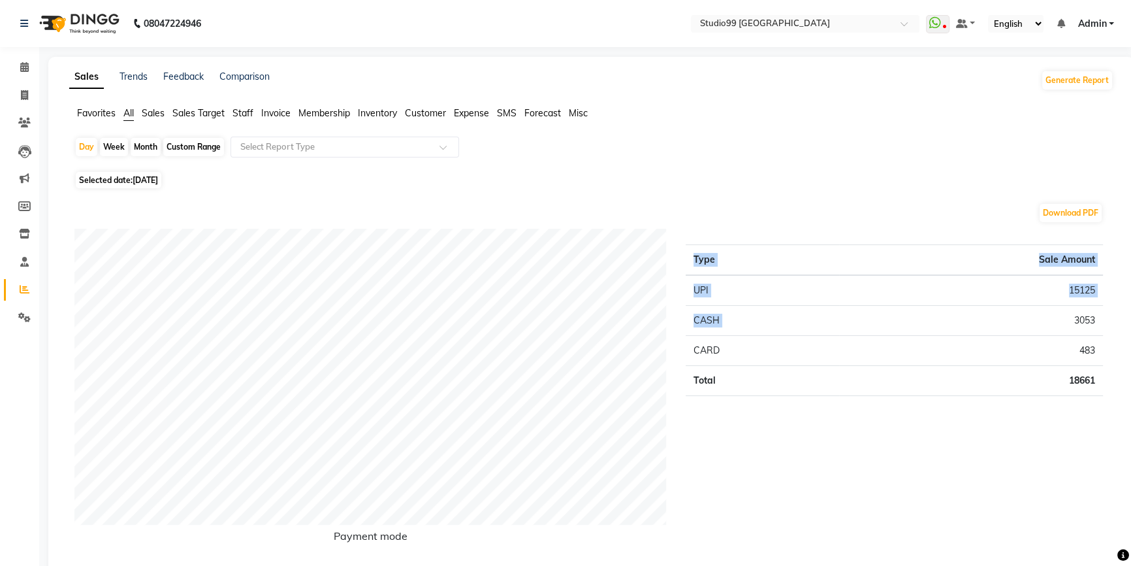
drag, startPoint x: 1072, startPoint y: 318, endPoint x: 1115, endPoint y: 319, distance: 43.1
click at [119, 178] on span "Selected date: 29-08-2025" at bounding box center [119, 180] width 86 height 16
select select "8"
select select "2025"
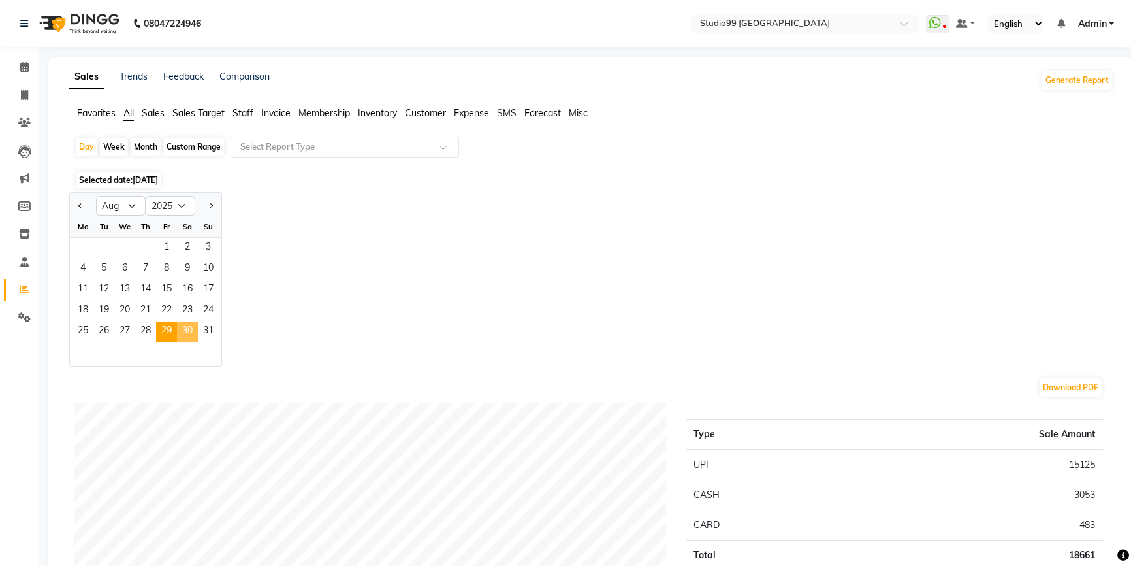
click at [180, 329] on span "30" at bounding box center [187, 331] width 21 height 21
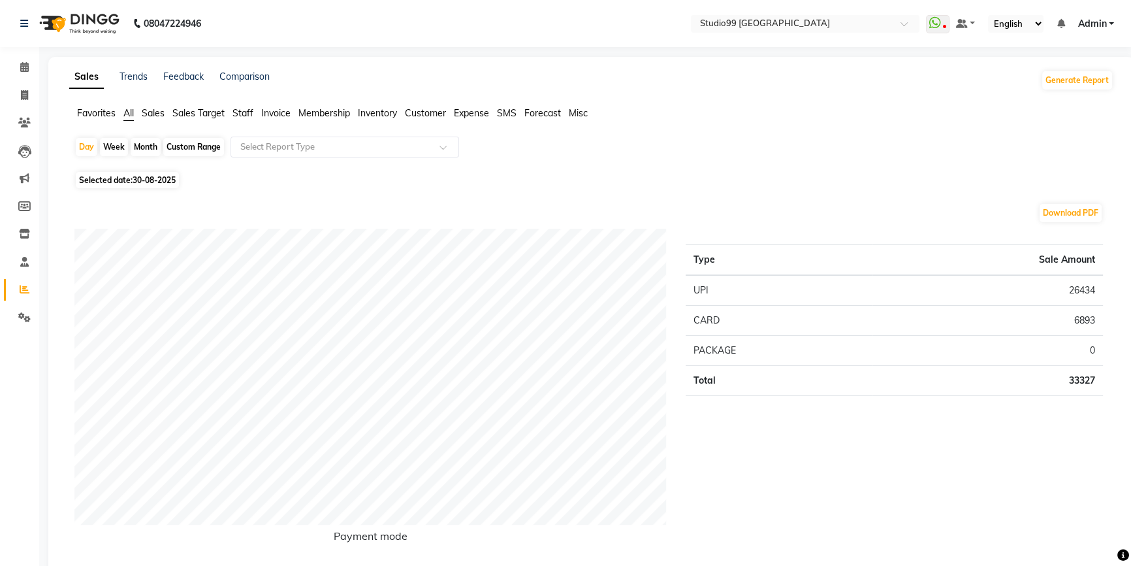
click at [125, 182] on span "Selected date: 30-08-2025" at bounding box center [127, 180] width 103 height 16
select select "8"
select select "2025"
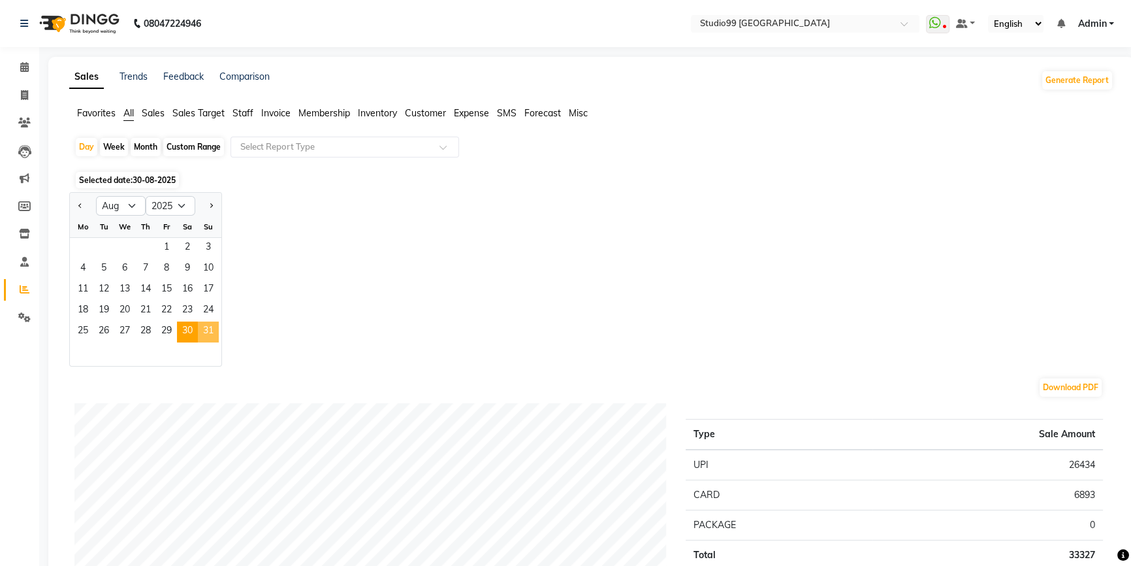
click at [204, 334] on span "31" at bounding box center [208, 331] width 21 height 21
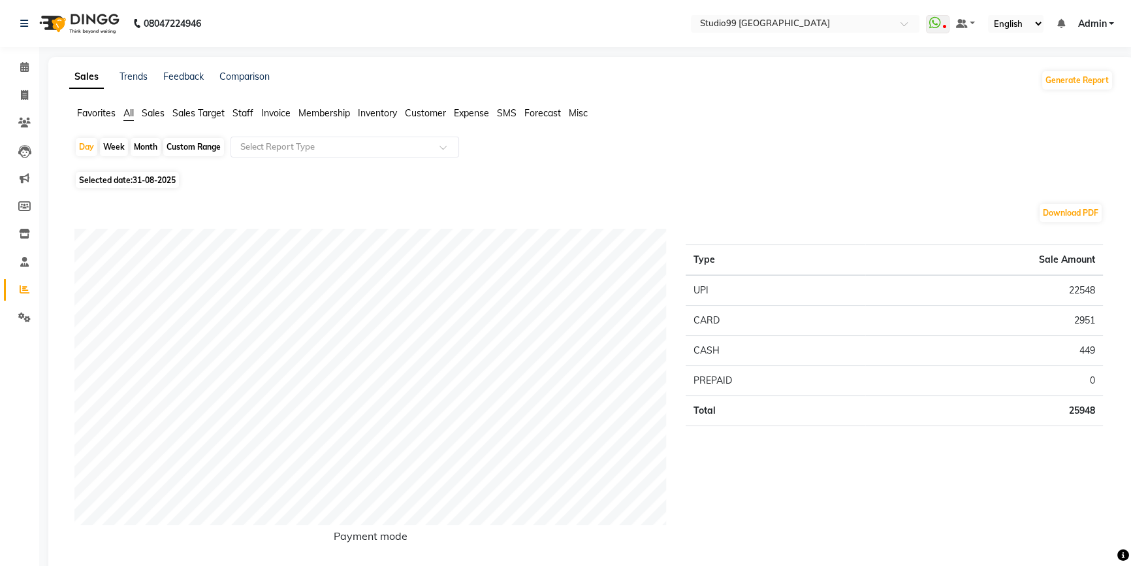
click at [162, 178] on span "31-08-2025" at bounding box center [154, 180] width 43 height 10
select select "8"
select select "2025"
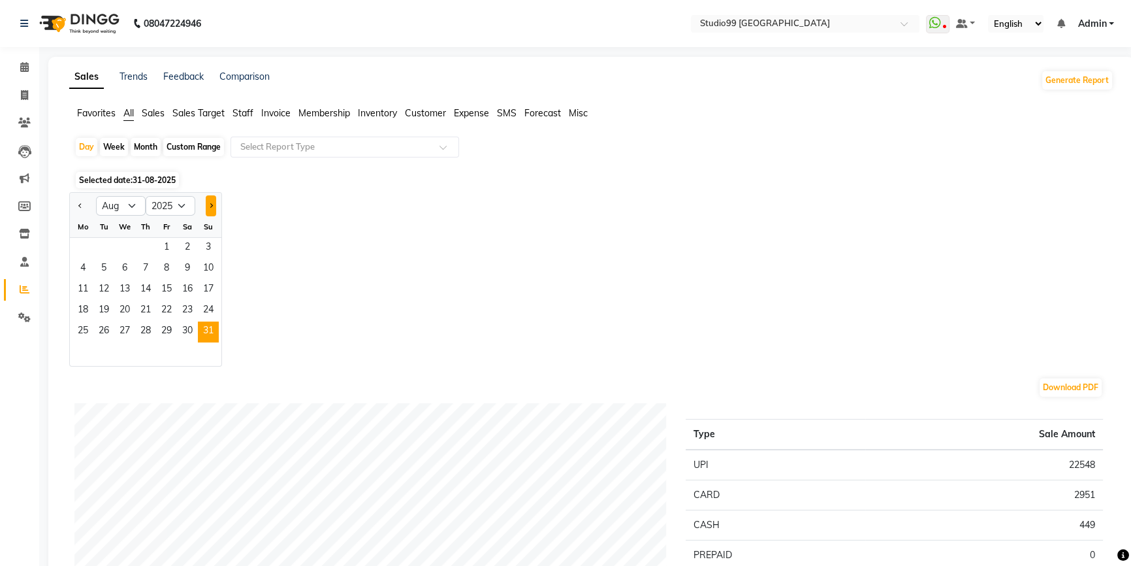
click at [210, 207] on span "Next month" at bounding box center [210, 204] width 5 height 5
select select "9"
click at [86, 249] on span "1" at bounding box center [82, 248] width 21 height 21
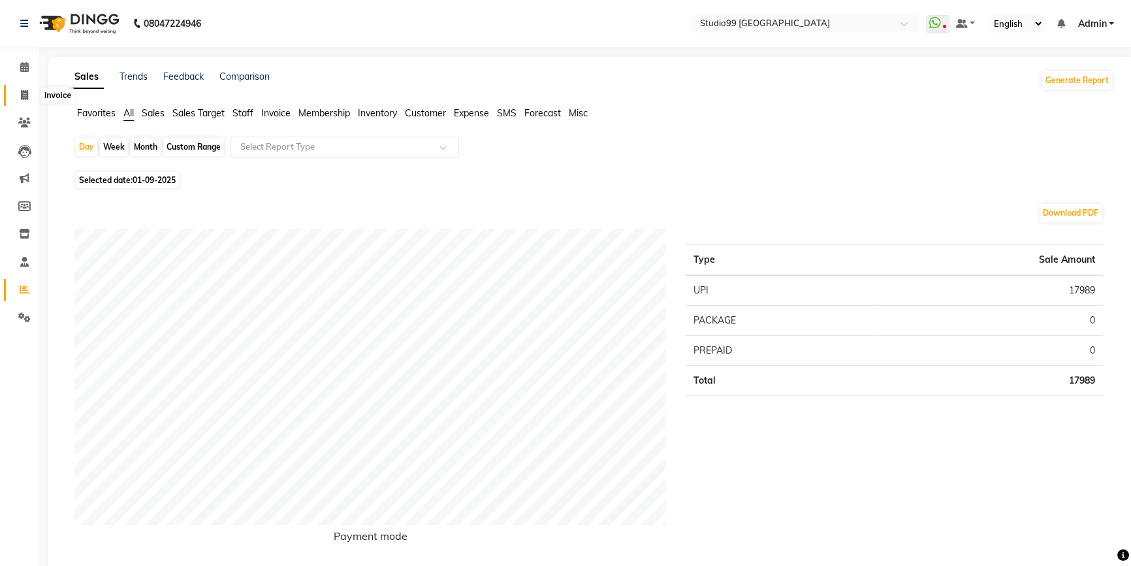
click at [21, 99] on icon at bounding box center [24, 95] width 7 height 10
select select "6042"
select select "service"
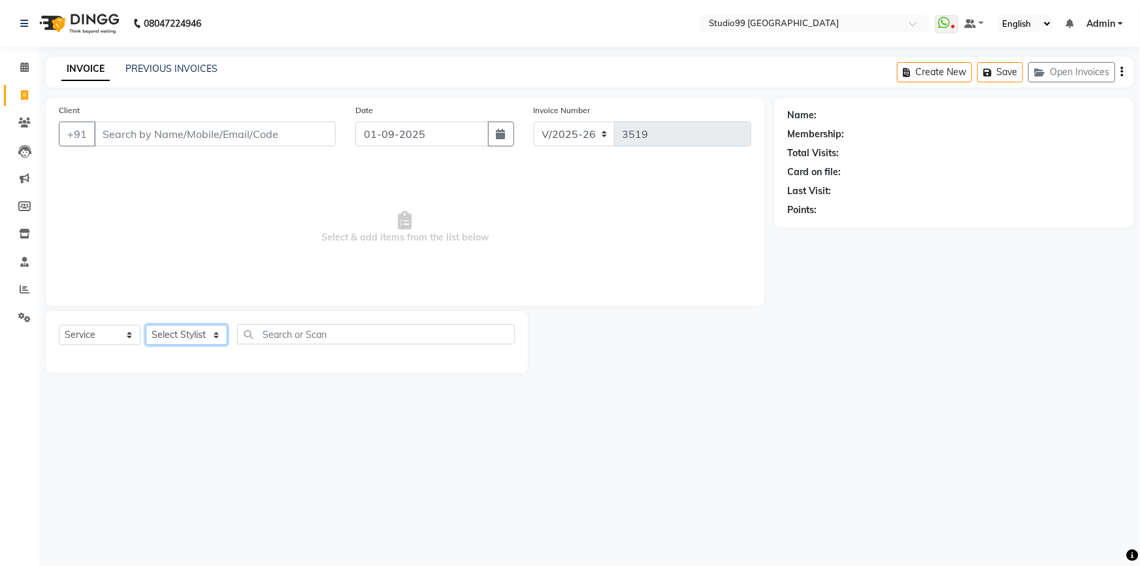
click at [170, 332] on select "Select Stylist Admin AKSHAY [PERSON_NAME] mahi [PERSON_NAME] [PERSON_NAME] [PER…" at bounding box center [187, 335] width 82 height 20
select select "84856"
click at [146, 325] on select "Select Stylist Admin AKSHAY [PERSON_NAME] mahi [PERSON_NAME] [PERSON_NAME] [PER…" at bounding box center [187, 335] width 82 height 20
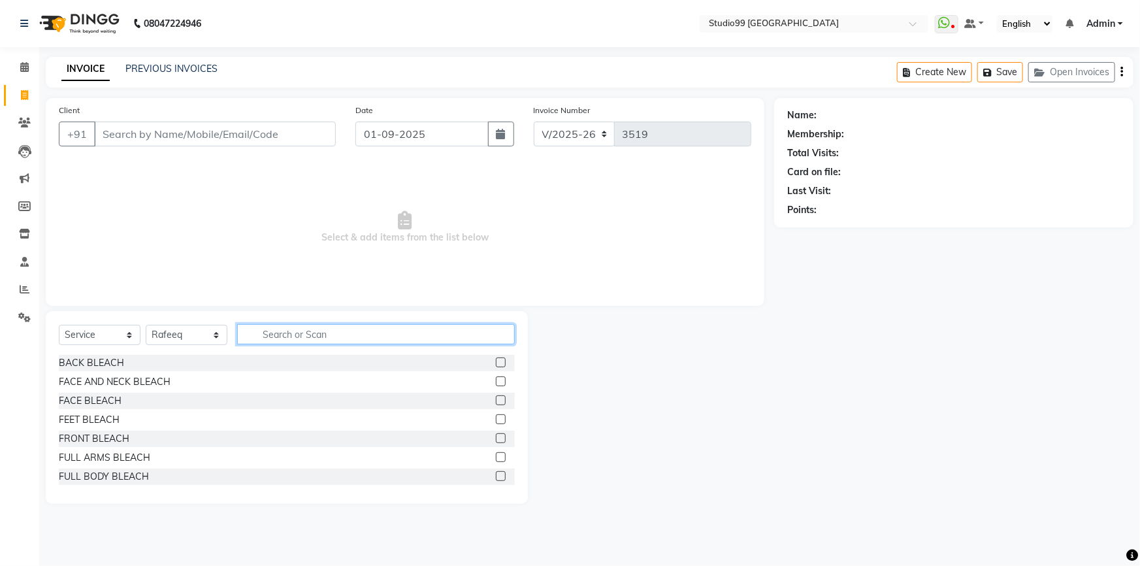
click at [298, 336] on input "text" at bounding box center [376, 334] width 278 height 20
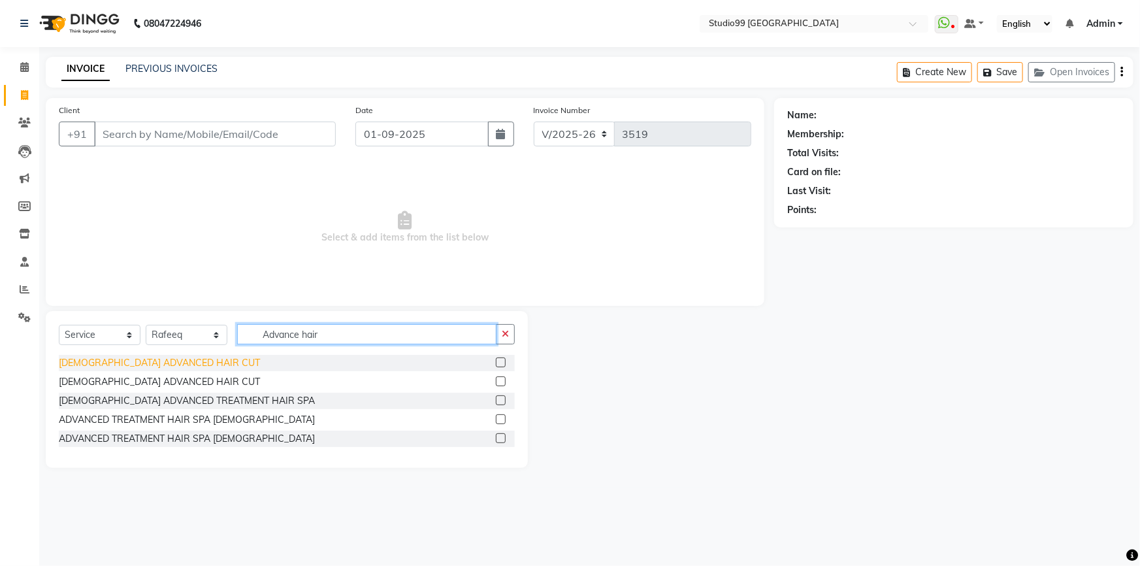
type input "Advance hair"
click at [155, 364] on div "[DEMOGRAPHIC_DATA] ADVANCED HAIR CUT" at bounding box center [159, 363] width 201 height 14
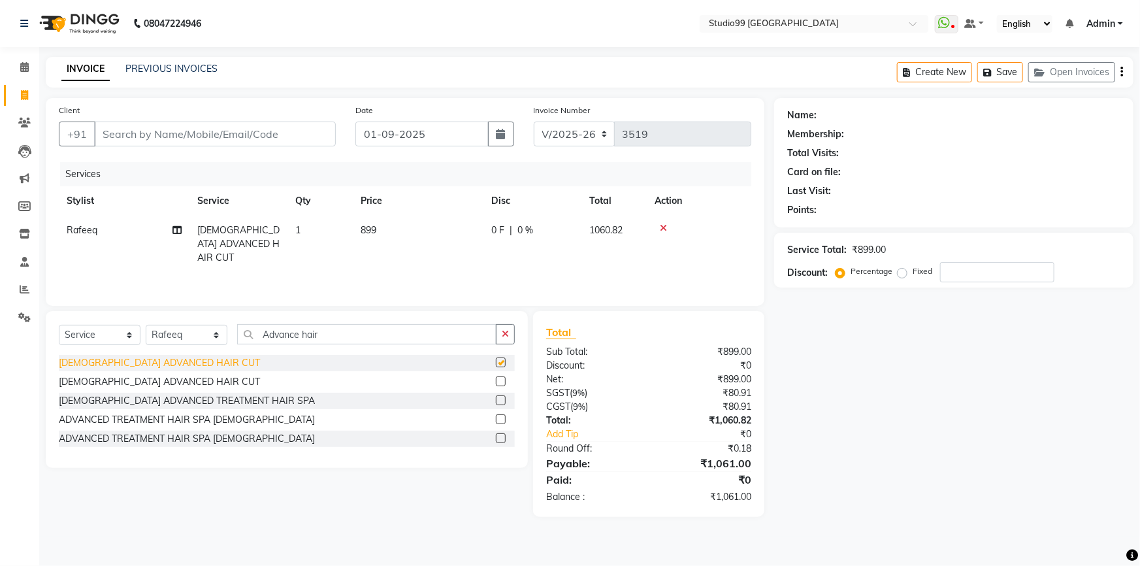
checkbox input "false"
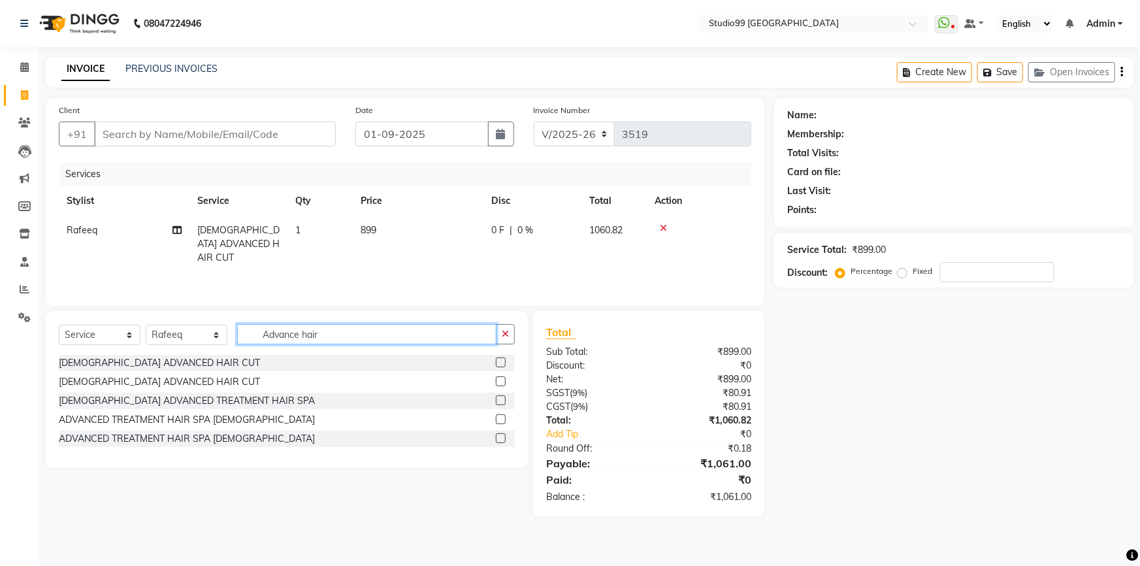
click at [288, 338] on input "Advance hair" at bounding box center [366, 334] width 259 height 20
drag, startPoint x: 339, startPoint y: 332, endPoint x: 229, endPoint y: 330, distance: 110.4
click at [229, 330] on div "Select Service Product Membership Package Voucher Prepaid Gift Card Select Styl…" at bounding box center [287, 339] width 456 height 31
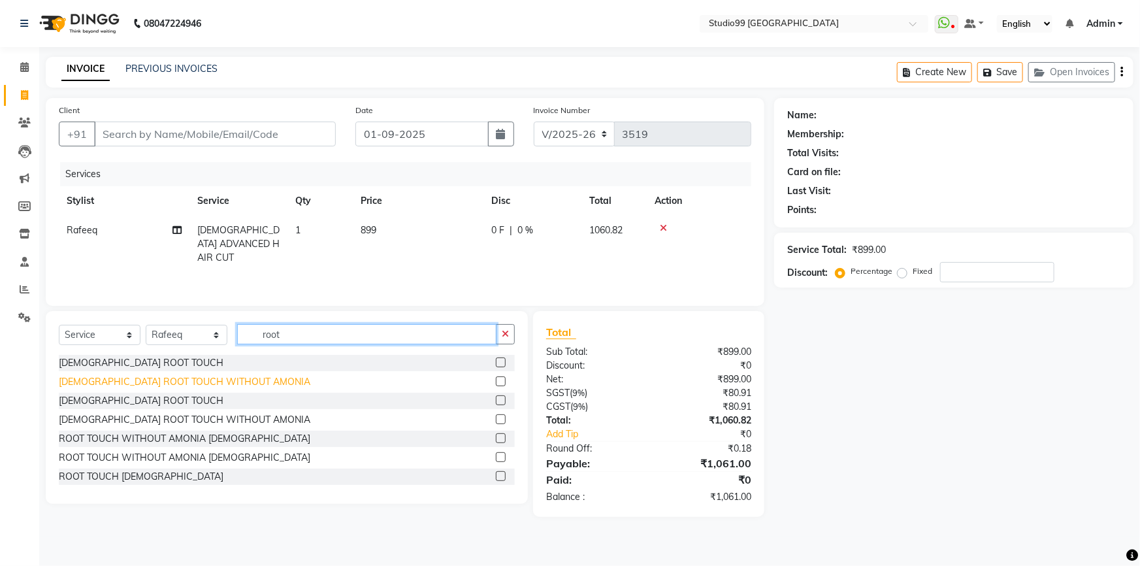
type input "root"
click at [117, 384] on div "[DEMOGRAPHIC_DATA] ROOT TOUCH WITHOUT AMONIA" at bounding box center [184, 382] width 251 height 14
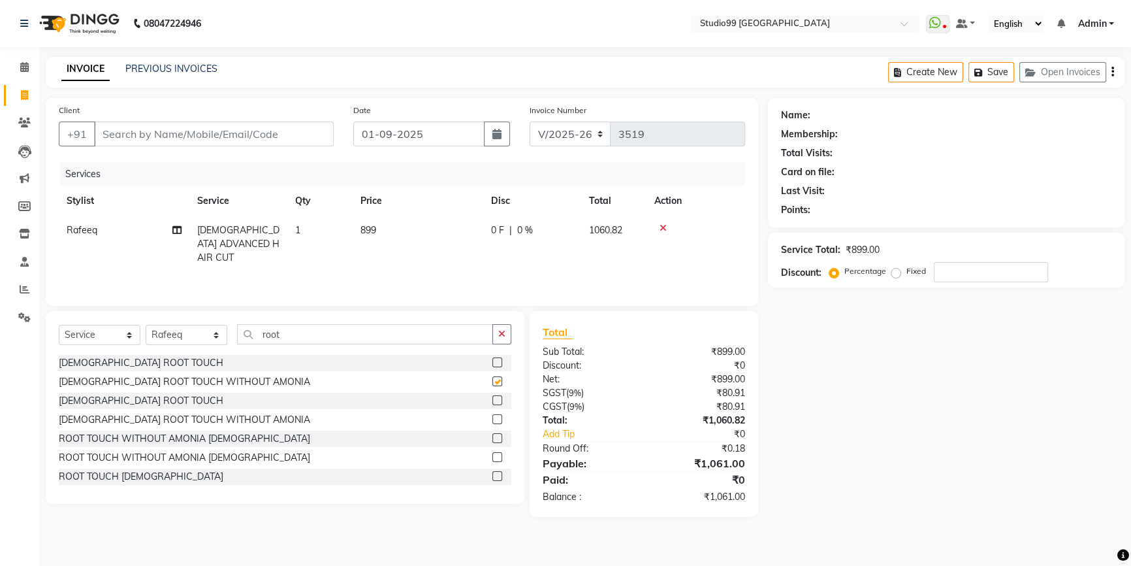
checkbox input "false"
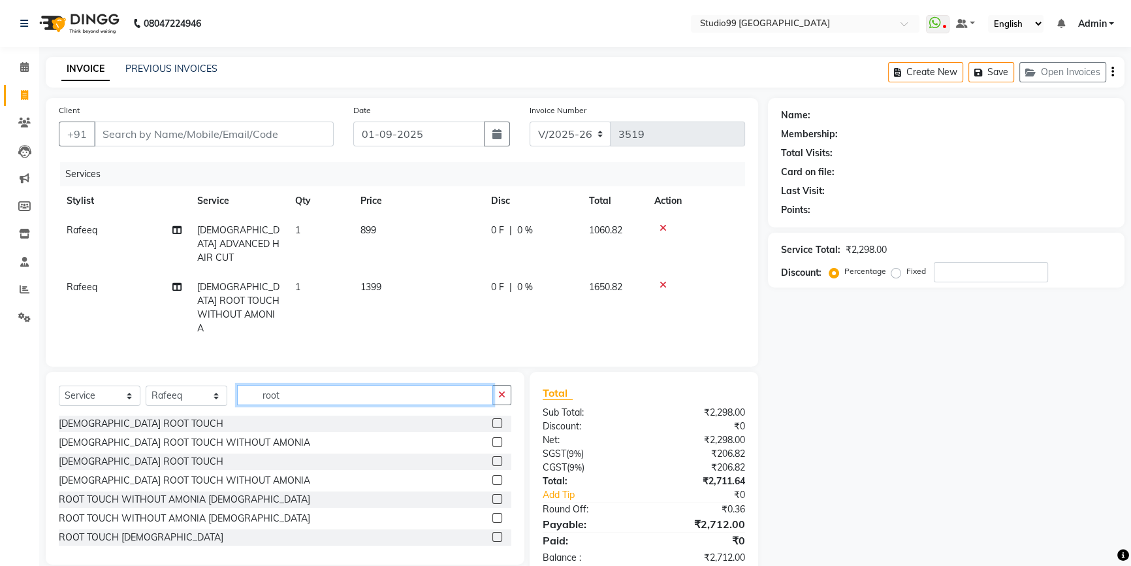
drag, startPoint x: 292, startPoint y: 379, endPoint x: 242, endPoint y: 379, distance: 50.3
click at [242, 385] on input "root" at bounding box center [365, 395] width 256 height 20
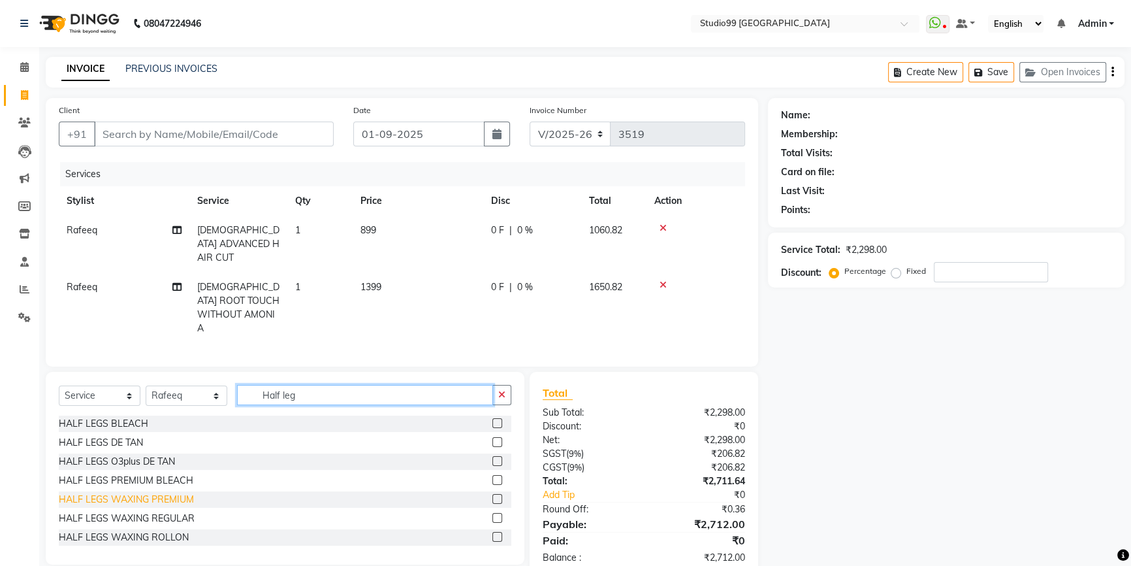
type input "Half leg"
click at [170, 492] on div "HALF LEGS WAXING PREMIUM" at bounding box center [126, 499] width 135 height 14
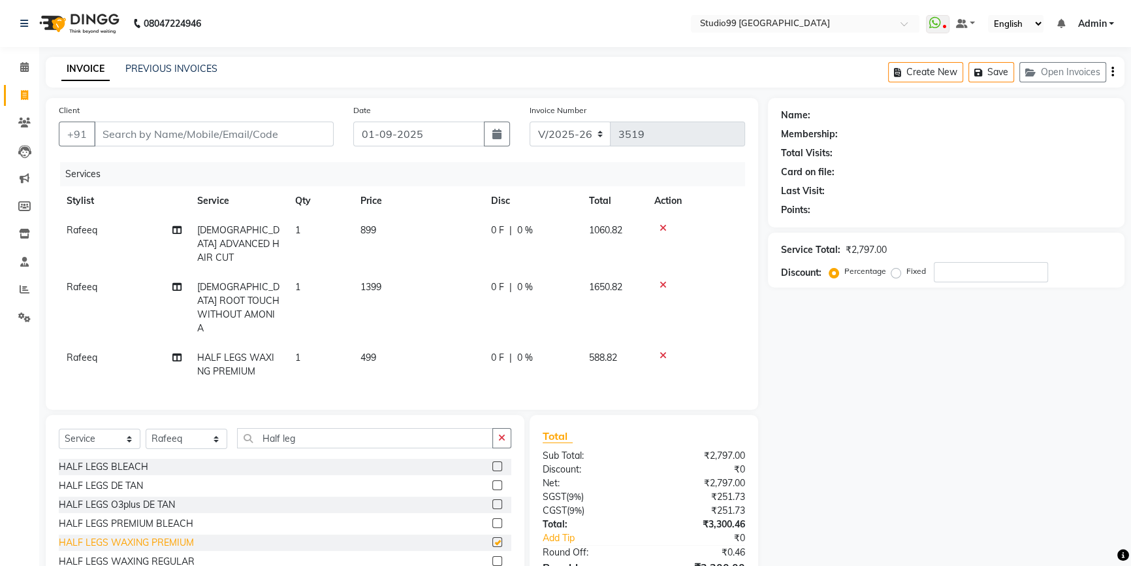
checkbox input "false"
click at [87, 351] on span "Rafeeq" at bounding box center [82, 357] width 31 height 12
select select "84856"
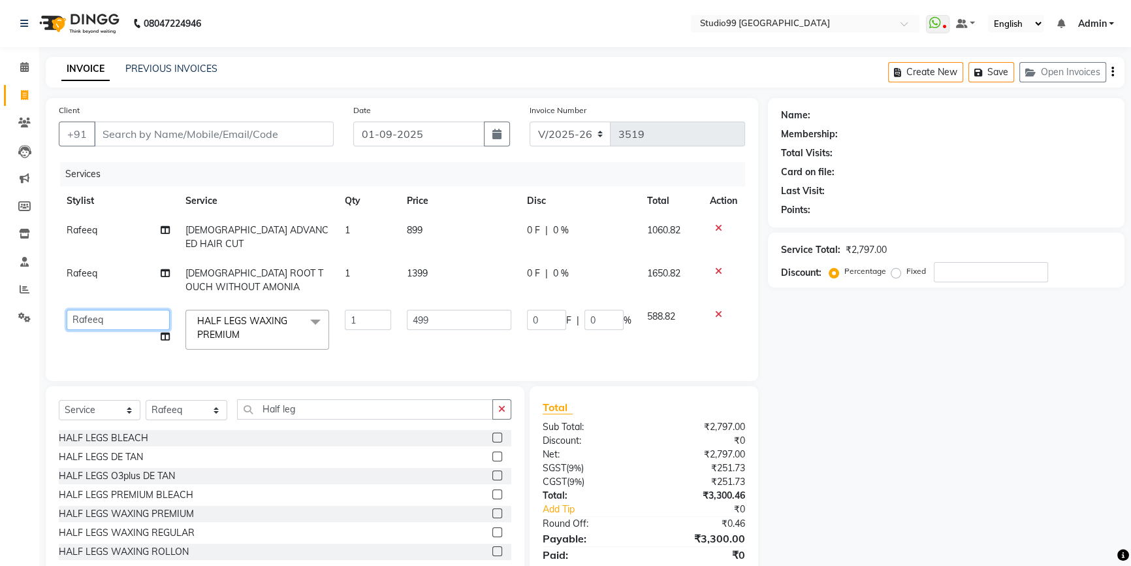
click at [91, 310] on select "Admin AKSHAY AMARJIT Dina GOUTAM Gulshan mahi Nobil Hasan Rafeeq Raj Rima Dey S…" at bounding box center [118, 320] width 103 height 20
select select "58534"
drag, startPoint x: 312, startPoint y: 409, endPoint x: 229, endPoint y: 409, distance: 83.6
click at [229, 409] on div "Select Service Product Membership Package Voucher Prepaid Gift Card Select Styl…" at bounding box center [285, 414] width 453 height 31
click at [200, 411] on select "Select Stylist Admin AKSHAY [PERSON_NAME] mahi [PERSON_NAME] [PERSON_NAME] [PER…" at bounding box center [187, 410] width 82 height 20
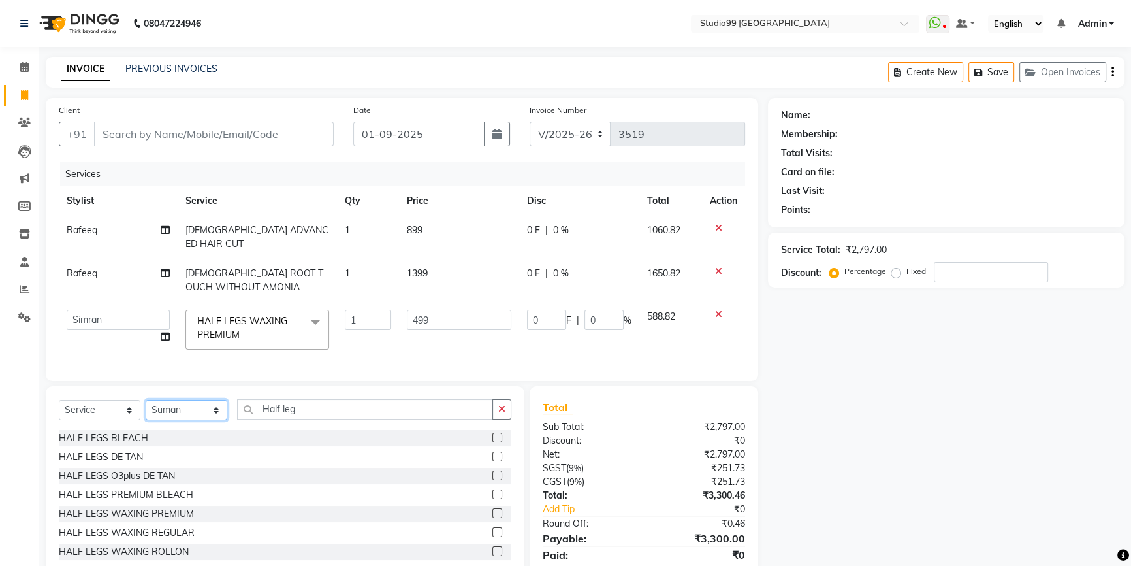
click at [146, 400] on select "Select Stylist Admin AKSHAY [PERSON_NAME] mahi [PERSON_NAME] [PERSON_NAME] [PER…" at bounding box center [187, 410] width 82 height 20
click at [174, 403] on select "Select Stylist Admin AKSHAY [PERSON_NAME] mahi [PERSON_NAME] [PERSON_NAME] [PER…" at bounding box center [187, 410] width 82 height 20
select select "58534"
click at [146, 400] on select "Select Stylist Admin AKSHAY [PERSON_NAME] mahi [PERSON_NAME] [PERSON_NAME] [PER…" at bounding box center [187, 410] width 82 height 20
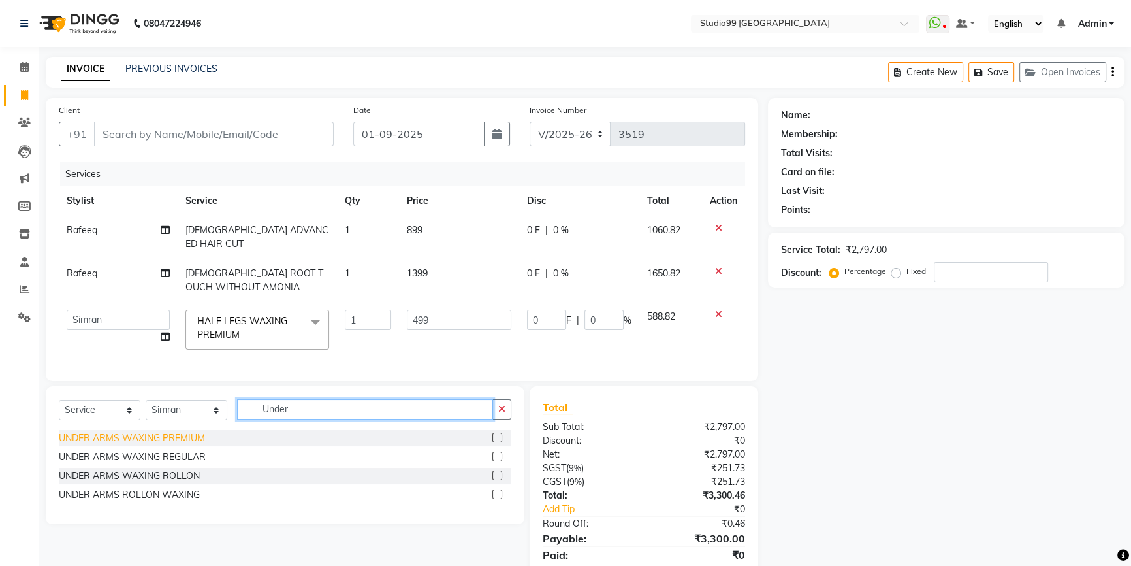
type input "Under"
click at [174, 436] on div "UNDER ARMS WAXING PREMIUM" at bounding box center [132, 438] width 146 height 14
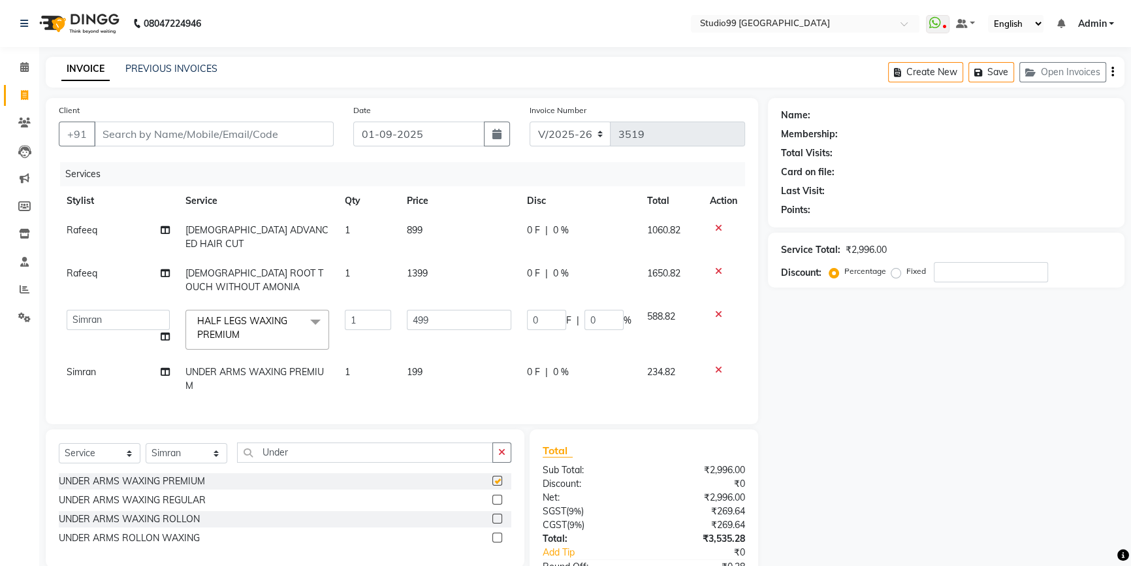
checkbox input "false"
click at [227, 137] on input "Client" at bounding box center [214, 133] width 240 height 25
type input "9"
type input "0"
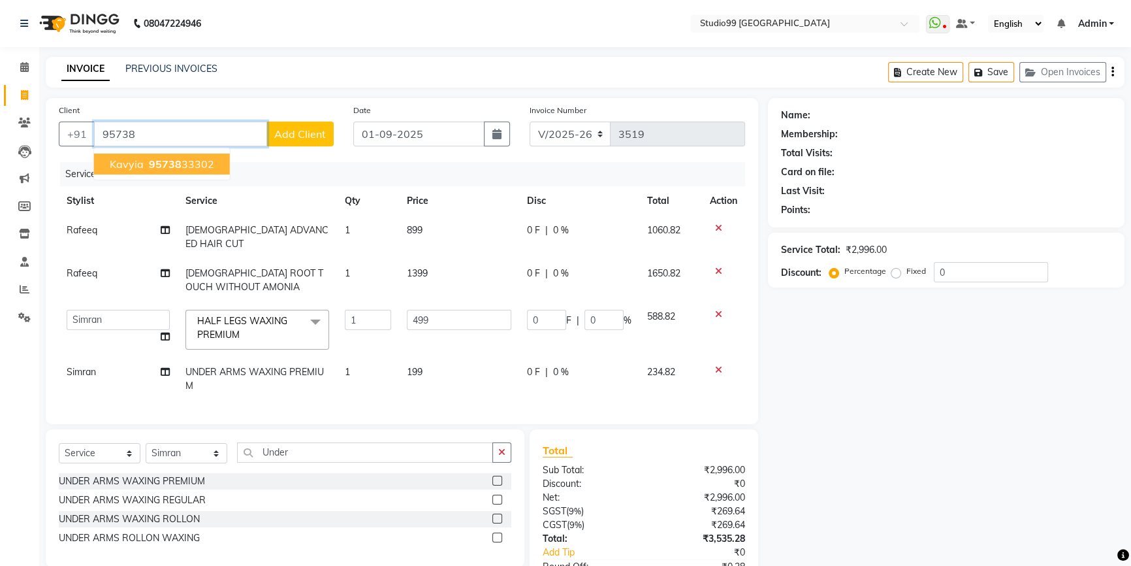
click at [189, 167] on ngb-highlight "95738 33302" at bounding box center [180, 163] width 68 height 13
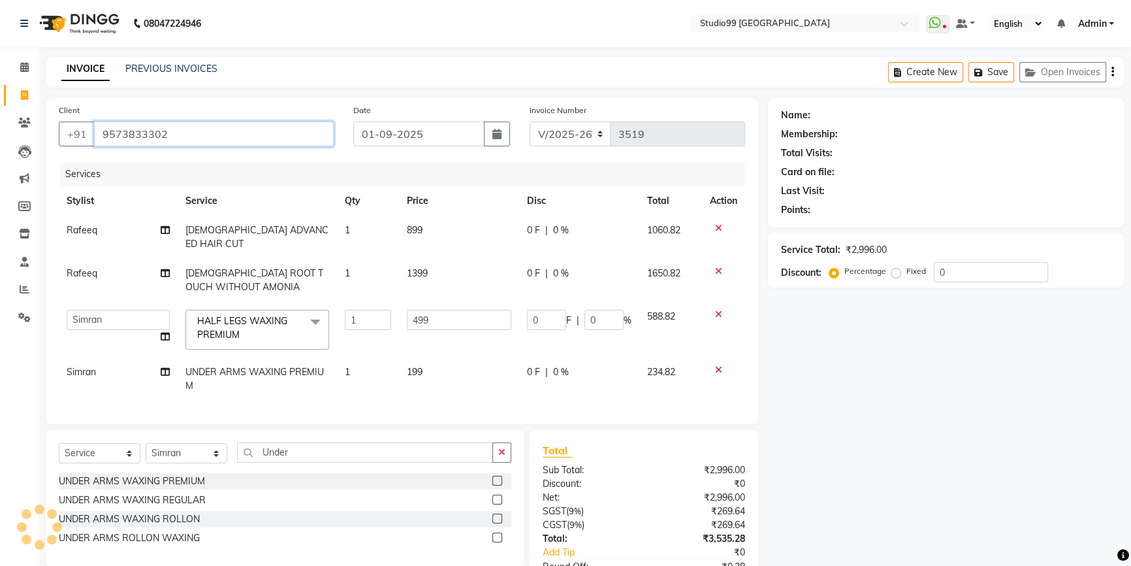
type input "9573833302"
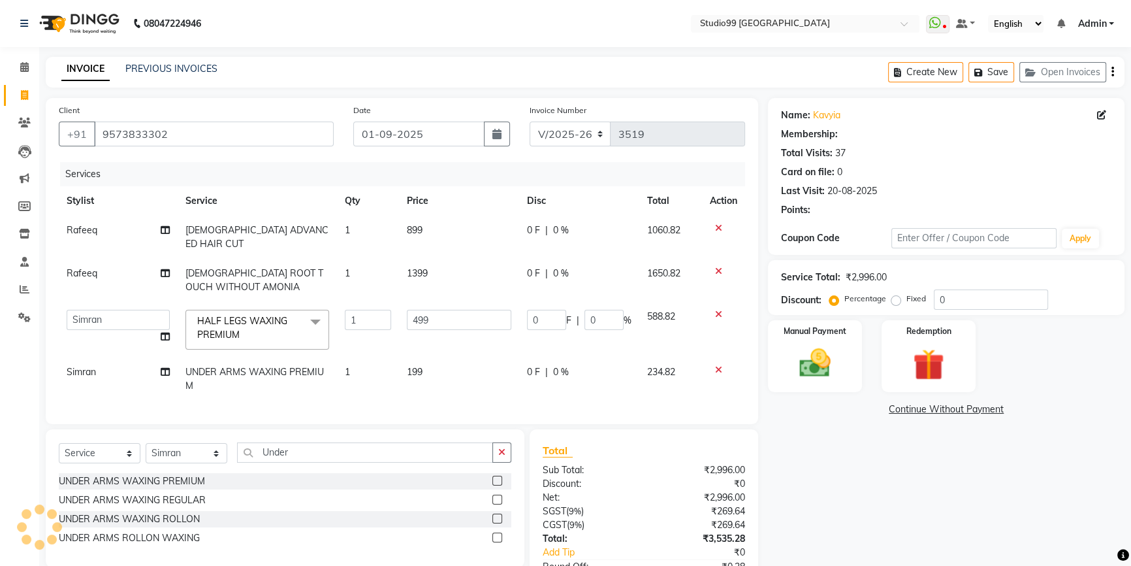
type input "74.85"
type input "15"
select select "2: Object"
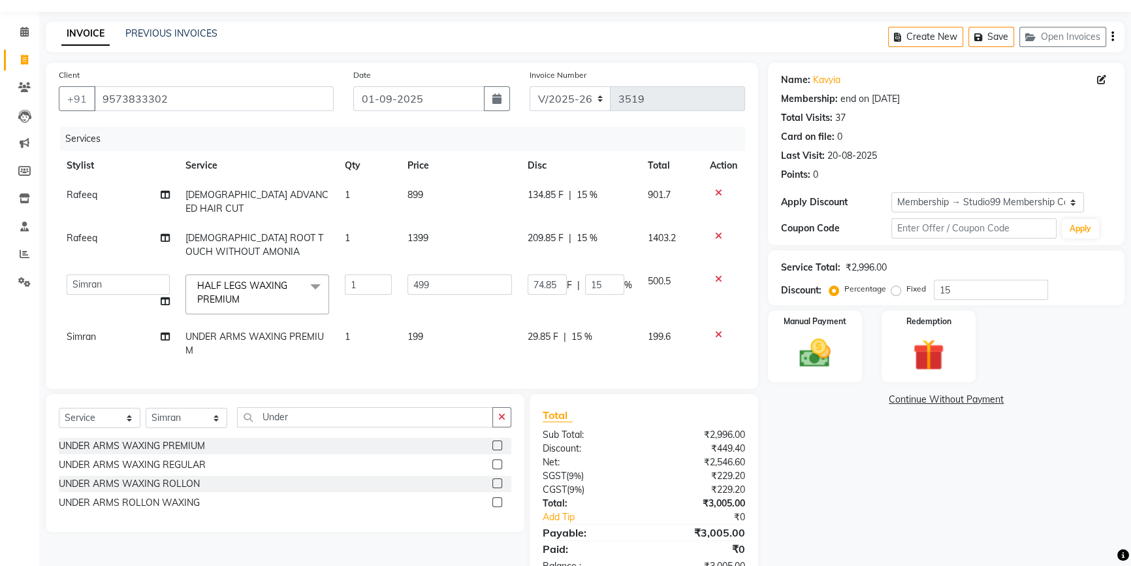
scroll to position [71, 0]
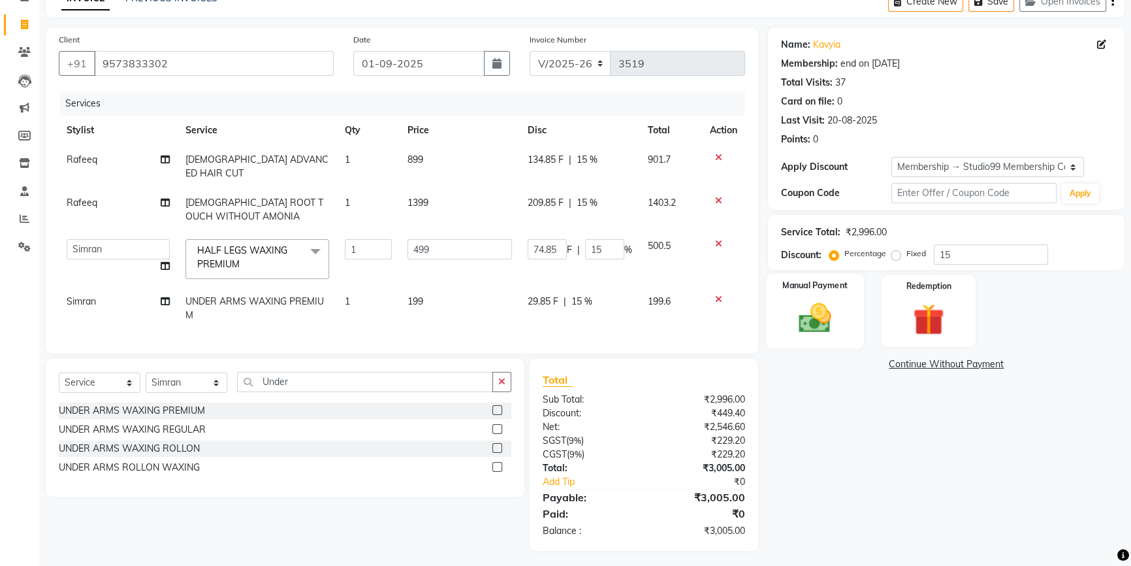
click at [815, 326] on img at bounding box center [815, 317] width 53 height 37
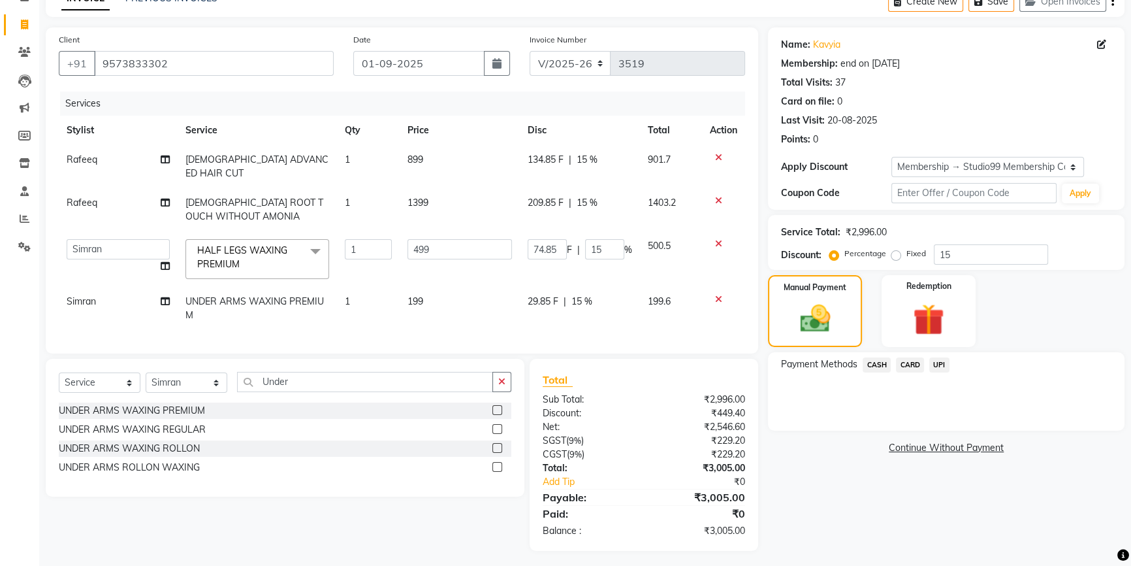
click at [939, 365] on span "UPI" at bounding box center [939, 364] width 20 height 15
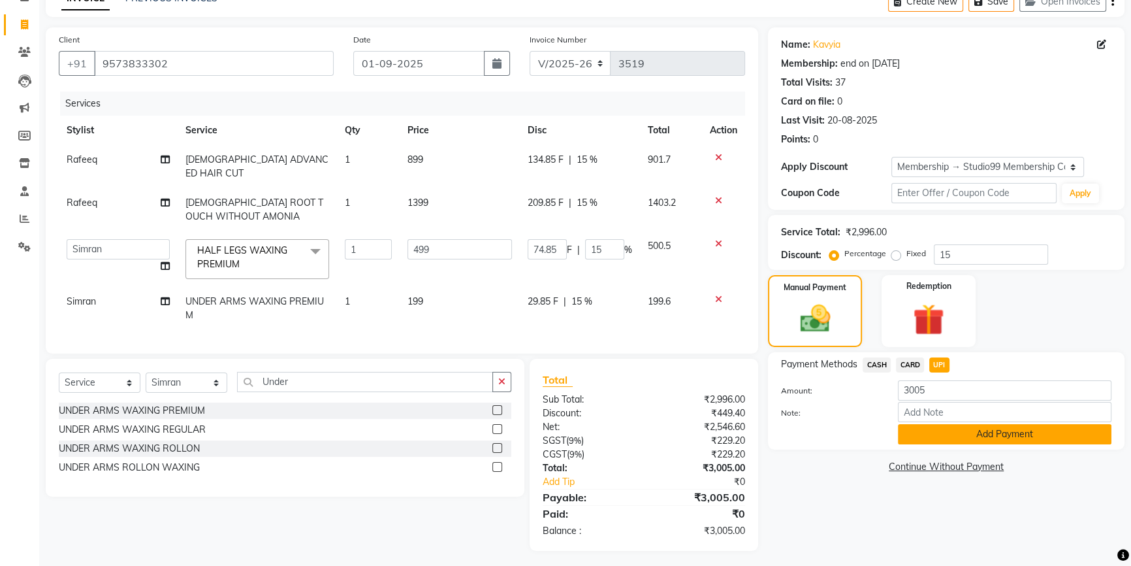
click at [969, 431] on button "Add Payment" at bounding box center [1005, 434] width 214 height 20
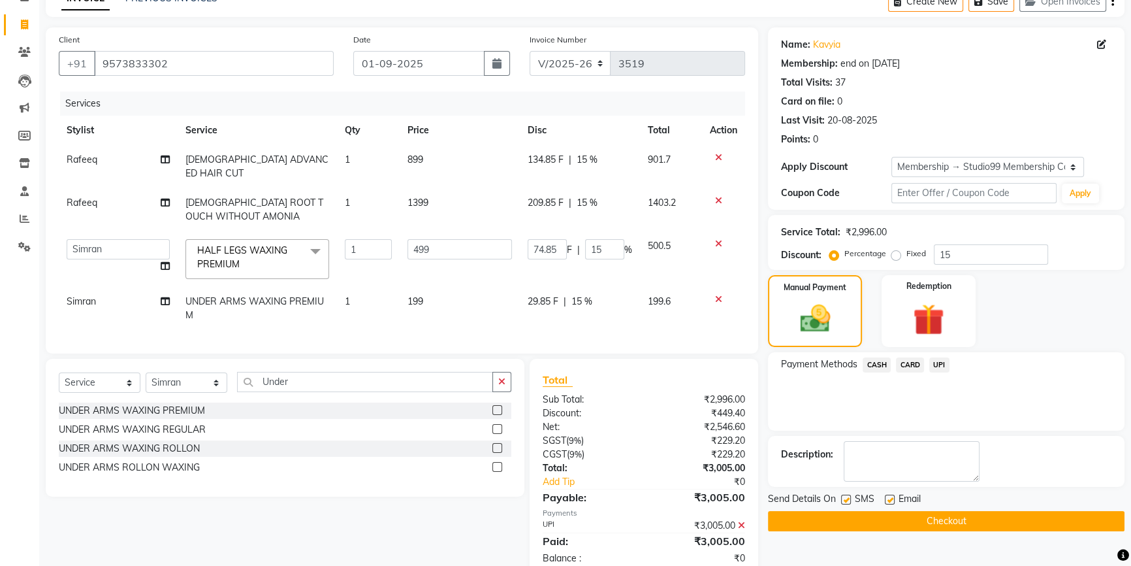
click at [908, 519] on button "Checkout" at bounding box center [946, 521] width 357 height 20
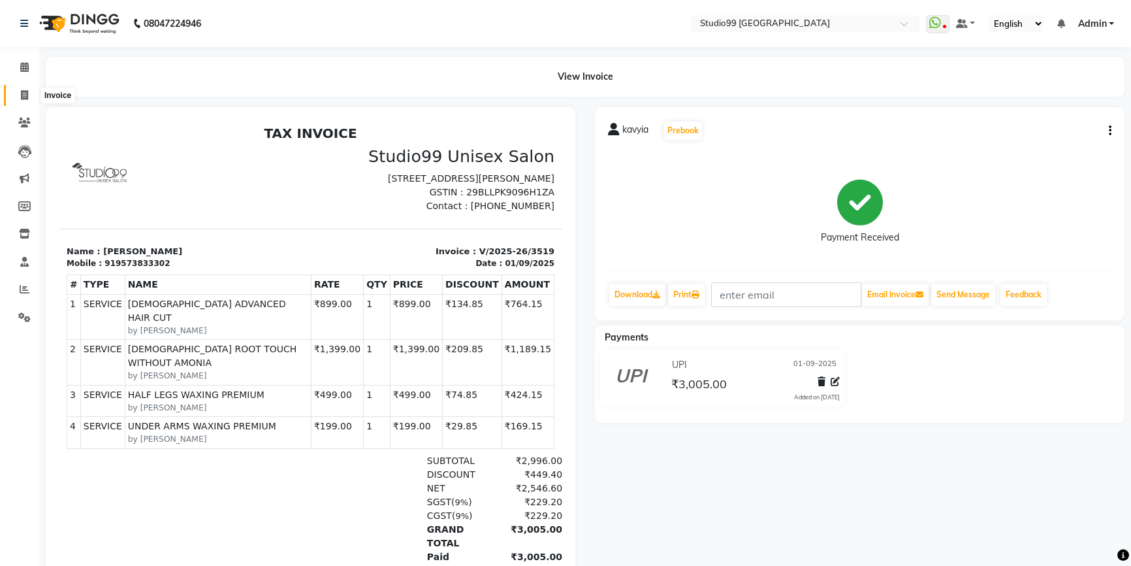
click at [23, 98] on icon at bounding box center [24, 95] width 7 height 10
select select "service"
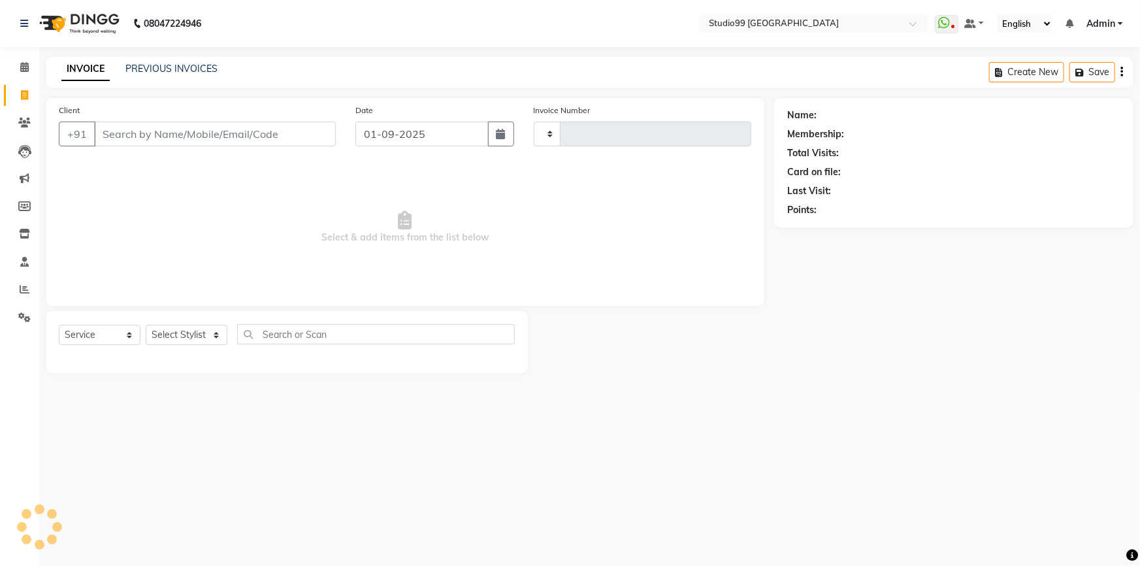
type input "3520"
select select "6042"
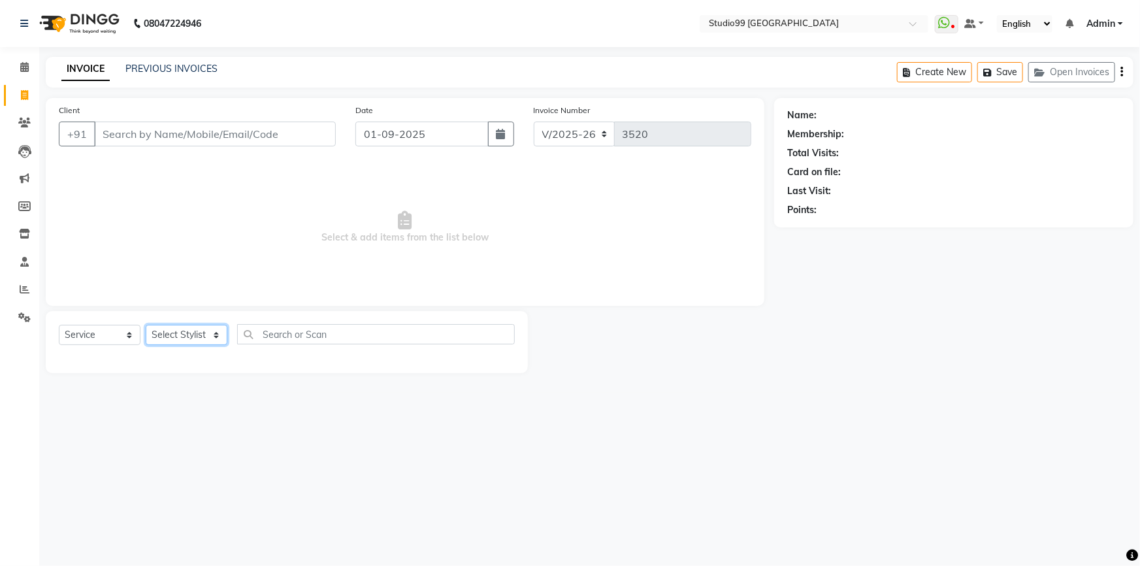
click at [176, 337] on select "Select Stylist" at bounding box center [187, 335] width 82 height 20
select select "43530"
click at [146, 325] on select "Select Stylist Admin AKSHAY [PERSON_NAME] mahi [PERSON_NAME] [PERSON_NAME] [PER…" at bounding box center [187, 335] width 82 height 20
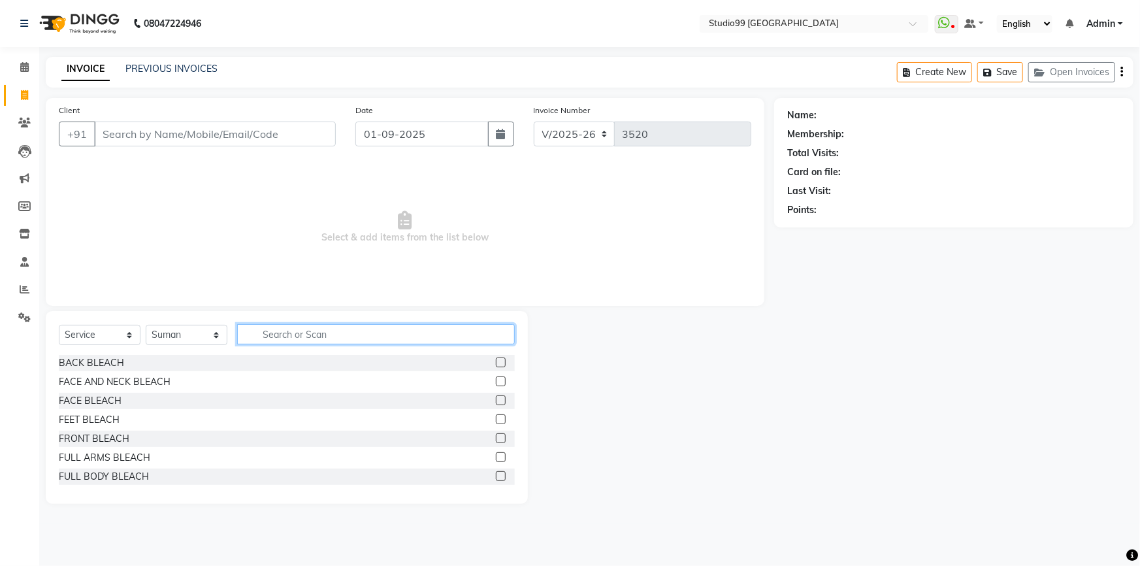
click at [291, 334] on input "text" at bounding box center [376, 334] width 278 height 20
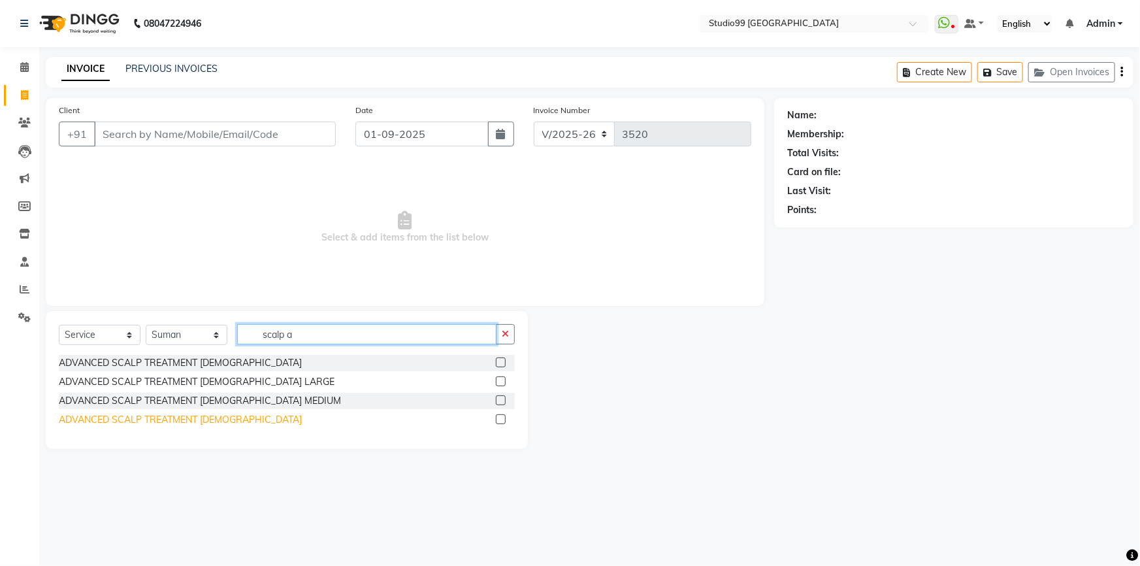
type input "scalp a"
click at [165, 424] on div "ADVANCED SCALP TREATMENT [DEMOGRAPHIC_DATA]" at bounding box center [180, 420] width 243 height 14
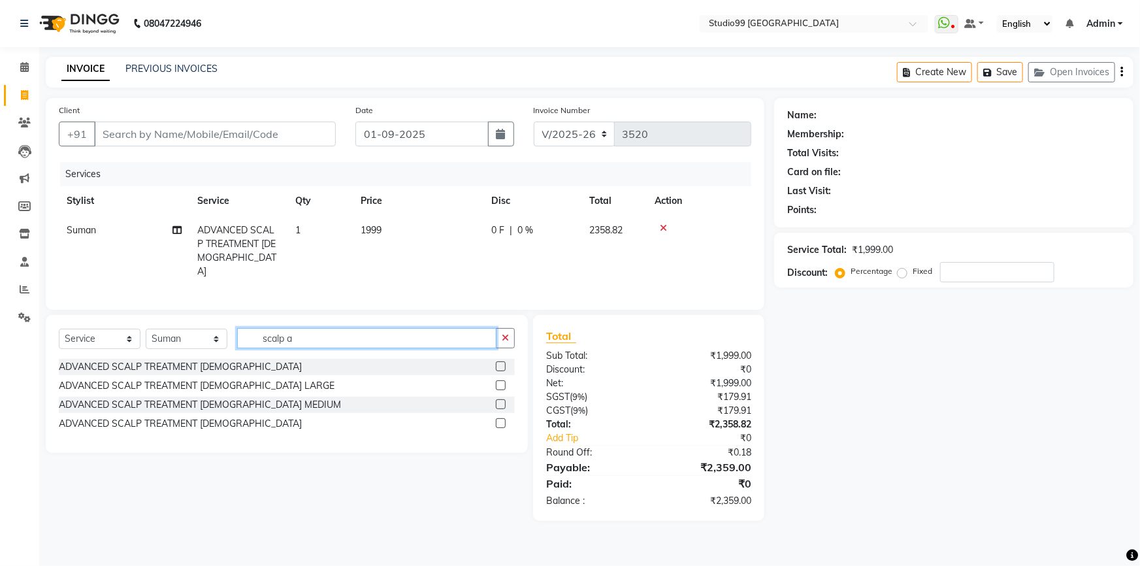
drag, startPoint x: 312, startPoint y: 328, endPoint x: 236, endPoint y: 342, distance: 77.0
click at [237, 342] on input "scalp a" at bounding box center [366, 338] width 259 height 20
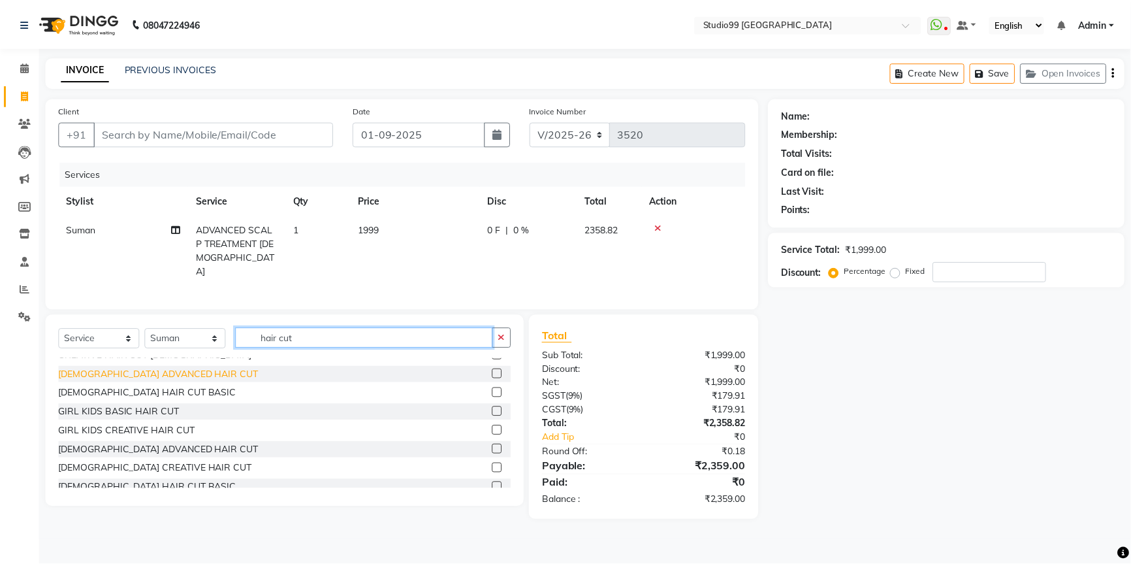
scroll to position [59, 0]
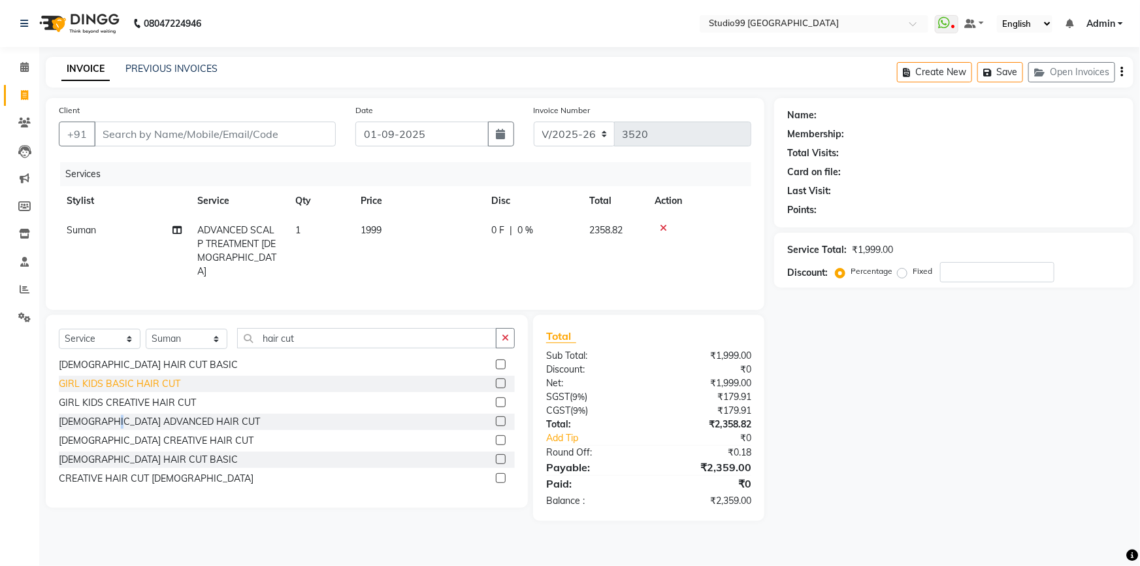
click at [122, 421] on div "[DEMOGRAPHIC_DATA] ADVANCED HAIR CUT" at bounding box center [159, 422] width 201 height 14
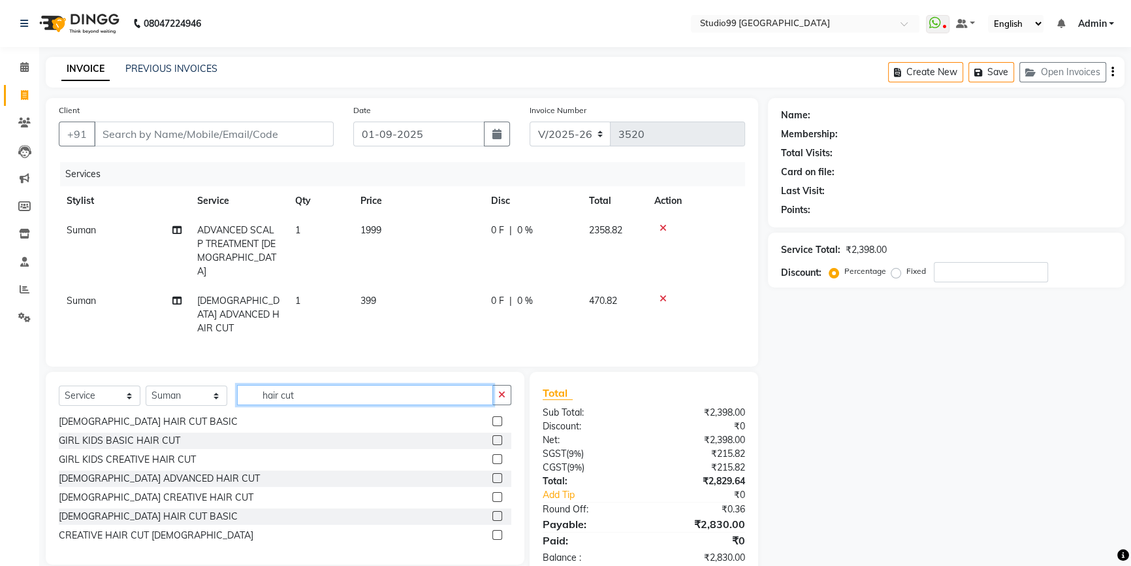
drag, startPoint x: 302, startPoint y: 373, endPoint x: 219, endPoint y: 383, distance: 83.5
click at [219, 385] on div "Select Service Product Membership Package Voucher Prepaid Gift Card Select Styl…" at bounding box center [285, 400] width 453 height 31
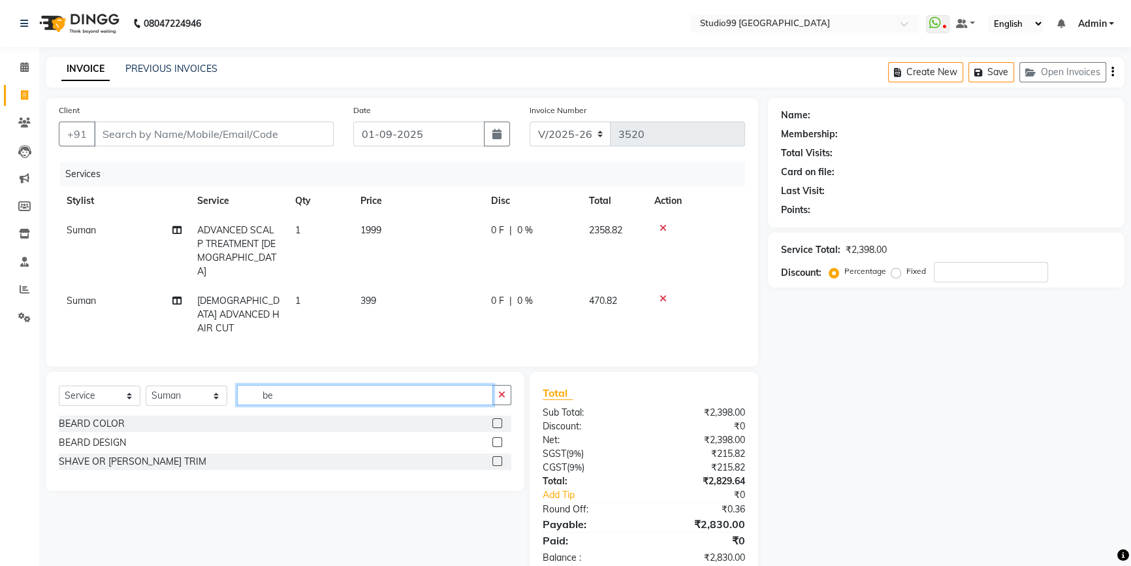
scroll to position [0, 0]
click at [86, 436] on div "BEARD DESIGN" at bounding box center [92, 443] width 67 height 14
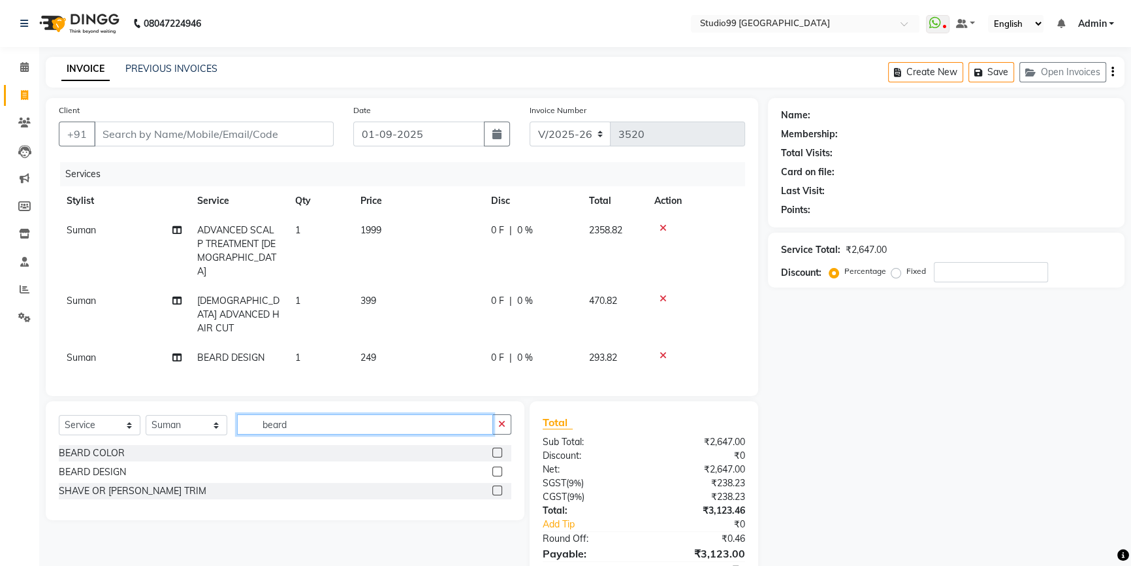
drag, startPoint x: 292, startPoint y: 405, endPoint x: 250, endPoint y: 405, distance: 41.8
click at [250, 414] on input "beard" at bounding box center [365, 424] width 256 height 20
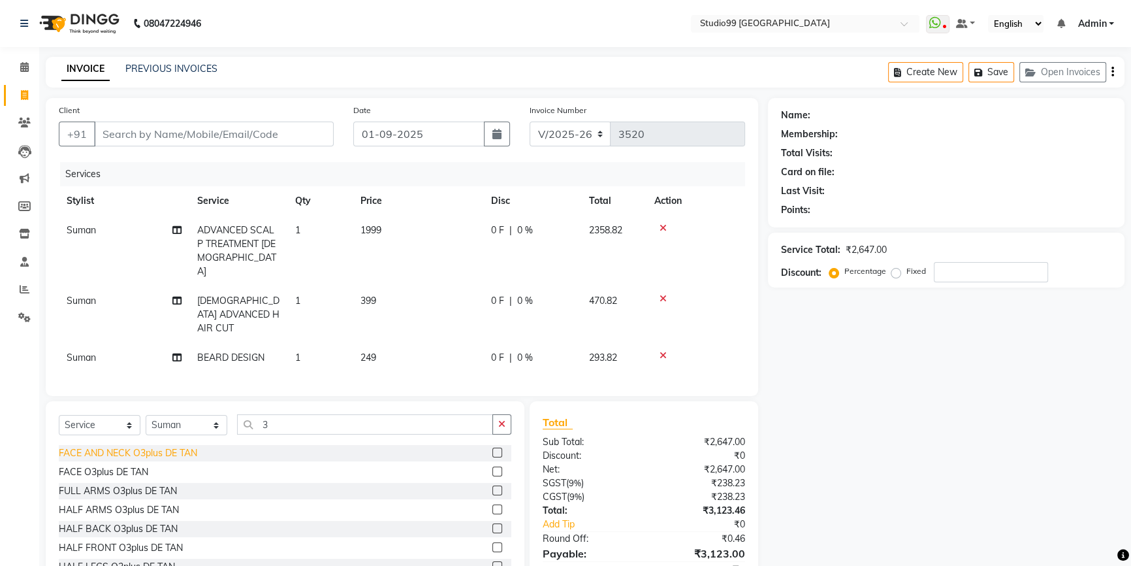
click at [170, 446] on div "FACE AND NECK O3plus DE TAN" at bounding box center [128, 453] width 138 height 14
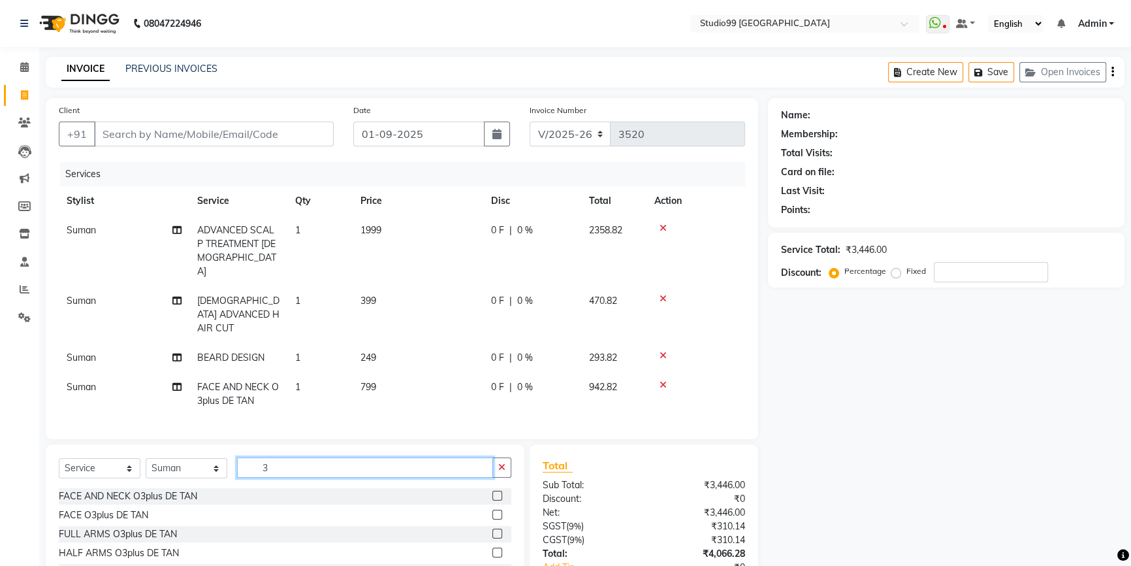
click at [253, 457] on input "3" at bounding box center [365, 467] width 256 height 20
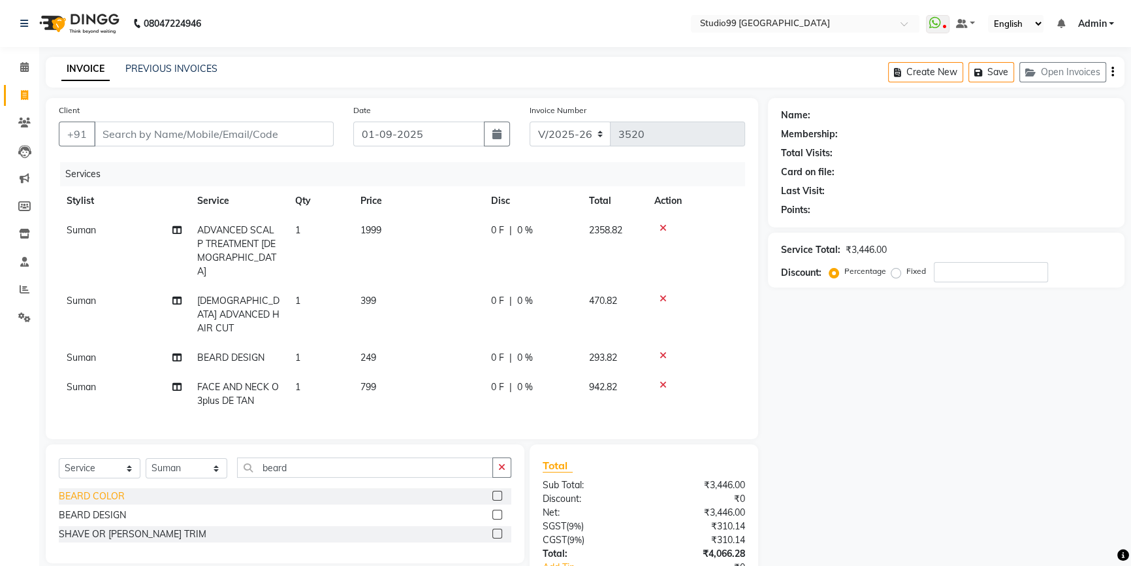
click at [114, 489] on div "BEARD COLOR" at bounding box center [92, 496] width 66 height 14
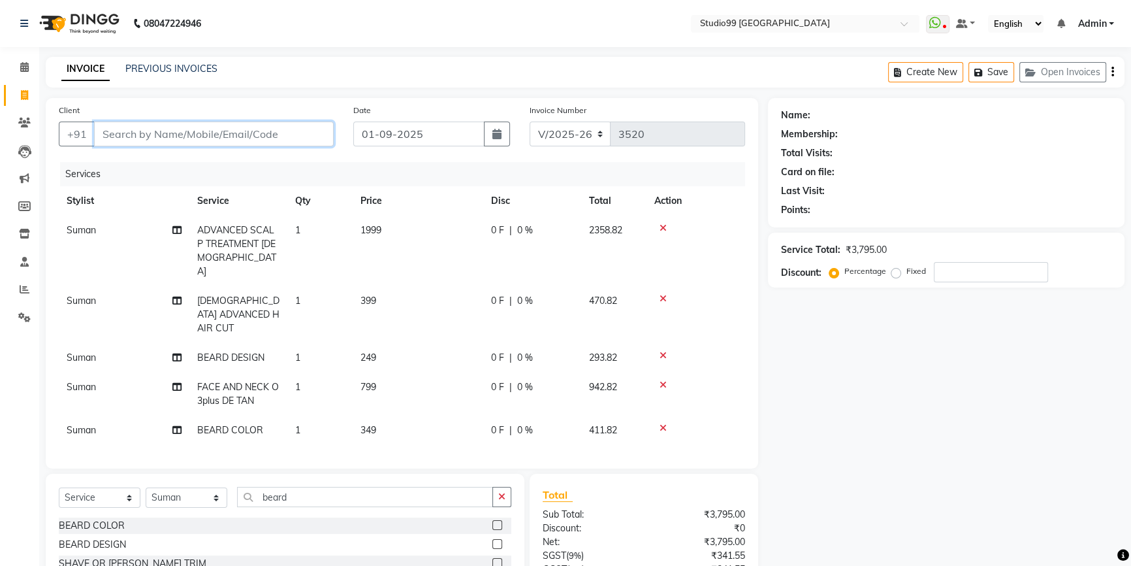
click at [174, 135] on input "Client" at bounding box center [214, 133] width 240 height 25
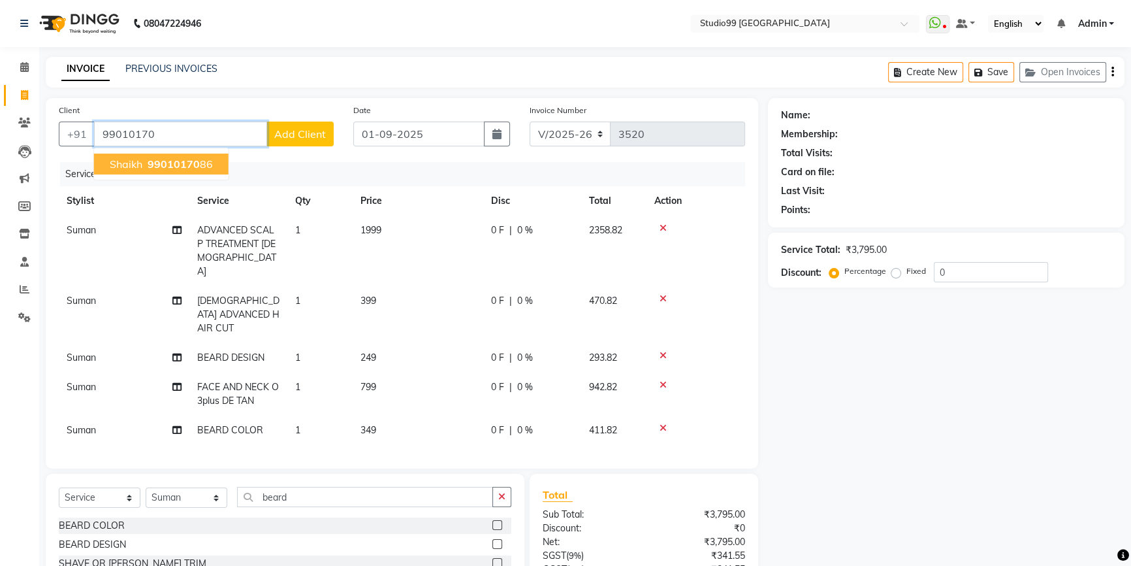
click at [151, 157] on span "99010170" at bounding box center [174, 163] width 52 height 13
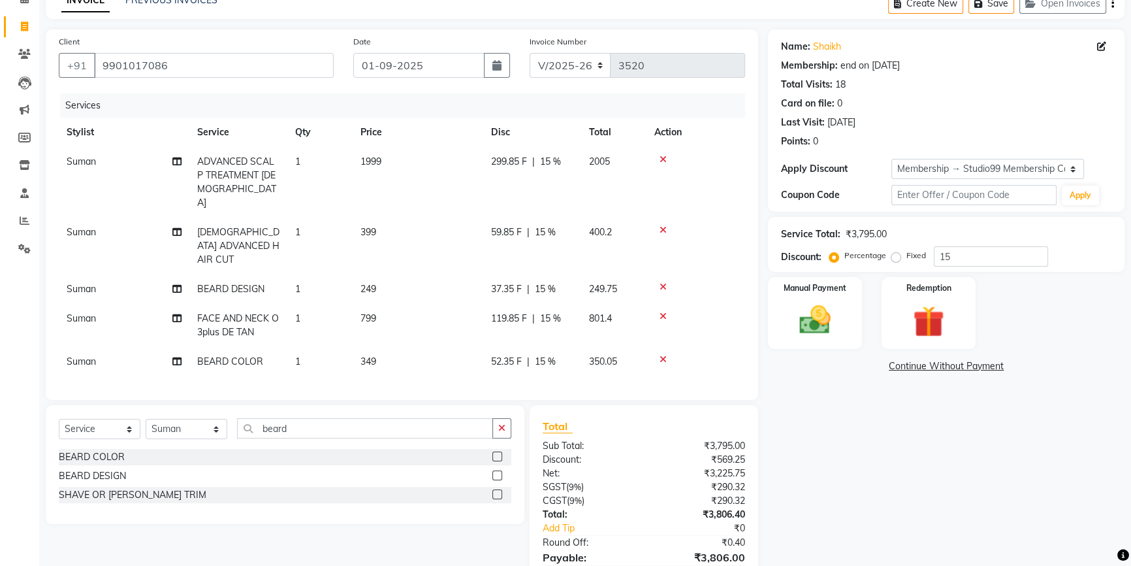
scroll to position [115, 0]
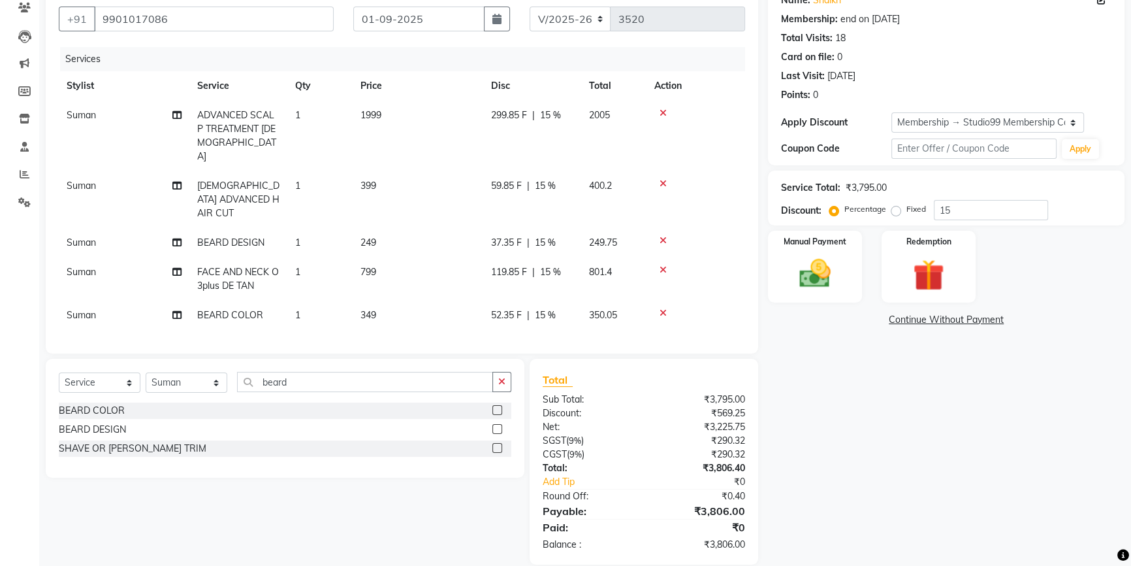
click at [366, 180] on span "399" at bounding box center [368, 186] width 16 height 12
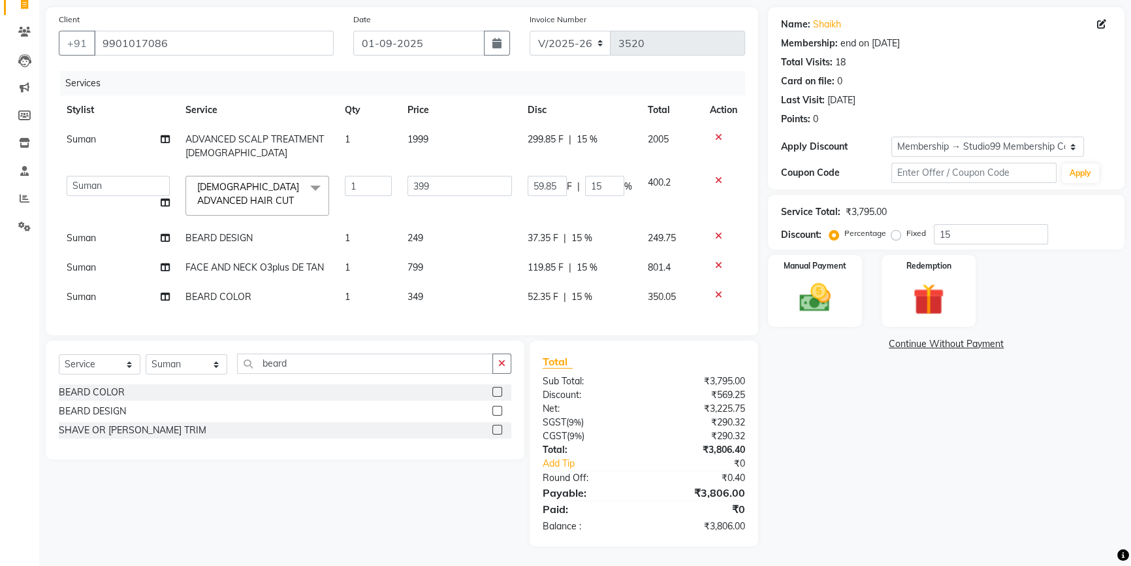
scroll to position [99, 0]
click at [257, 184] on span "MALE ADVANCED HAIR CUT x" at bounding box center [251, 194] width 115 height 28
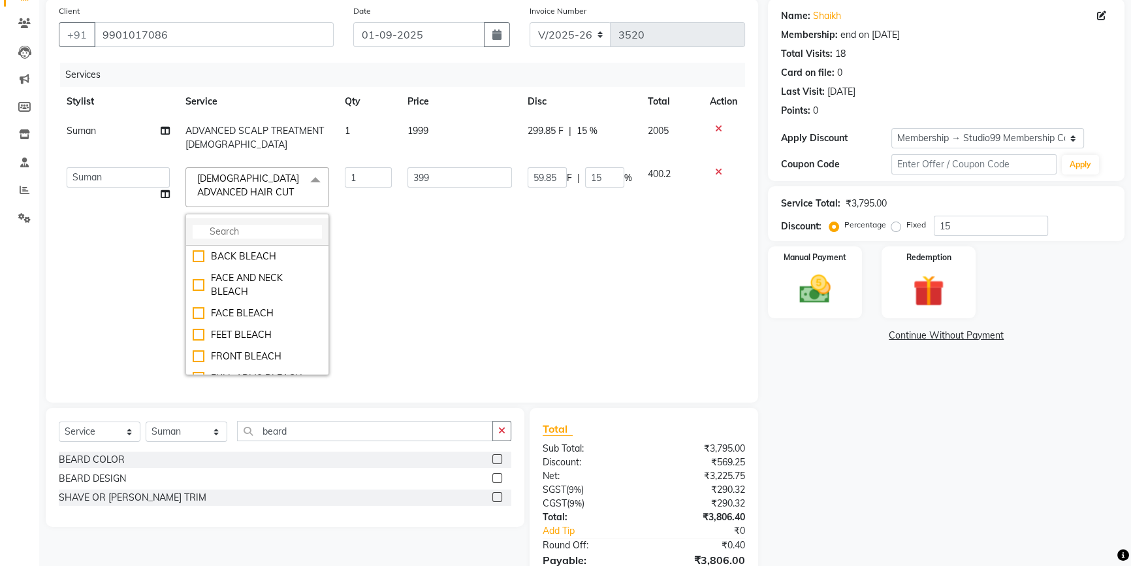
click at [263, 231] on input "multiselect-search" at bounding box center [257, 232] width 129 height 14
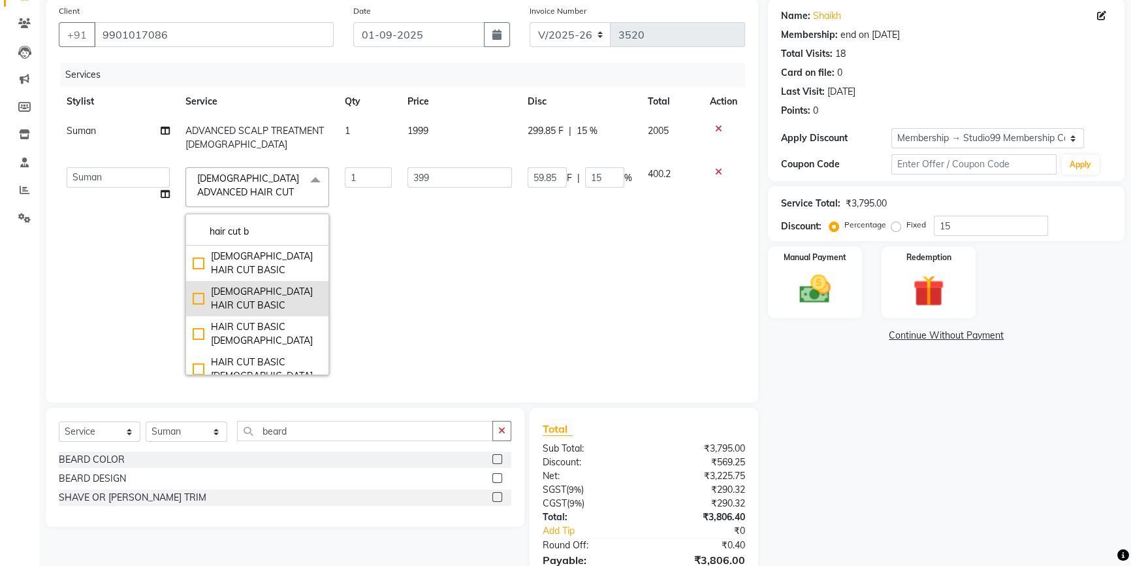
click at [242, 285] on div "[DEMOGRAPHIC_DATA] HAIR CUT BASIC" at bounding box center [257, 298] width 129 height 27
click at [413, 252] on td "249" at bounding box center [460, 270] width 120 height 223
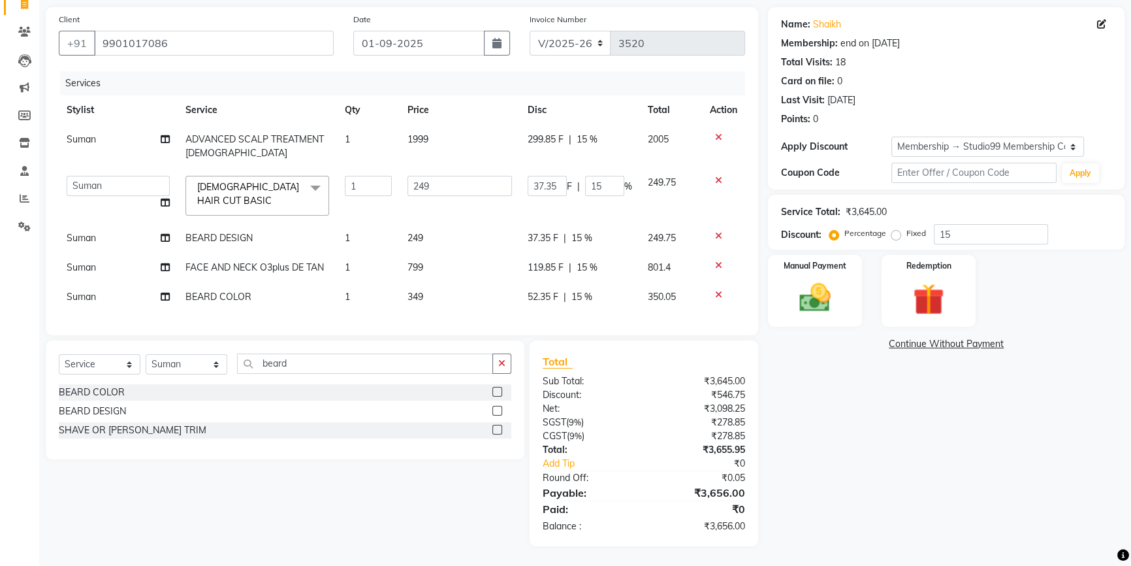
click at [241, 232] on span "BEARD DESIGN" at bounding box center [218, 238] width 67 height 12
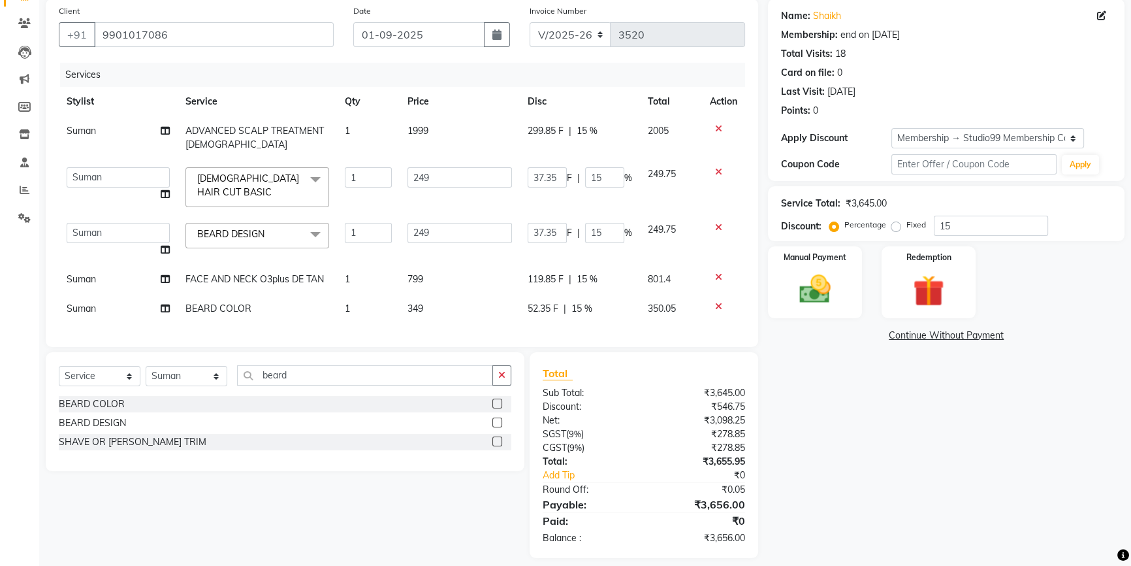
click at [310, 229] on span at bounding box center [315, 235] width 26 height 25
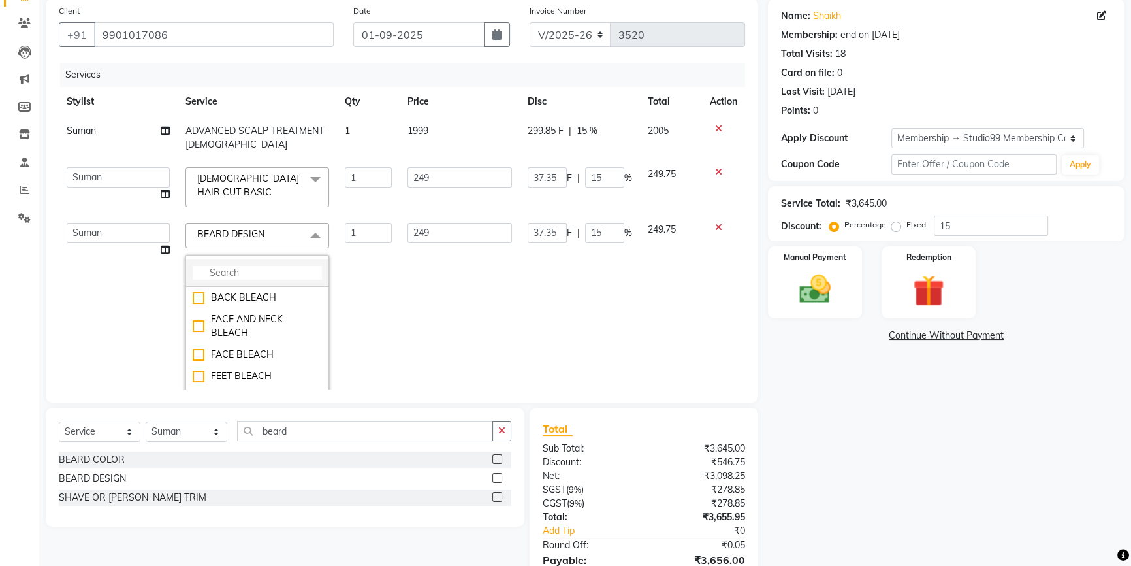
click at [270, 266] on input "multiselect-search" at bounding box center [257, 273] width 129 height 14
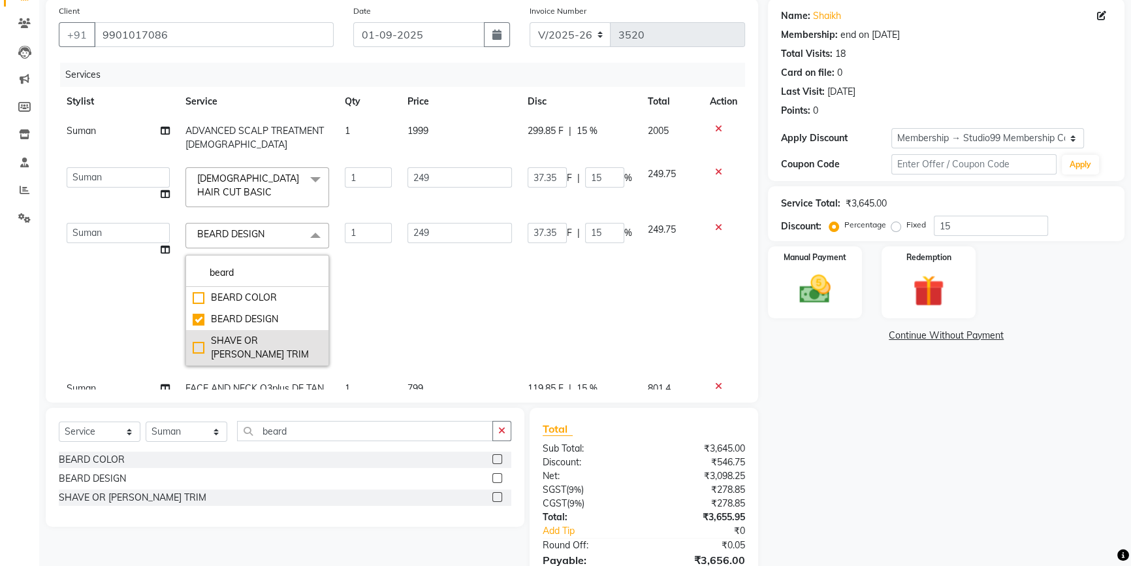
click at [261, 336] on div "SHAVE OR [PERSON_NAME] TRIM" at bounding box center [257, 347] width 129 height 27
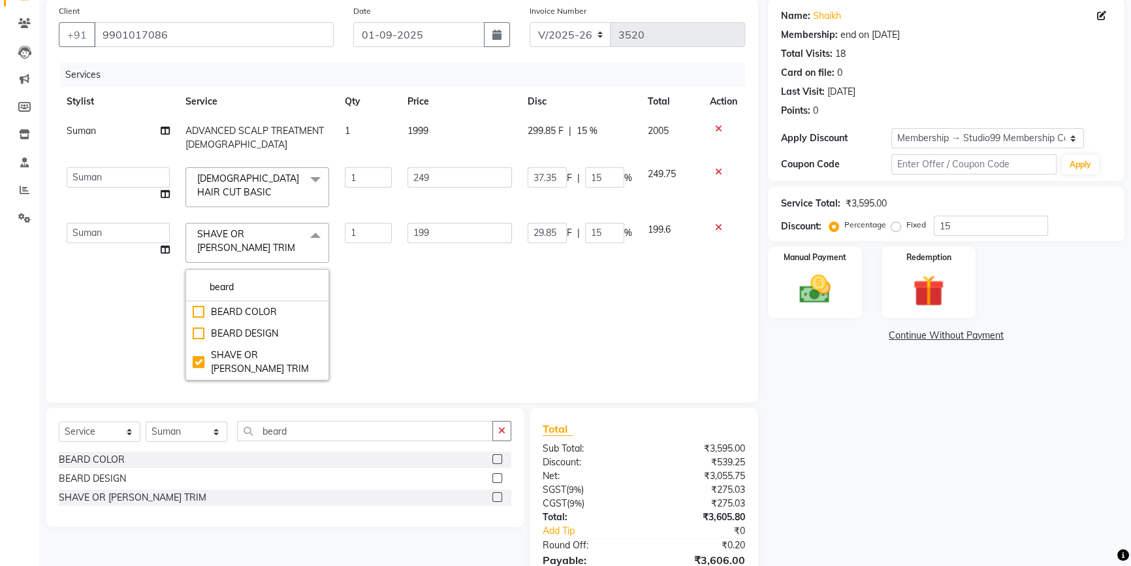
click at [436, 281] on td "199" at bounding box center [460, 301] width 120 height 173
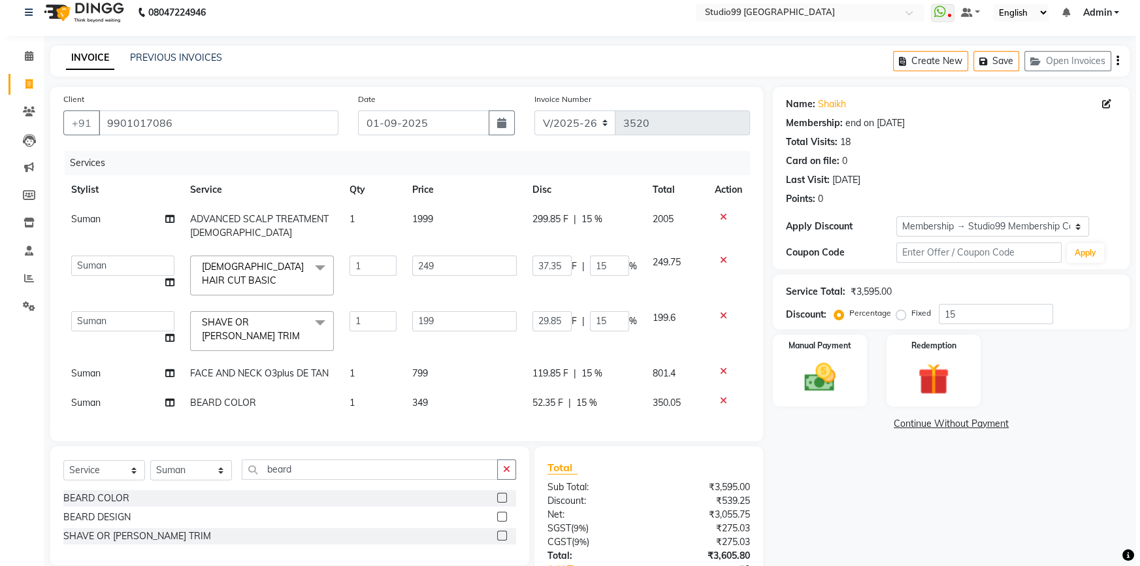
scroll to position [0, 0]
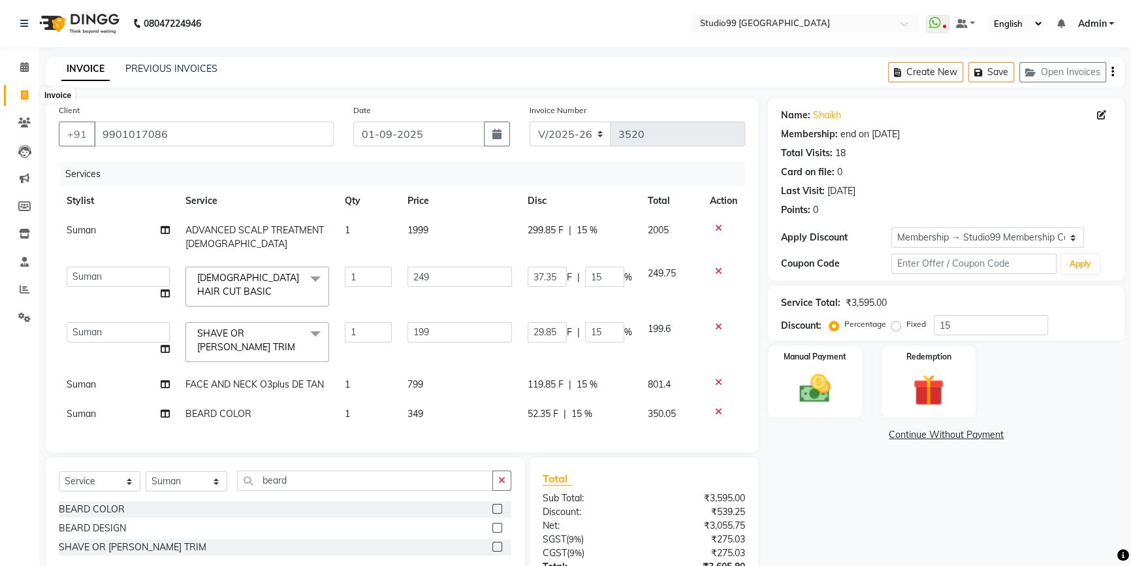
click at [27, 95] on icon at bounding box center [24, 95] width 7 height 10
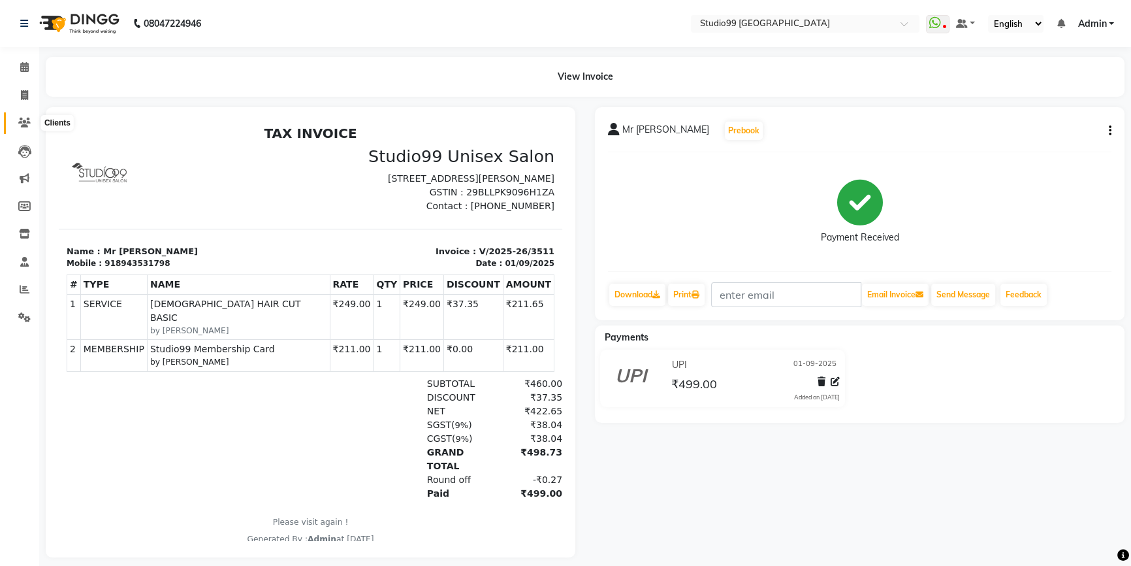
click at [22, 127] on icon at bounding box center [24, 123] width 12 height 10
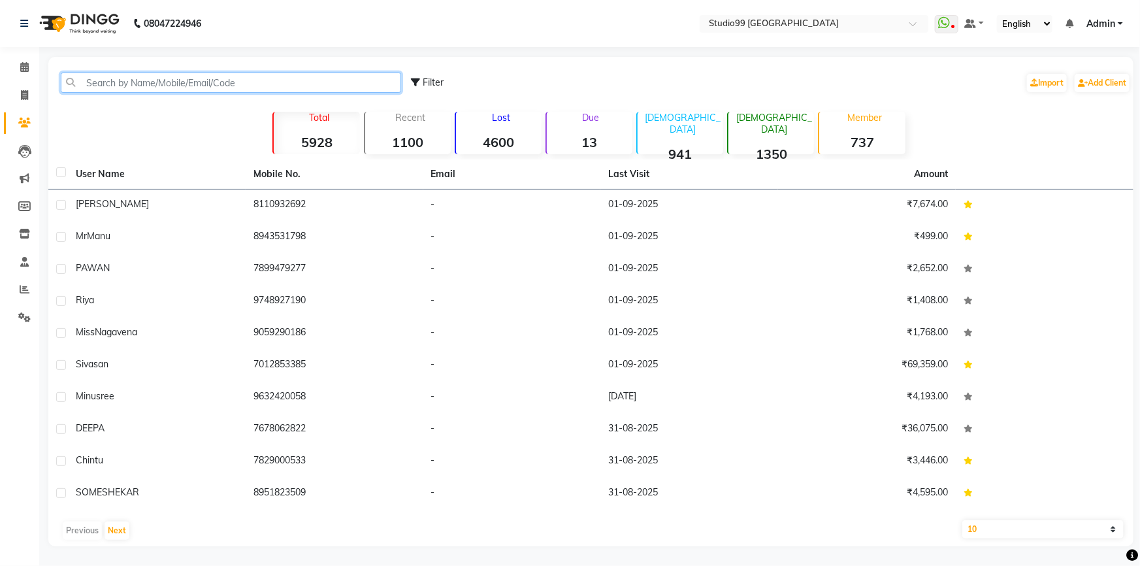
click at [133, 79] on input "text" at bounding box center [231, 82] width 340 height 20
paste input "7204420939"
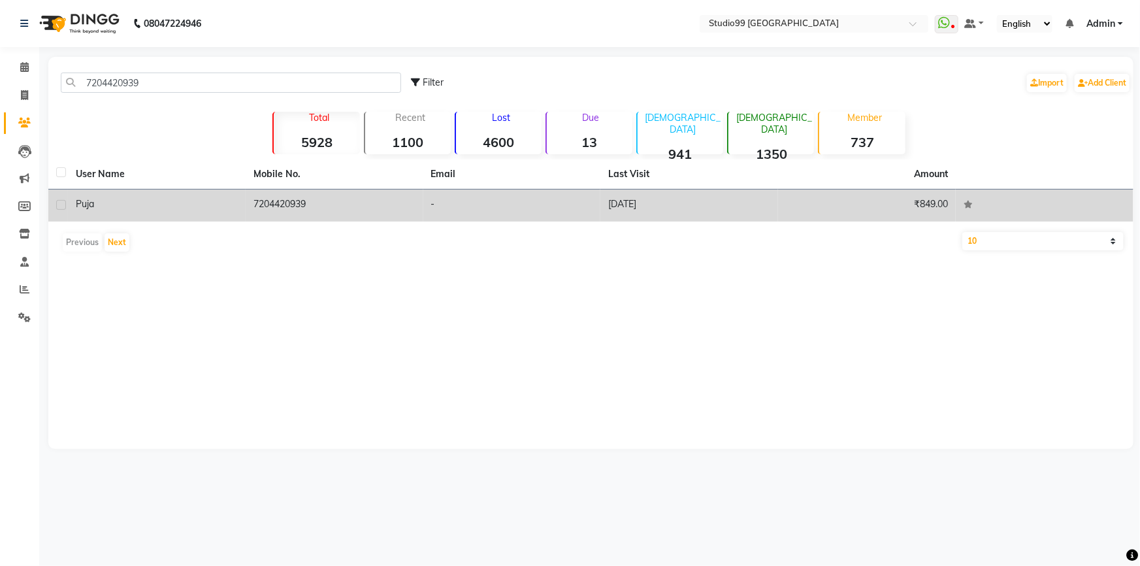
click at [295, 203] on td "7204420939" at bounding box center [335, 205] width 178 height 32
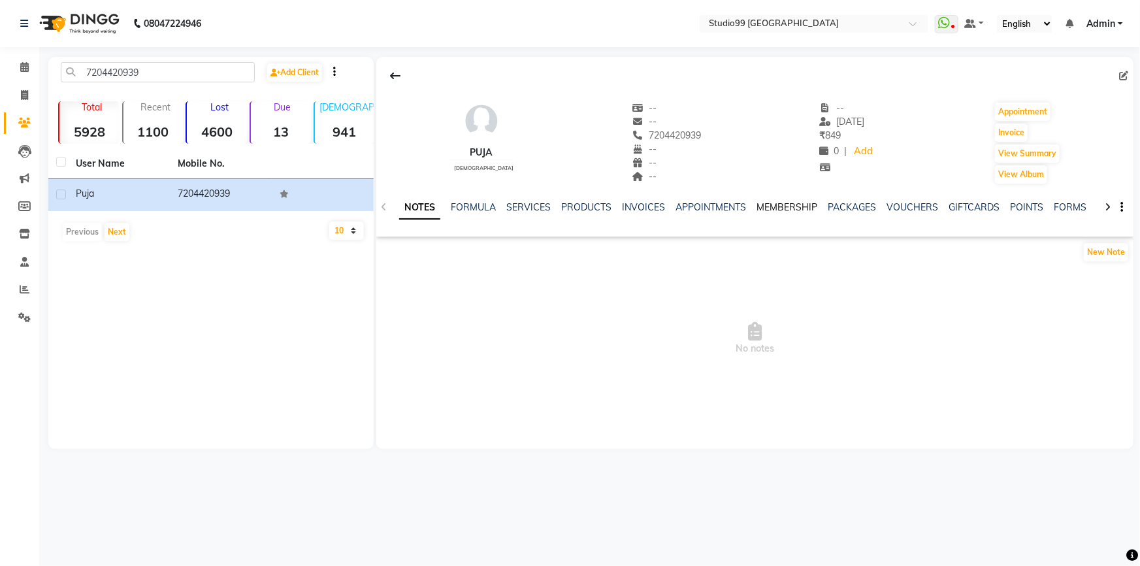
click at [780, 204] on link "MEMBERSHIP" at bounding box center [786, 207] width 61 height 12
click at [738, 215] on link "MEMBERSHIP" at bounding box center [727, 208] width 71 height 24
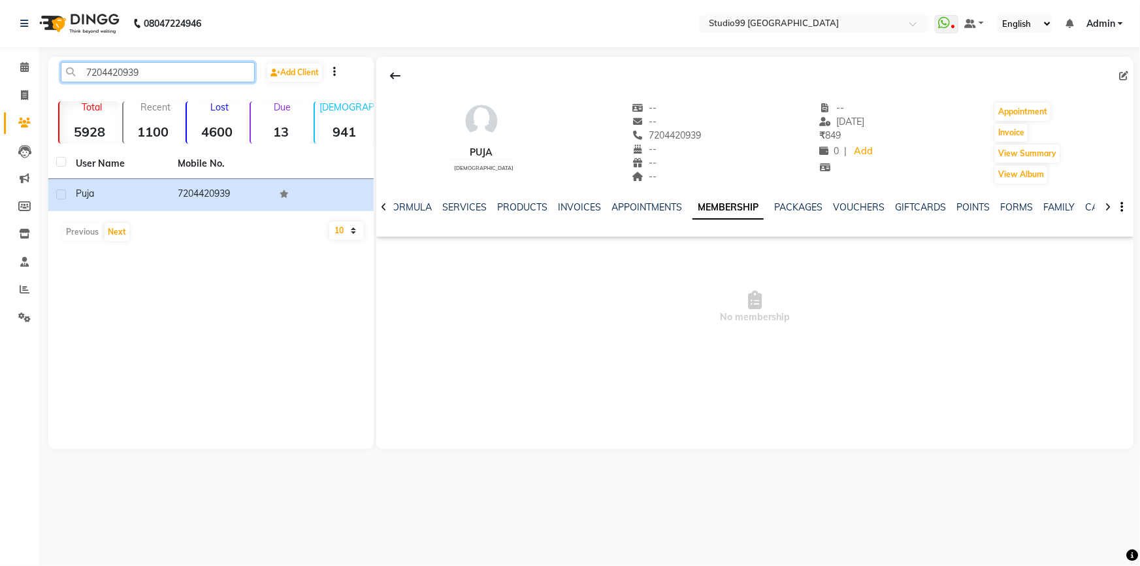
drag, startPoint x: 84, startPoint y: 75, endPoint x: 165, endPoint y: 69, distance: 81.9
click at [165, 69] on input "7204420939" at bounding box center [158, 72] width 194 height 20
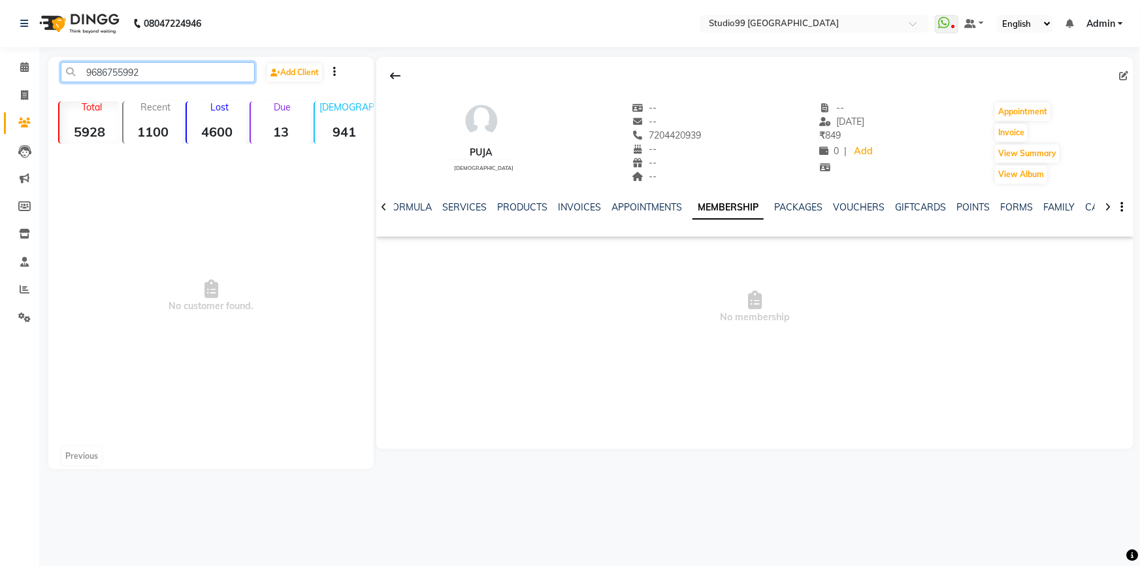
drag, startPoint x: 88, startPoint y: 74, endPoint x: 152, endPoint y: 75, distance: 64.7
click at [152, 75] on input "9686755992" at bounding box center [158, 72] width 194 height 20
paste input "560688994"
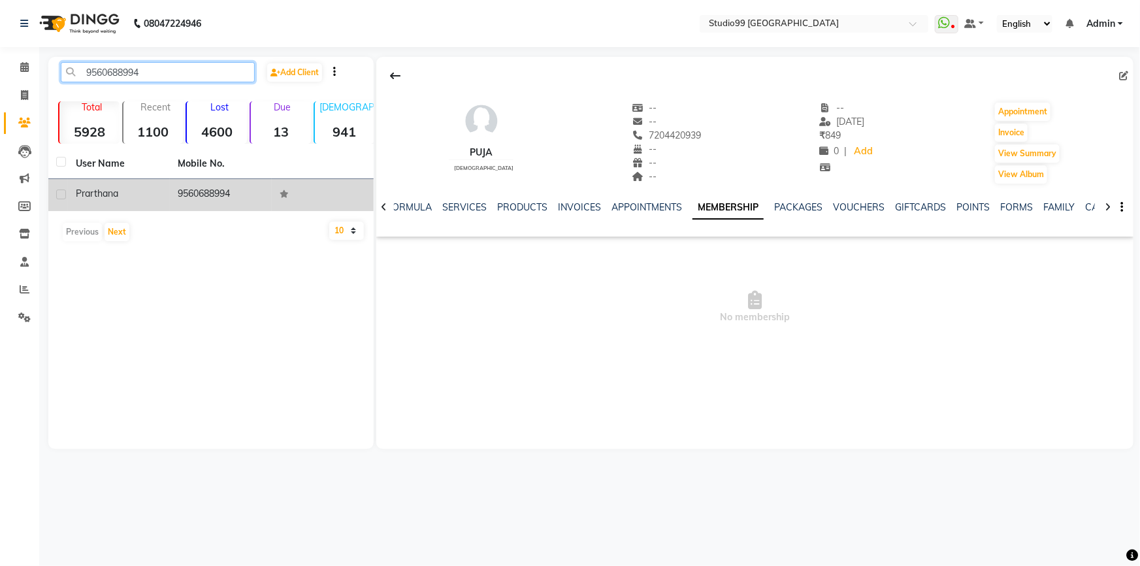
type input "9560688994"
click at [197, 191] on td "9560688994" at bounding box center [221, 195] width 102 height 32
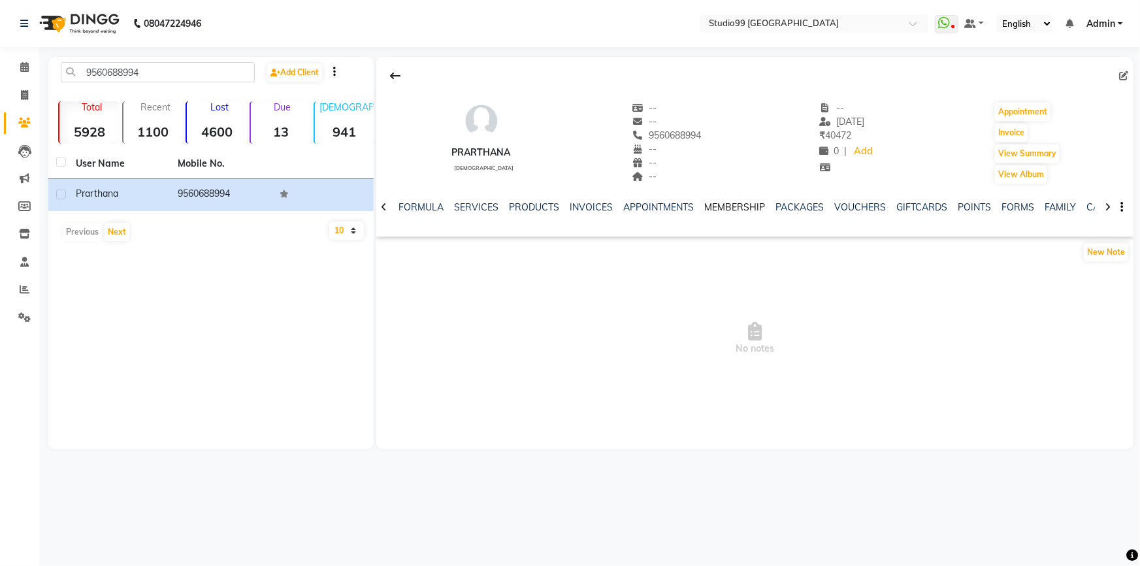
click at [720, 209] on link "MEMBERSHIP" at bounding box center [734, 207] width 61 height 12
click at [720, 209] on link "MEMBERSHIP" at bounding box center [727, 208] width 71 height 24
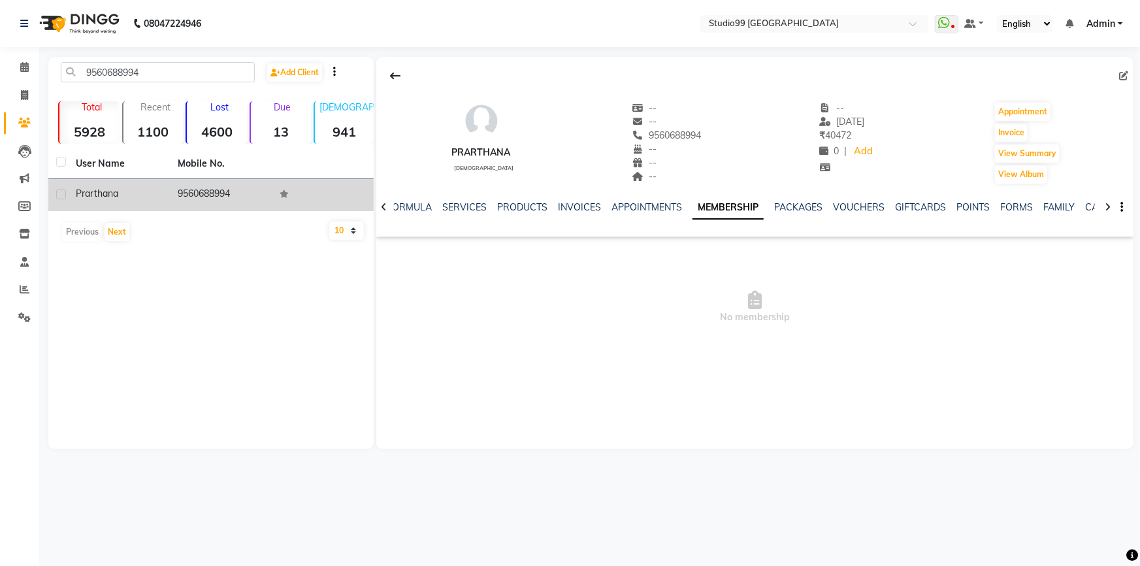
click at [59, 195] on label at bounding box center [61, 194] width 10 height 10
click at [59, 195] on input "checkbox" at bounding box center [60, 195] width 8 height 8
checkbox input "true"
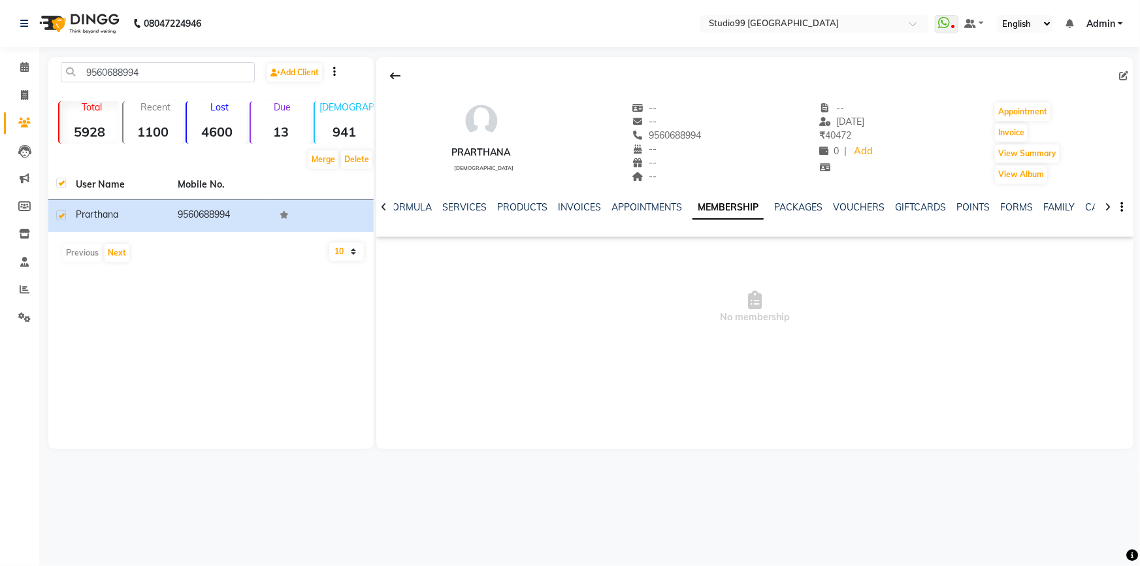
click at [710, 202] on link "MEMBERSHIP" at bounding box center [727, 208] width 71 height 24
click at [793, 208] on link "PACKAGES" at bounding box center [798, 207] width 48 height 12
click at [640, 208] on link "APPOINTMENTS" at bounding box center [636, 207] width 71 height 12
click at [470, 208] on link "SERVICES" at bounding box center [475, 207] width 44 height 12
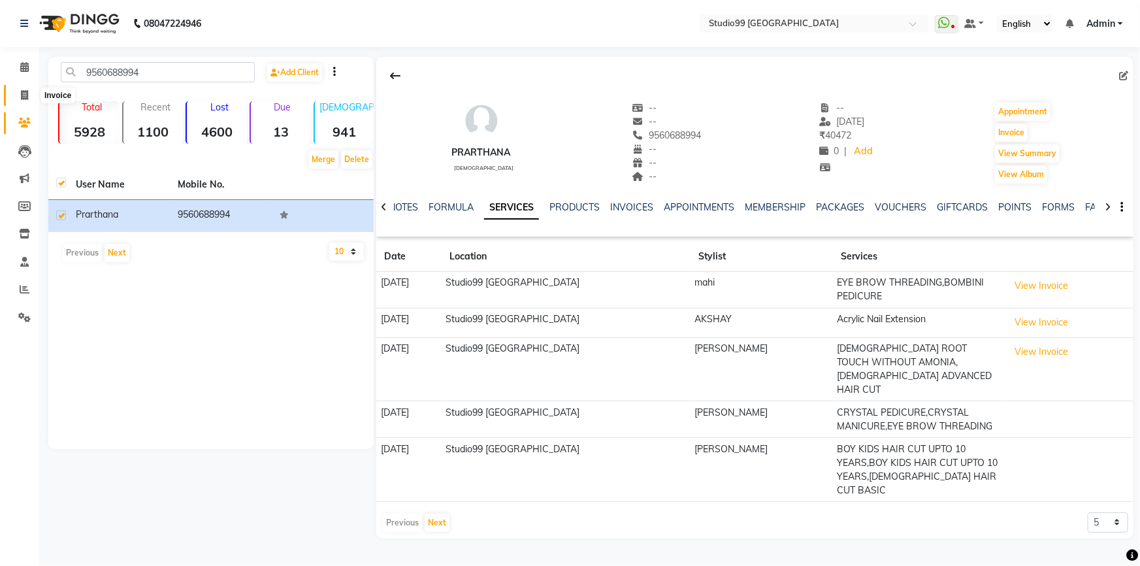
click at [25, 91] on icon at bounding box center [24, 95] width 7 height 10
select select "6042"
select select "service"
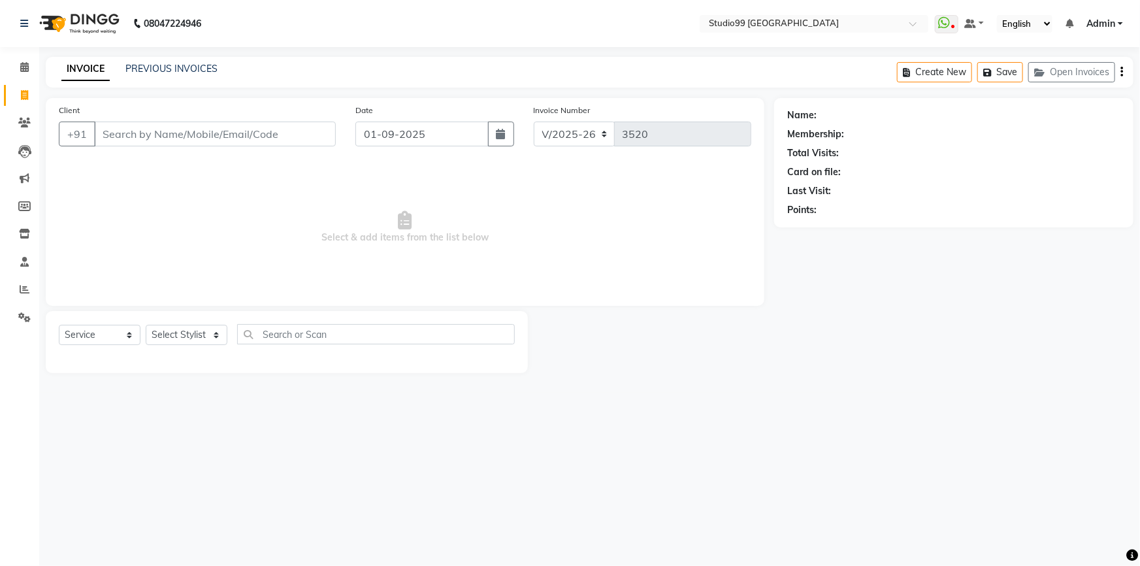
click at [233, 129] on input "Client" at bounding box center [215, 133] width 242 height 25
type input "8506007338"
click at [328, 142] on button "Add Client" at bounding box center [301, 133] width 67 height 25
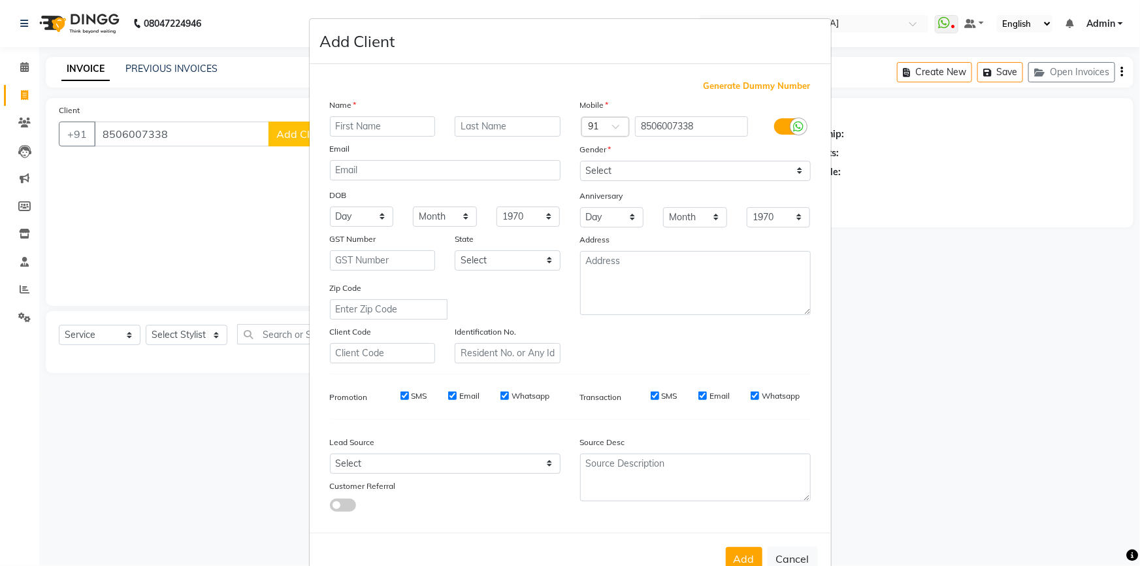
click at [364, 129] on input "text" at bounding box center [383, 126] width 106 height 20
type input ","
type input "miss"
type input "[PERSON_NAME]"
click at [636, 175] on select "Select [DEMOGRAPHIC_DATA] [DEMOGRAPHIC_DATA] Other Prefer Not To Say" at bounding box center [695, 171] width 231 height 20
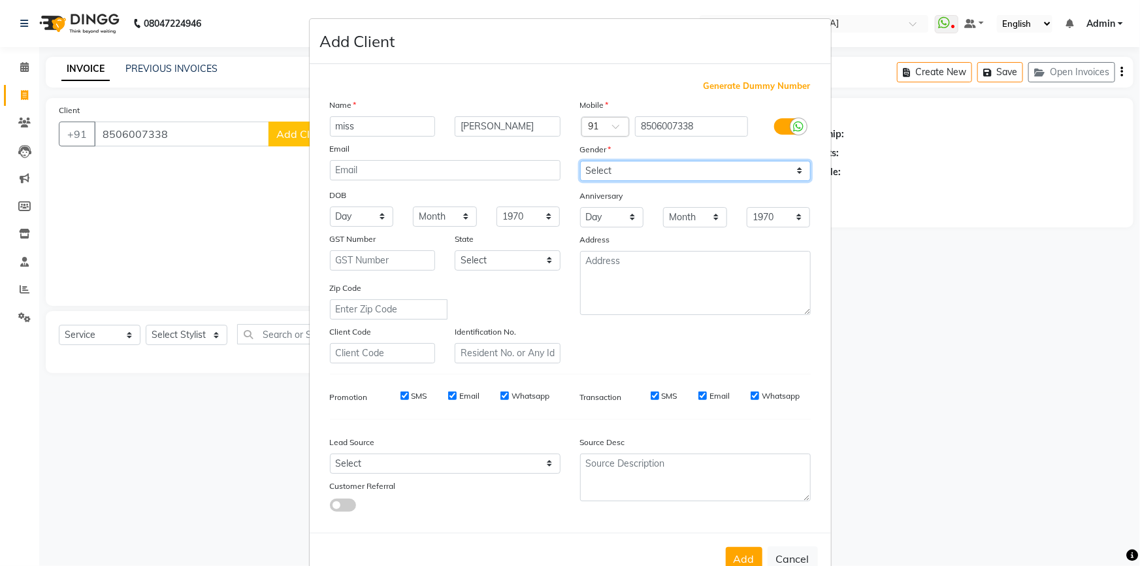
select select "[DEMOGRAPHIC_DATA]"
click at [580, 161] on select "Select [DEMOGRAPHIC_DATA] [DEMOGRAPHIC_DATA] Other Prefer Not To Say" at bounding box center [695, 171] width 231 height 20
click at [735, 553] on button "Add" at bounding box center [744, 559] width 37 height 24
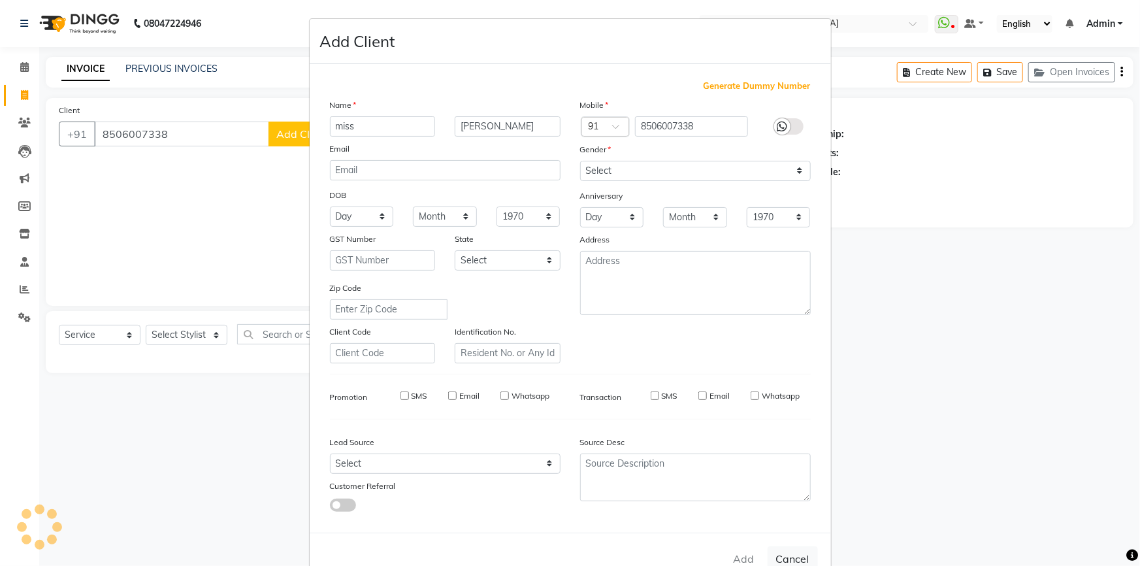
select select
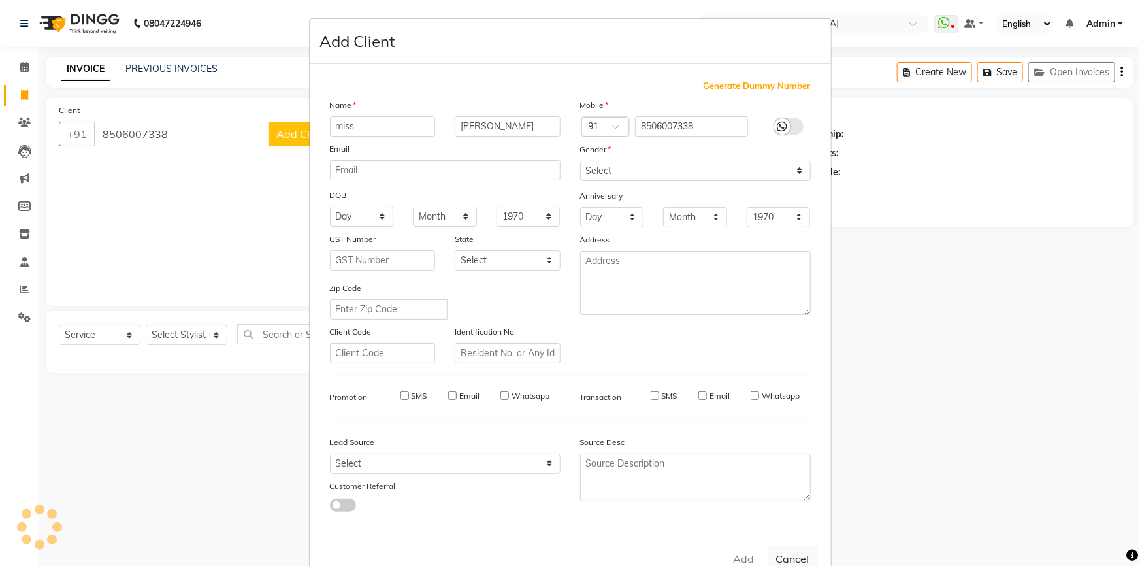
select select
checkbox input "false"
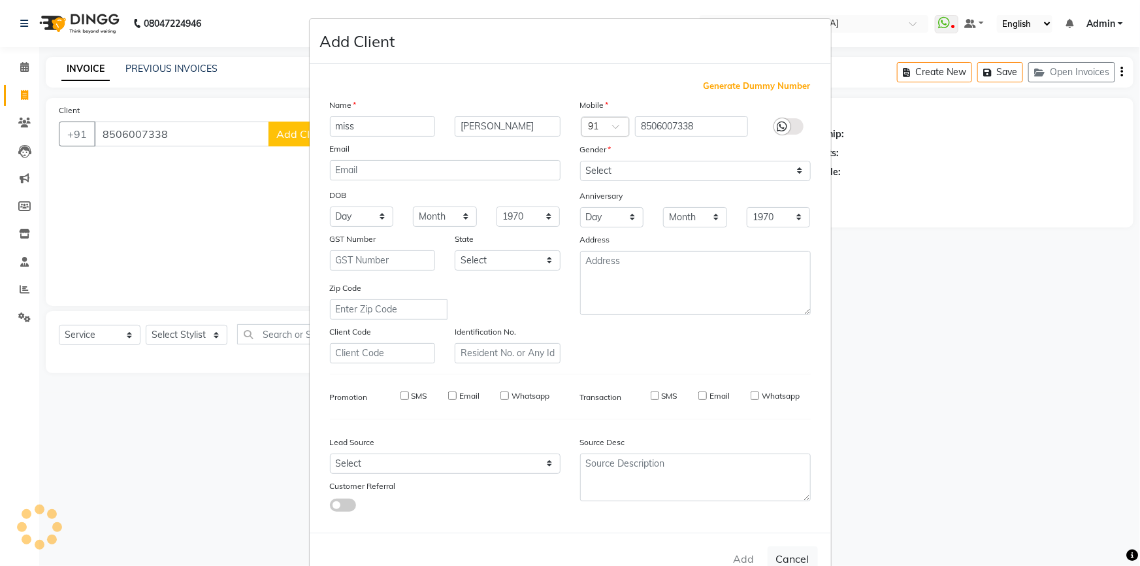
checkbox input "false"
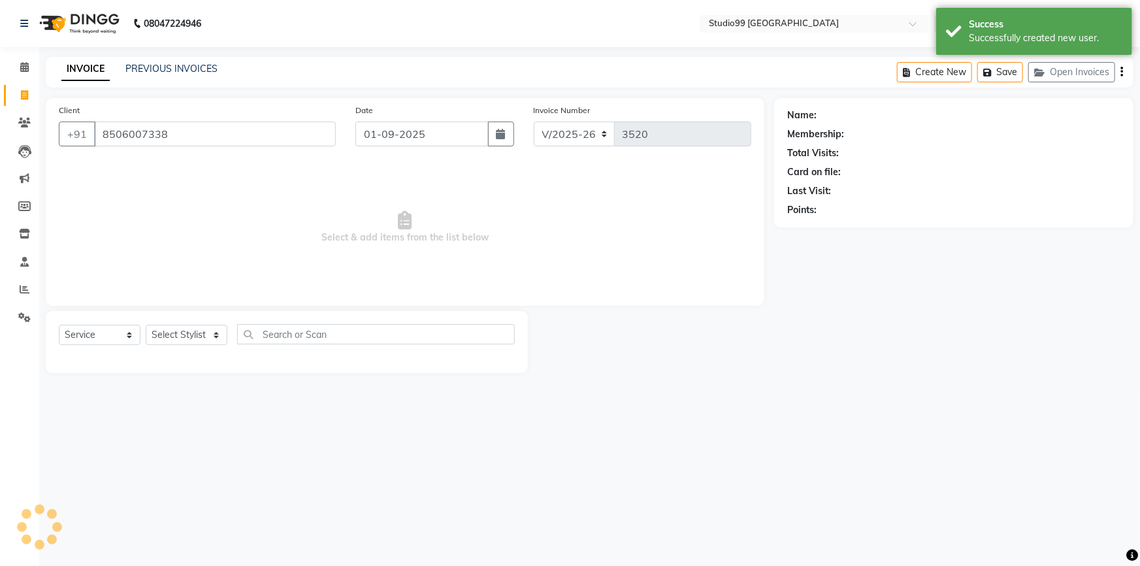
select select "1: Object"
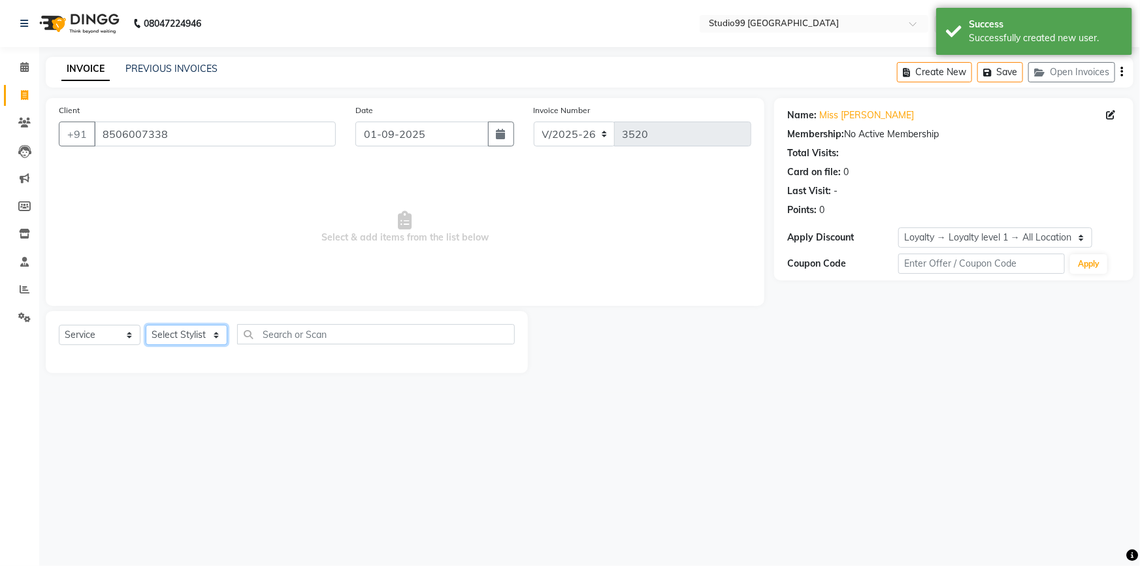
click at [189, 334] on select "Select Stylist Admin AKSHAY [PERSON_NAME] mahi [PERSON_NAME] [PERSON_NAME] [PER…" at bounding box center [187, 335] width 82 height 20
select select "58534"
click at [146, 325] on select "Select Stylist Admin AKSHAY [PERSON_NAME] mahi [PERSON_NAME] [PERSON_NAME] [PER…" at bounding box center [187, 335] width 82 height 20
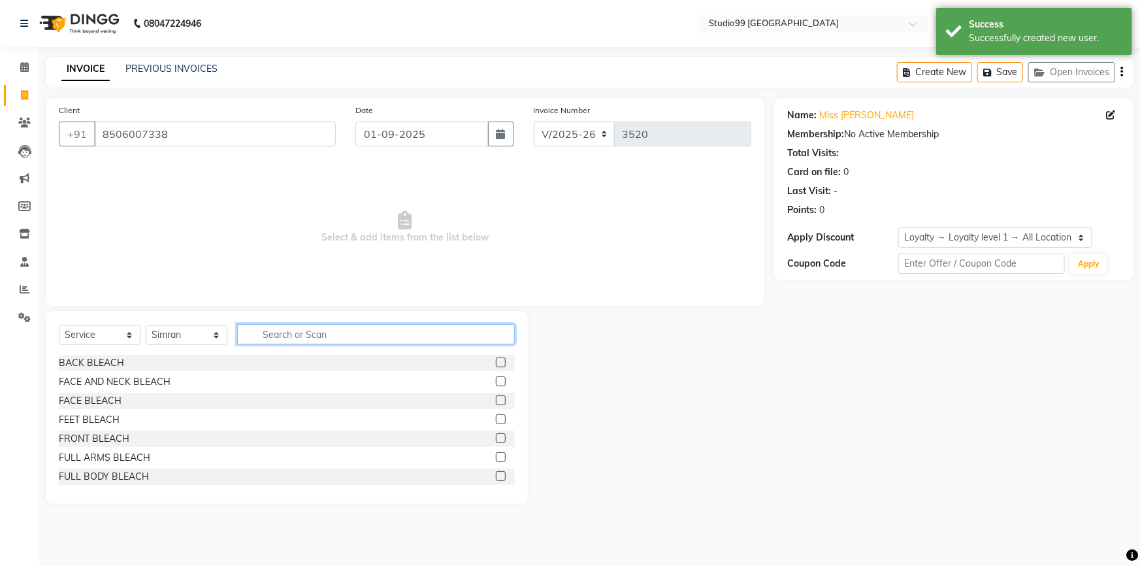
click at [287, 332] on input "text" at bounding box center [376, 334] width 278 height 20
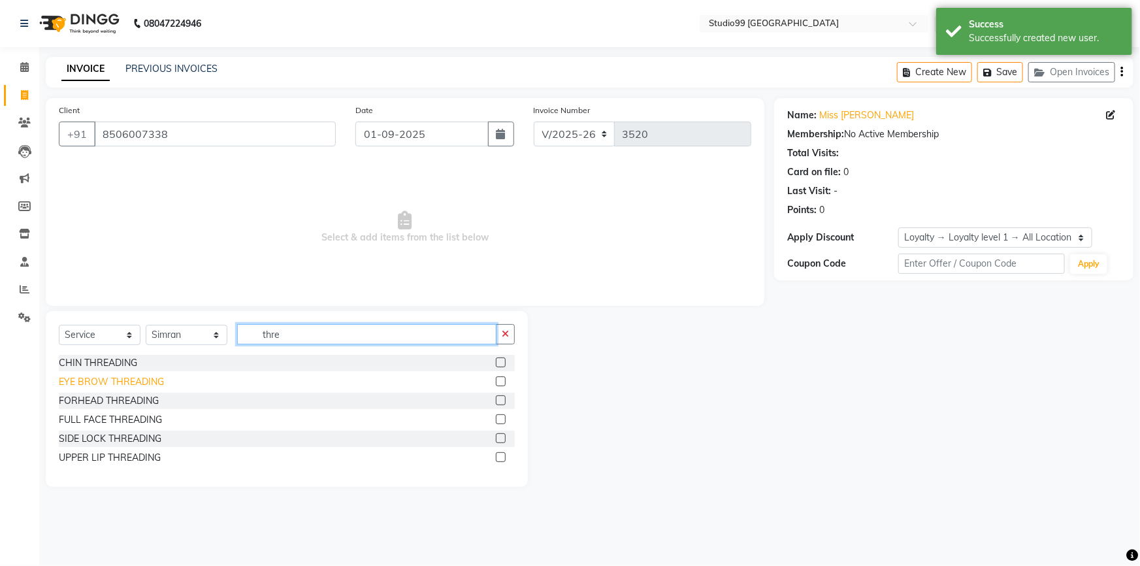
type input "thre"
click at [127, 377] on div "EYE BROW THREADING" at bounding box center [111, 382] width 105 height 14
checkbox input "false"
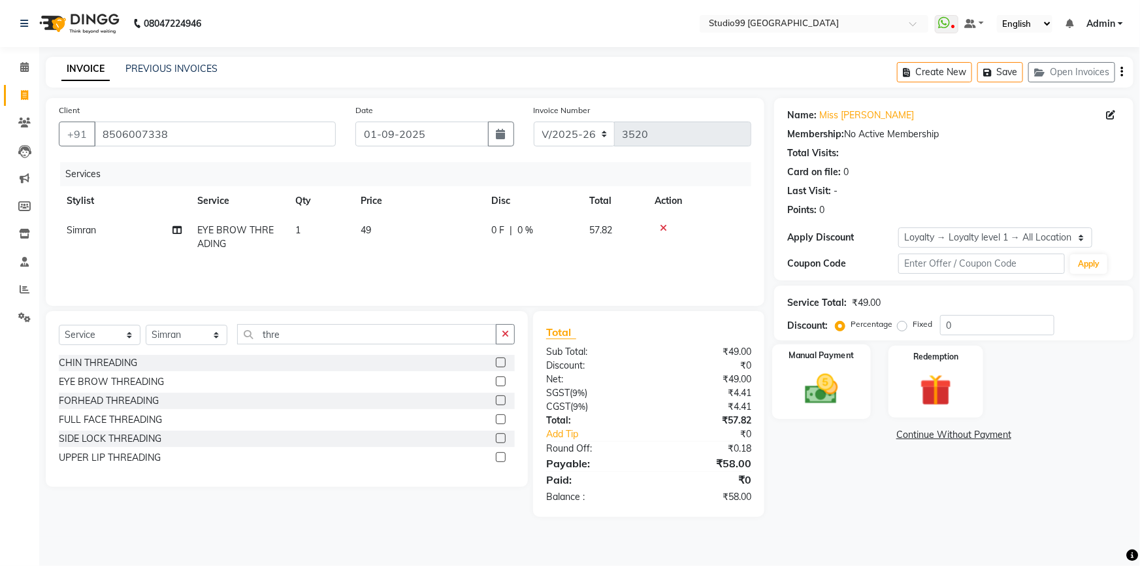
click at [842, 390] on img at bounding box center [822, 389] width 54 height 38
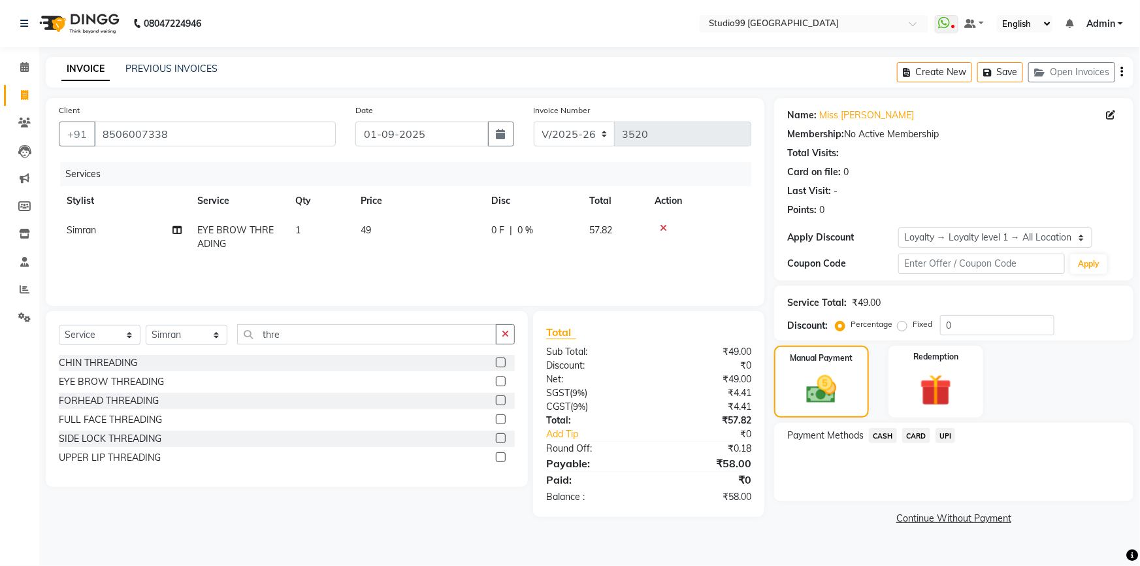
click at [948, 434] on span "UPI" at bounding box center [945, 435] width 20 height 15
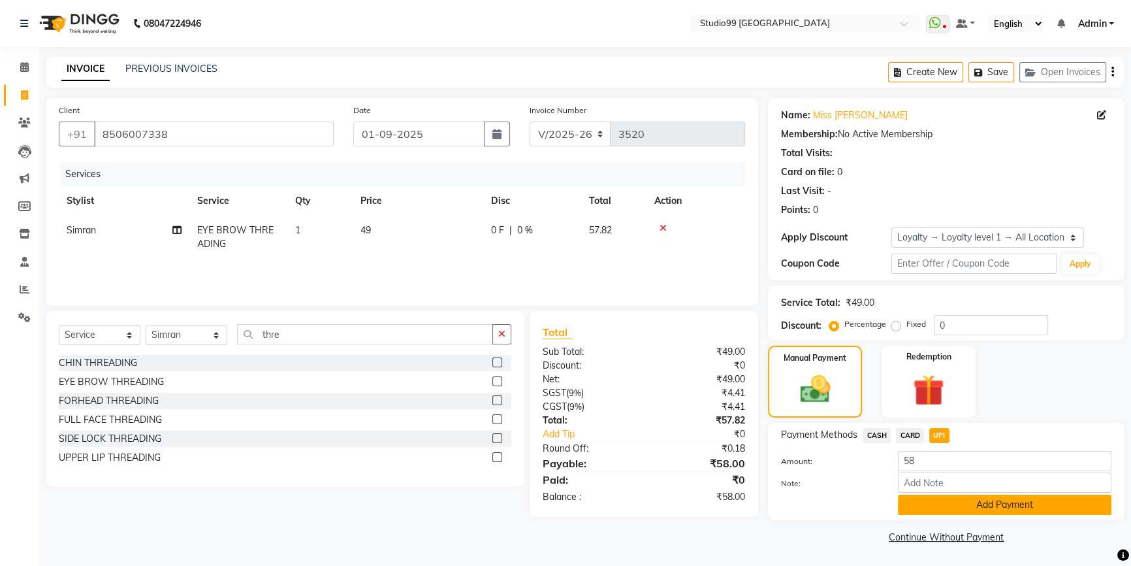
click at [918, 504] on button "Add Payment" at bounding box center [1005, 504] width 214 height 20
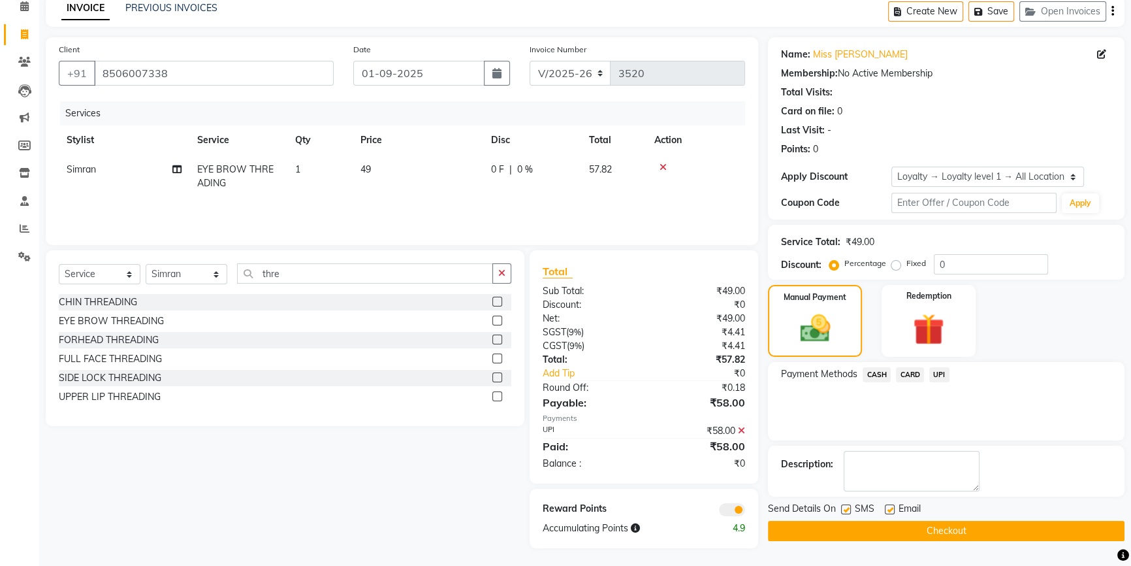
scroll to position [63, 0]
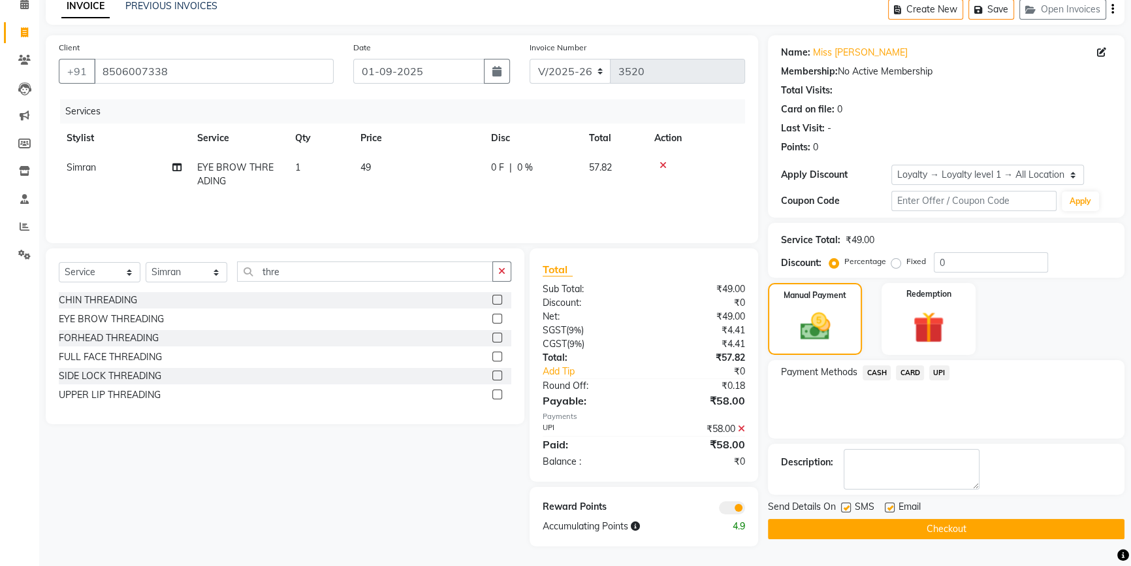
click at [893, 534] on button "Checkout" at bounding box center [946, 529] width 357 height 20
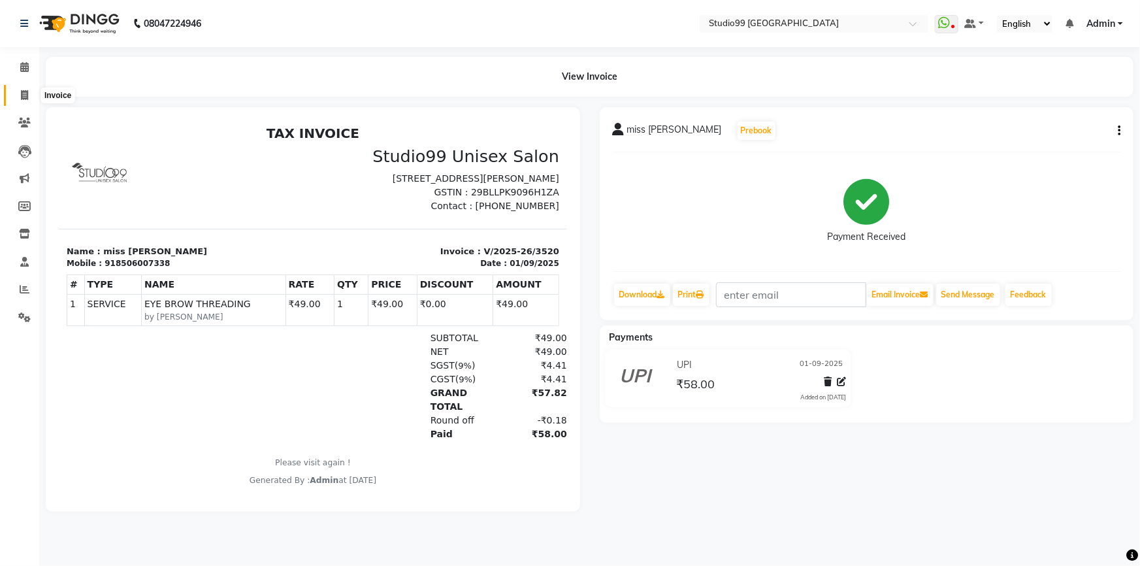
click at [25, 90] on icon at bounding box center [24, 95] width 7 height 10
select select "6042"
select select "service"
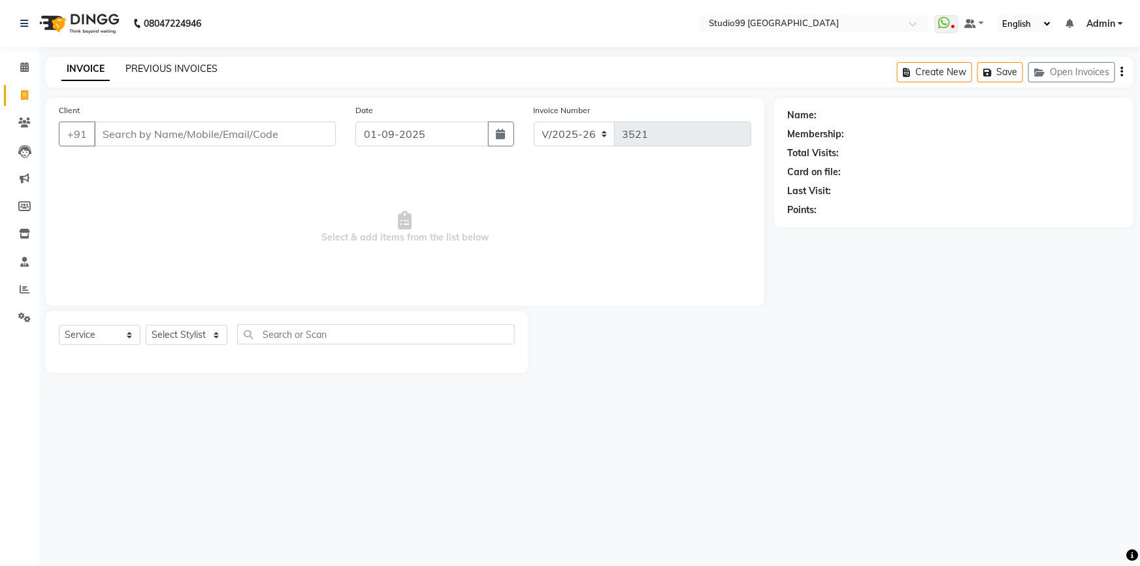
click at [170, 72] on link "PREVIOUS INVOICES" at bounding box center [171, 69] width 92 height 12
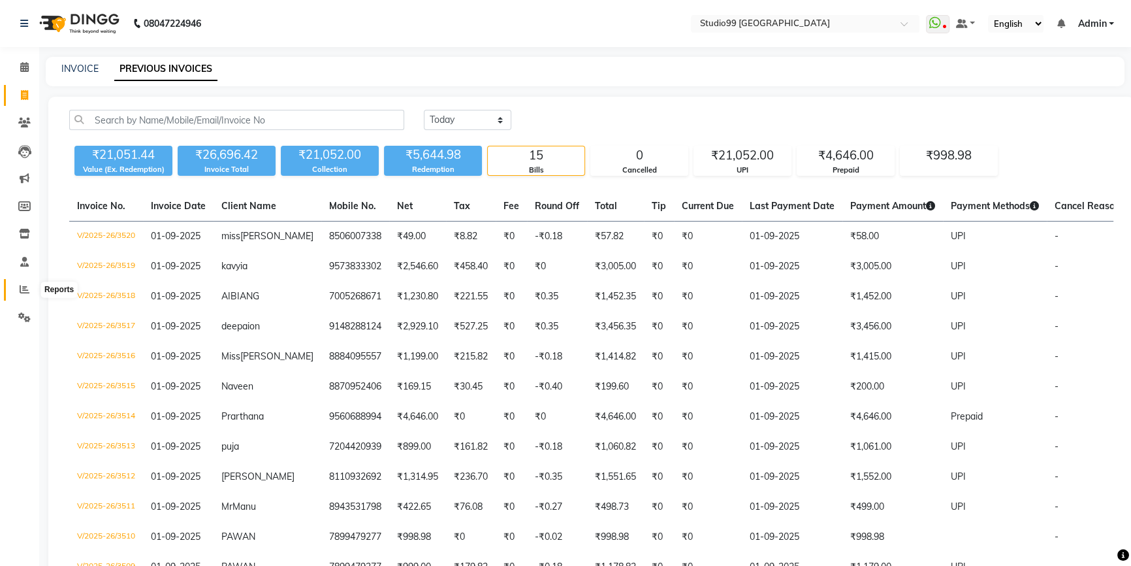
click at [20, 289] on icon at bounding box center [25, 289] width 10 height 10
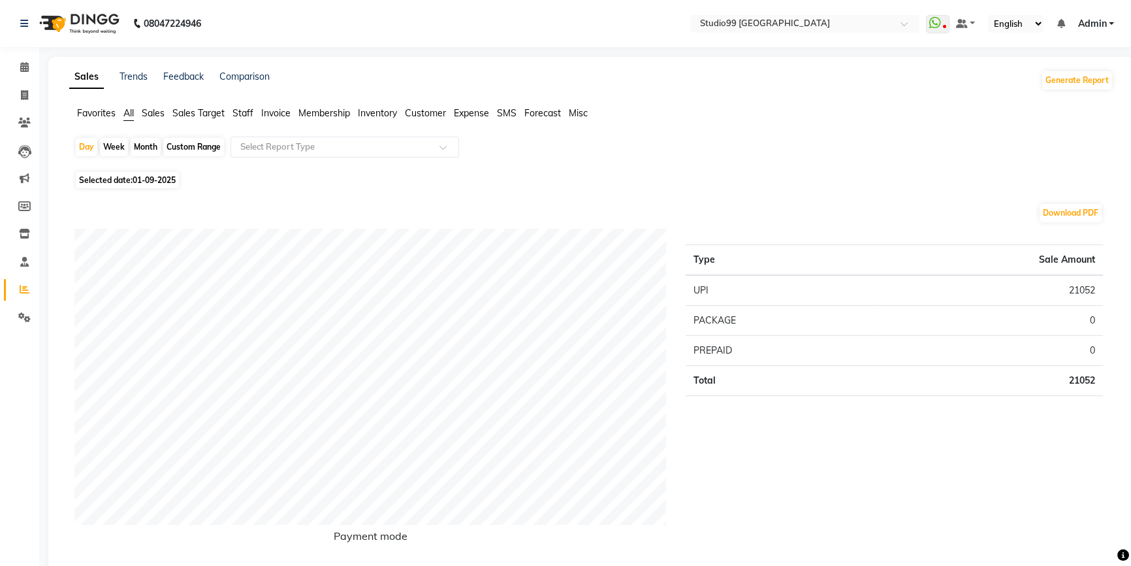
click at [237, 111] on span "Staff" at bounding box center [242, 113] width 21 height 12
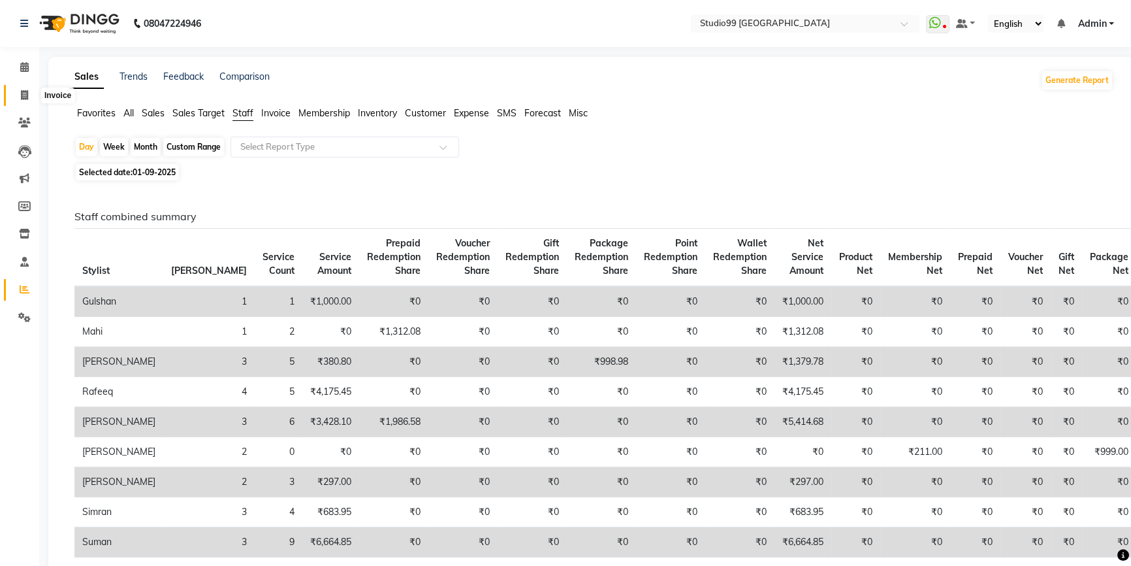
click at [21, 98] on icon at bounding box center [24, 95] width 7 height 10
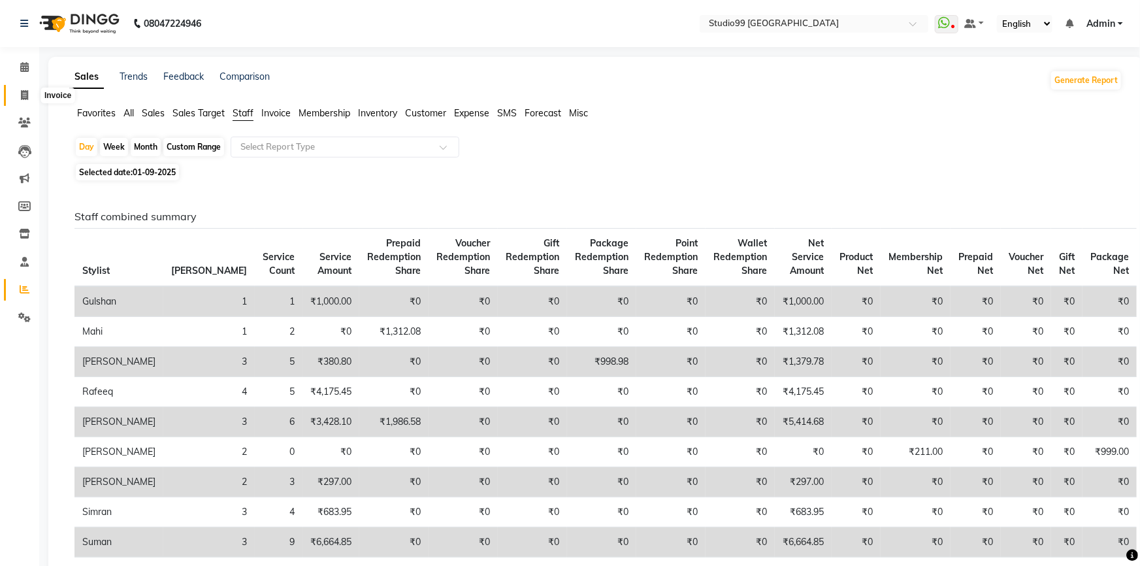
select select "6042"
select select "service"
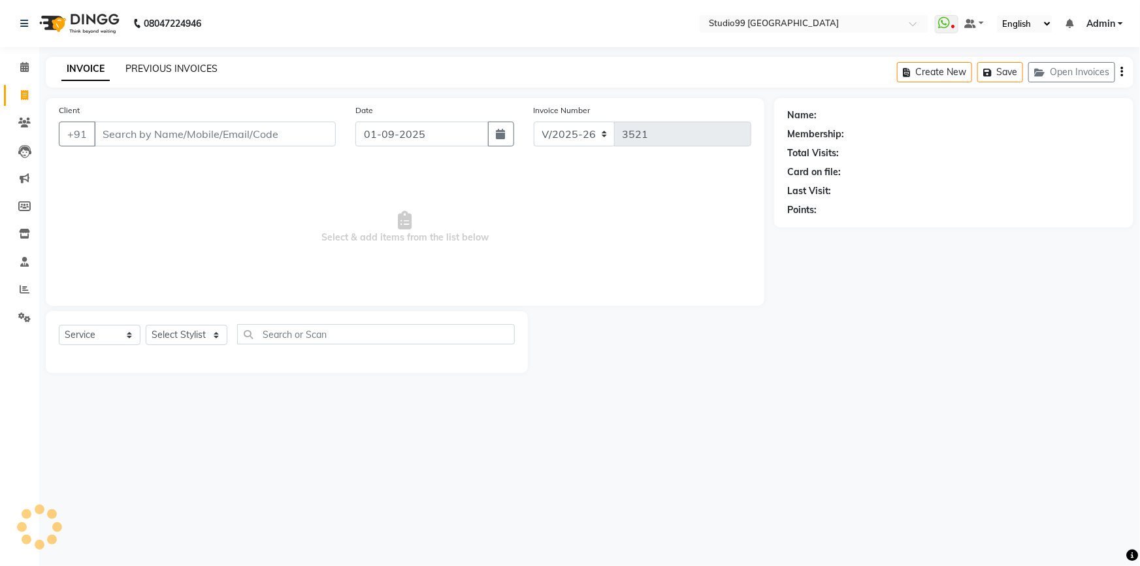
click at [172, 67] on link "PREVIOUS INVOICES" at bounding box center [171, 69] width 92 height 12
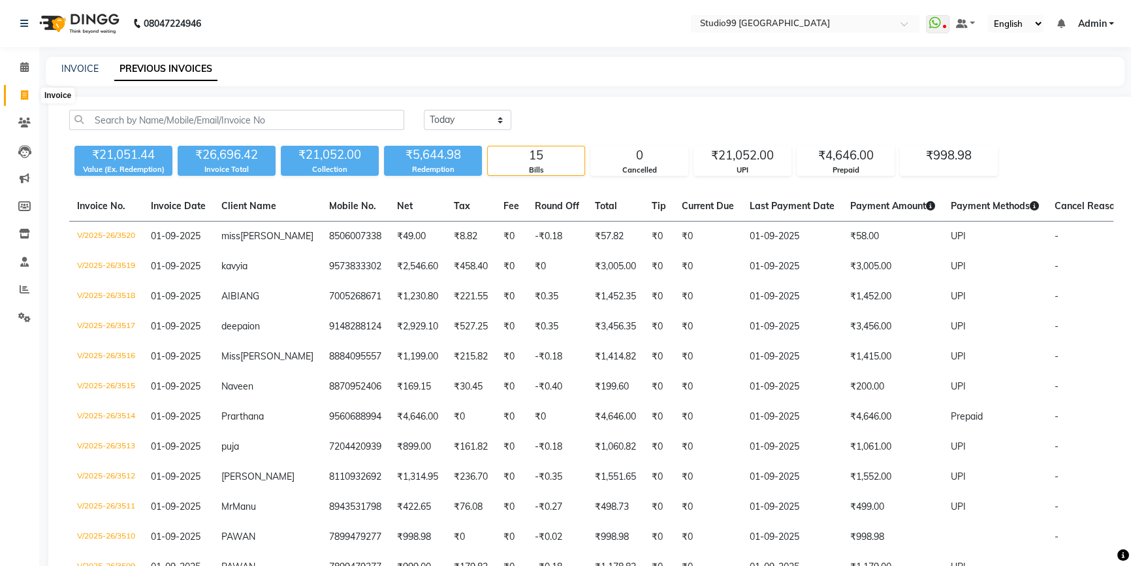
click at [23, 91] on icon at bounding box center [24, 95] width 7 height 10
select select "service"
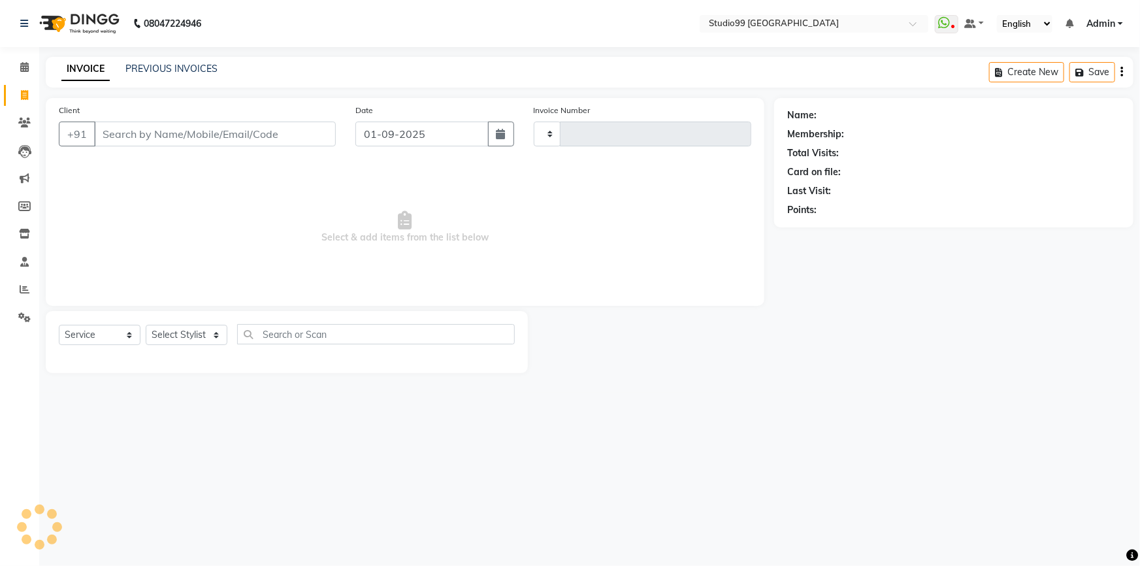
type input "3521"
select select "6042"
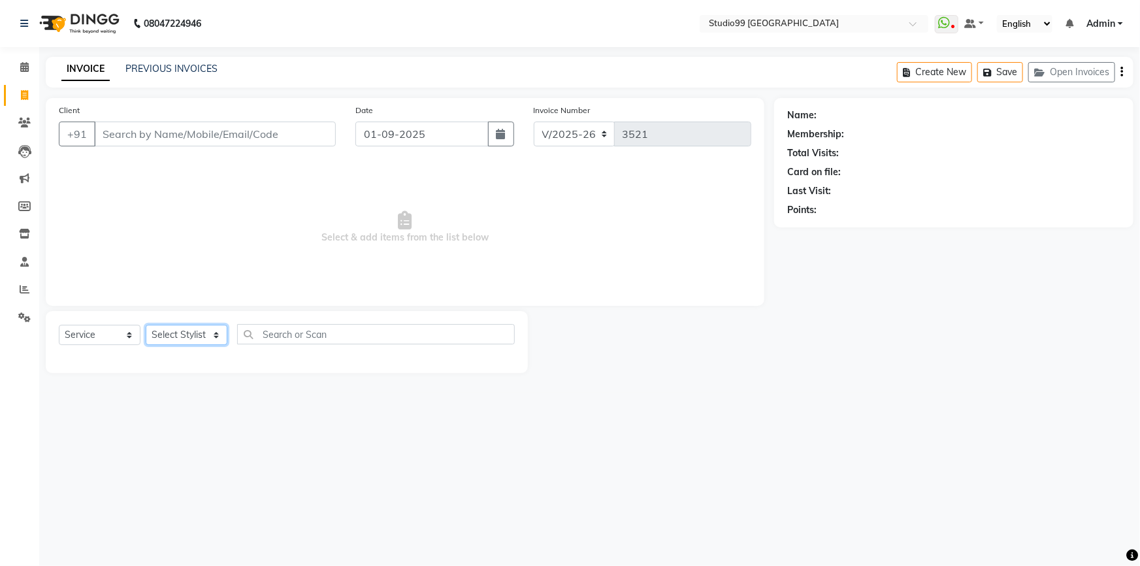
click at [209, 330] on select "Select Stylist Admin AKSHAY [PERSON_NAME] mahi [PERSON_NAME] [PERSON_NAME] [PER…" at bounding box center [187, 335] width 82 height 20
select select "62978"
click at [146, 325] on select "Select Stylist Admin AKSHAY [PERSON_NAME] mahi [PERSON_NAME] [PERSON_NAME] [PER…" at bounding box center [187, 335] width 82 height 20
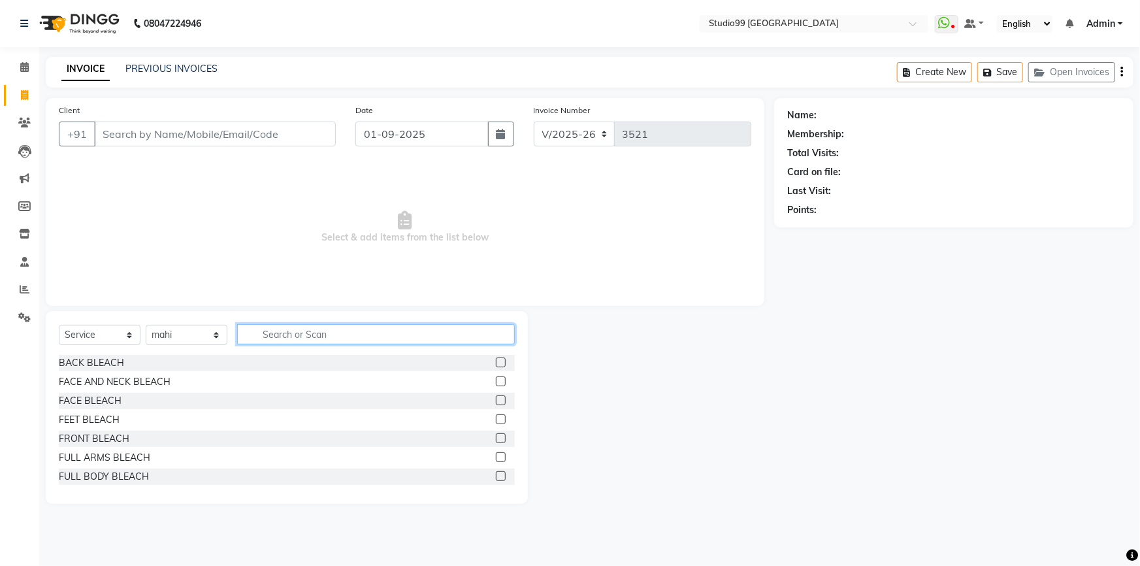
click at [270, 333] on input "text" at bounding box center [376, 334] width 278 height 20
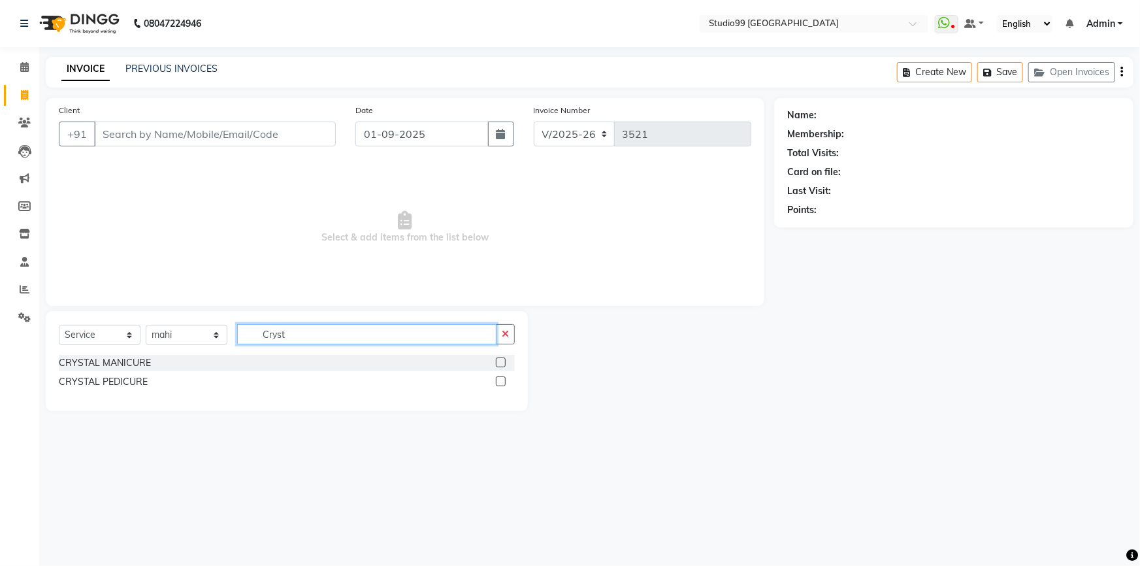
type input "Cryst"
click at [499, 364] on label at bounding box center [501, 362] width 10 height 10
click at [499, 364] on input "checkbox" at bounding box center [500, 363] width 8 height 8
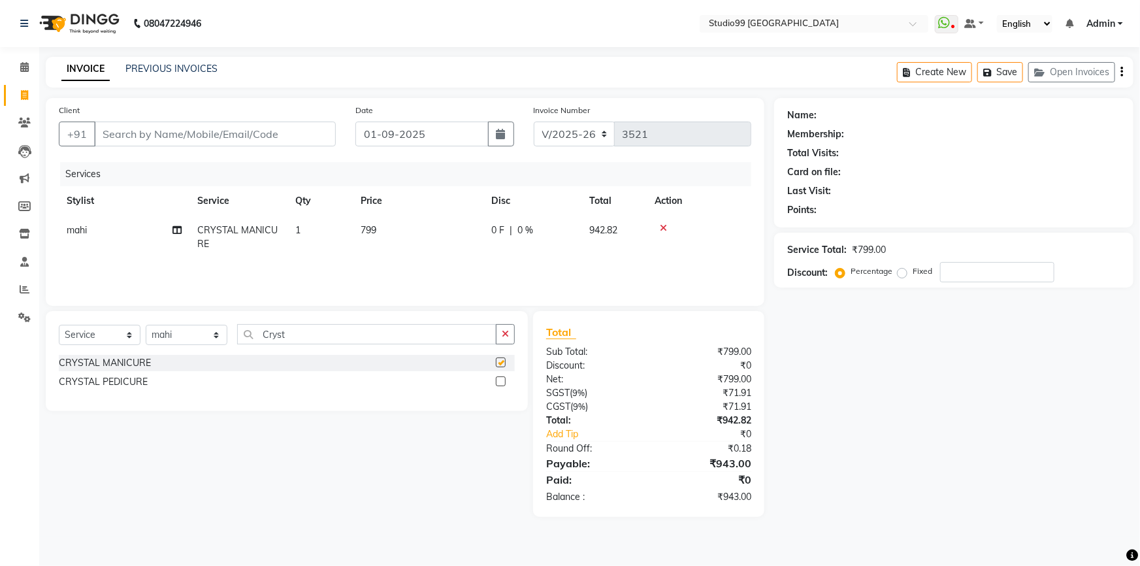
checkbox input "false"
click at [500, 383] on label at bounding box center [501, 381] width 10 height 10
click at [500, 383] on input "checkbox" at bounding box center [500, 381] width 8 height 8
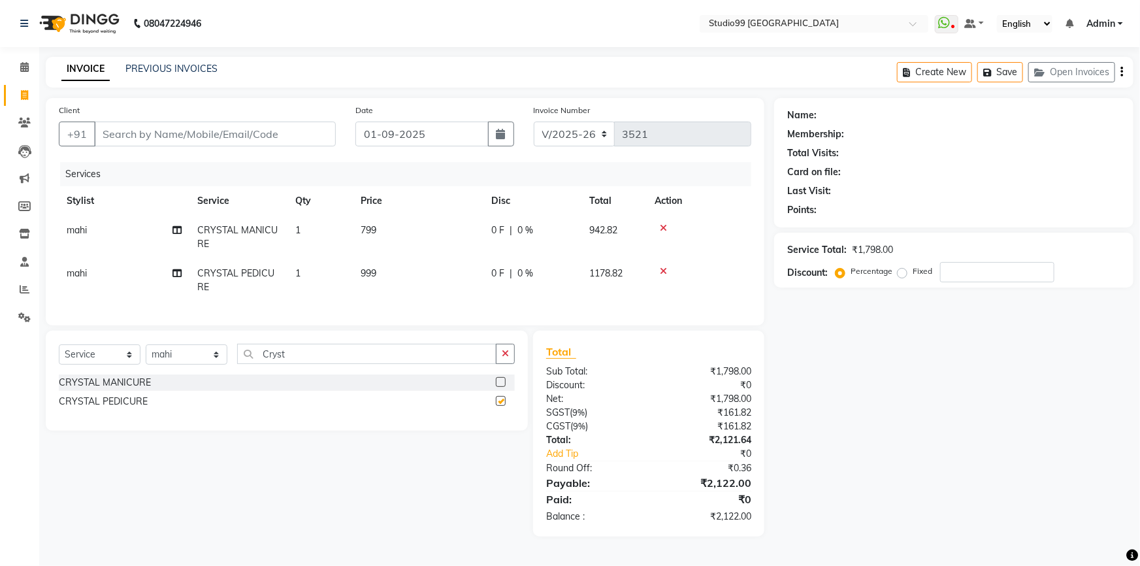
checkbox input "false"
click at [662, 229] on icon at bounding box center [663, 227] width 7 height 9
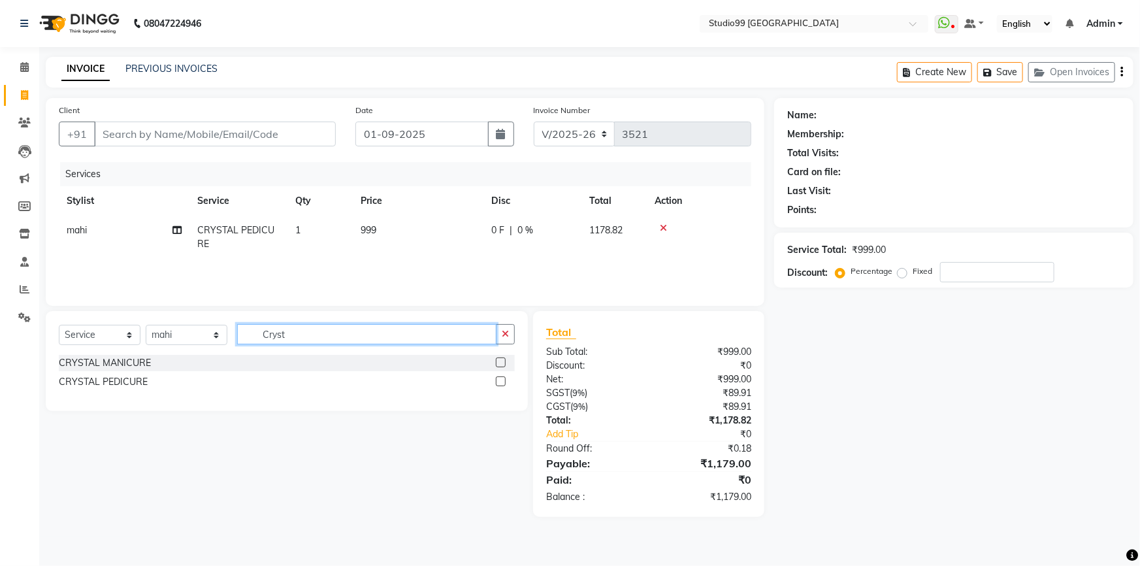
drag, startPoint x: 312, startPoint y: 336, endPoint x: 243, endPoint y: 326, distance: 69.3
click at [242, 329] on input "Cryst" at bounding box center [366, 334] width 259 height 20
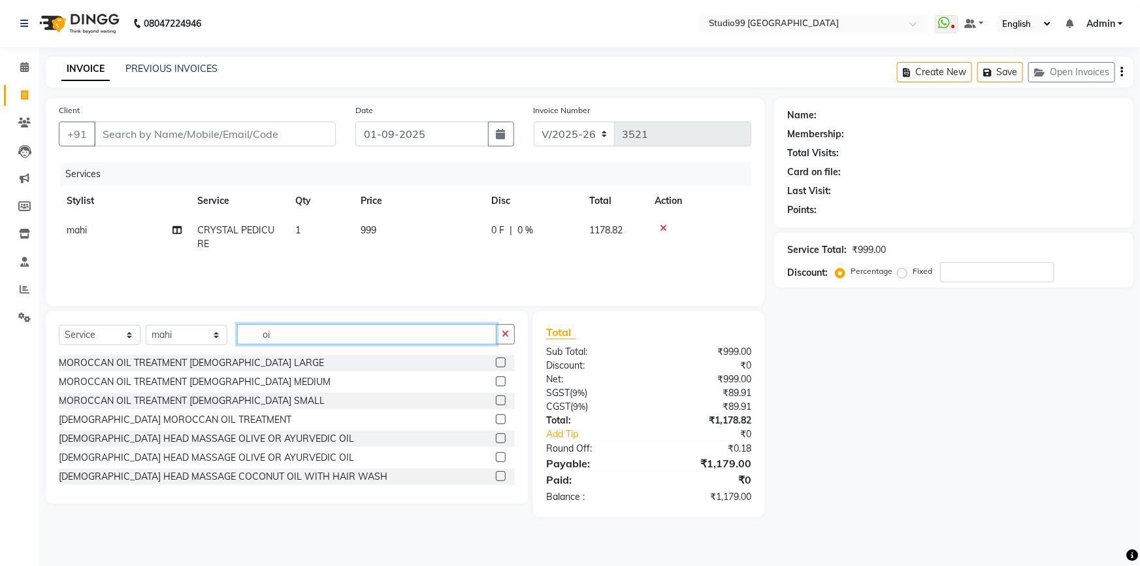
type input "o"
type input "oil m"
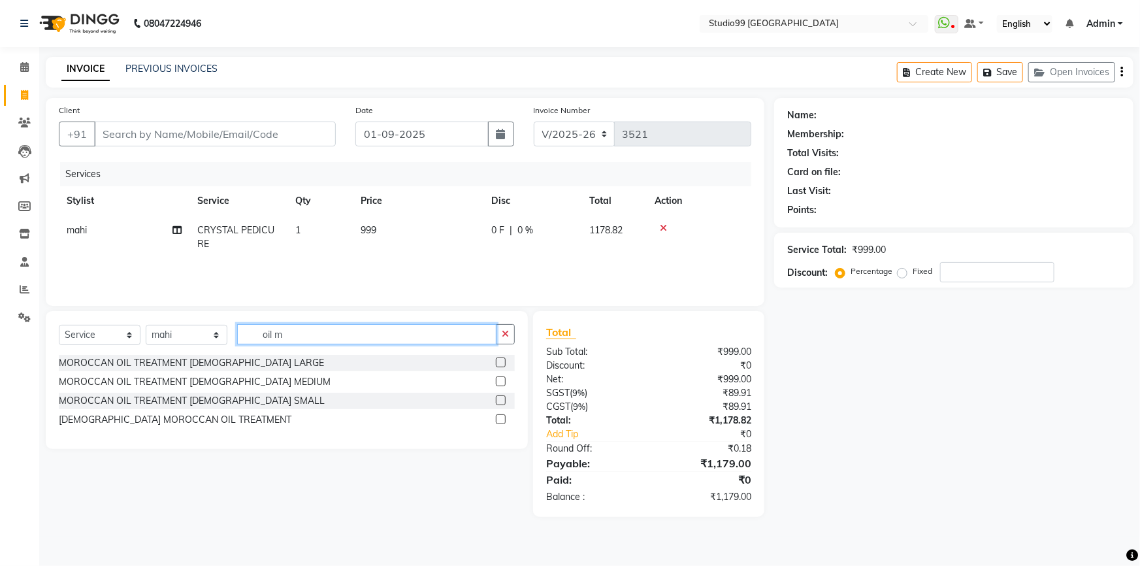
drag, startPoint x: 300, startPoint y: 338, endPoint x: 238, endPoint y: 332, distance: 61.7
click at [237, 334] on input "oil m" at bounding box center [366, 334] width 259 height 20
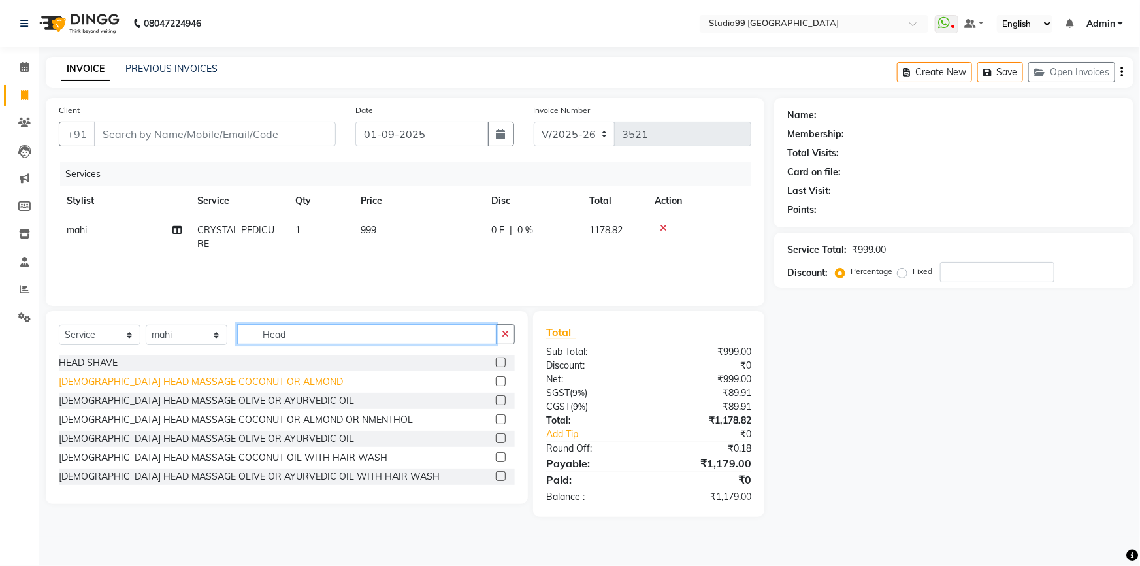
type input "Head"
click at [192, 385] on div "[DEMOGRAPHIC_DATA] HEAD MASSAGE COCONUT OR ALMOND" at bounding box center [201, 382] width 284 height 14
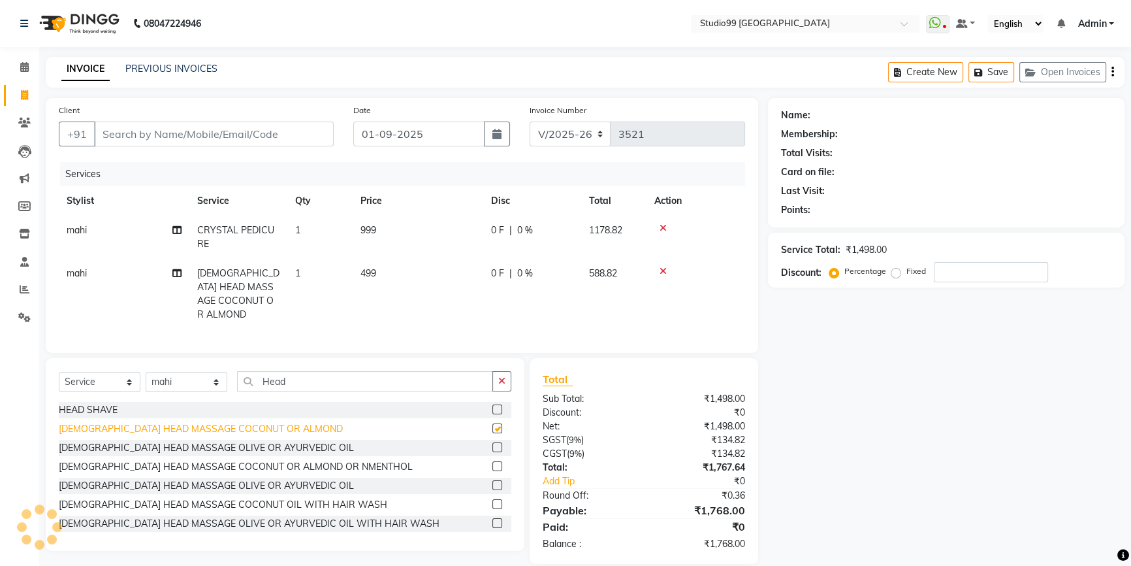
checkbox input "false"
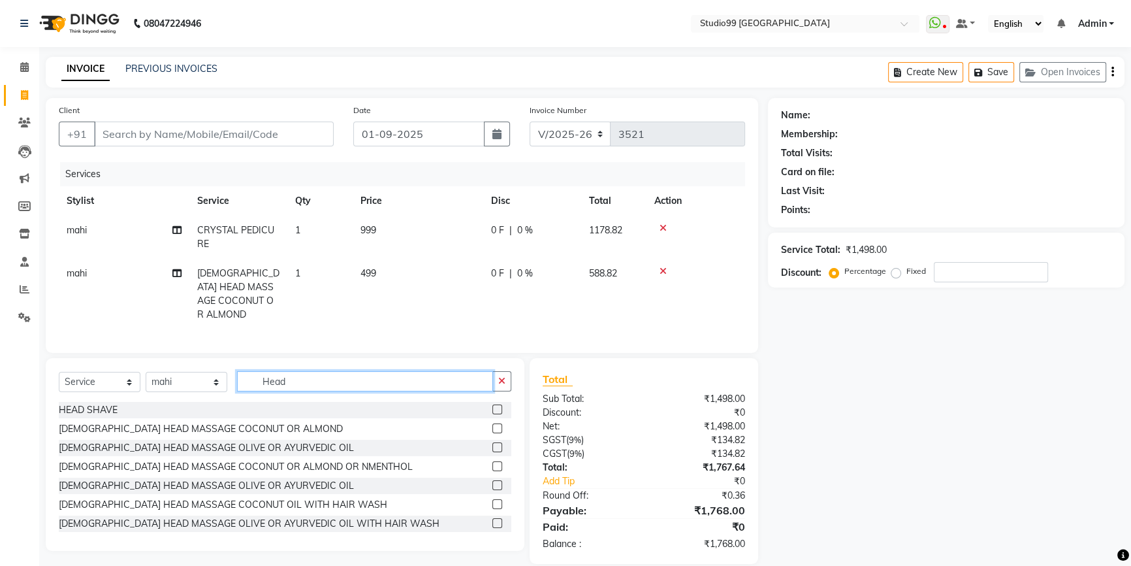
drag, startPoint x: 291, startPoint y: 376, endPoint x: 251, endPoint y: 372, distance: 40.0
click at [251, 372] on input "Head" at bounding box center [365, 381] width 256 height 20
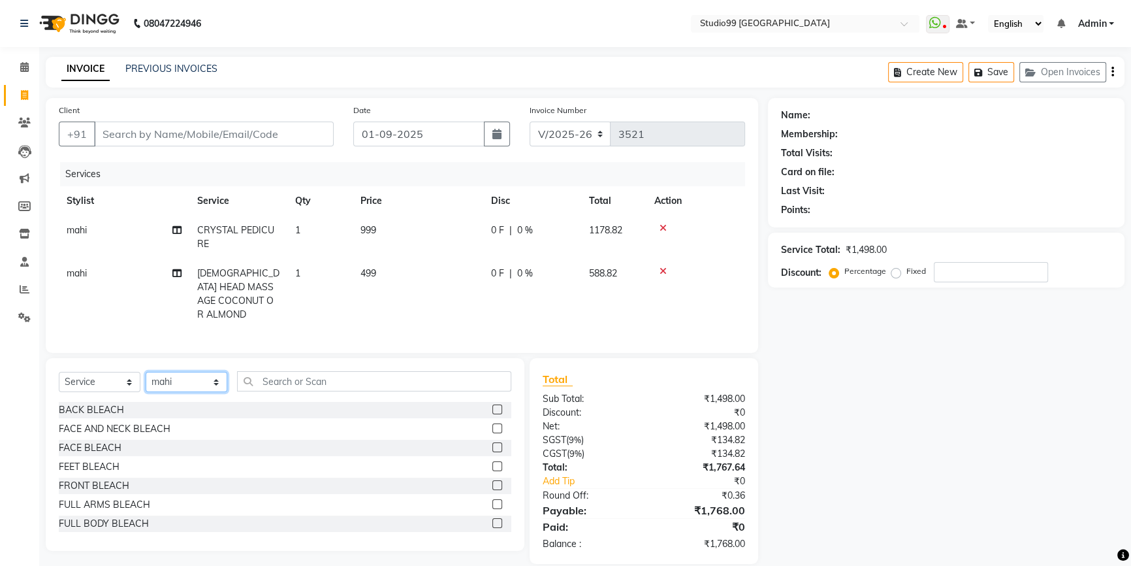
click at [178, 379] on select "Select Stylist Admin AKSHAY [PERSON_NAME] mahi [PERSON_NAME] [PERSON_NAME] [PER…" at bounding box center [187, 382] width 82 height 20
select select "62901"
click at [146, 372] on select "Select Stylist Admin AKSHAY [PERSON_NAME] mahi [PERSON_NAME] [PERSON_NAME] [PER…" at bounding box center [187, 382] width 82 height 20
click at [302, 378] on input "text" at bounding box center [374, 381] width 274 height 20
type input "n"
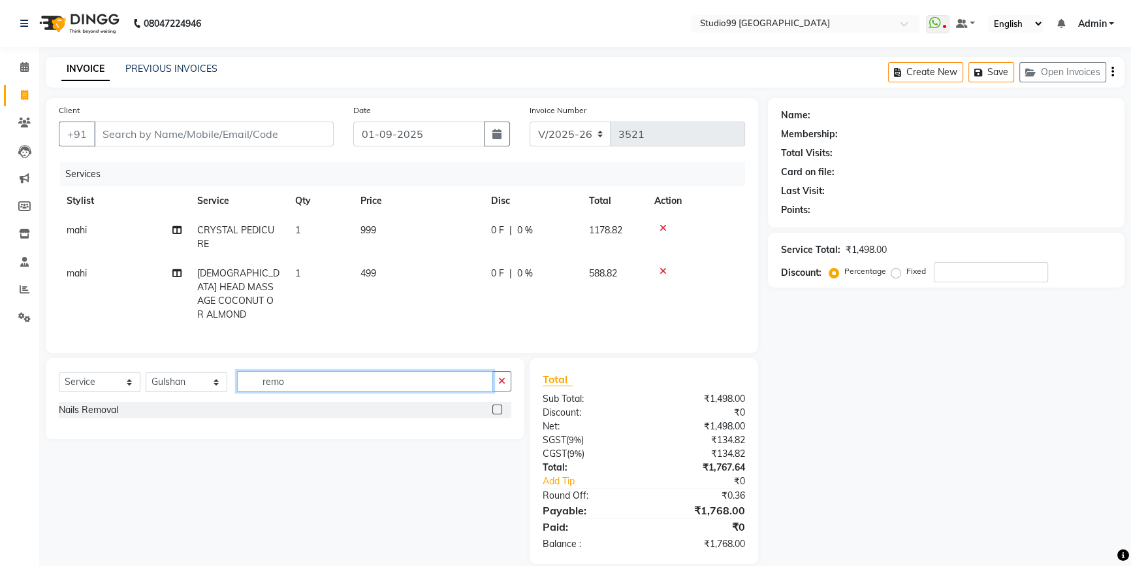
type input "remo"
click at [498, 405] on label at bounding box center [497, 409] width 10 height 10
click at [498, 406] on input "checkbox" at bounding box center [496, 410] width 8 height 8
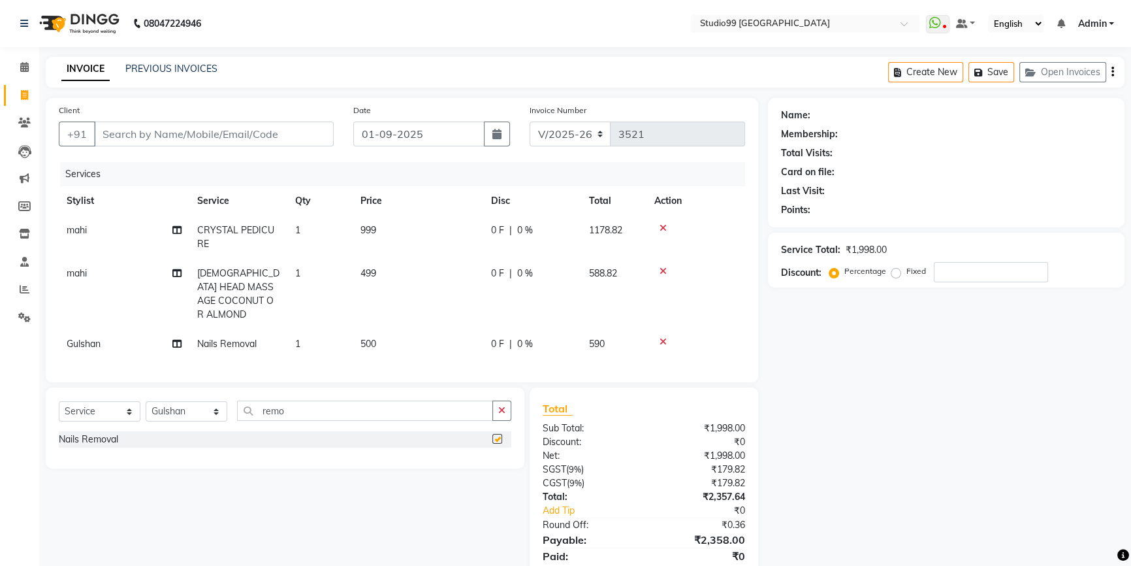
checkbox input "false"
click at [263, 133] on input "Client" at bounding box center [214, 133] width 240 height 25
type input "7"
type input "0"
type input "7979827559"
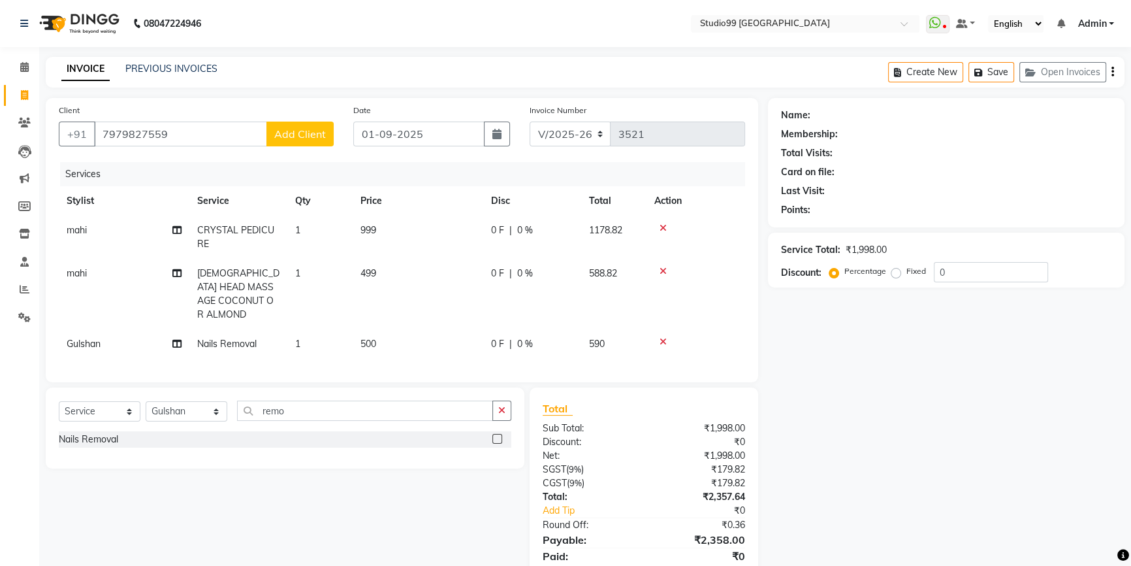
click at [287, 144] on button "Add Client" at bounding box center [299, 133] width 67 height 25
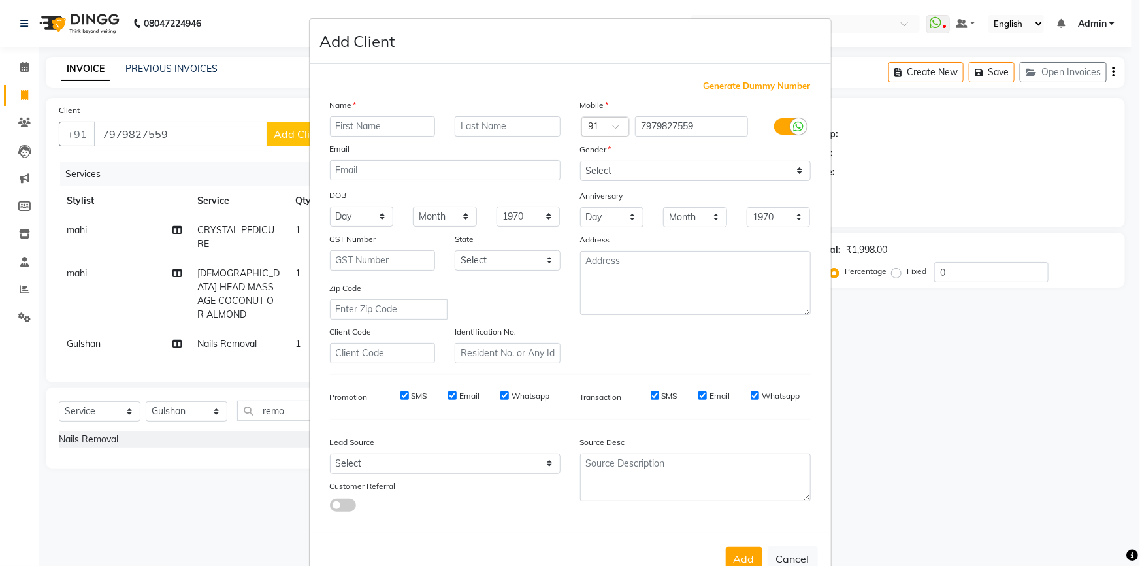
click at [353, 127] on input "text" at bounding box center [383, 126] width 106 height 20
type input "Mr"
type input "[PERSON_NAME]"
click at [605, 170] on select "Select [DEMOGRAPHIC_DATA] [DEMOGRAPHIC_DATA] Other Prefer Not To Say" at bounding box center [695, 171] width 231 height 20
select select "[DEMOGRAPHIC_DATA]"
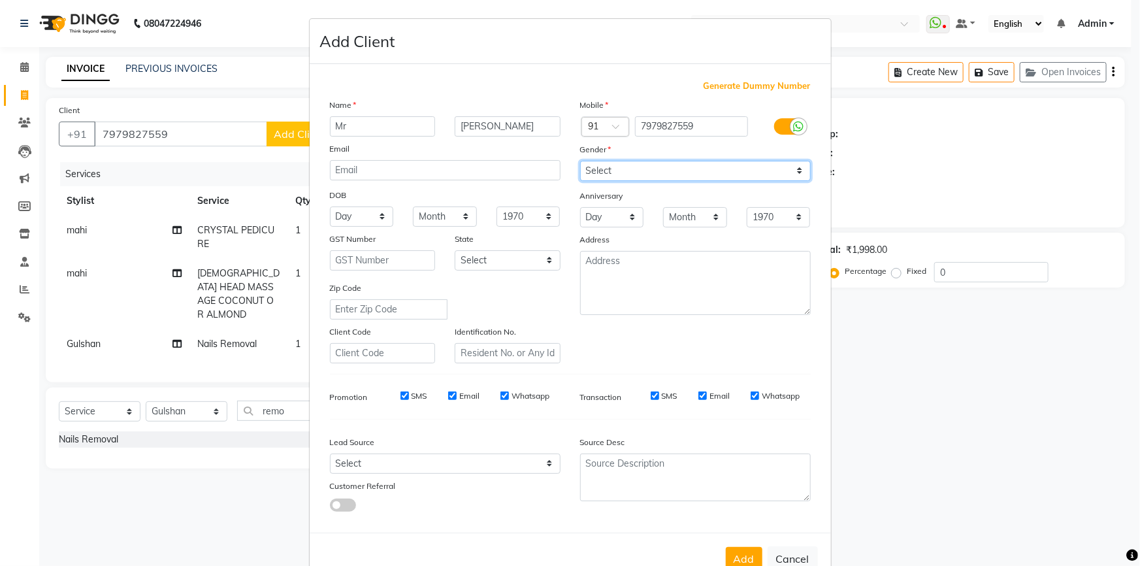
click at [580, 161] on select "Select [DEMOGRAPHIC_DATA] [DEMOGRAPHIC_DATA] Other Prefer Not To Say" at bounding box center [695, 171] width 231 height 20
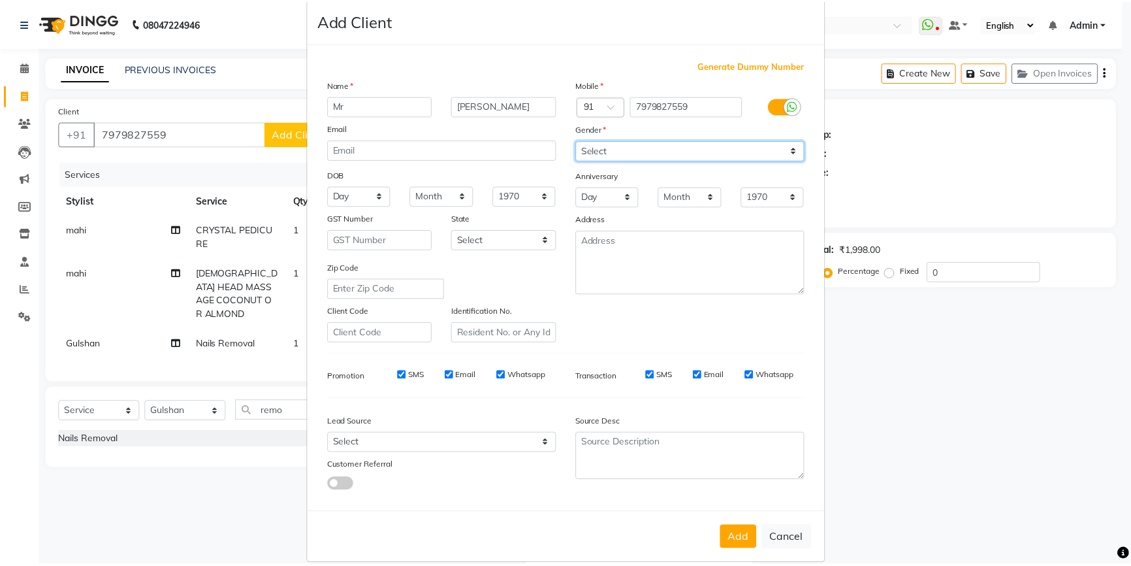
scroll to position [40, 0]
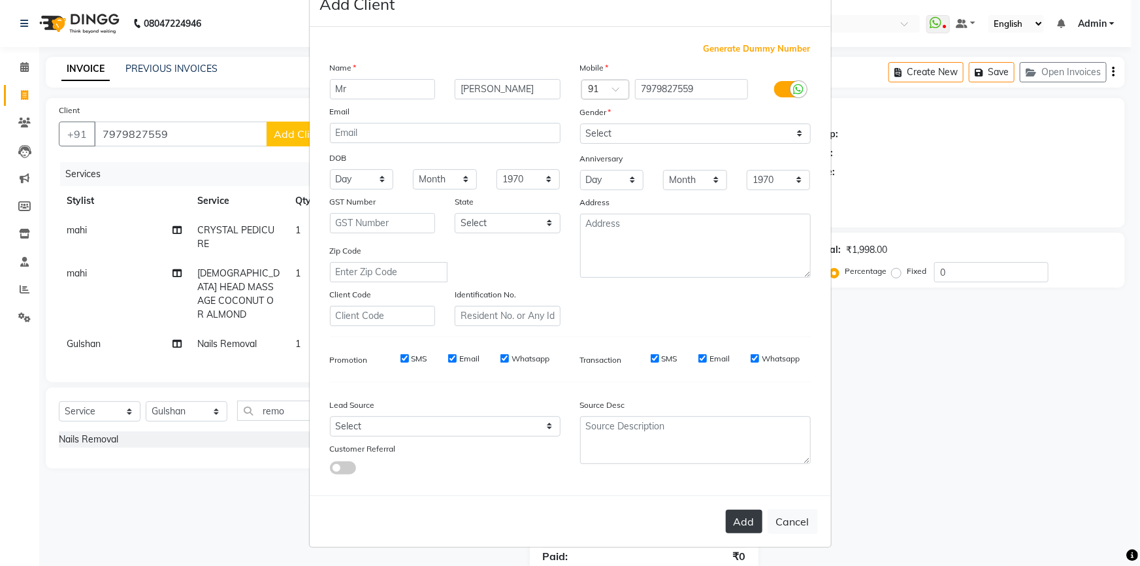
click at [739, 513] on button "Add" at bounding box center [744, 521] width 37 height 24
select select
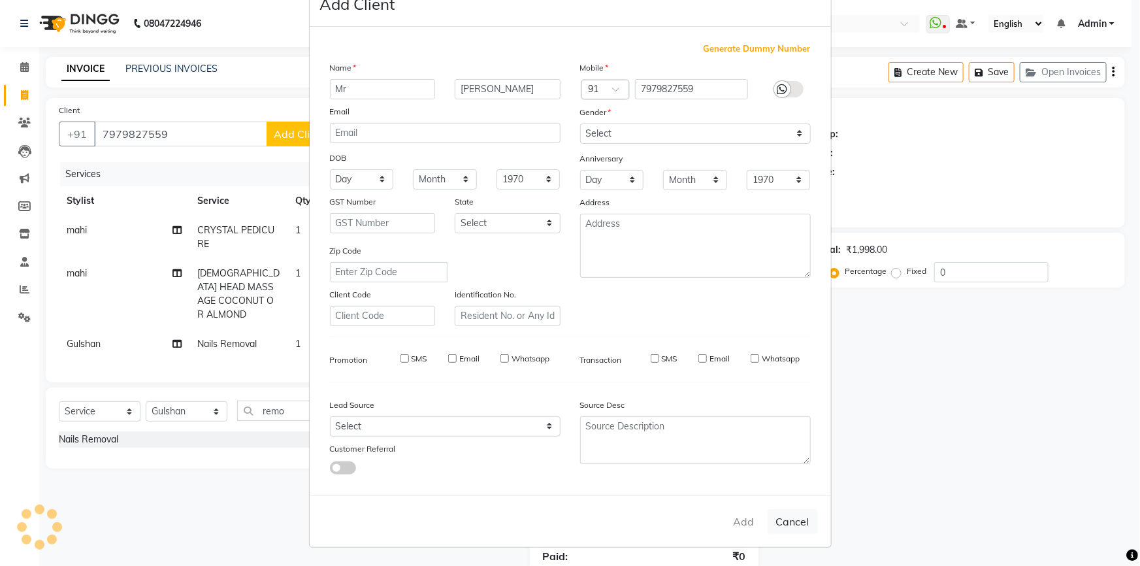
select select
checkbox input "false"
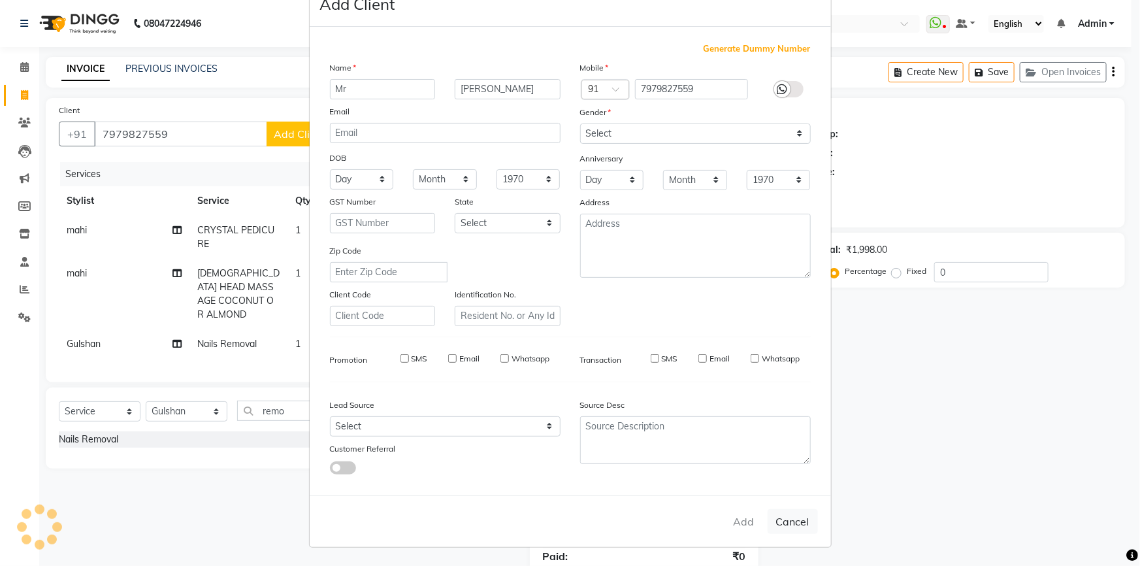
checkbox input "false"
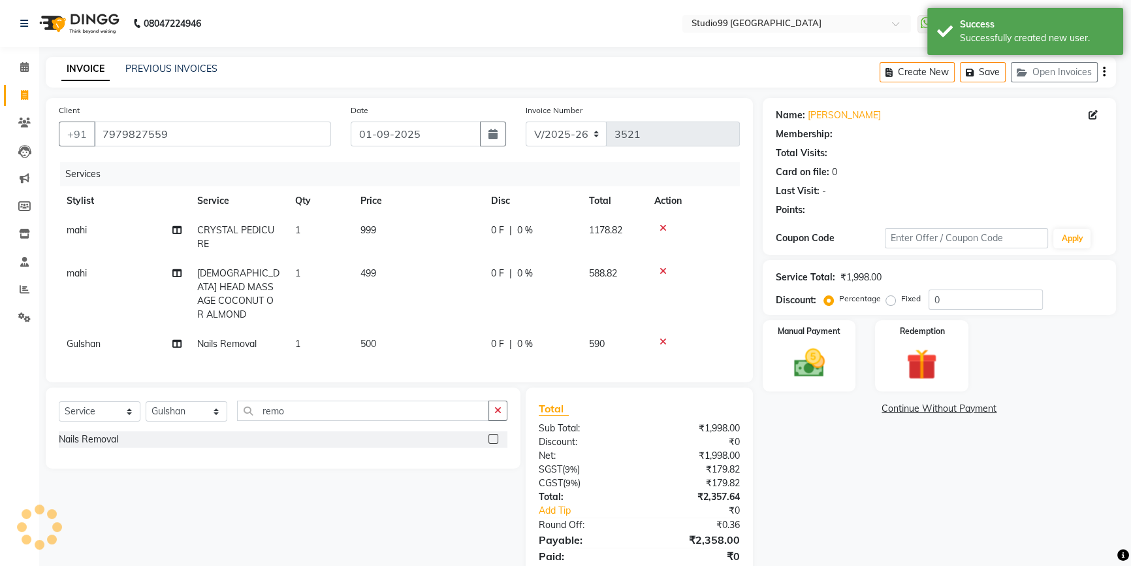
select select "1: Object"
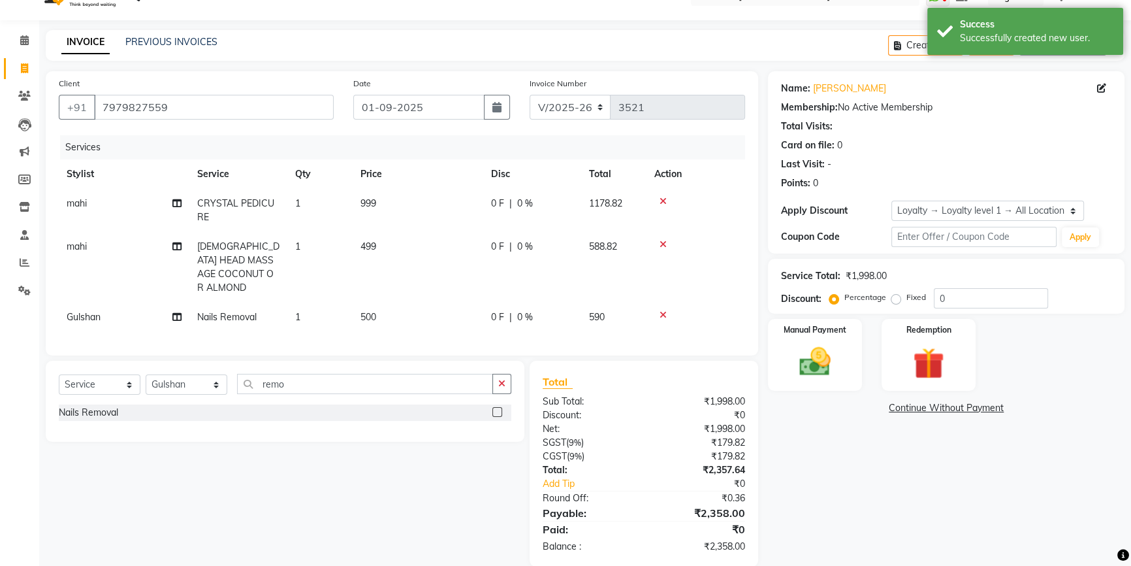
scroll to position [42, 0]
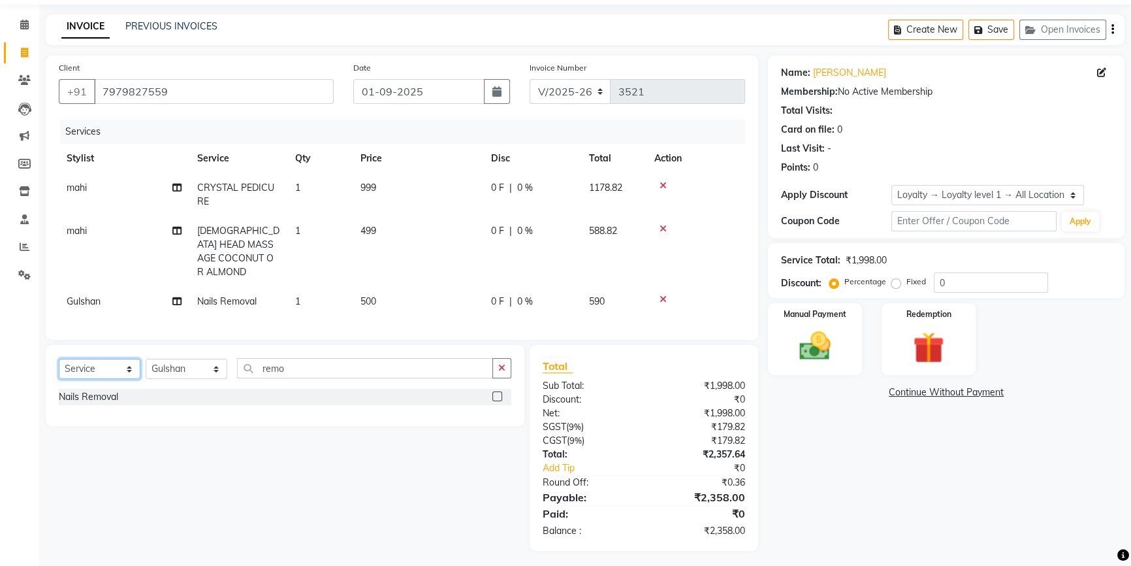
click at [98, 367] on select "Select Service Product Membership Package Voucher Prepaid Gift Card" at bounding box center [100, 369] width 82 height 20
select select "membership"
click at [59, 359] on select "Select Service Product Membership Package Voucher Prepaid Gift Card" at bounding box center [100, 369] width 82 height 20
click at [172, 366] on select "Select Stylist Admin AKSHAY [PERSON_NAME] mahi [PERSON_NAME] [PERSON_NAME] [PER…" at bounding box center [187, 369] width 82 height 20
select select "43358"
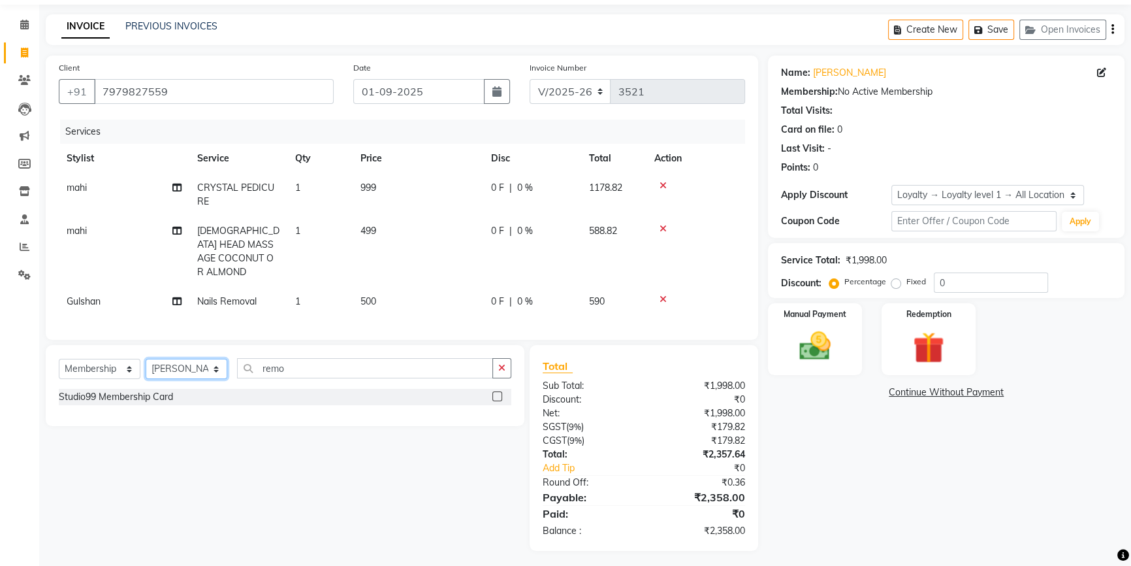
click at [146, 359] on select "Select Stylist Admin AKSHAY [PERSON_NAME] mahi [PERSON_NAME] [PERSON_NAME] [PER…" at bounding box center [187, 369] width 82 height 20
click at [496, 392] on label at bounding box center [497, 396] width 10 height 10
click at [496, 392] on input "checkbox" at bounding box center [496, 396] width 8 height 8
select select "select"
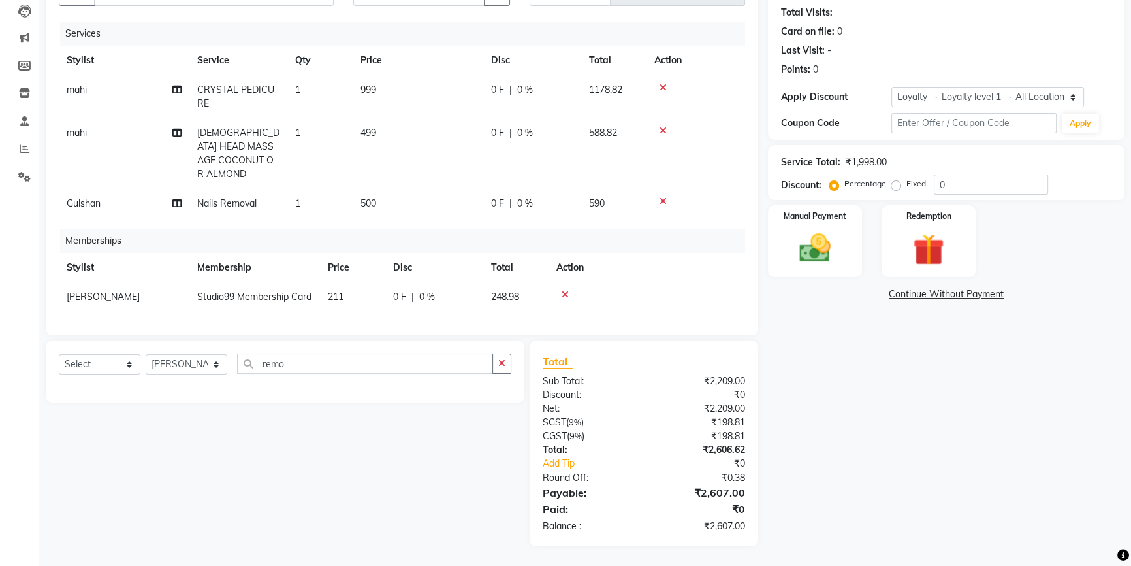
scroll to position [150, 0]
click at [959, 174] on input "0" at bounding box center [991, 184] width 114 height 20
type input "015"
click at [877, 446] on div "Name: [PERSON_NAME] Membership: No Active Membership Total Visits: Card on file…" at bounding box center [951, 252] width 366 height 588
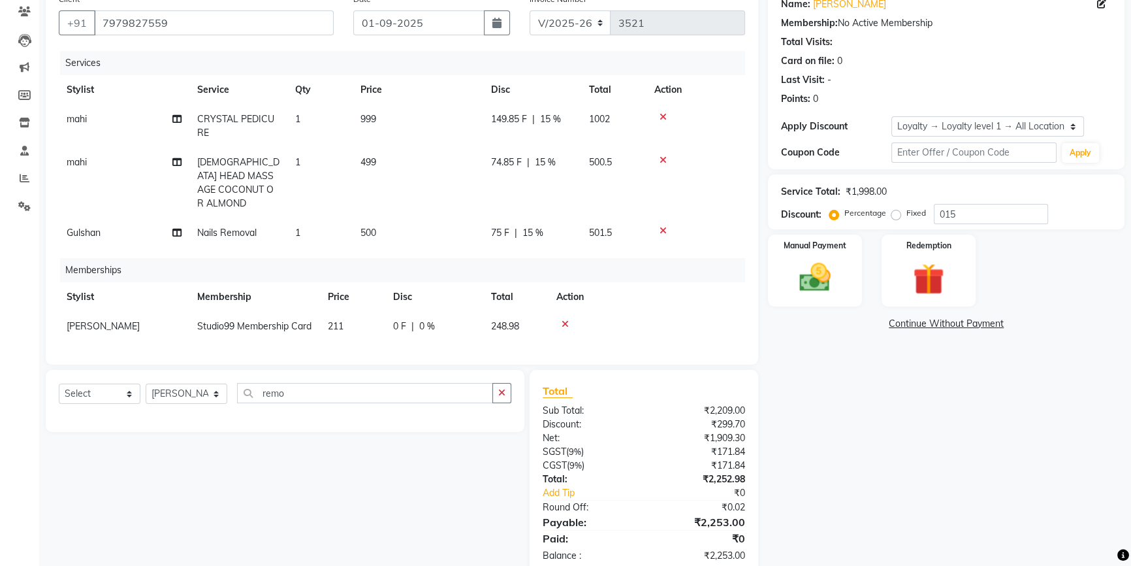
scroll to position [90, 0]
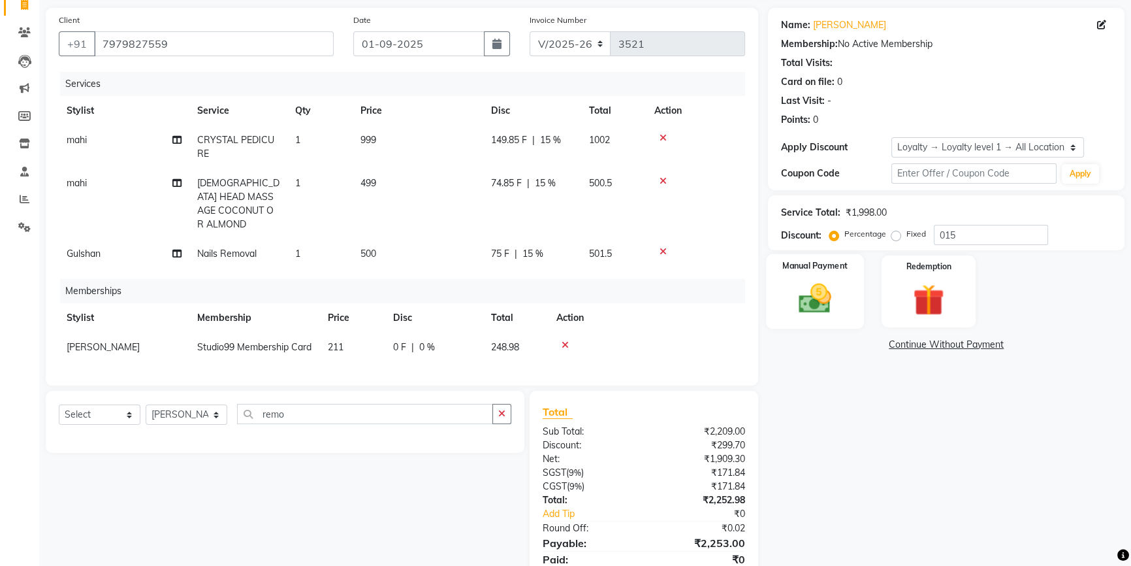
click at [825, 290] on img at bounding box center [815, 298] width 53 height 37
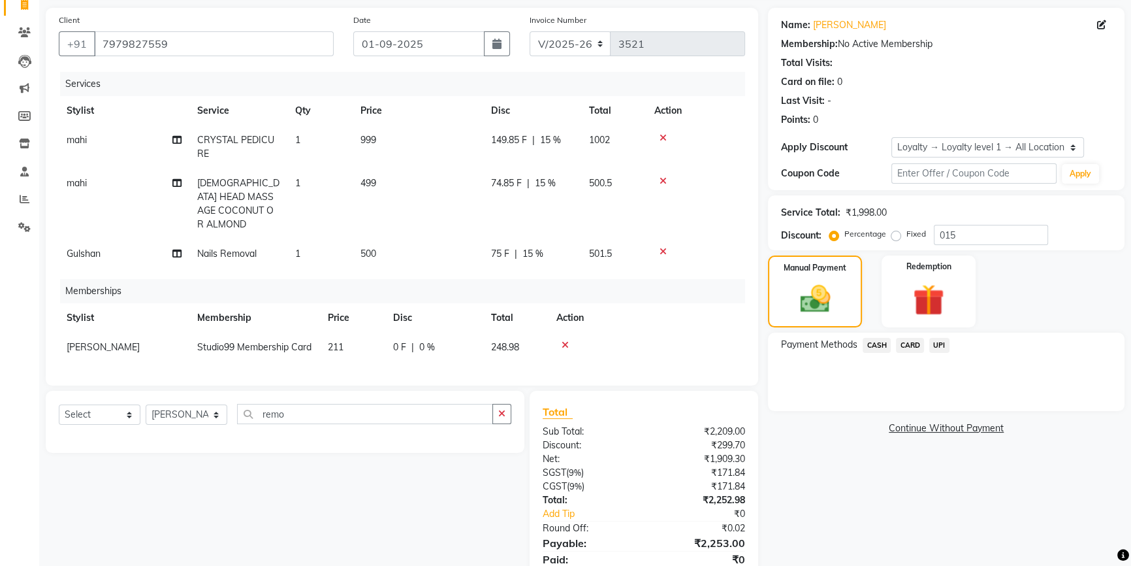
scroll to position [150, 0]
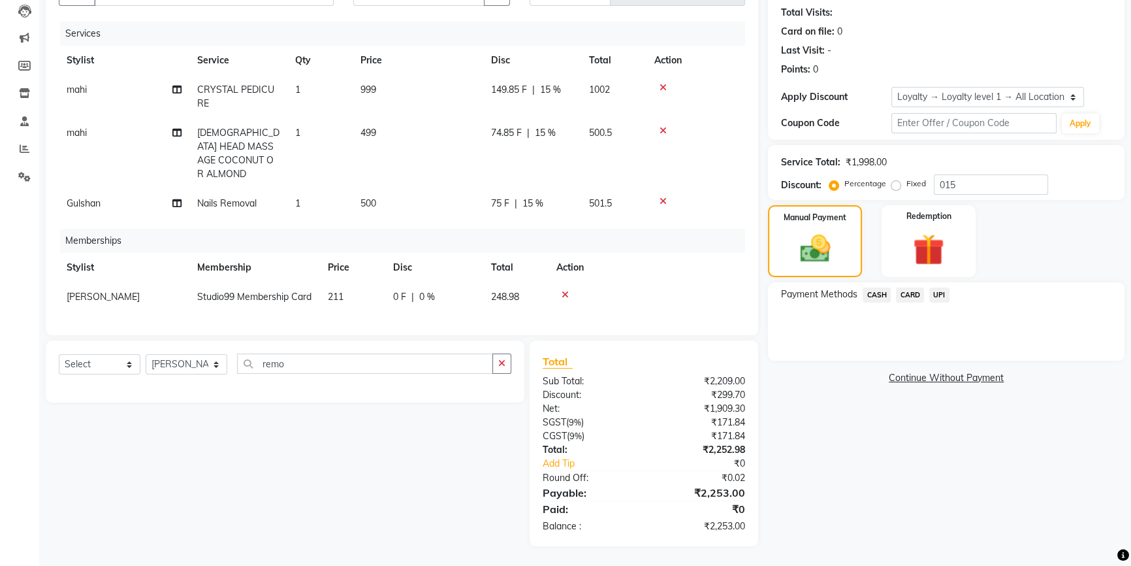
click at [940, 287] on span "UPI" at bounding box center [939, 294] width 20 height 15
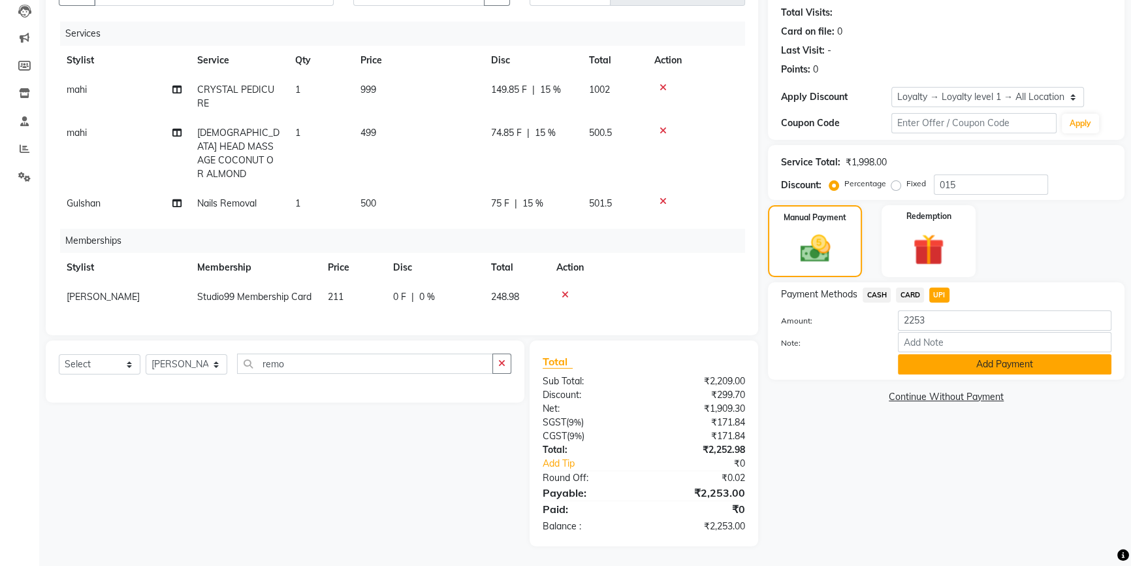
click at [921, 359] on button "Add Payment" at bounding box center [1005, 364] width 214 height 20
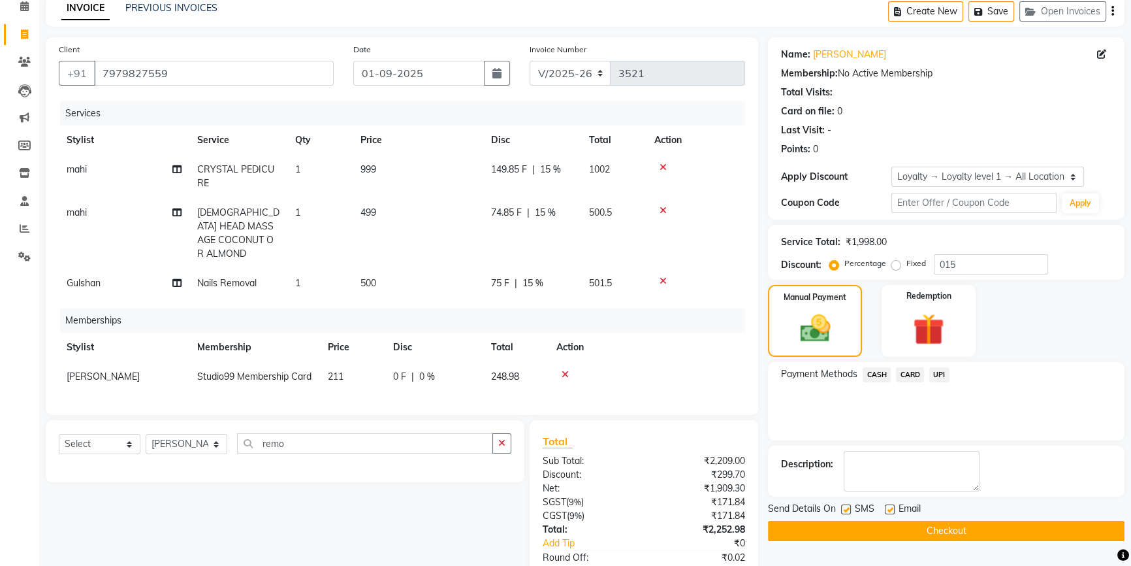
scroll to position [118, 0]
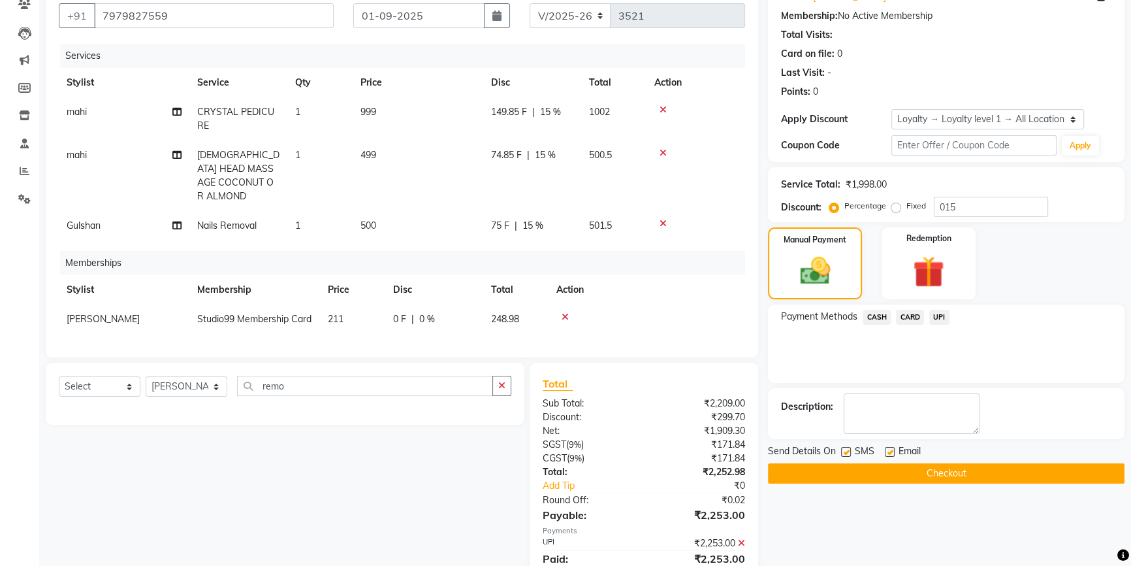
click at [885, 479] on button "Checkout" at bounding box center [946, 473] width 357 height 20
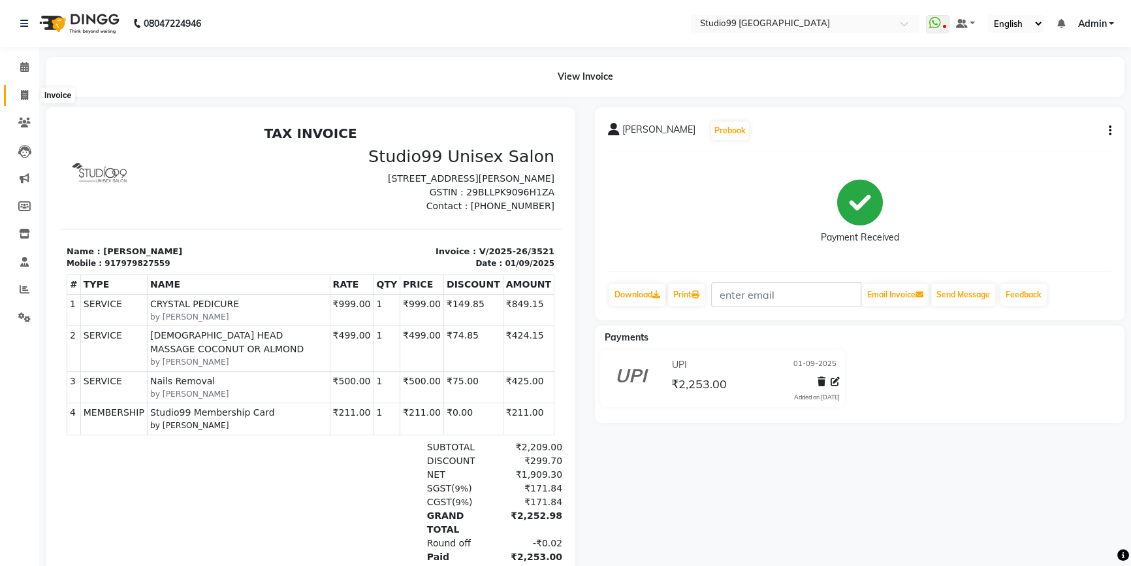
click at [23, 99] on icon at bounding box center [24, 95] width 7 height 10
select select "service"
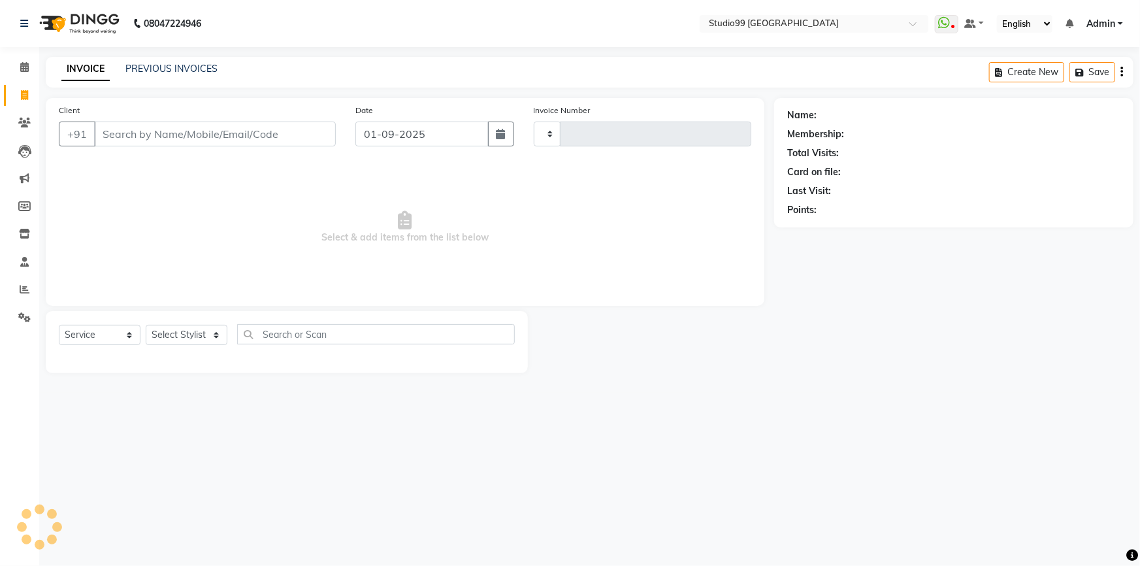
type input "3522"
select select "6042"
click at [156, 66] on link "PREVIOUS INVOICES" at bounding box center [171, 69] width 92 height 12
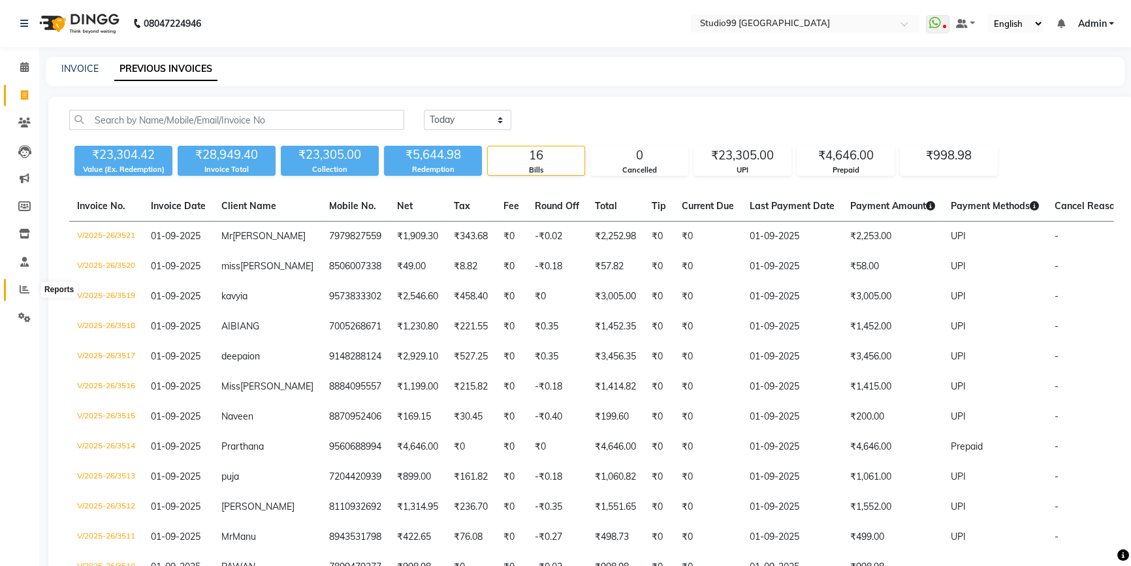
click at [25, 287] on icon at bounding box center [25, 289] width 10 height 10
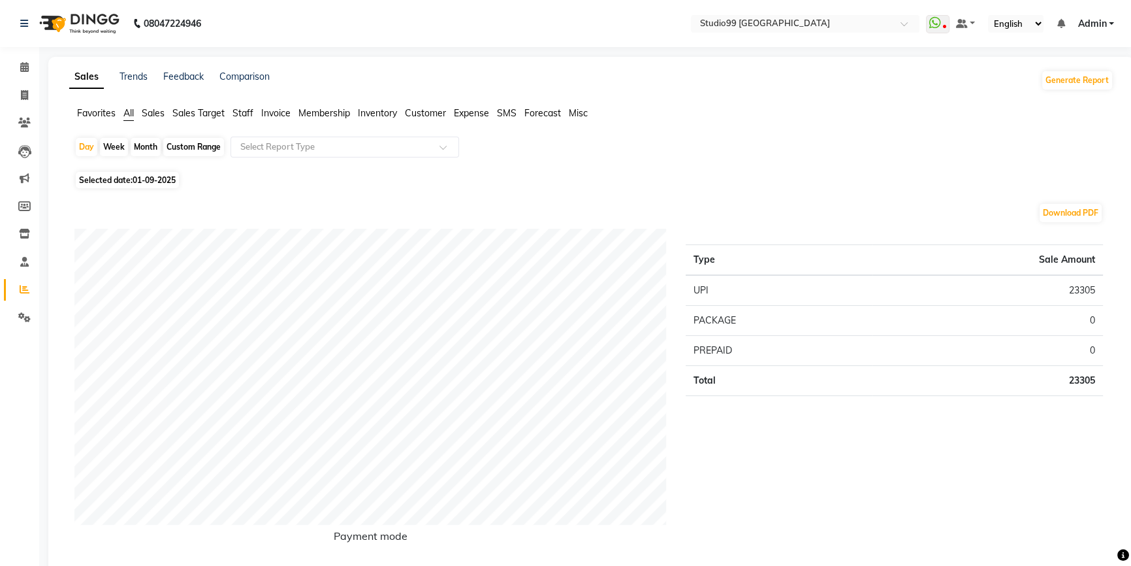
click at [236, 116] on span "Staff" at bounding box center [242, 113] width 21 height 12
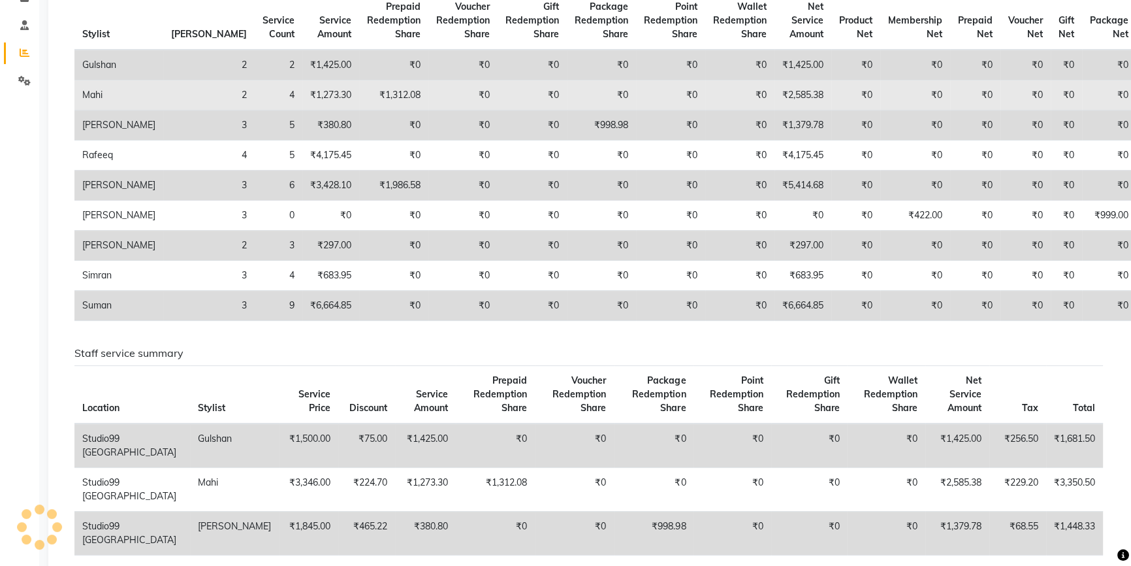
scroll to position [237, 0]
